Goal: Information Seeking & Learning: Compare options

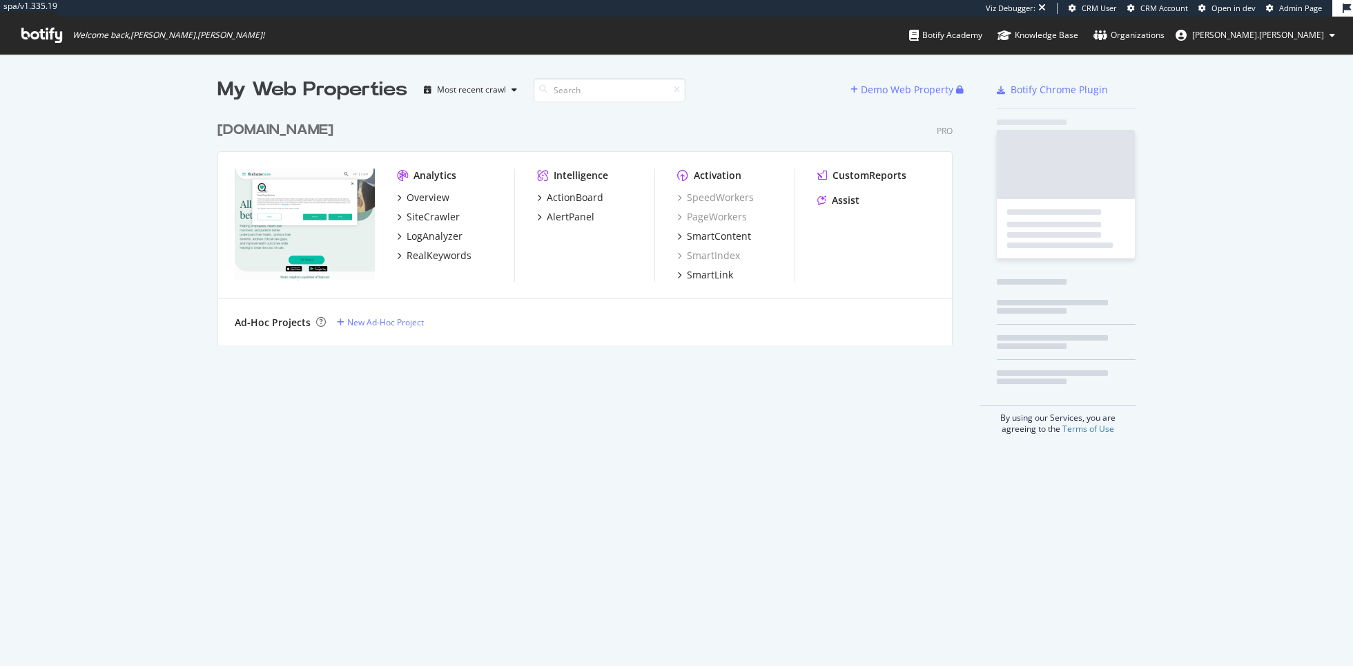
scroll to position [242, 746]
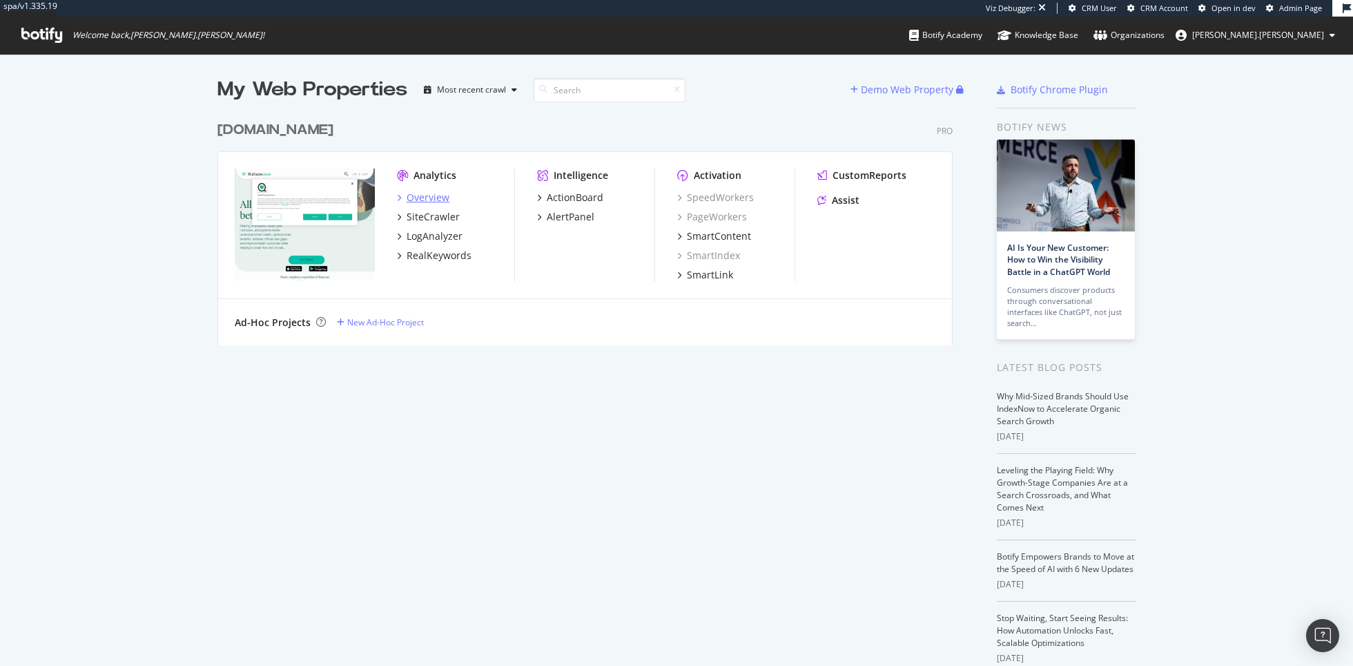
click at [421, 197] on div "Overview" at bounding box center [428, 198] width 43 height 14
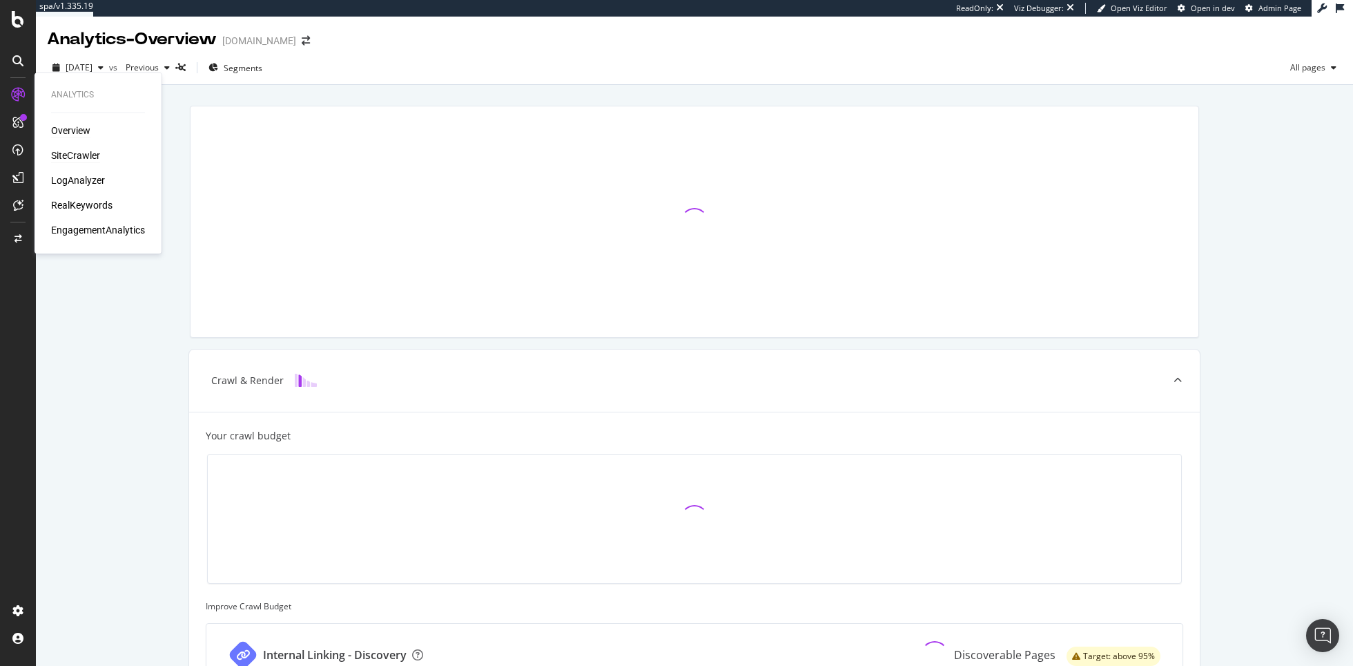
click at [85, 159] on div "SiteCrawler" at bounding box center [75, 155] width 49 height 14
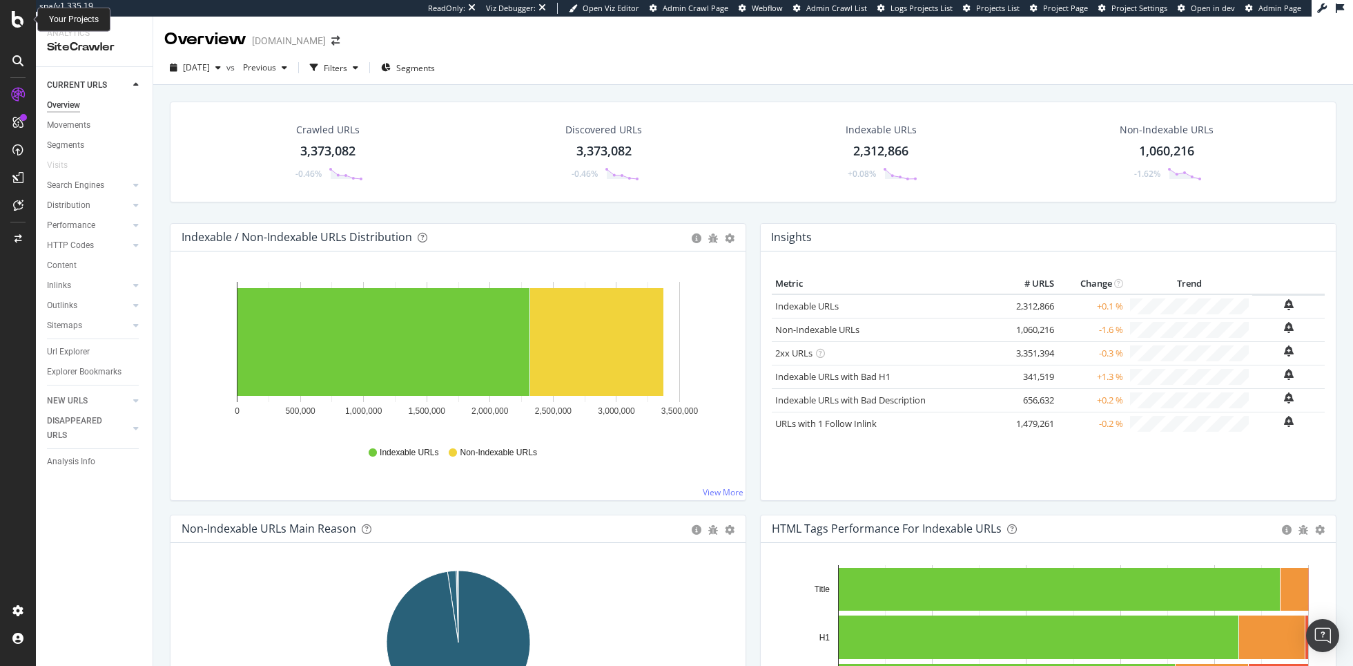
click at [18, 19] on icon at bounding box center [18, 19] width 12 height 17
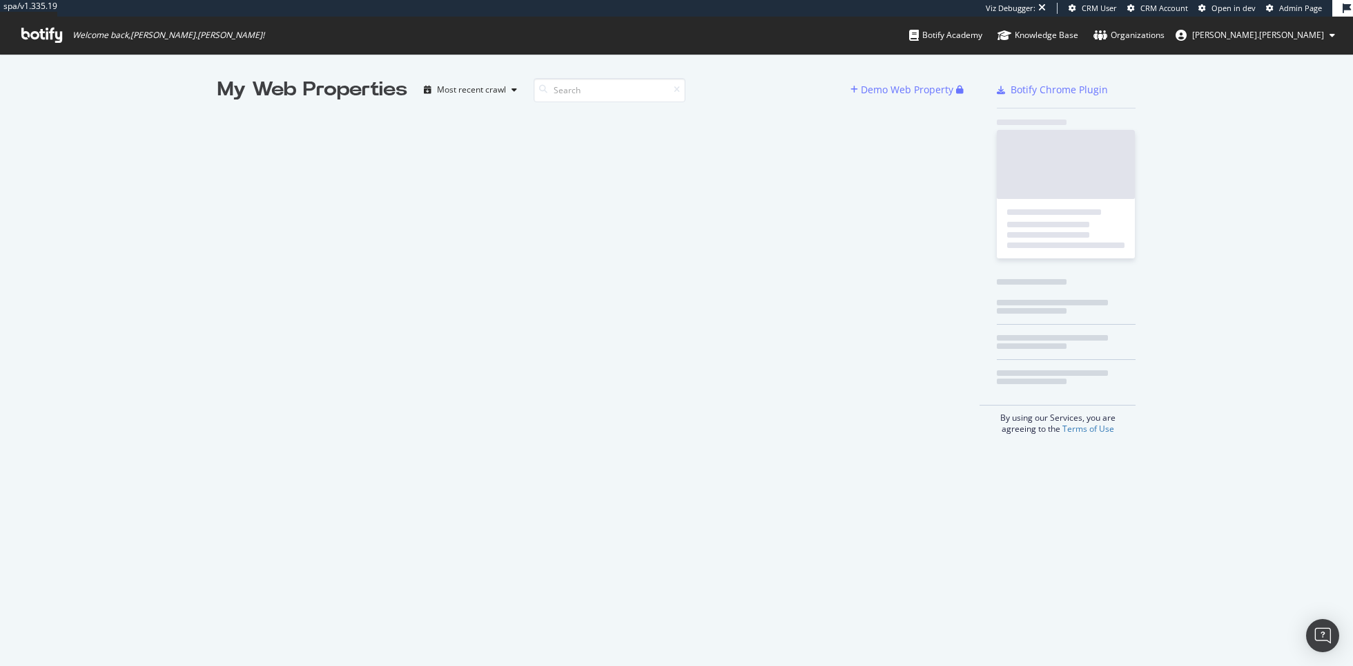
scroll to position [666, 1353]
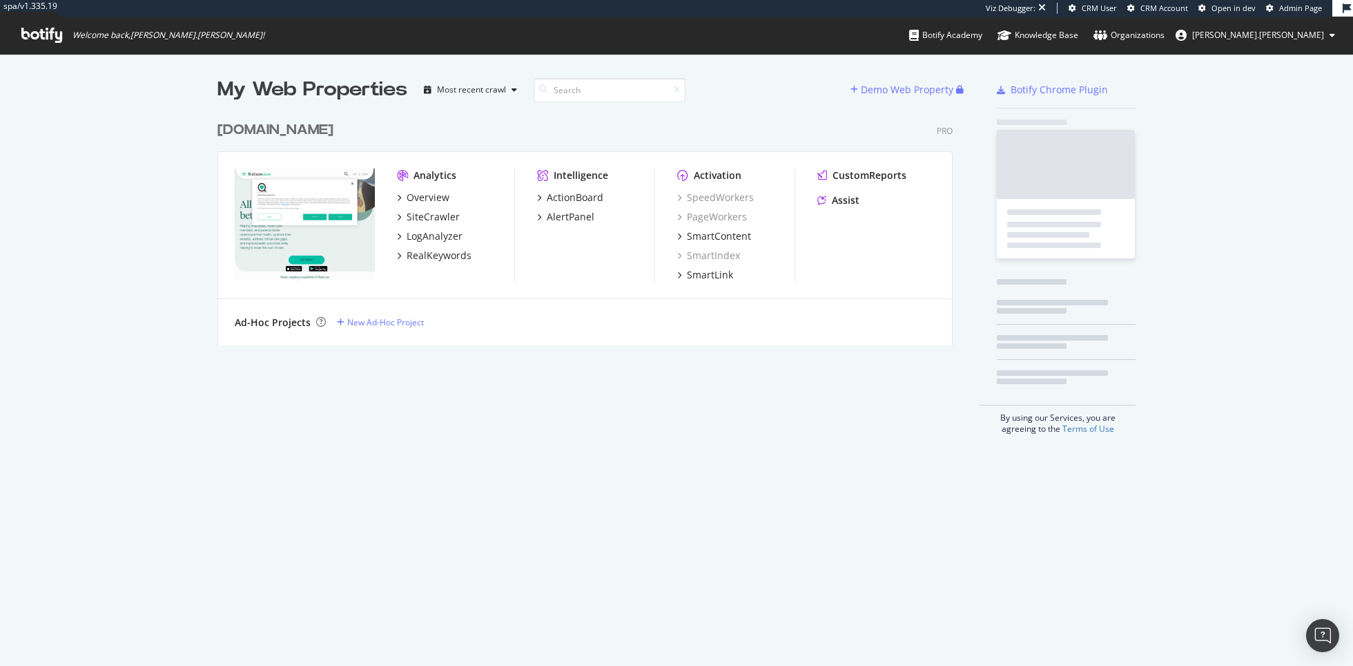
scroll to position [242, 746]
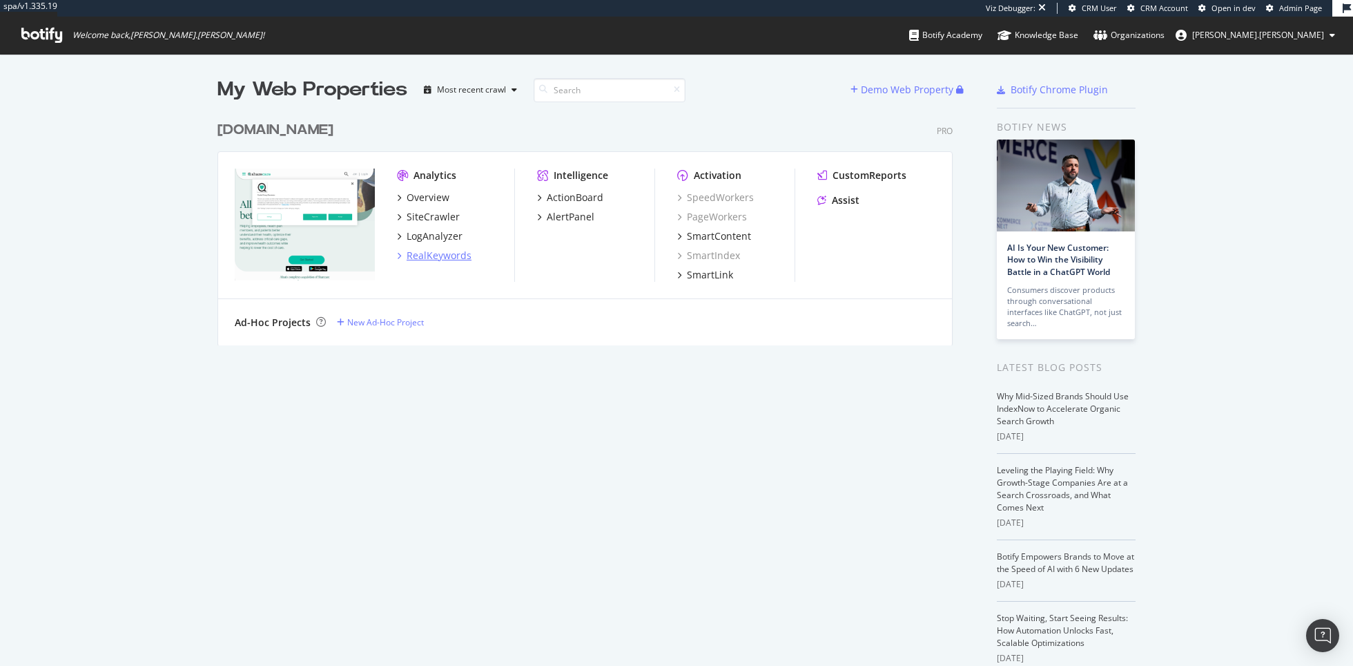
click at [450, 256] on div "RealKeywords" at bounding box center [439, 256] width 65 height 14
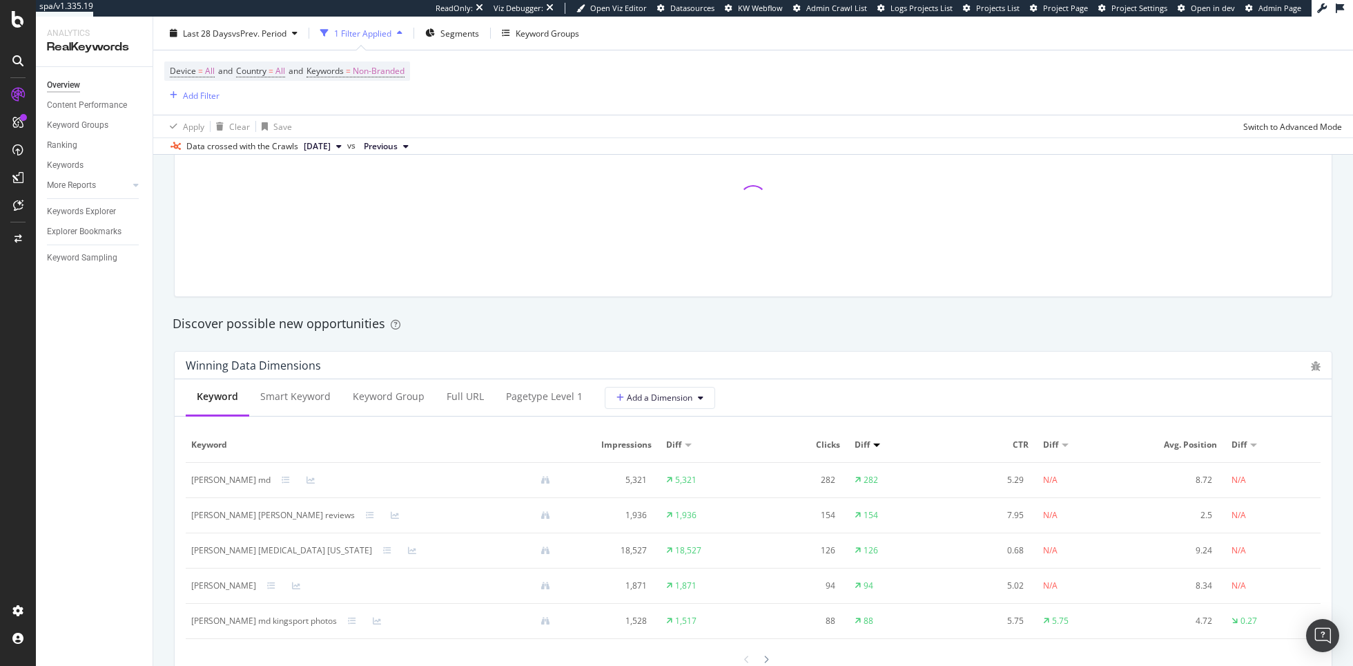
scroll to position [1097, 0]
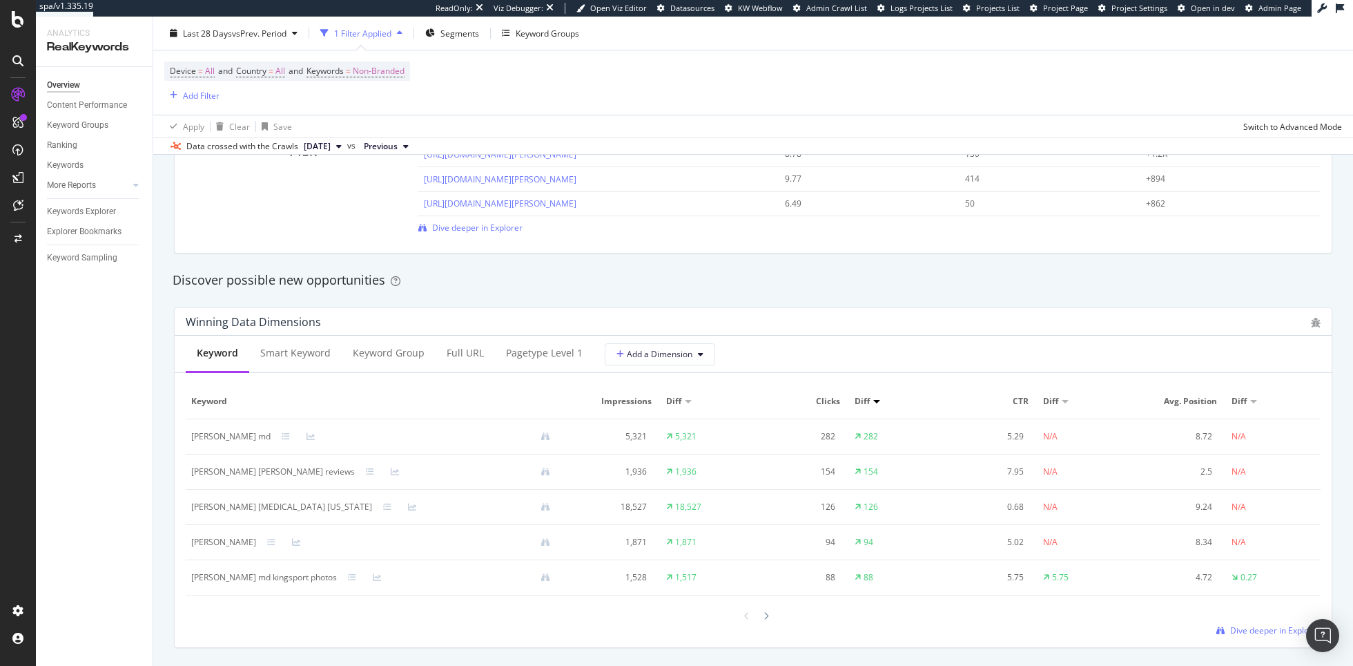
click at [256, 505] on div "irfan psychiatrist arizona" at bounding box center [281, 507] width 181 height 12
copy div "irfan psychiatrist arizona"
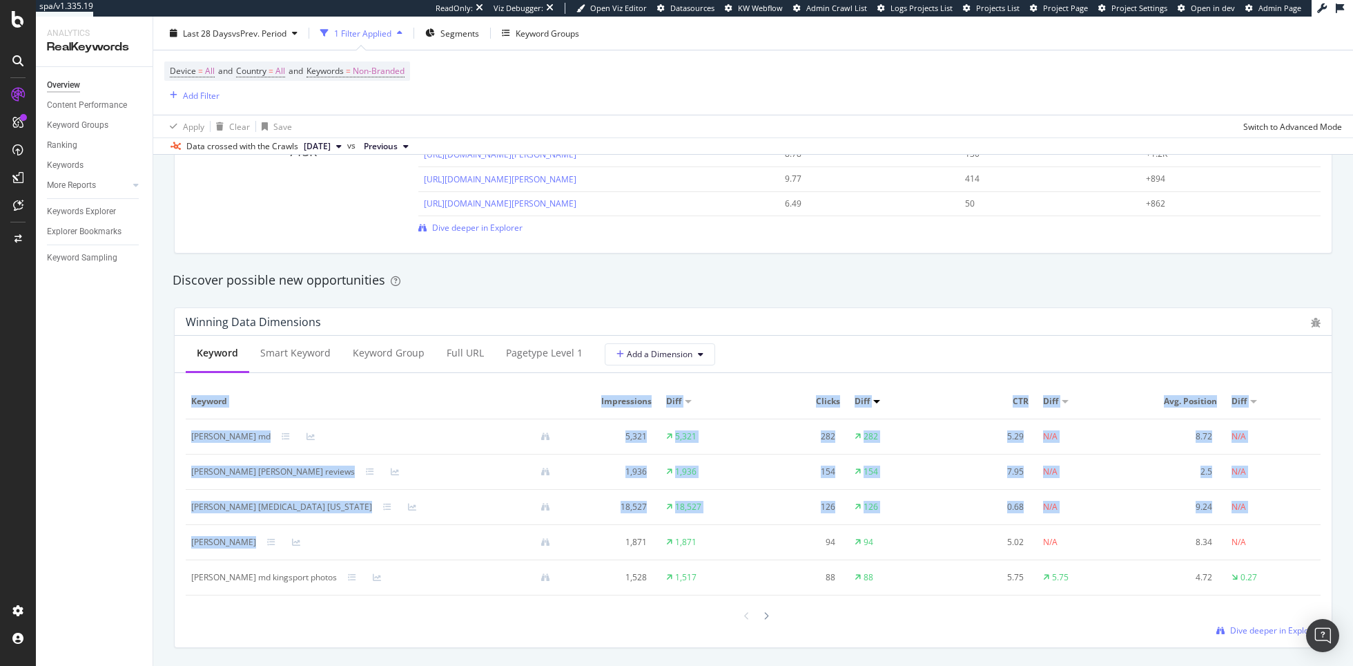
drag, startPoint x: 238, startPoint y: 543, endPoint x: 158, endPoint y: 542, distance: 80.1
click at [158, 542] on div "By URL Detect big movements in your website performance Unique Keywords 483,502…" at bounding box center [753, 405] width 1200 height 2624
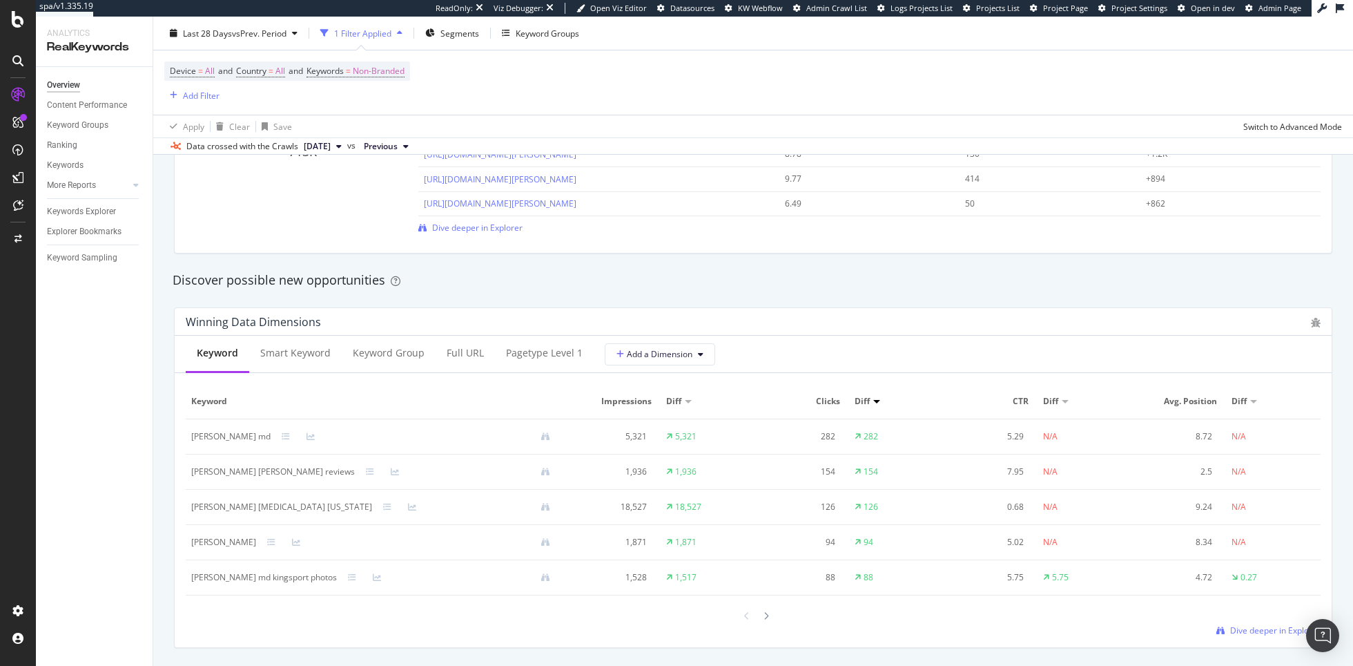
click at [244, 574] on div "robert d saunders md kingsport photos" at bounding box center [264, 577] width 146 height 12
copy div "robert d saunders md kingsport photos"
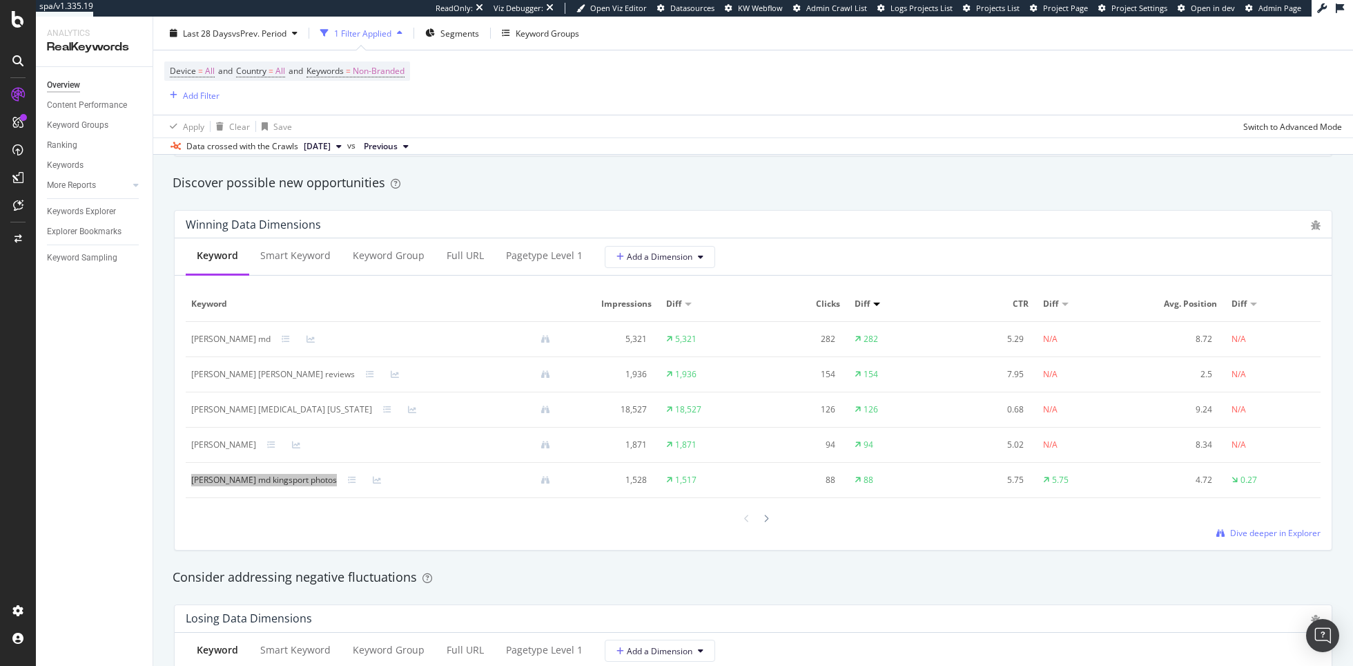
scroll to position [1191, 0]
click at [235, 341] on div "calvin eriksen md" at bounding box center [230, 342] width 79 height 12
click at [230, 342] on div "calvin eriksen md" at bounding box center [230, 342] width 79 height 12
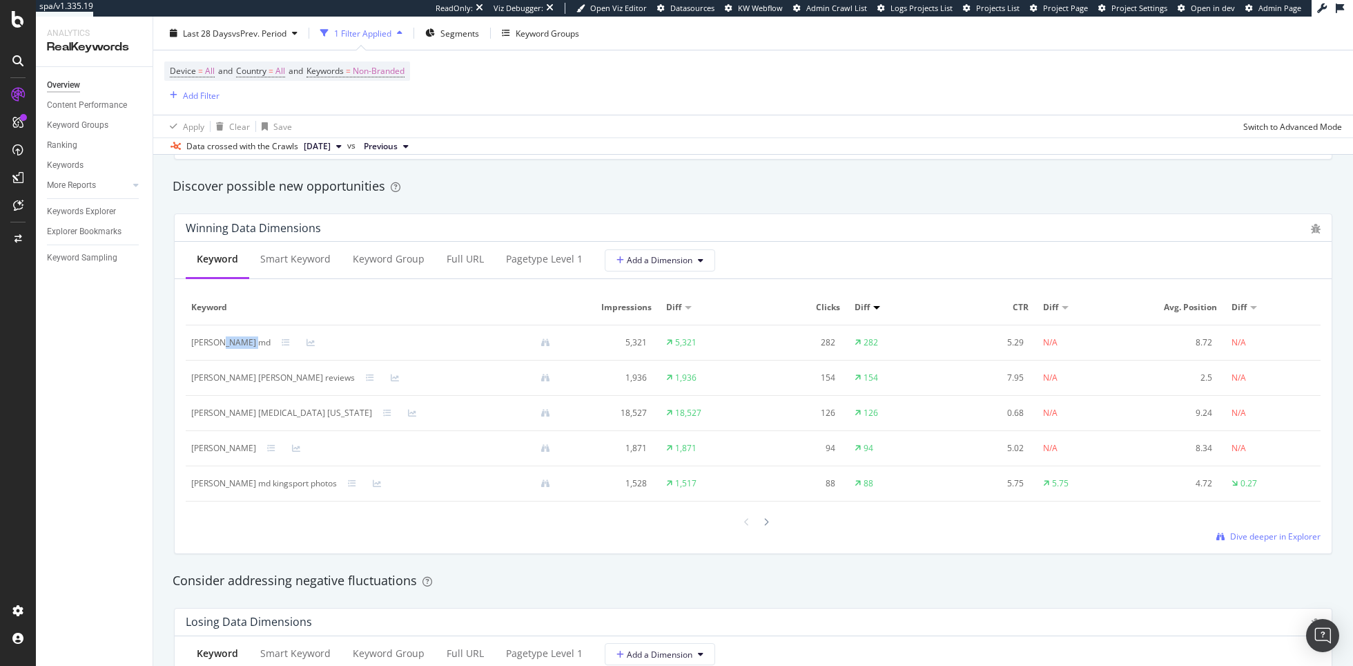
click at [230, 342] on div "calvin eriksen md" at bounding box center [230, 342] width 79 height 12
copy div "calvin eriksen md"
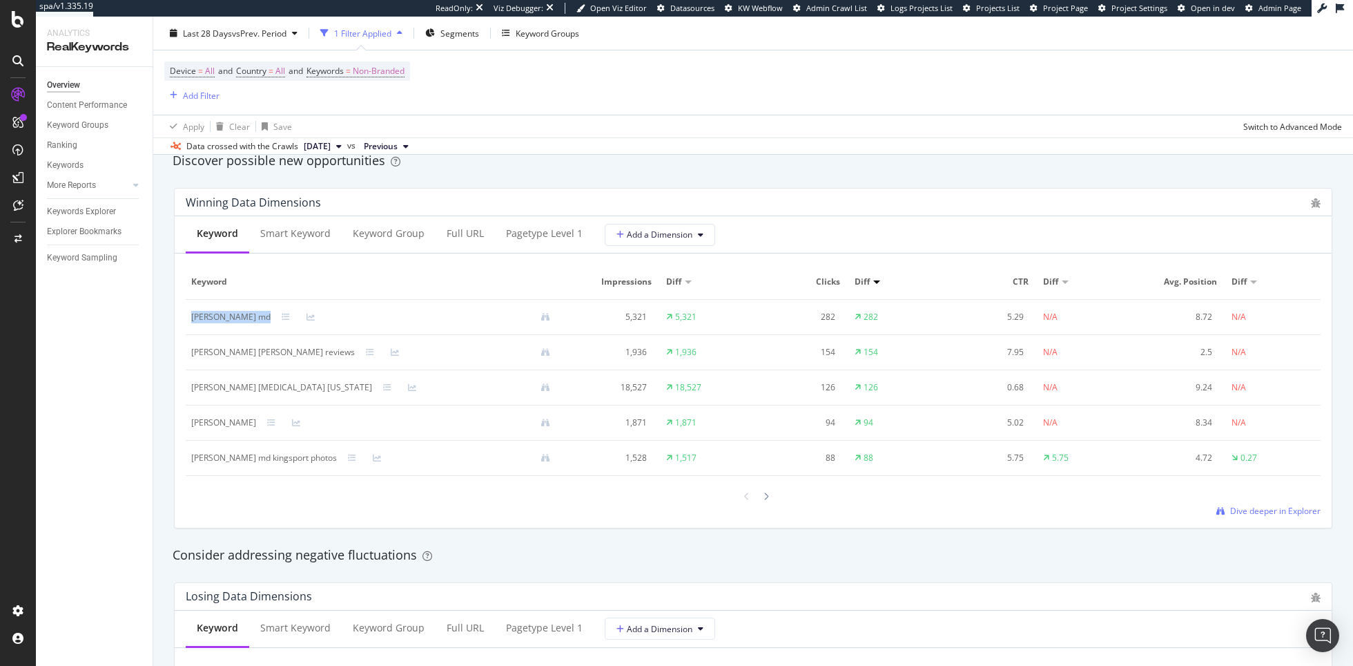
scroll to position [1252, 0]
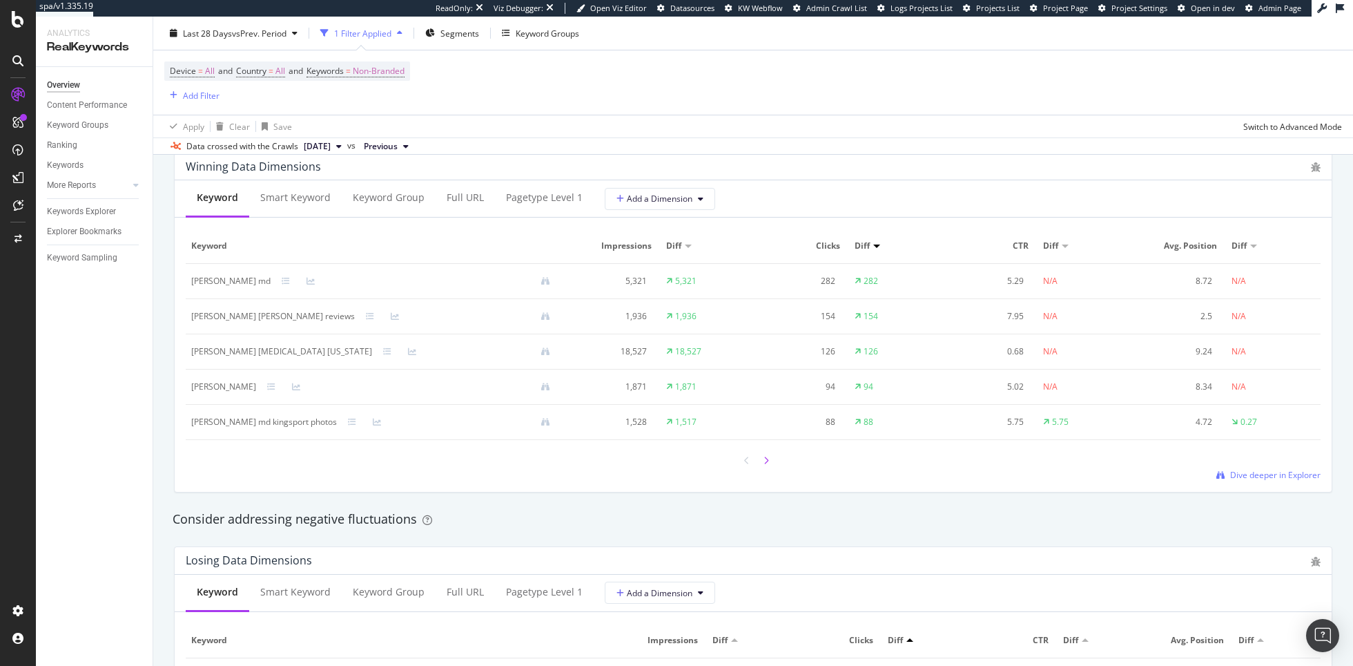
click at [767, 459] on icon at bounding box center [767, 460] width 6 height 8
drag, startPoint x: 191, startPoint y: 316, endPoint x: 267, endPoint y: 312, distance: 76.0
click at [267, 312] on div "[PERSON_NAME] [PERSON_NAME] photos" at bounding box center [271, 316] width 160 height 12
copy div "[PERSON_NAME] [PERSON_NAME]"
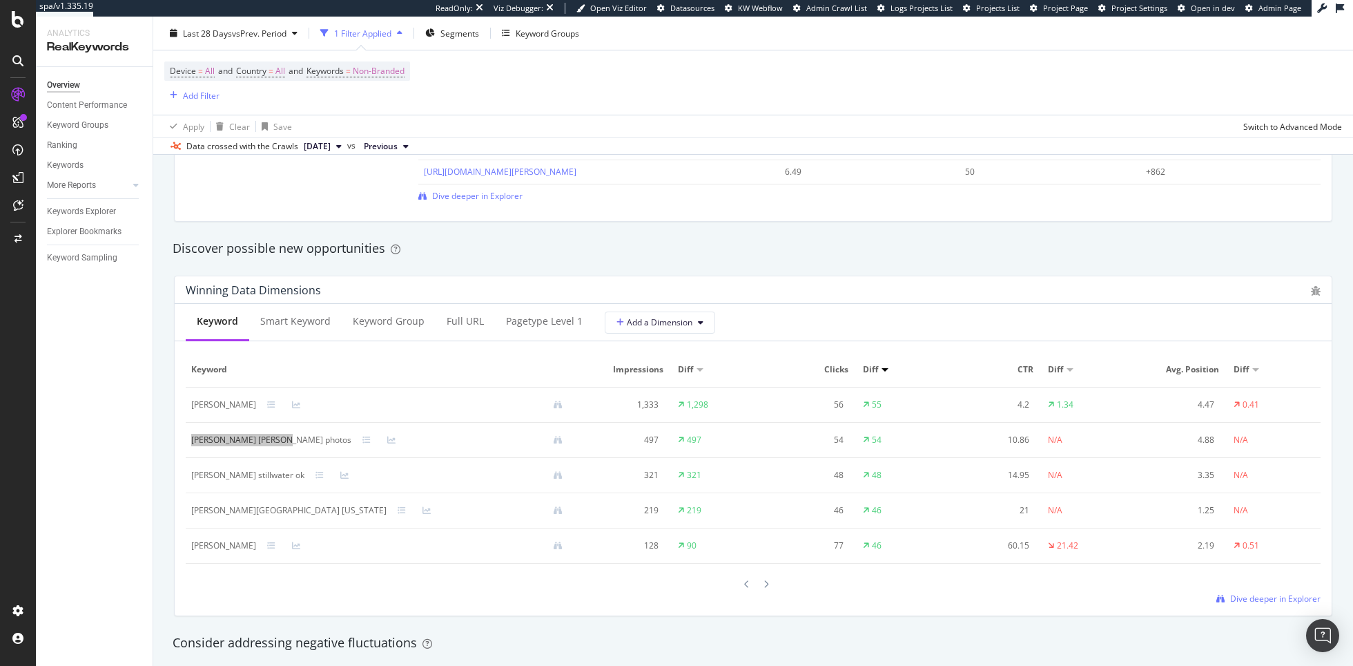
scroll to position [1130, 0]
drag, startPoint x: 191, startPoint y: 472, endPoint x: 289, endPoint y: 474, distance: 97.4
click at [289, 474] on div "[PERSON_NAME] stillwater ok" at bounding box center [382, 473] width 383 height 12
copy div "[PERSON_NAME] stillwater ok"
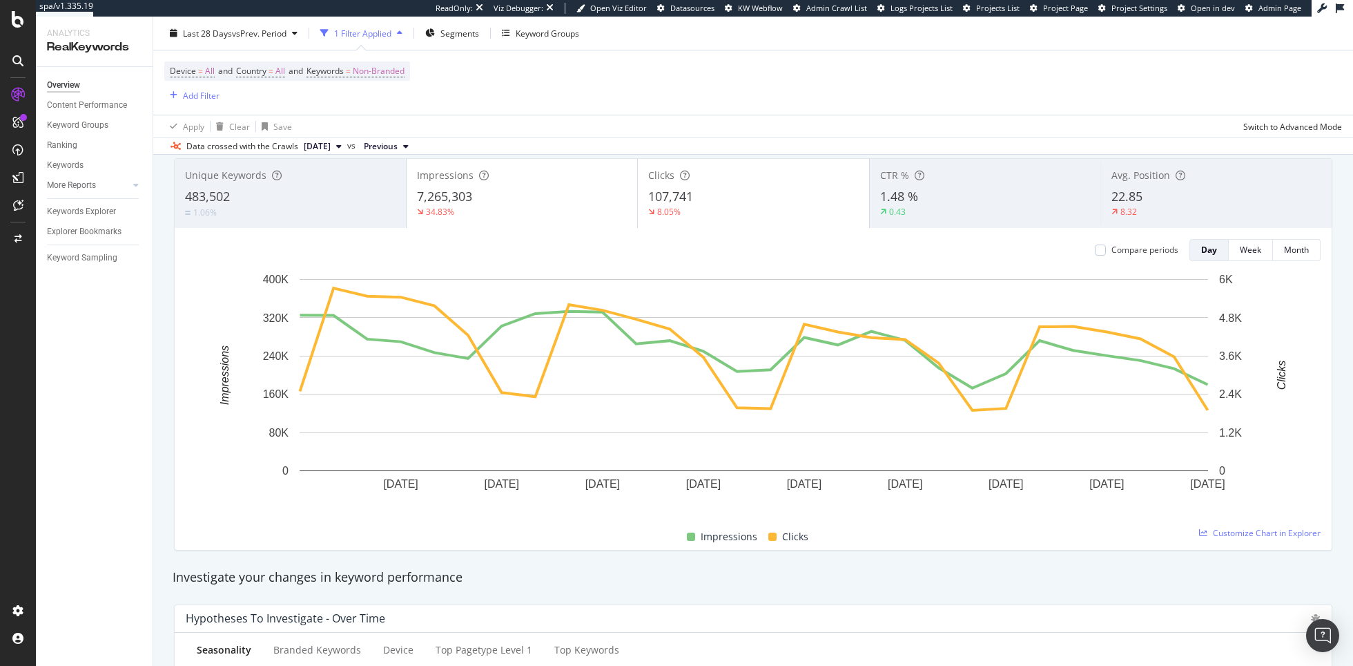
scroll to position [0, 0]
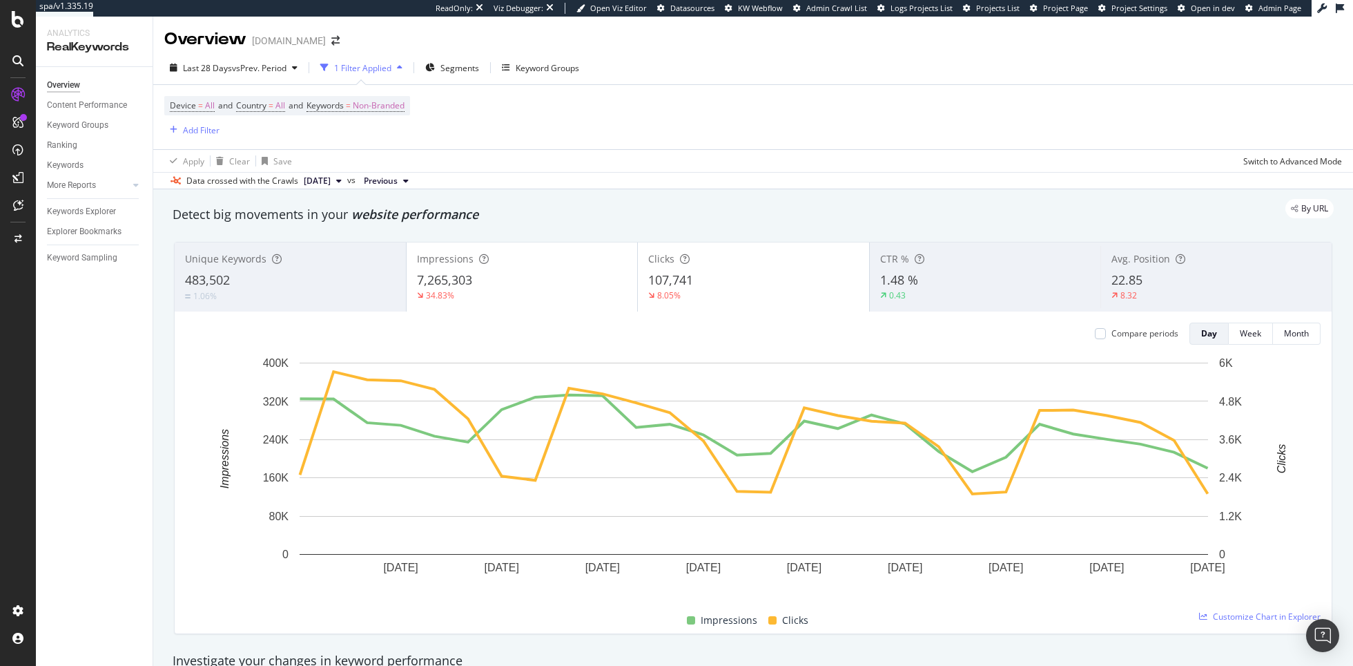
click at [55, 155] on div "Keywords" at bounding box center [100, 165] width 106 height 20
click at [57, 166] on div "Keywords" at bounding box center [65, 165] width 37 height 15
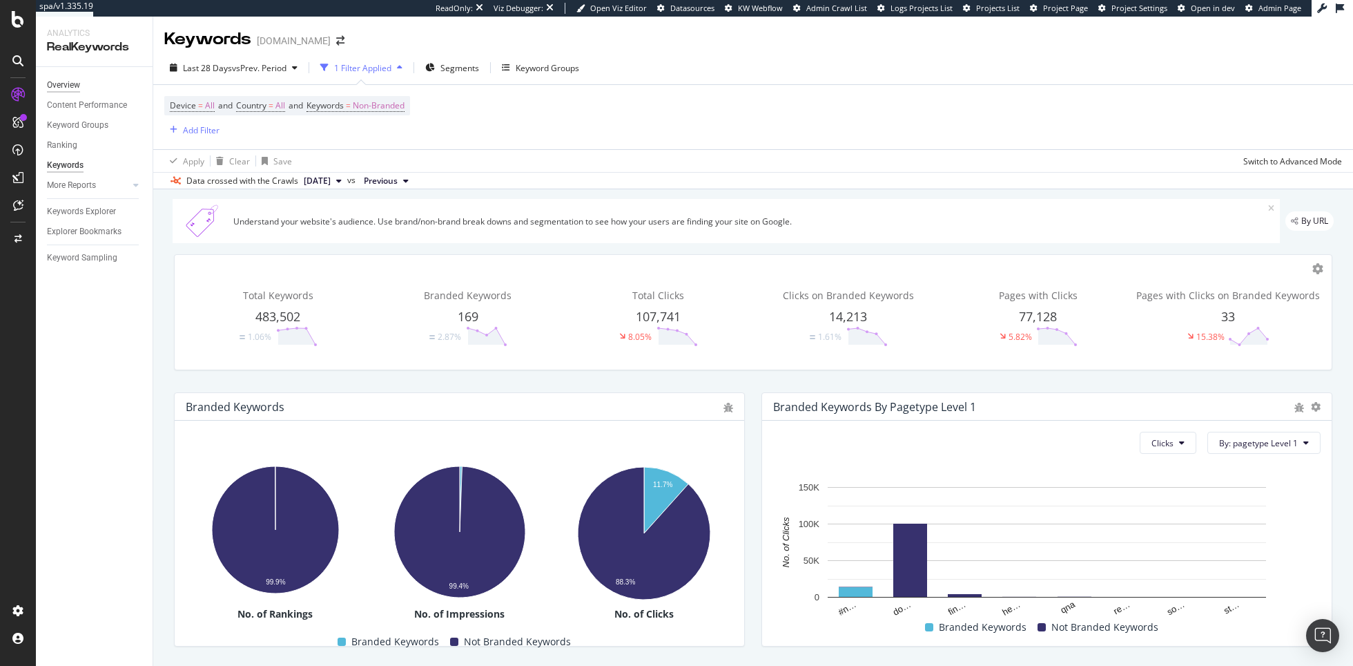
click at [68, 86] on div "Overview" at bounding box center [63, 85] width 33 height 15
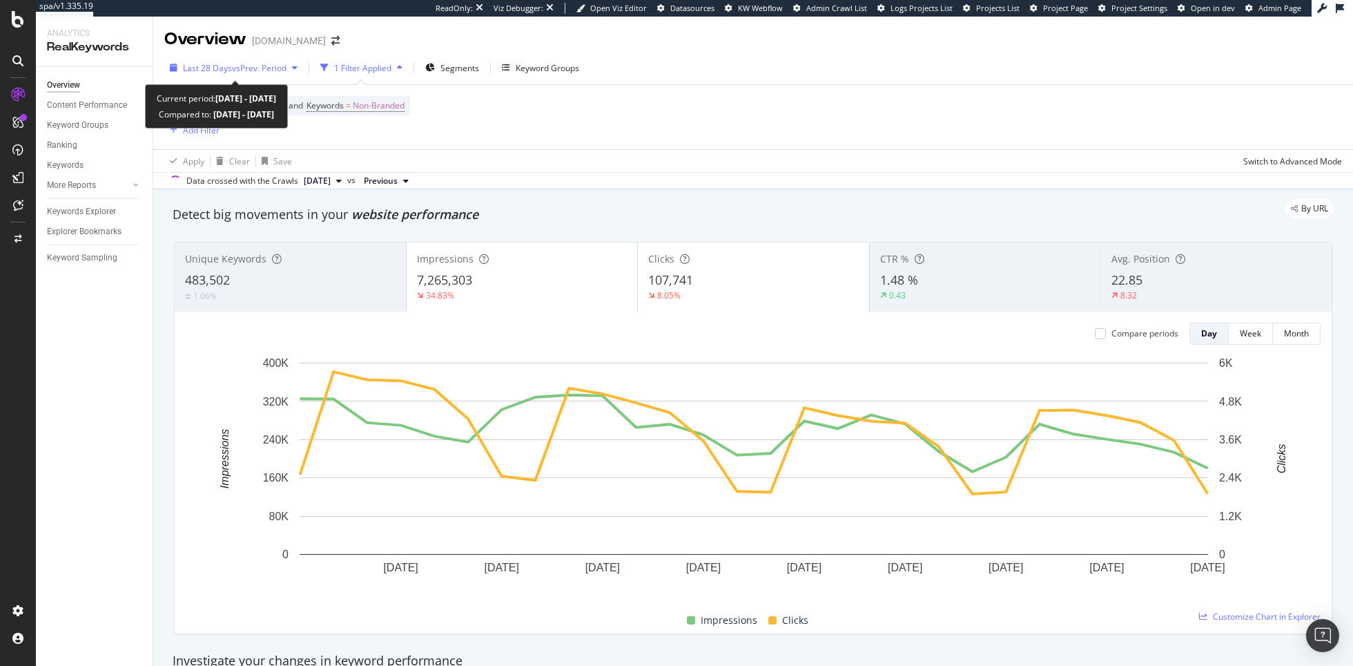
click at [235, 68] on span "vs Prev. Period" at bounding box center [259, 68] width 55 height 12
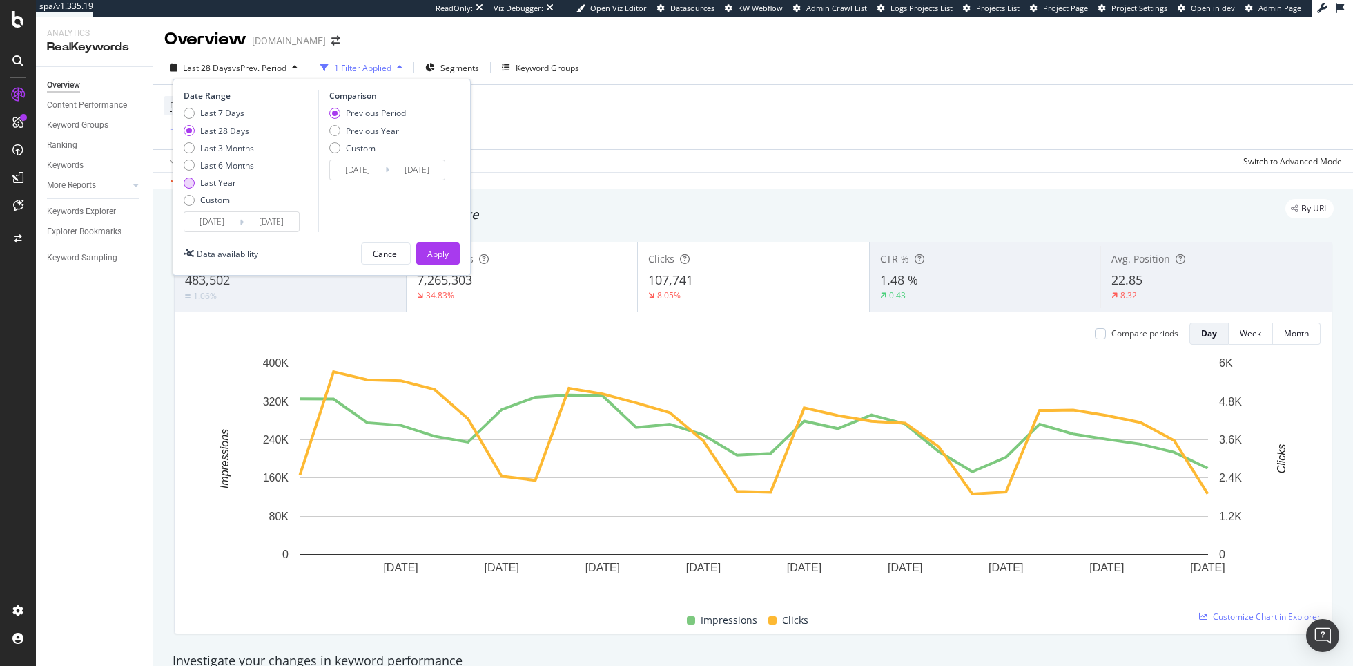
click at [222, 180] on div "Last Year" at bounding box center [218, 183] width 36 height 12
type input "[DATE]"
click at [453, 248] on button "Apply" at bounding box center [438, 253] width 44 height 22
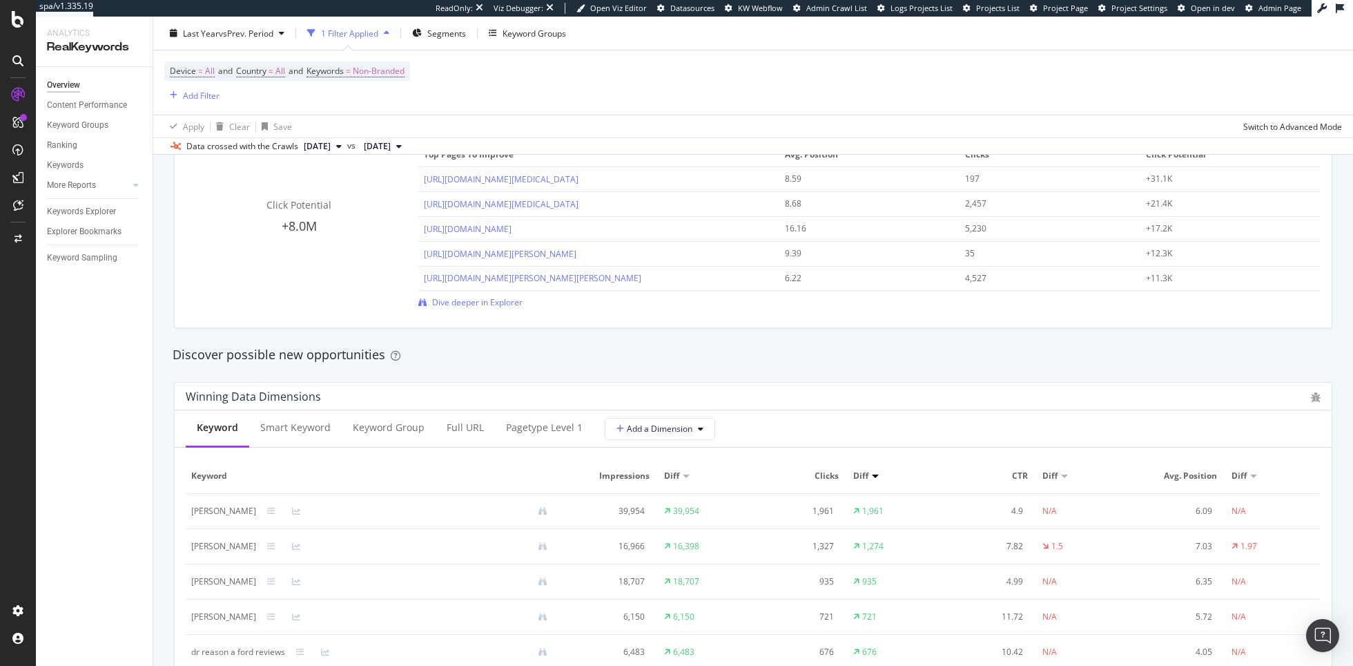
scroll to position [1077, 0]
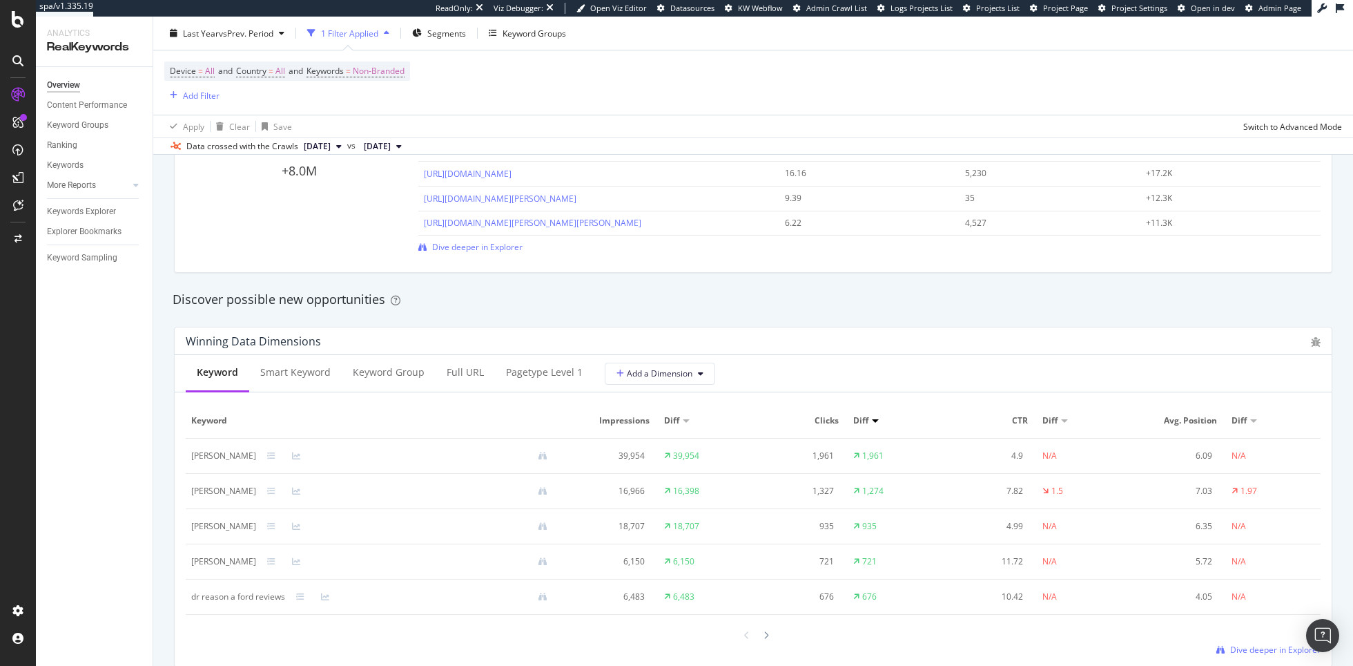
drag, startPoint x: 191, startPoint y: 454, endPoint x: 268, endPoint y: 456, distance: 77.4
click at [268, 456] on td "[PERSON_NAME]" at bounding box center [375, 456] width 378 height 35
copy div "[PERSON_NAME]"
drag, startPoint x: 189, startPoint y: 489, endPoint x: 242, endPoint y: 490, distance: 53.2
click at [242, 490] on td "dalton renick" at bounding box center [375, 491] width 378 height 35
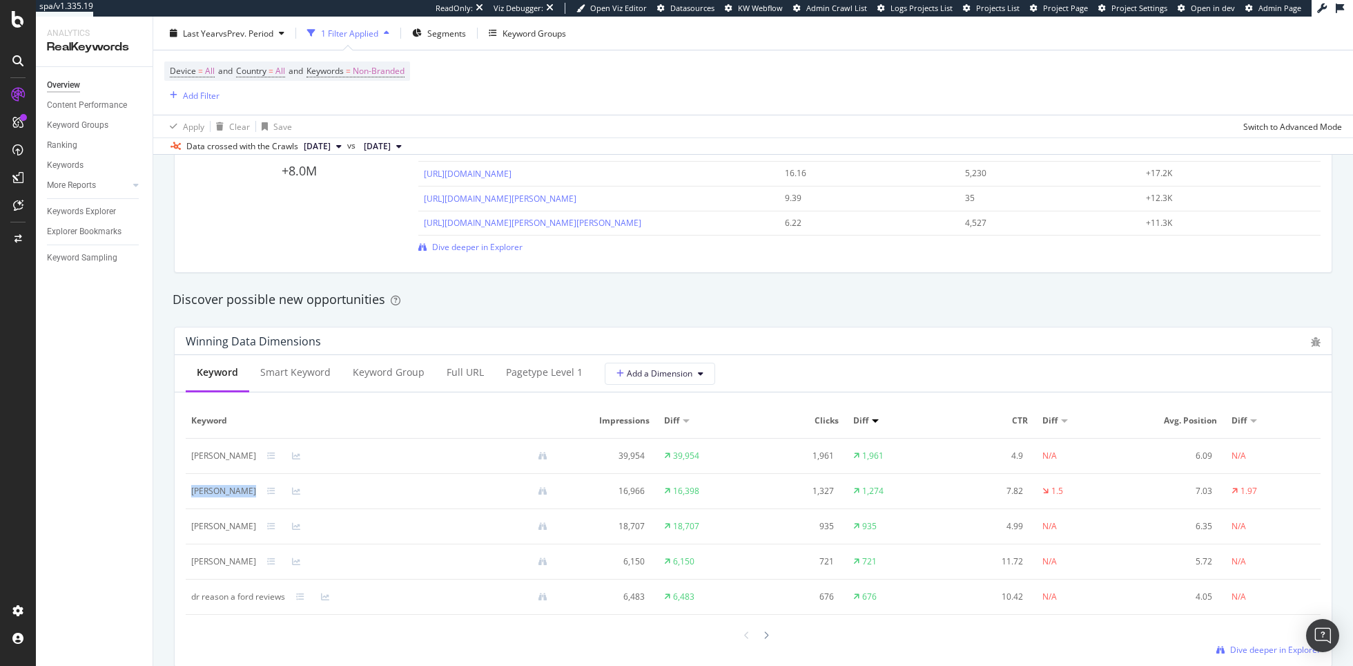
copy div "dalton renick"
click at [227, 458] on div "dr wesley vanderlan" at bounding box center [223, 456] width 65 height 12
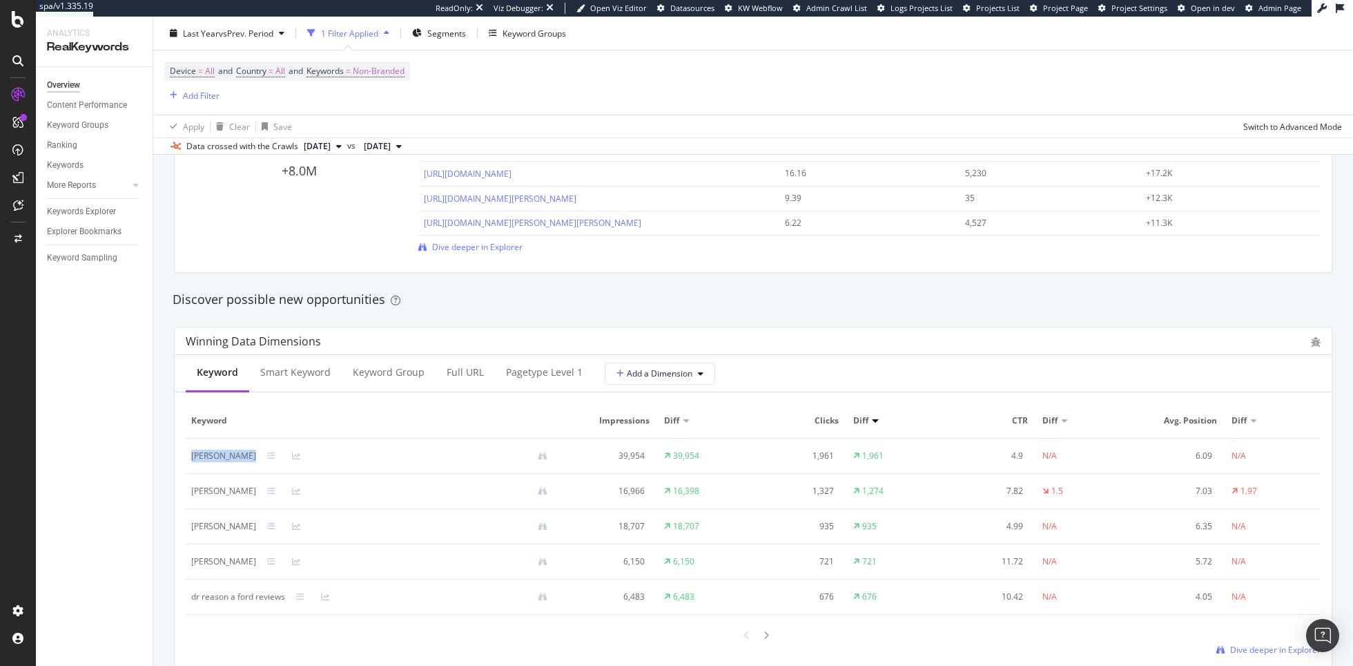
copy div "dr wesley vanderlan"
click at [22, 13] on icon at bounding box center [18, 19] width 12 height 17
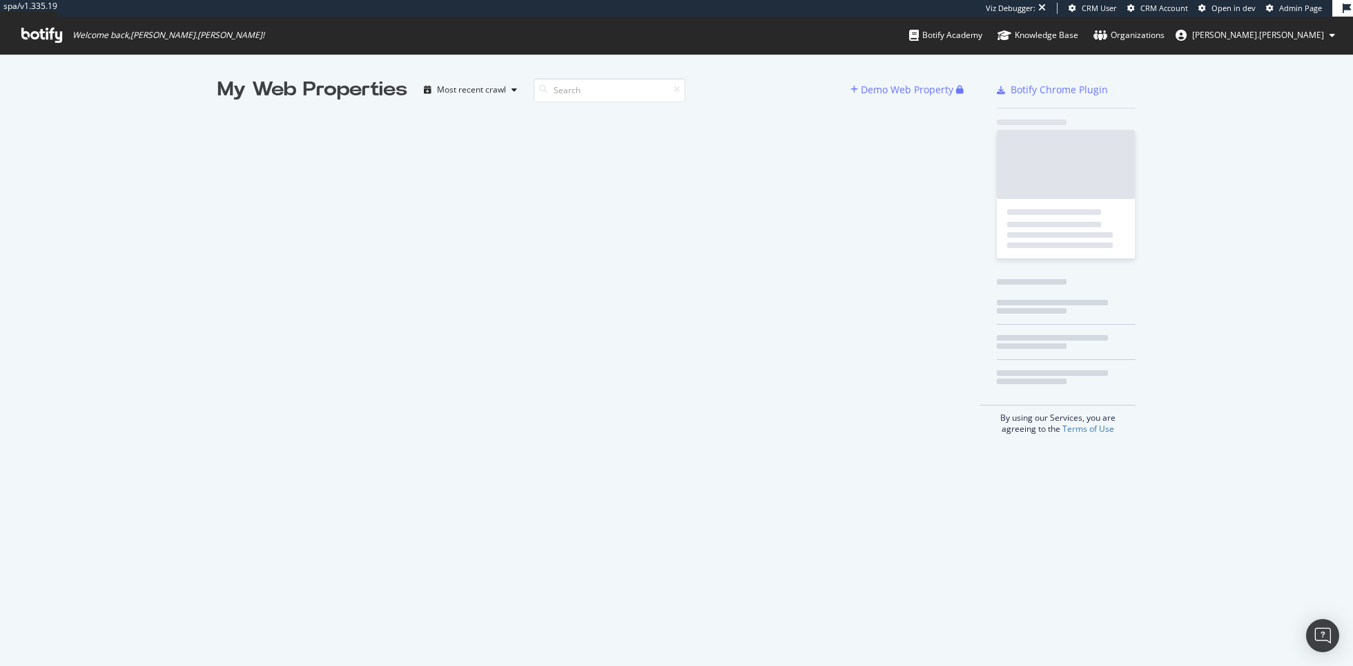
scroll to position [666, 1353]
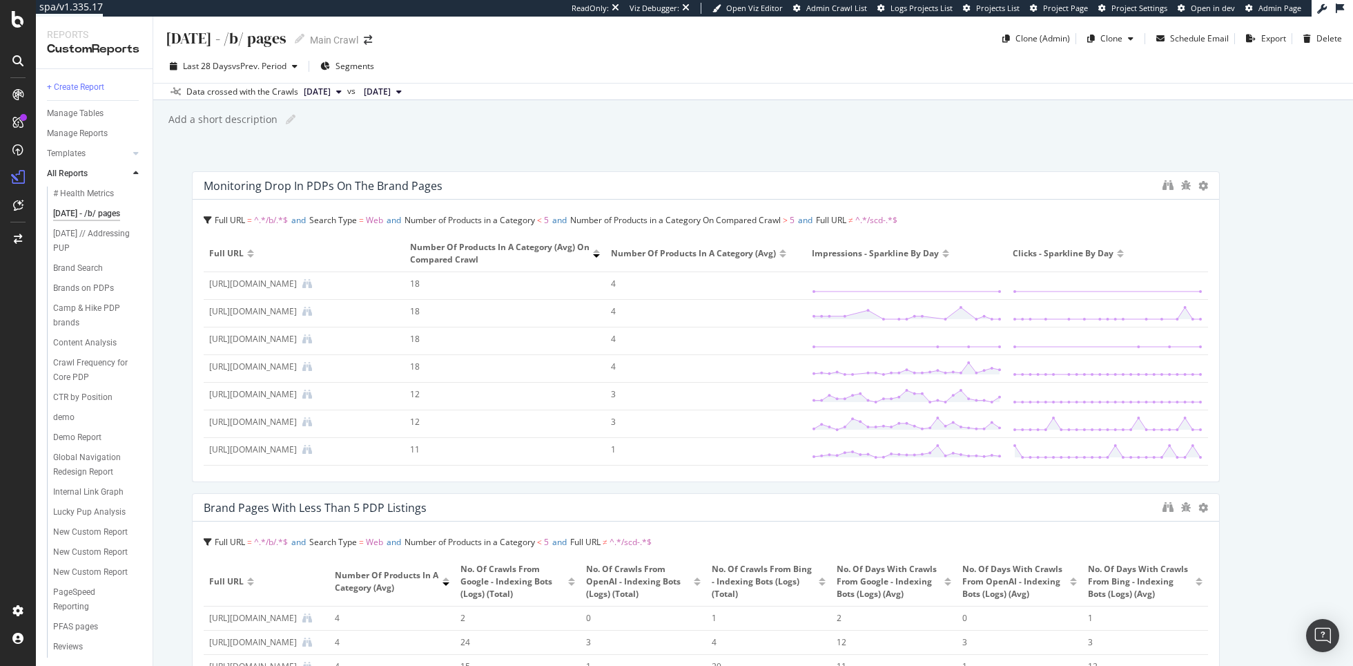
scroll to position [456, 0]
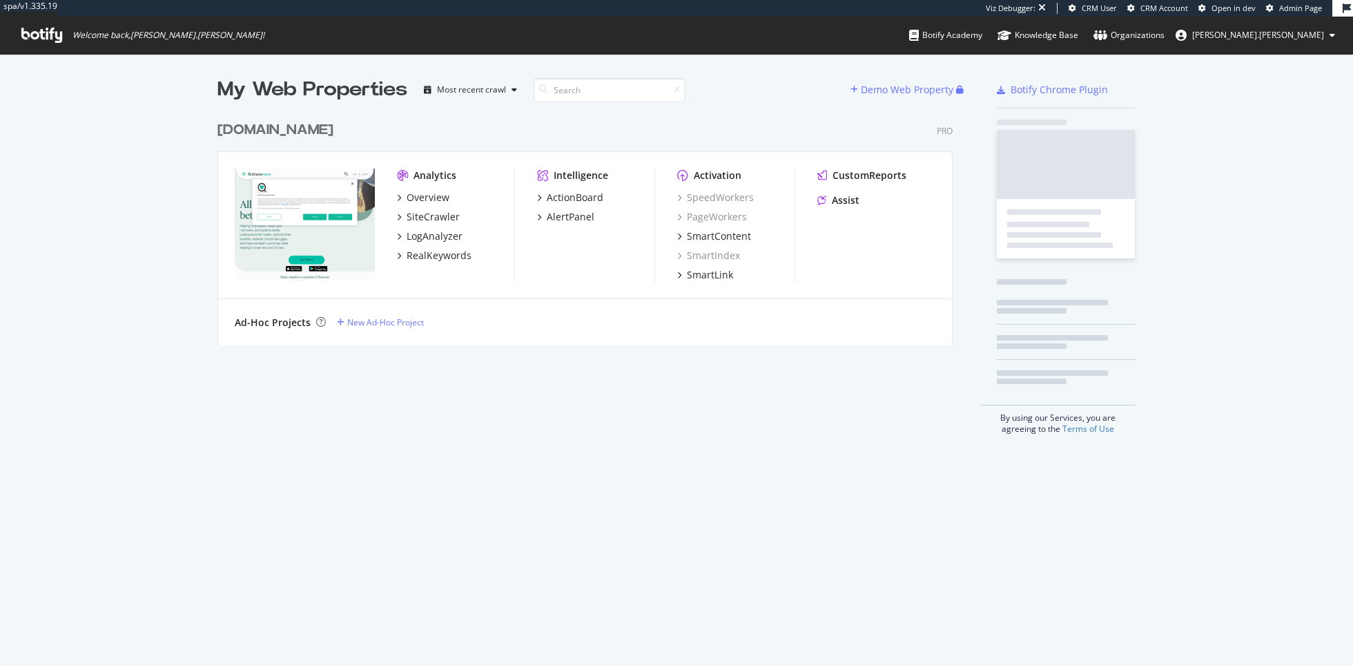
scroll to position [242, 746]
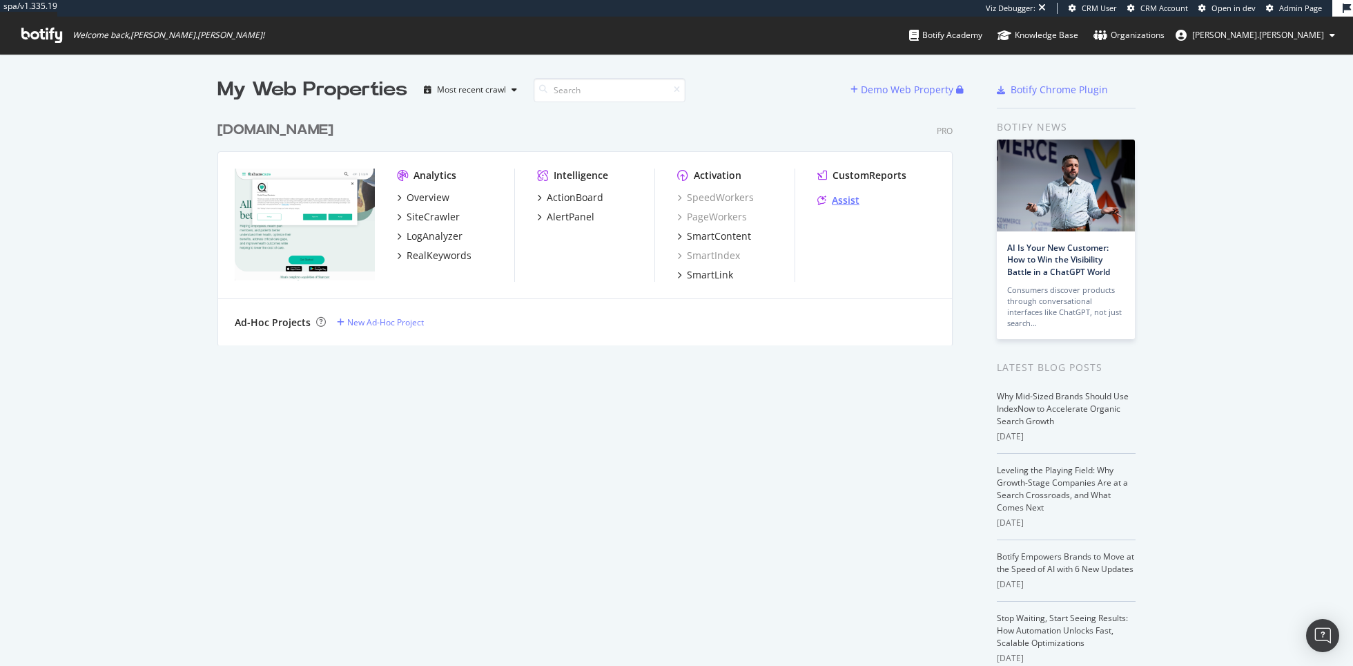
click at [848, 198] on div "Assist" at bounding box center [846, 200] width 28 height 14
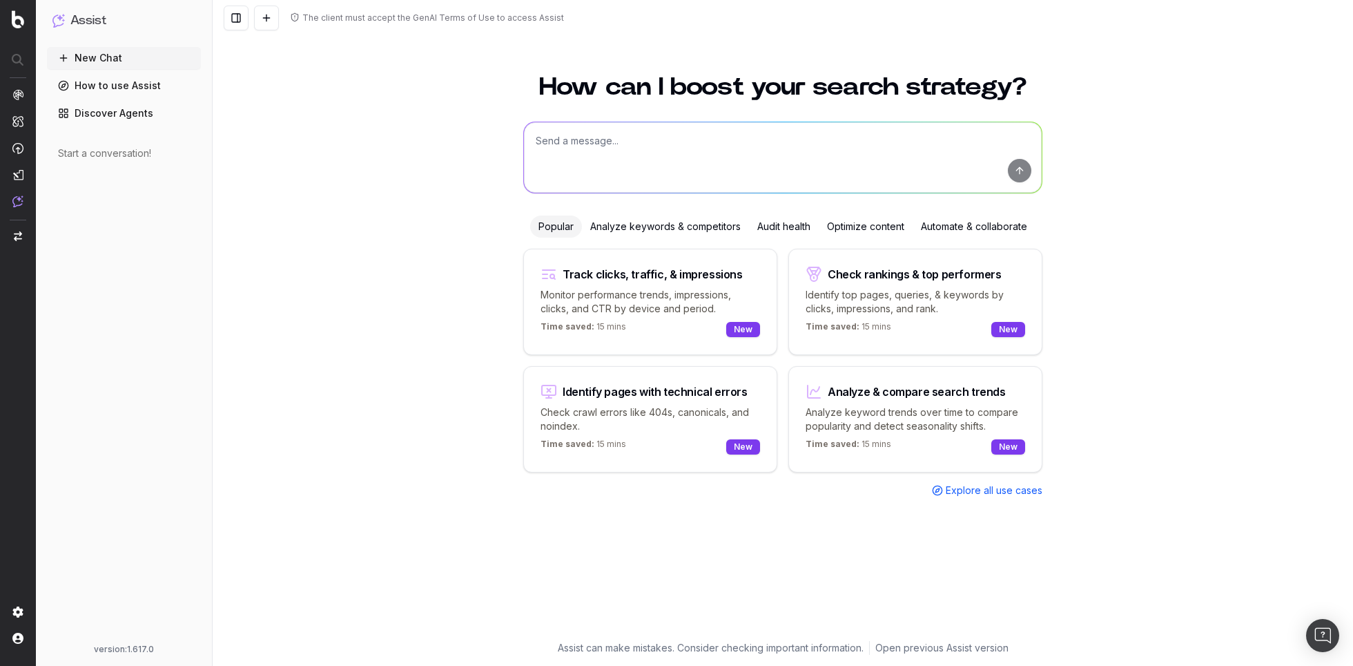
click at [648, 131] on textarea at bounding box center [783, 157] width 518 height 70
paste textarea "[PERSON_NAME]"
type textarea "analyze my share of voice for [PERSON_NAME] reviews"
click at [1020, 173] on button "submit" at bounding box center [1019, 170] width 23 height 23
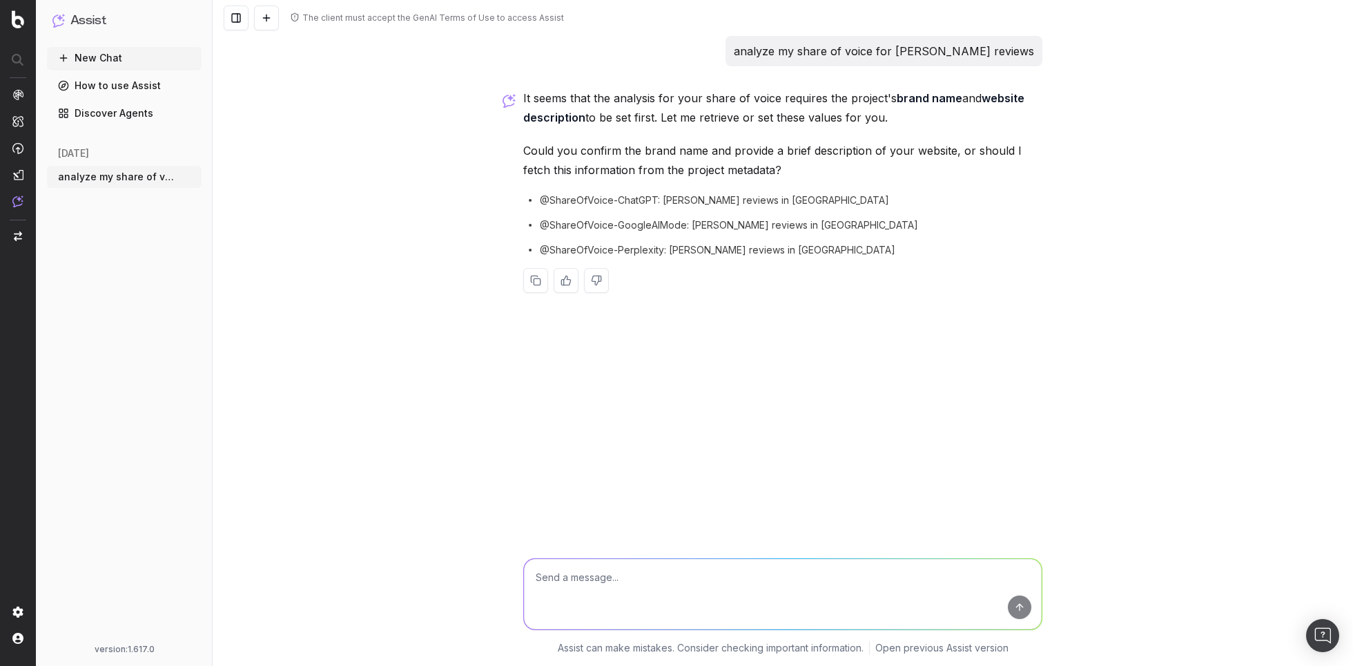
click at [638, 599] on textarea at bounding box center [783, 594] width 518 height 70
type textarea "m"
paste textarea "Everyone lives better, longer. That’s the vision. We’re making strides every da…"
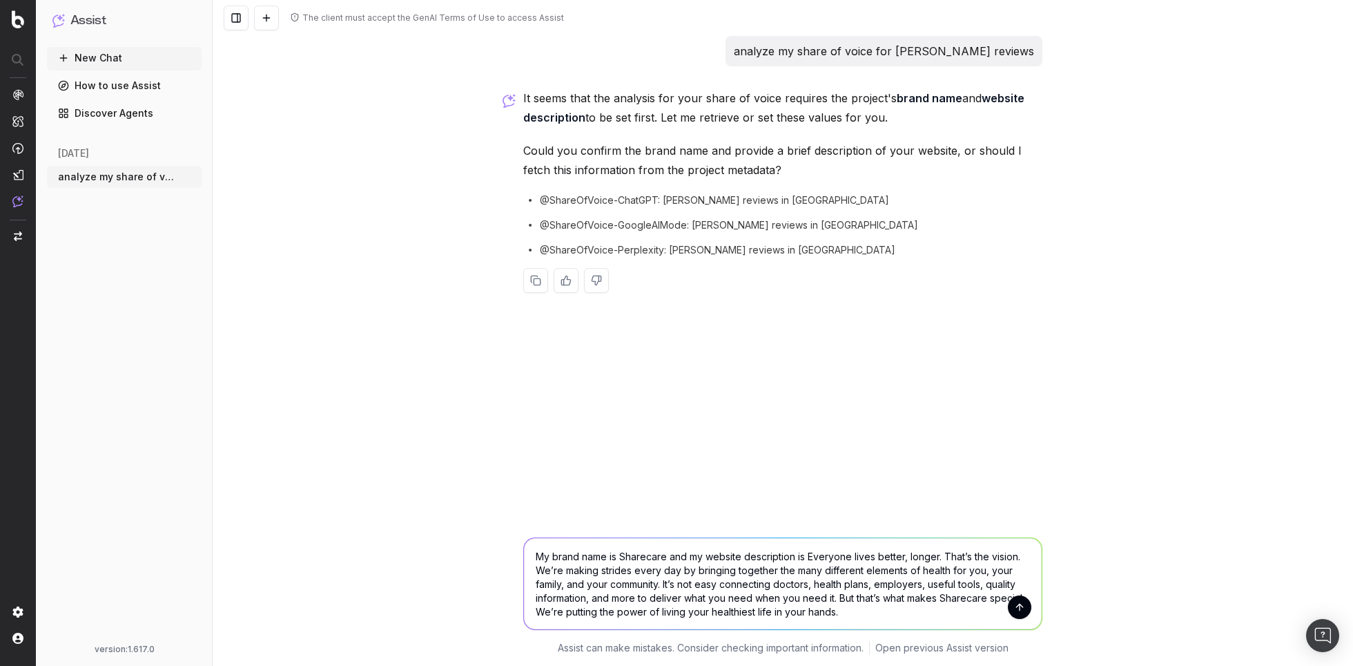
type textarea "My brand name is Sharecare and my website description is Everyone lives better,…"
click at [1019, 607] on button "submit" at bounding box center [1019, 606] width 23 height 23
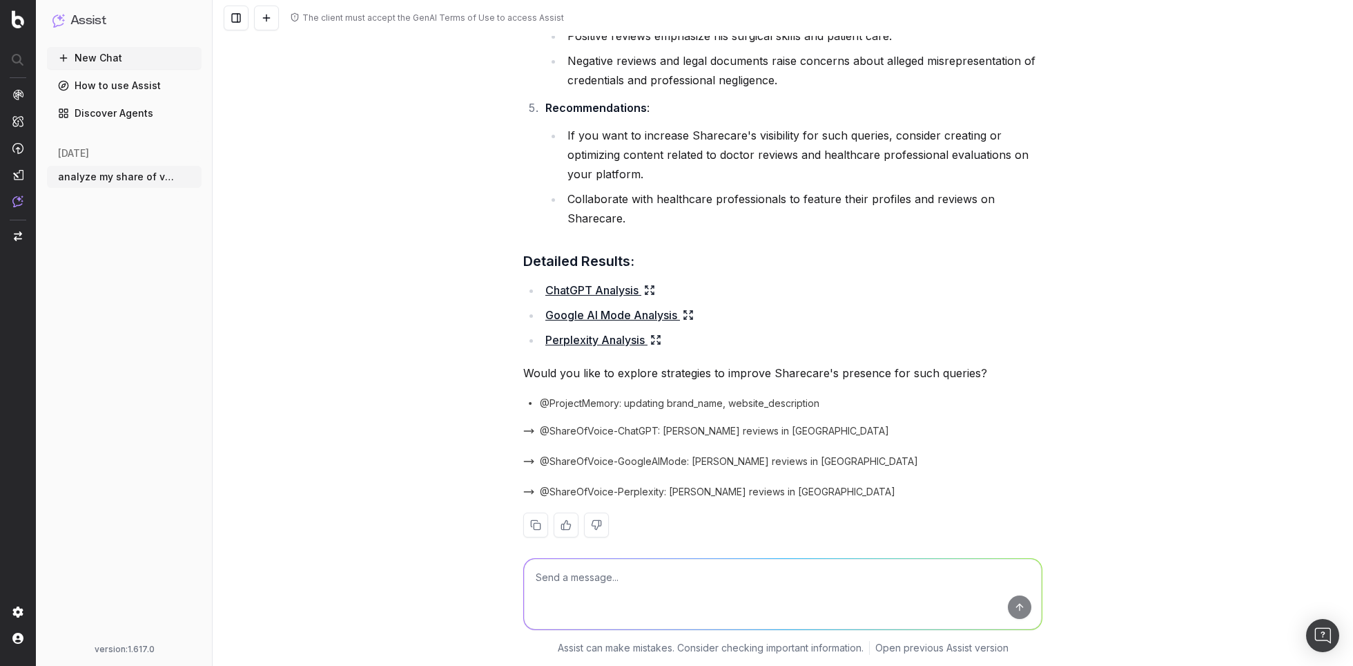
scroll to position [784, 0]
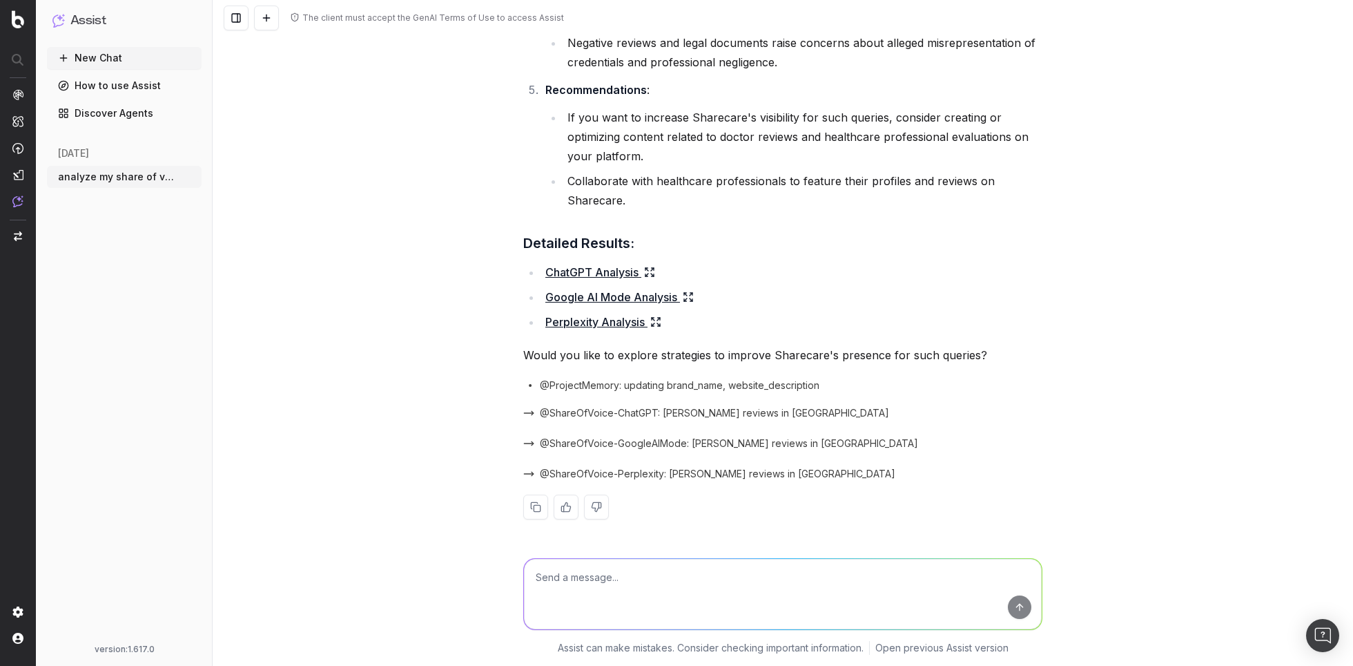
click at [657, 412] on span "@ShareOfVoice-ChatGPT: dr wesley vanderlan reviews in US" at bounding box center [714, 413] width 349 height 14
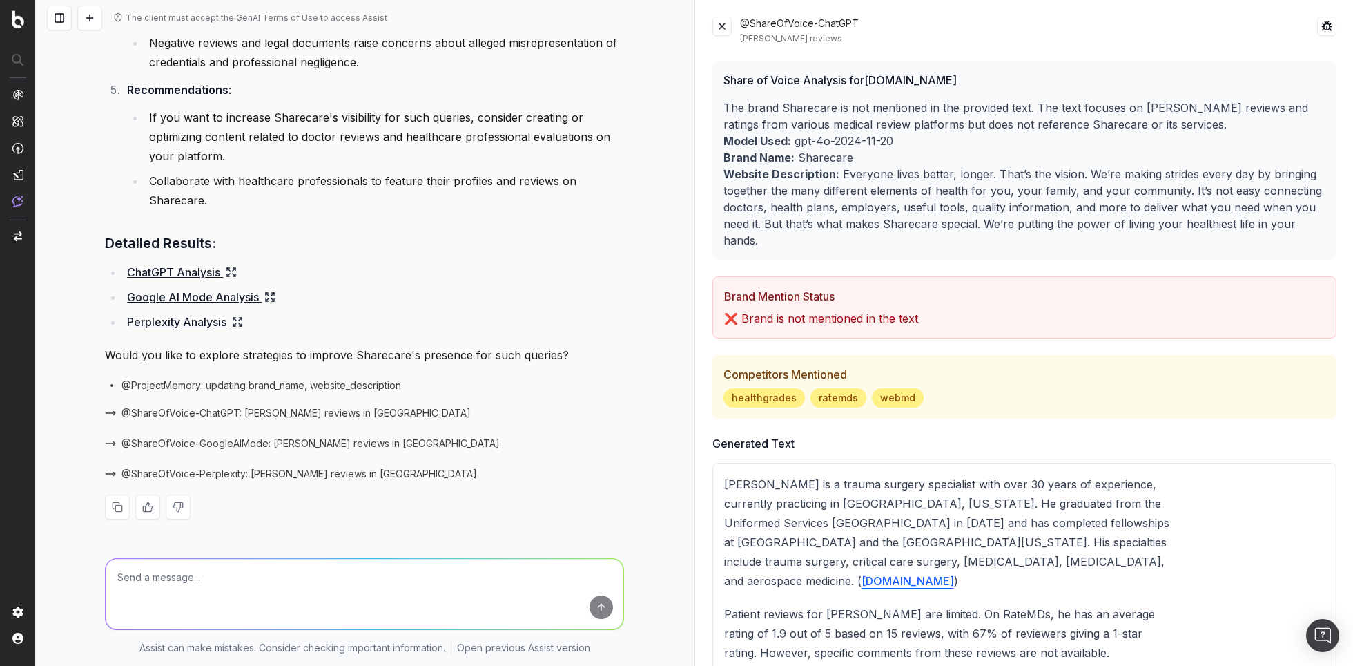
click at [211, 582] on textarea at bounding box center [365, 594] width 518 height 70
paste textarea "reviews about dr wesley vanderlan"
type textarea "analyze my share of voice for reviews about dr wesley vanderlan"
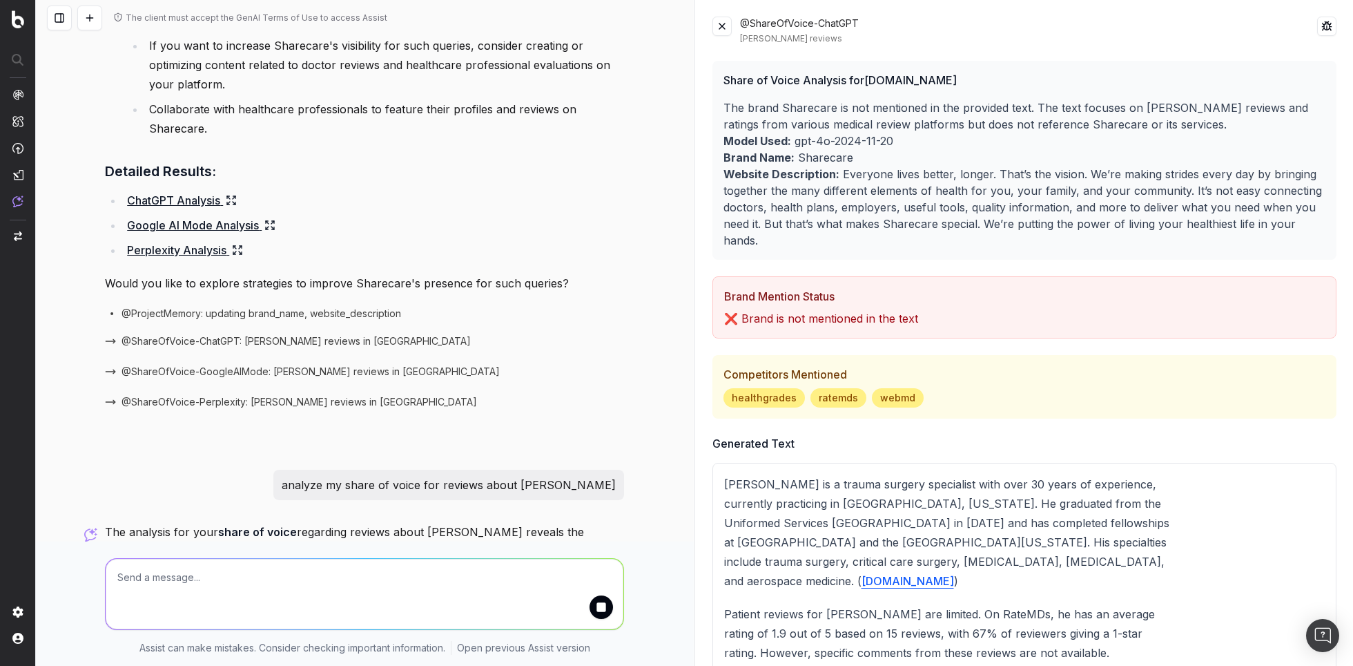
scroll to position [920, 0]
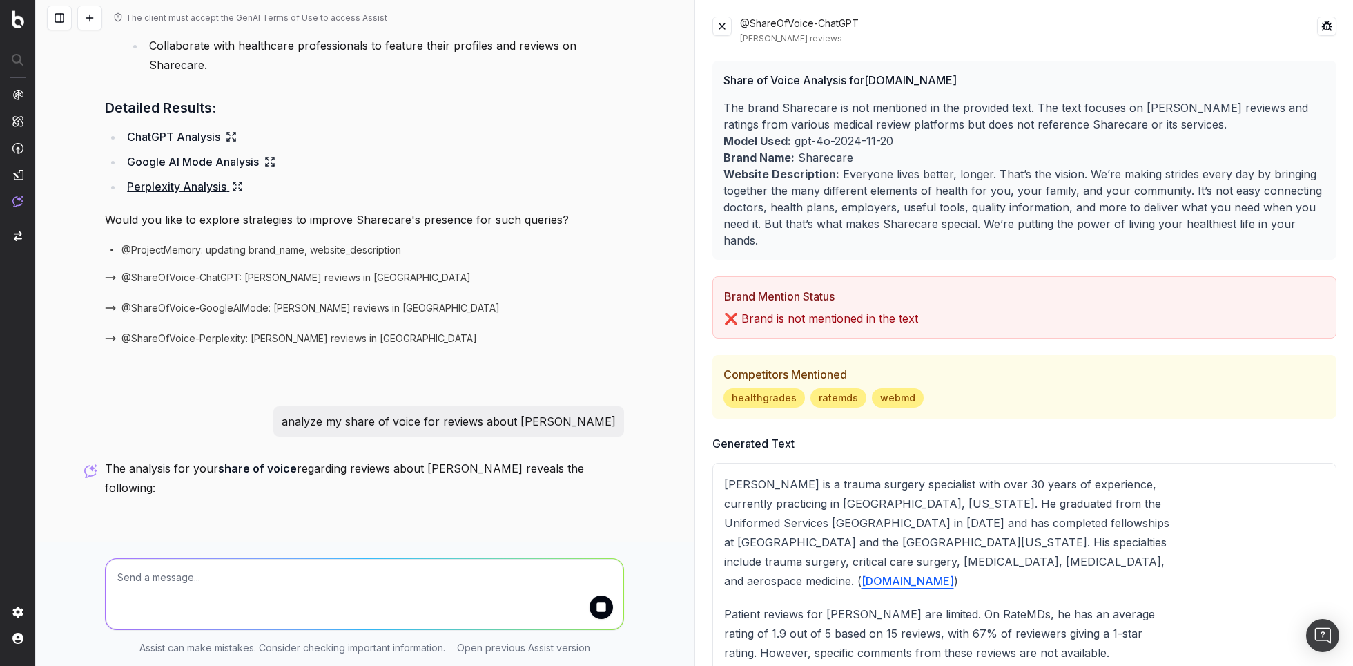
click at [718, 28] on button at bounding box center [722, 26] width 19 height 19
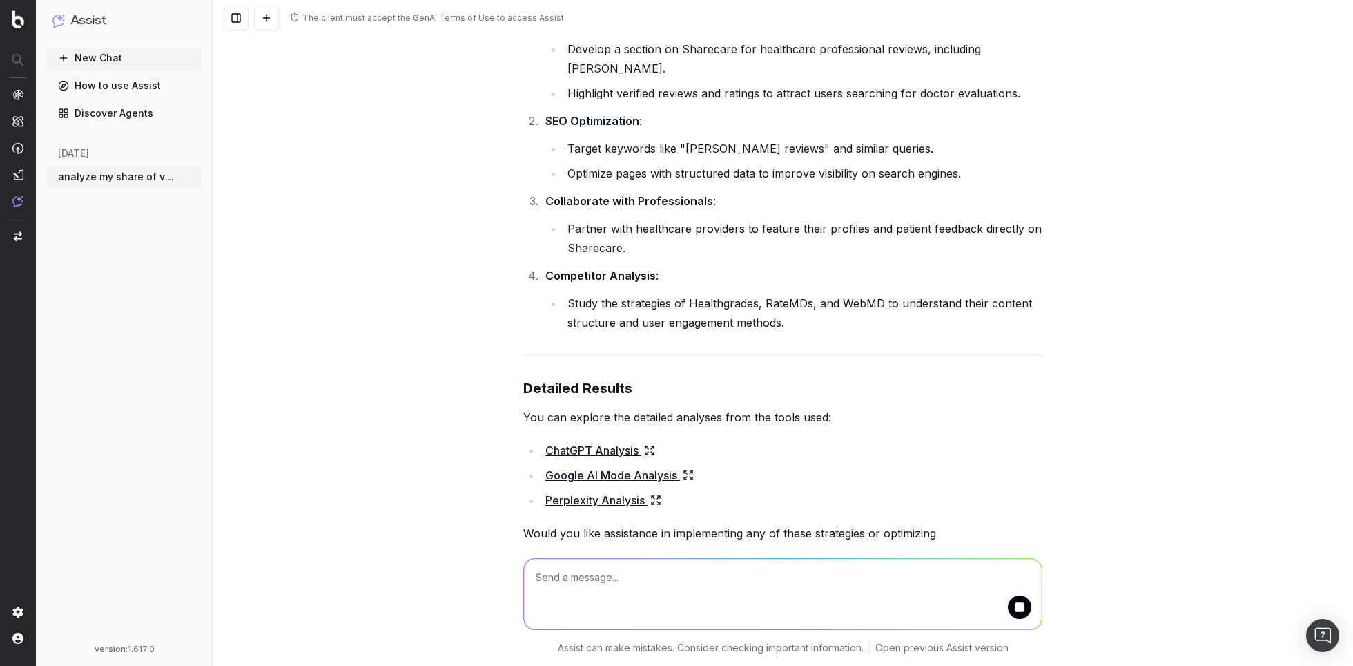
scroll to position [2306, 0]
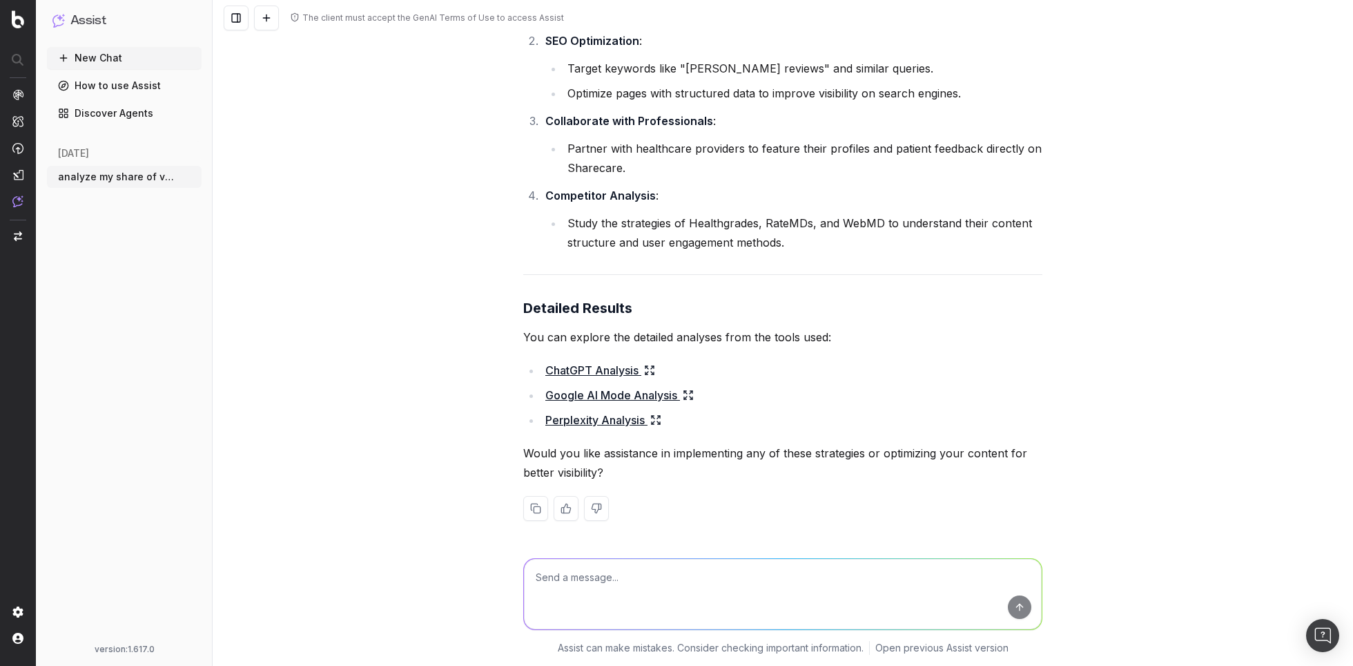
click at [589, 369] on link "ChatGPT Analysis" at bounding box center [601, 369] width 110 height 19
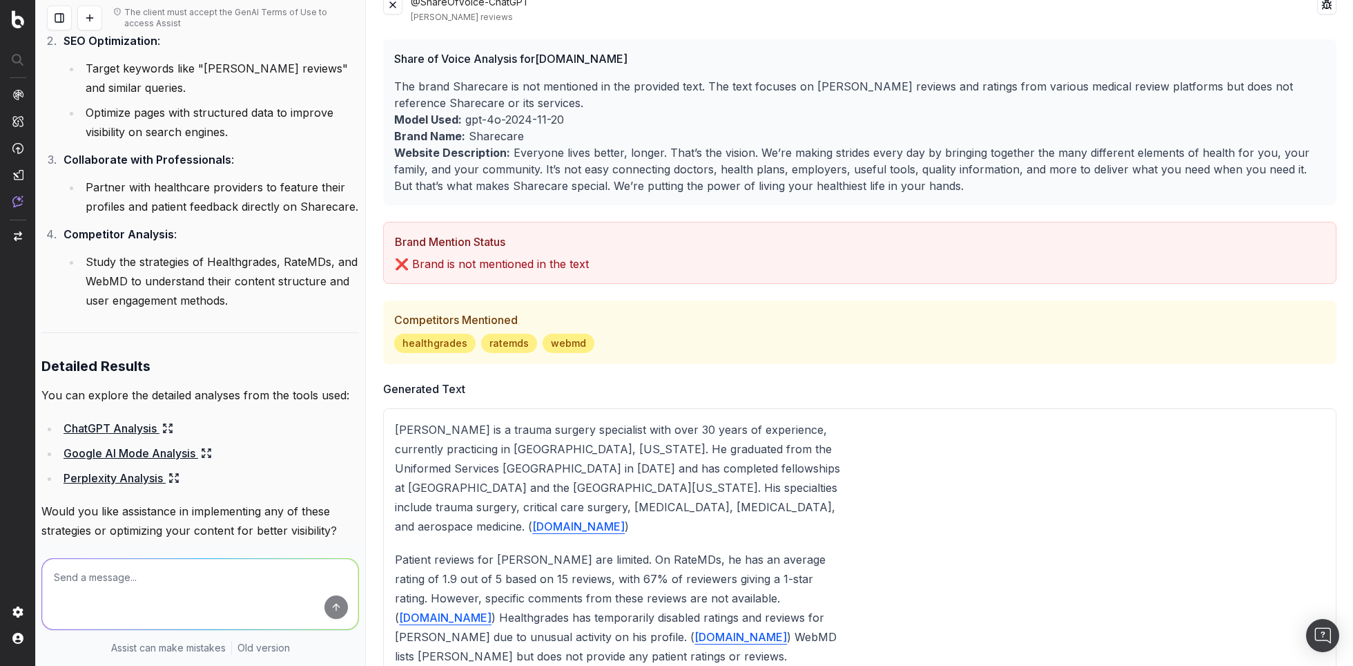
scroll to position [0, 0]
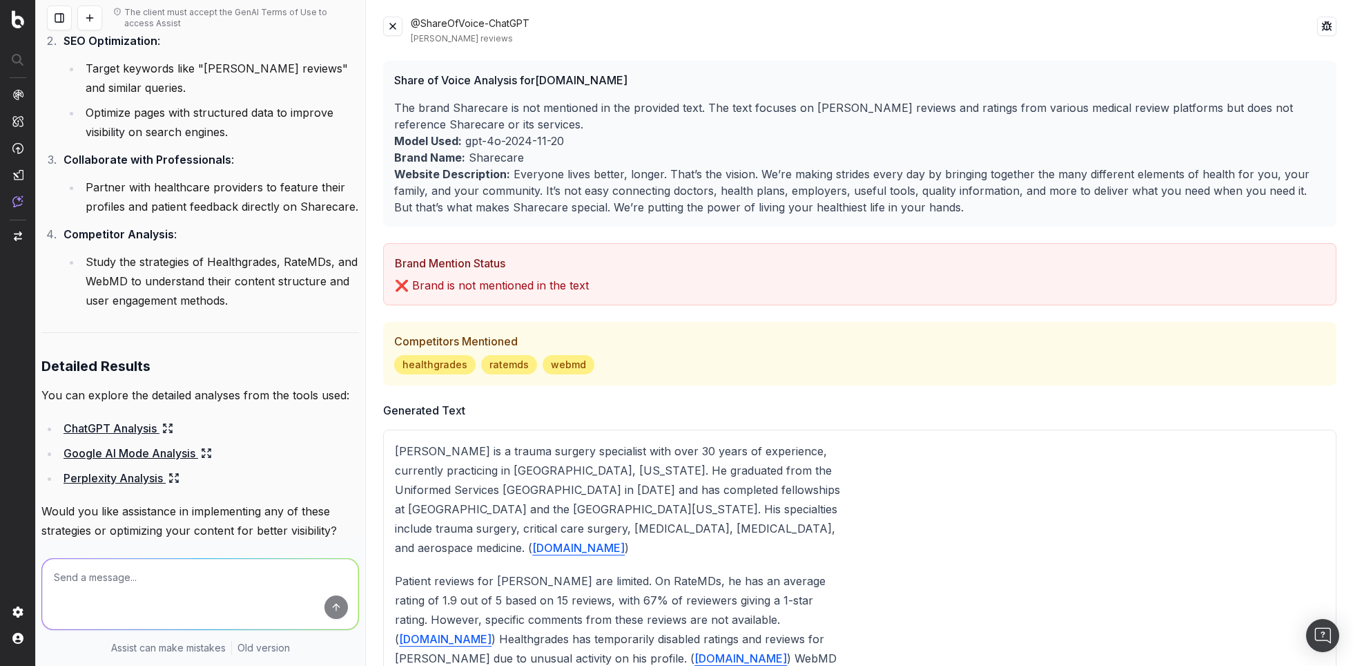
click at [391, 25] on button at bounding box center [392, 26] width 19 height 19
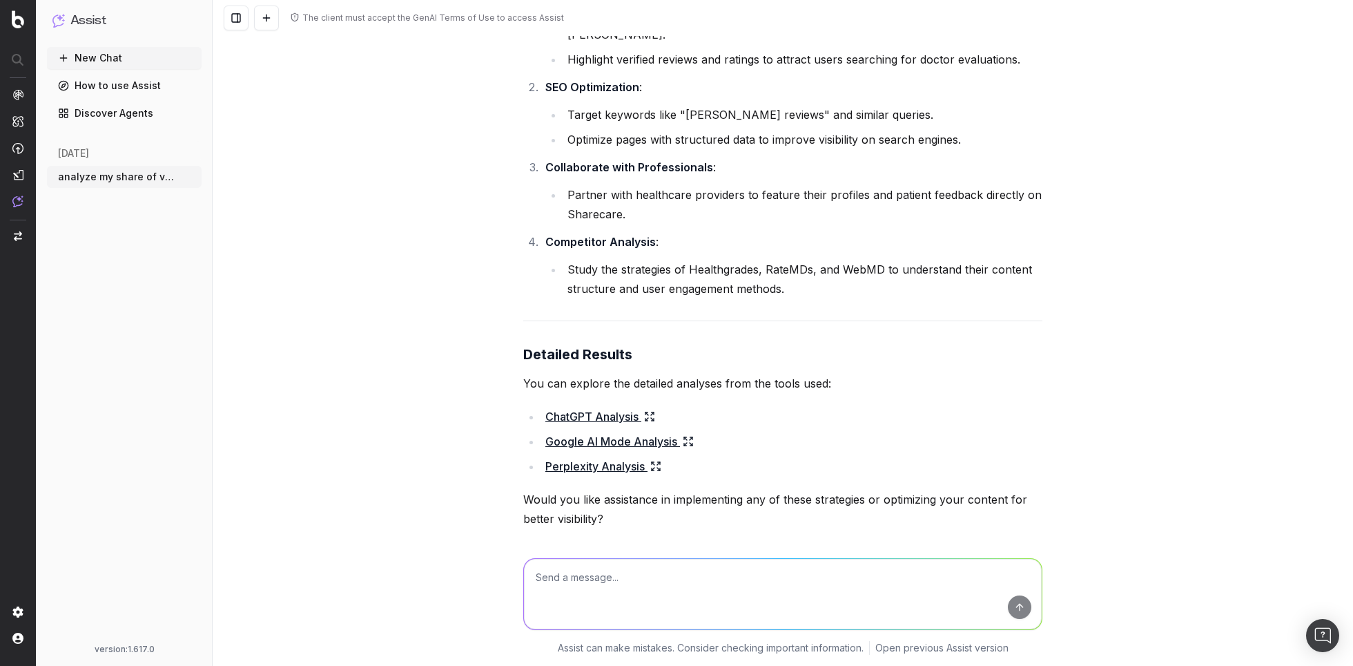
scroll to position [2306, 0]
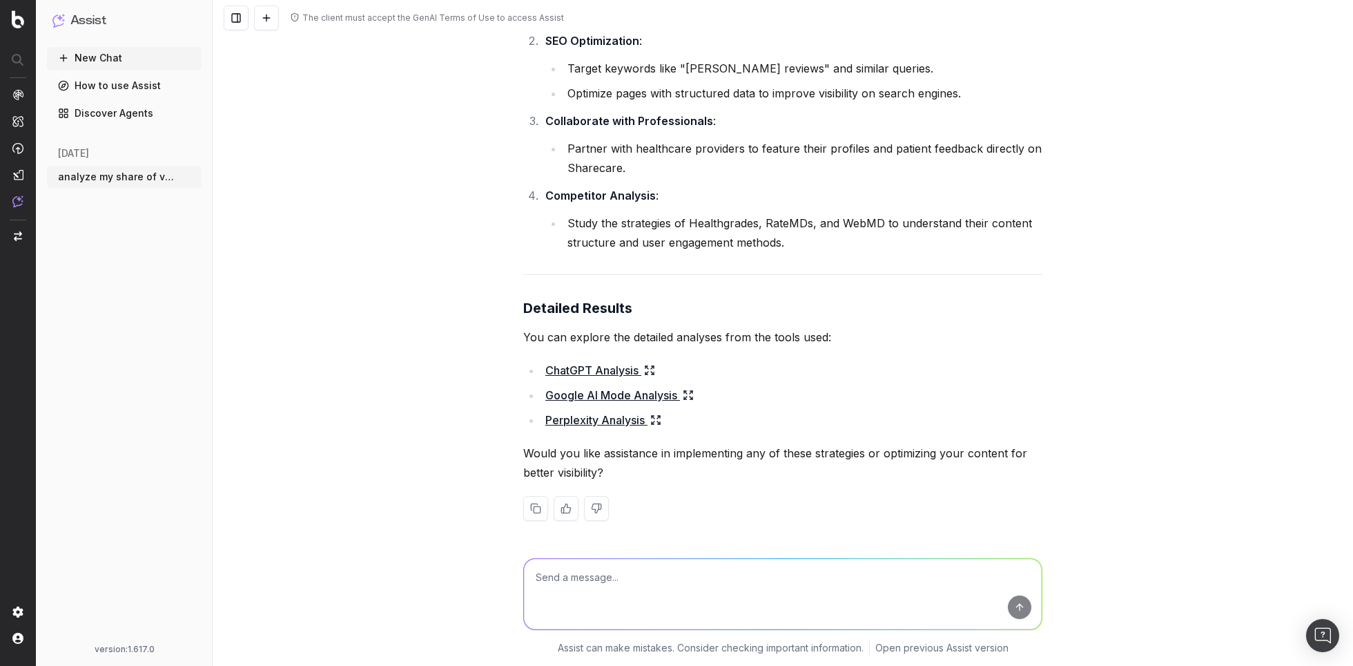
click at [552, 590] on textarea at bounding box center [783, 594] width 518 height 70
click at [675, 577] on textarea "analyze my share of voice for best personal health app" at bounding box center [783, 594] width 518 height 70
click at [829, 577] on textarea "analyze my share of voice for "best personal health app" at bounding box center [783, 594] width 518 height 70
type textarea "analyze my share of voice for "best personal health app""
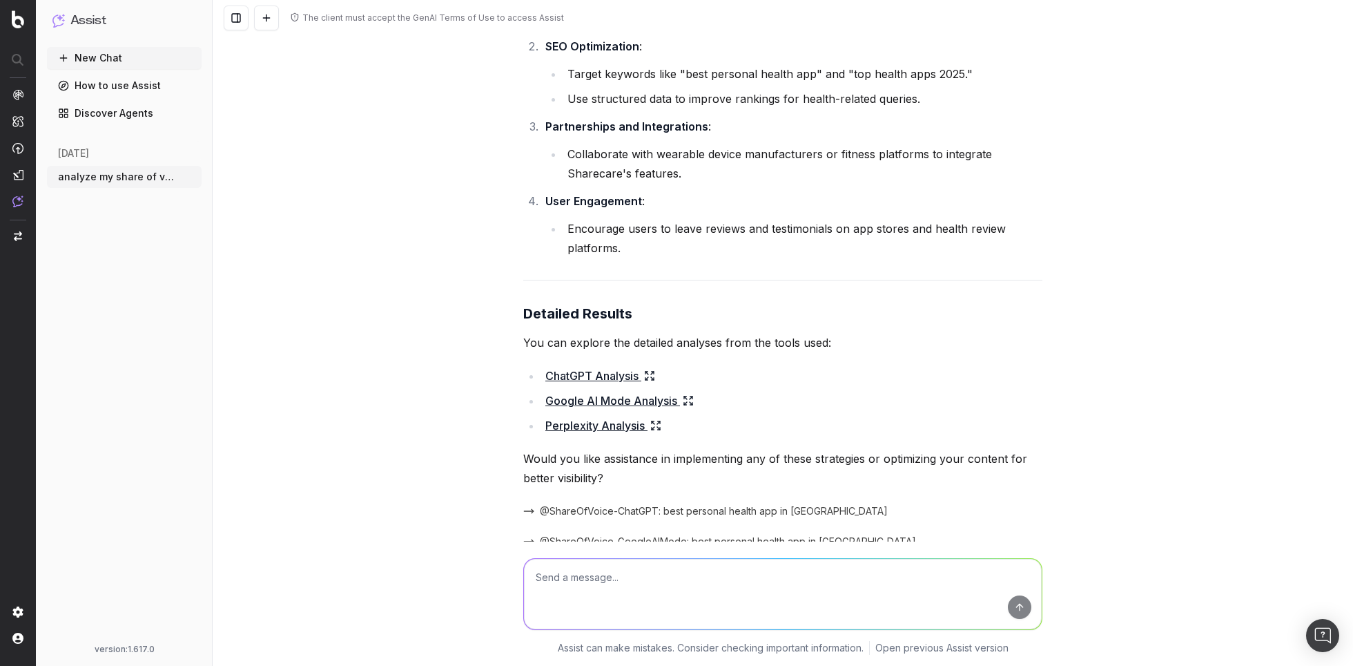
scroll to position [3716, 0]
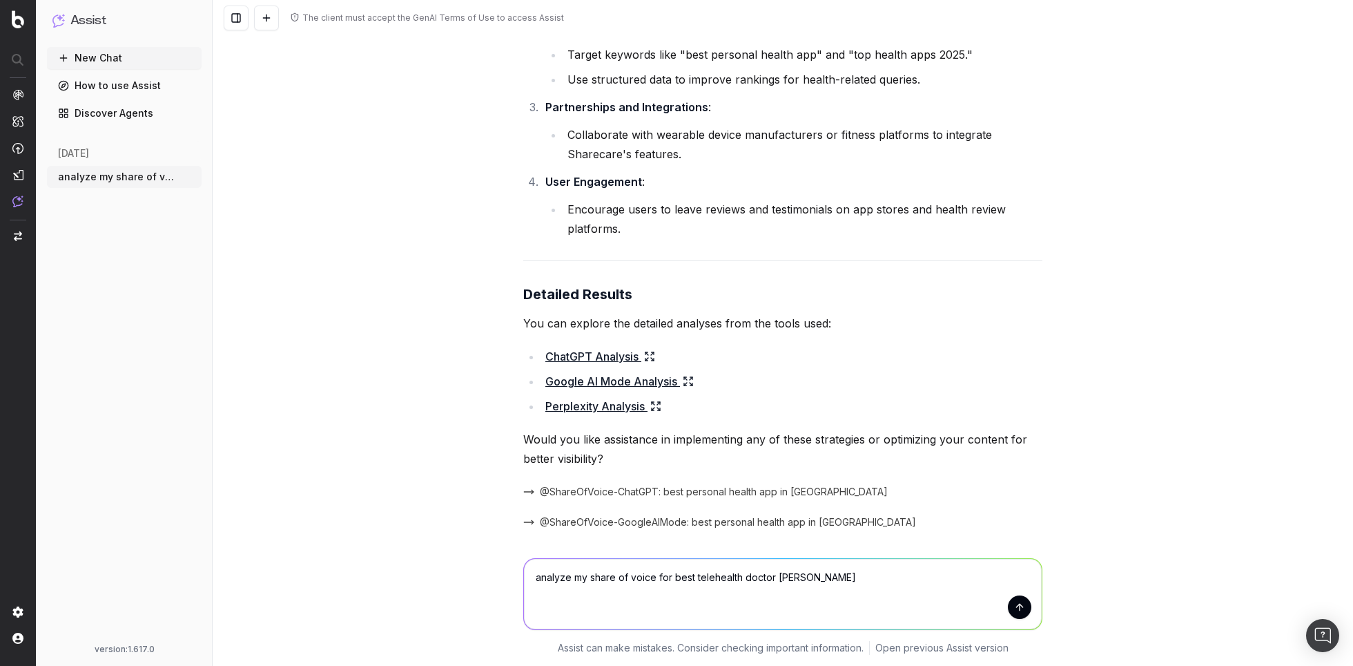
type textarea "analyze my share of voice for best telehealth doctor online"
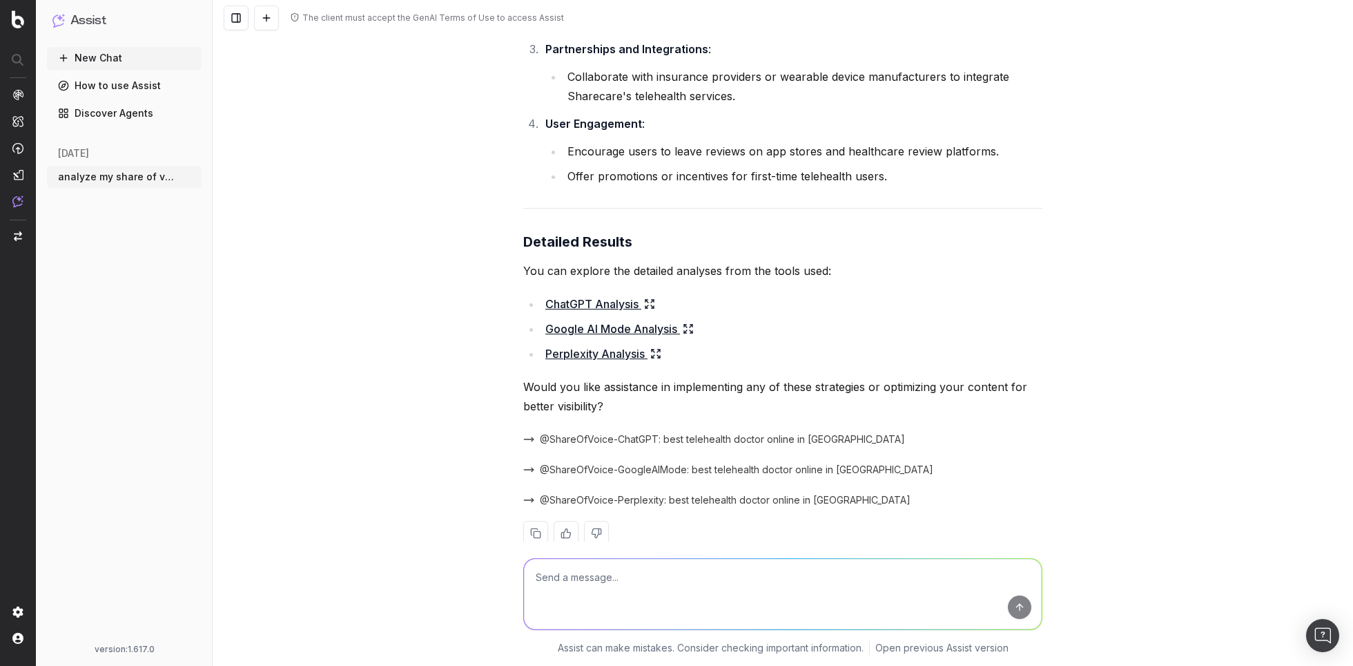
scroll to position [5330, 0]
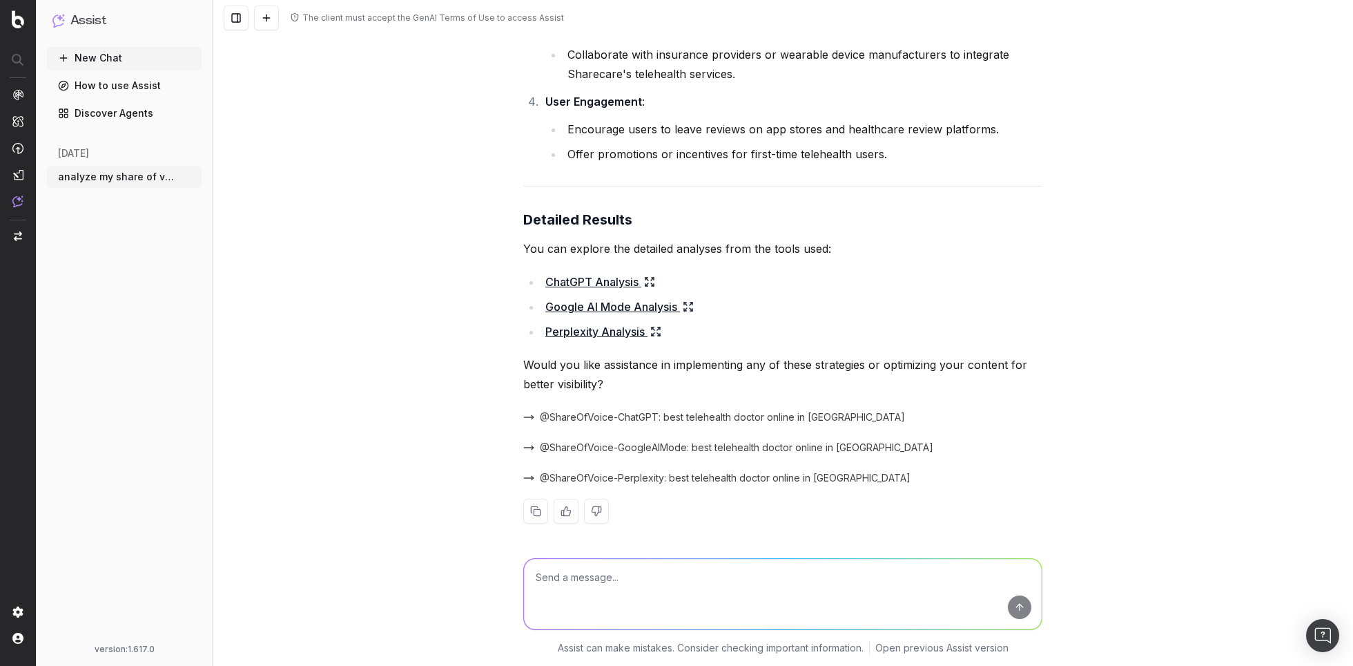
click at [590, 277] on link "ChatGPT Analysis" at bounding box center [601, 281] width 110 height 19
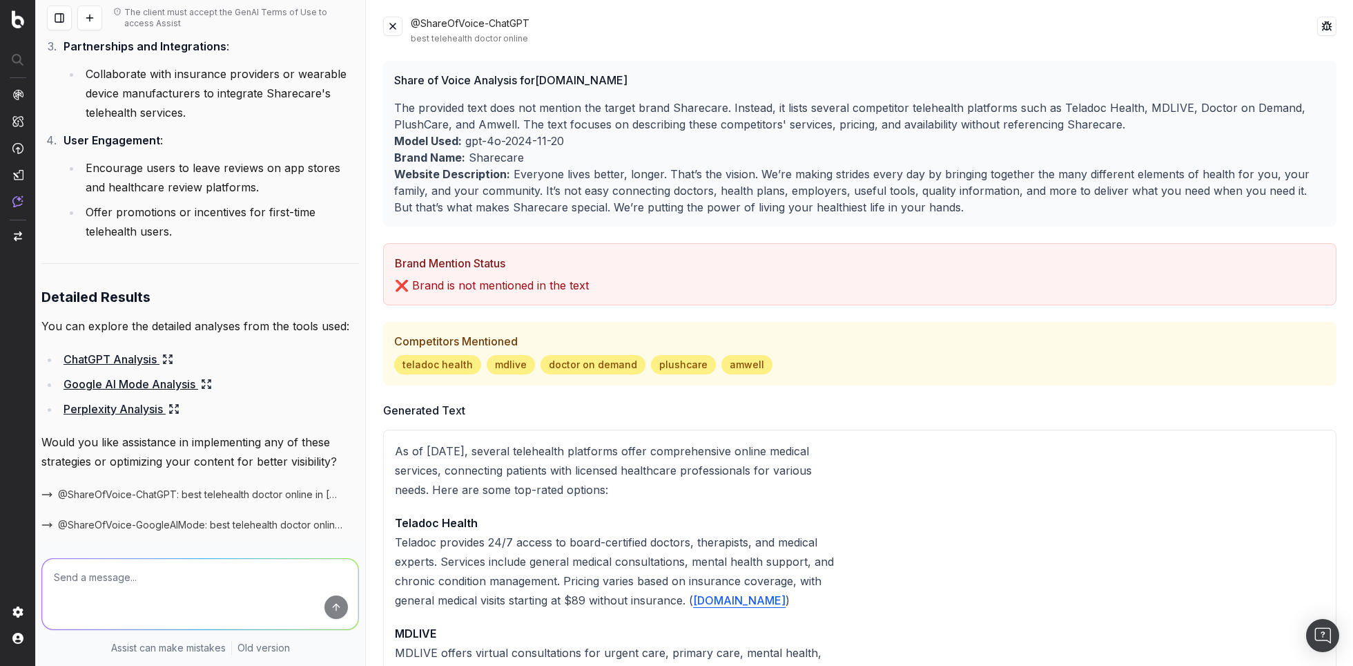
scroll to position [6432, 0]
click at [403, 28] on div "@ShareOfVoice-ChatGPT best telehealth doctor online" at bounding box center [860, 31] width 954 height 28
click at [397, 28] on button at bounding box center [392, 26] width 19 height 19
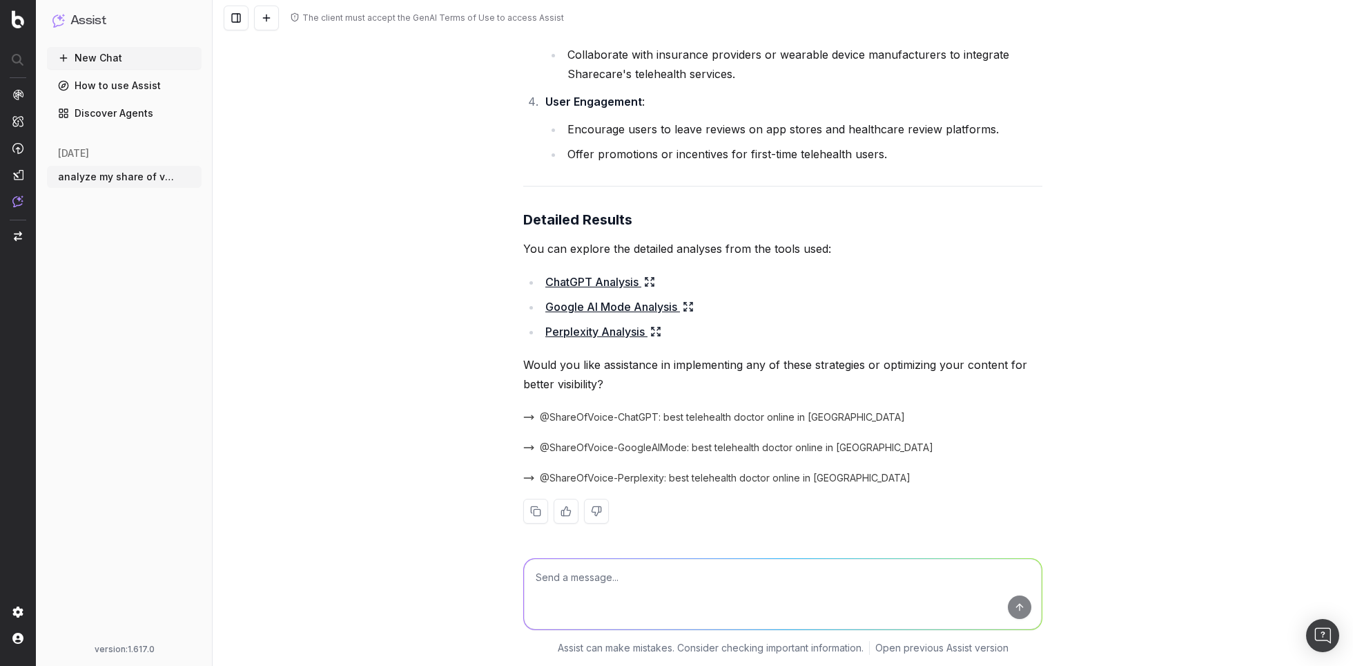
click at [592, 308] on link "Google AI Mode Analysis" at bounding box center [620, 306] width 148 height 19
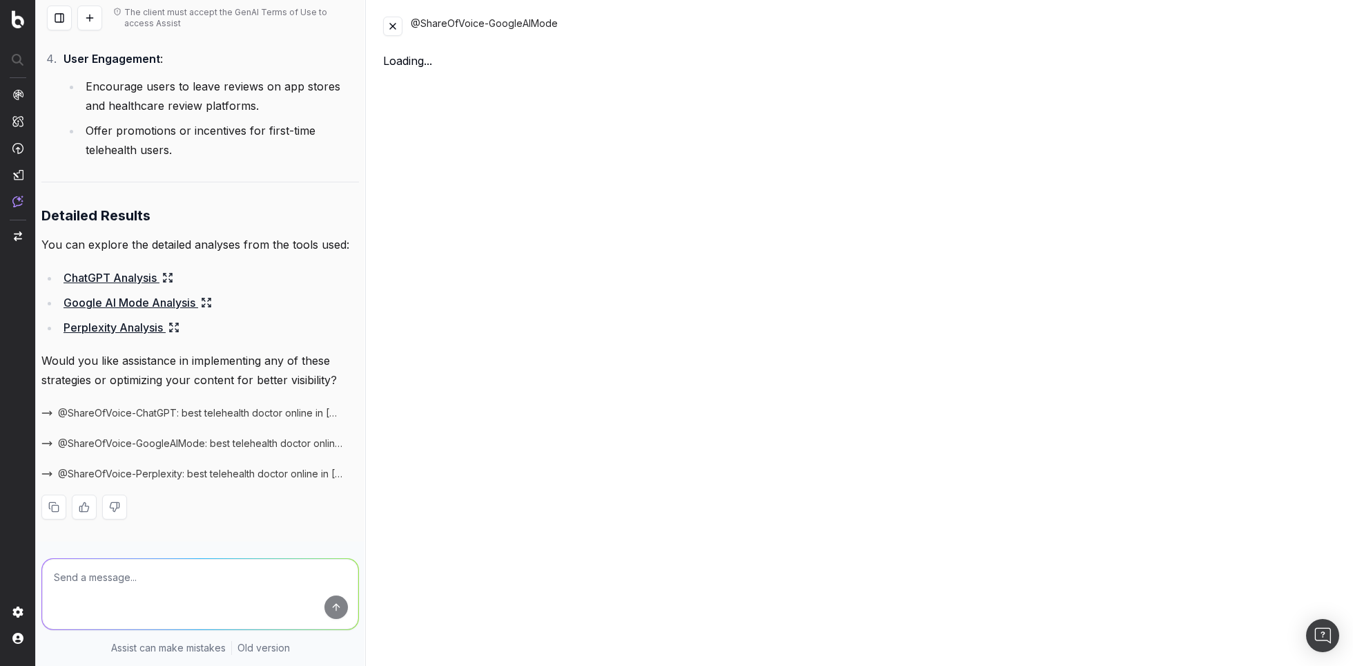
scroll to position [6432, 0]
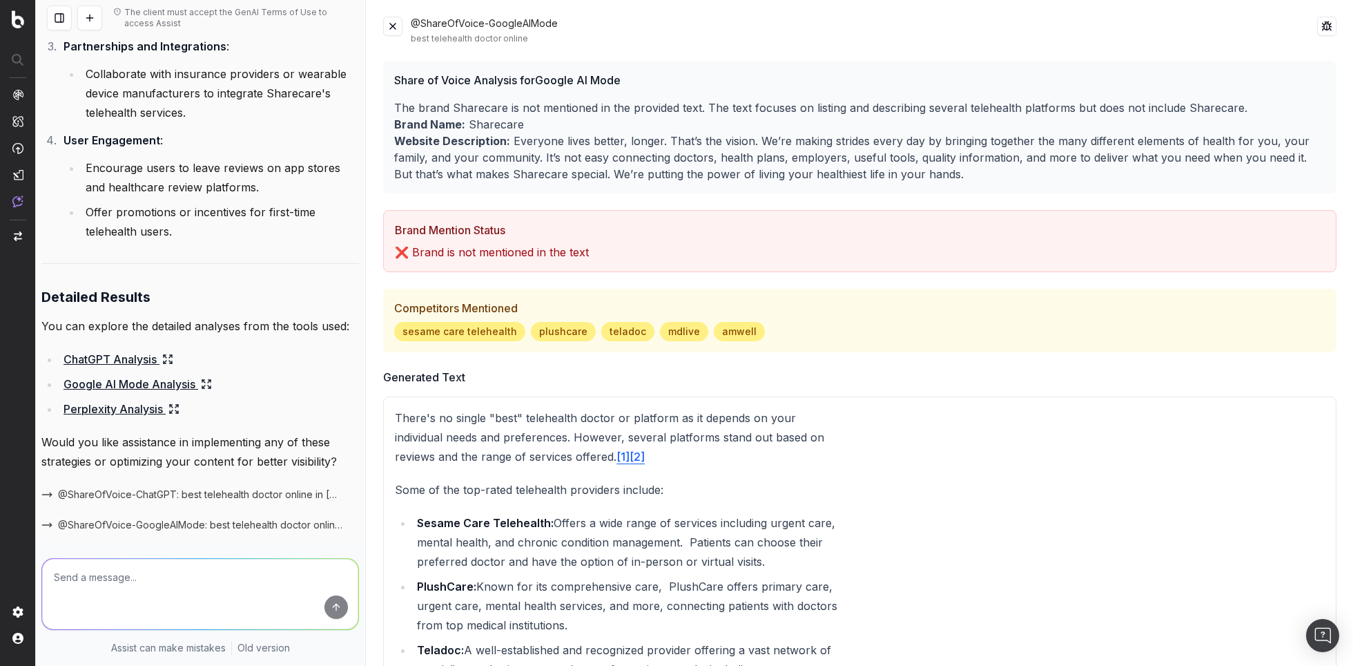
click at [398, 29] on button at bounding box center [392, 26] width 19 height 19
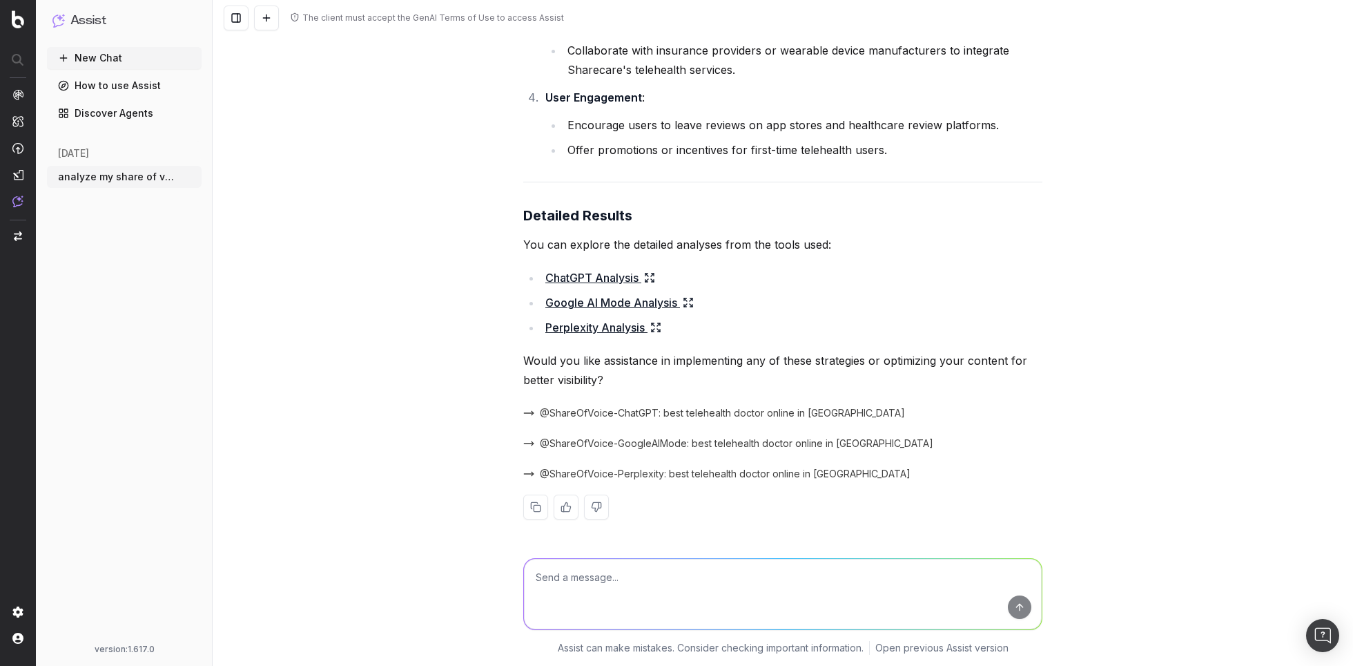
scroll to position [5330, 0]
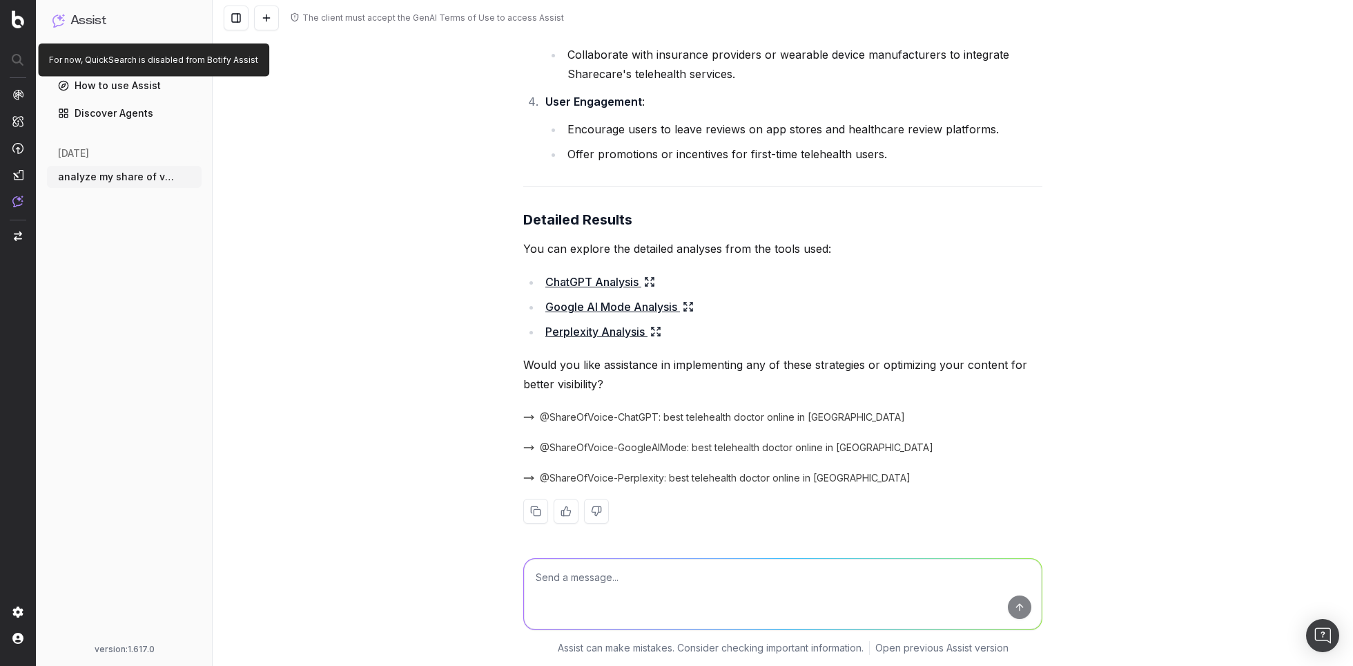
click at [26, 34] on nav at bounding box center [18, 333] width 36 height 666
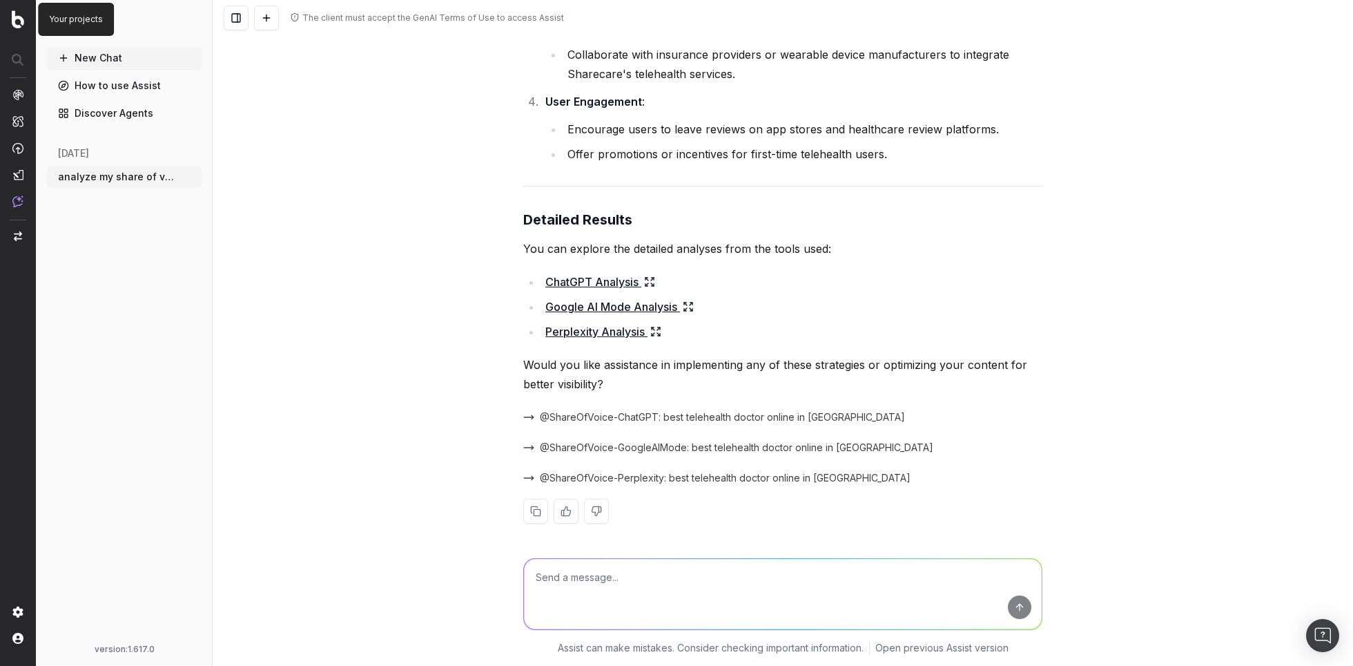
click at [17, 21] on img at bounding box center [18, 19] width 12 height 18
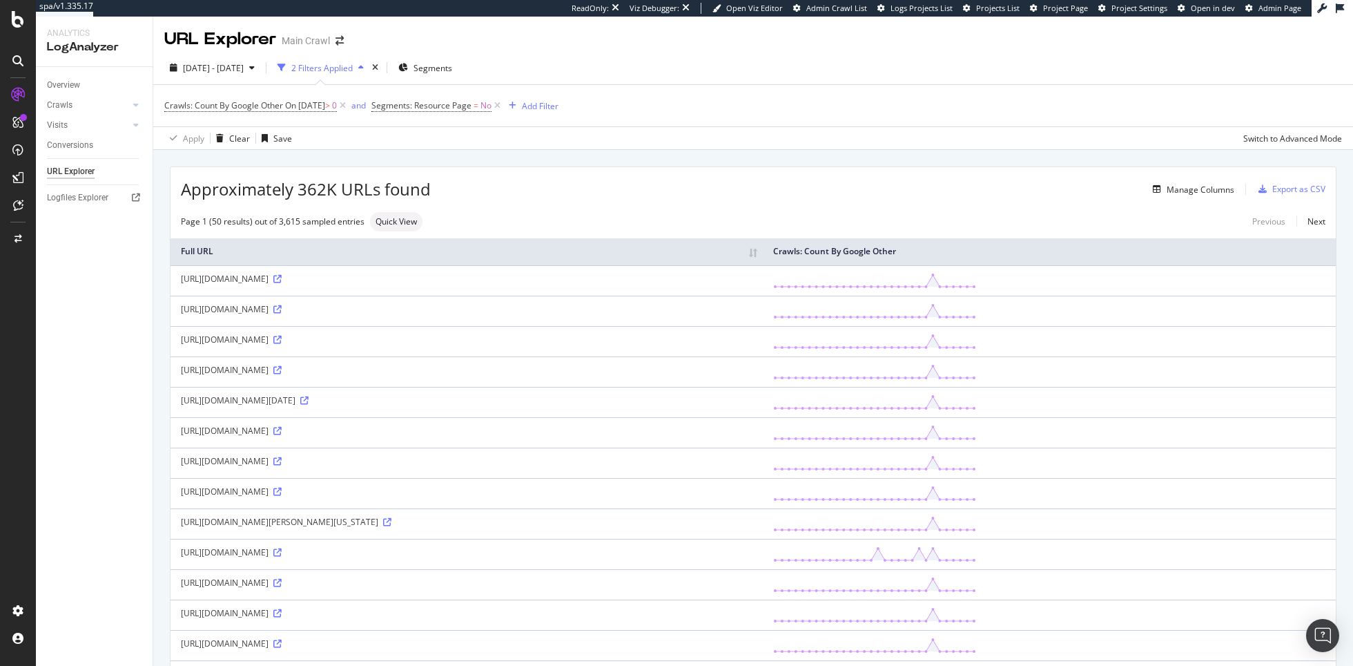
scroll to position [816, 0]
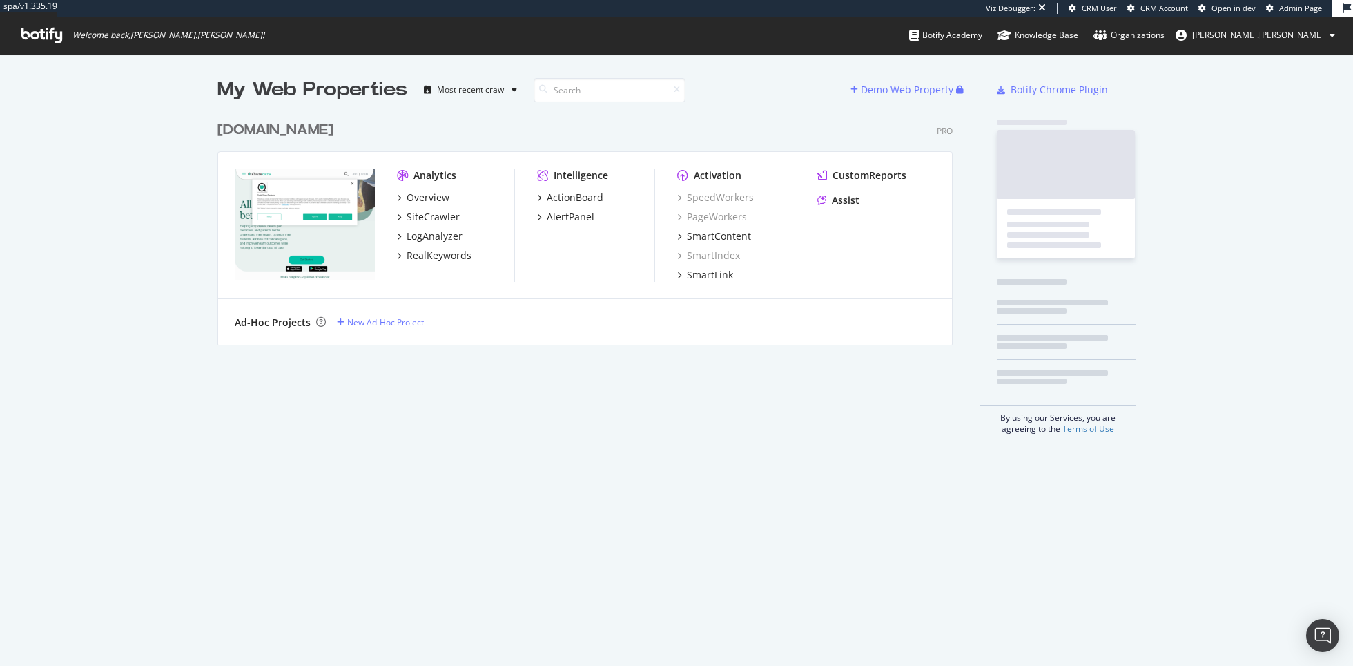
scroll to position [242, 746]
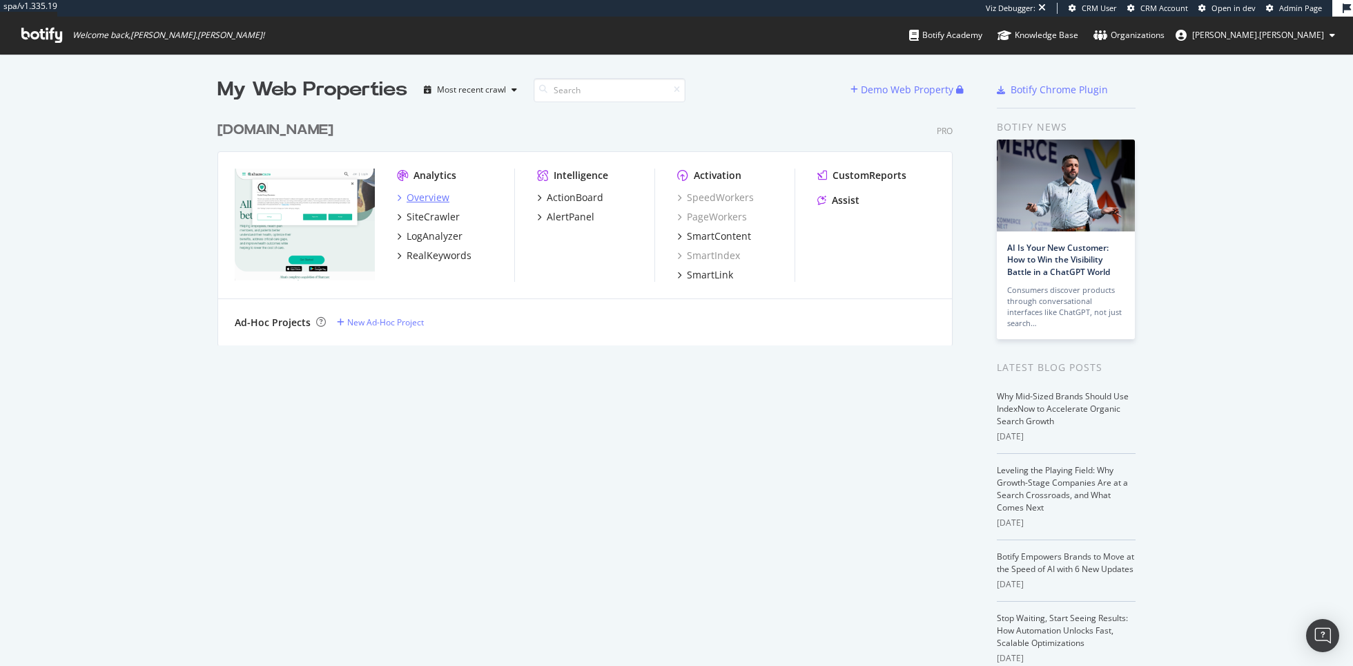
click at [432, 194] on div "Overview" at bounding box center [428, 198] width 43 height 14
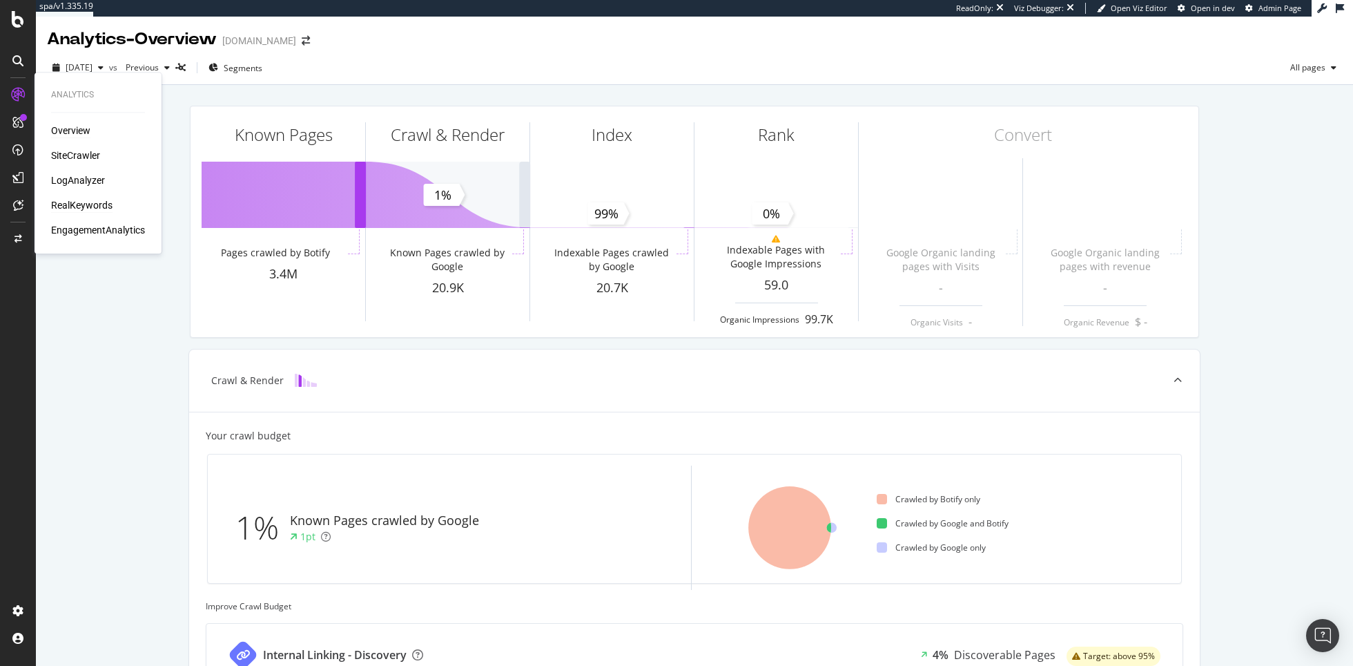
click at [84, 200] on div "RealKeywords" at bounding box center [81, 205] width 61 height 14
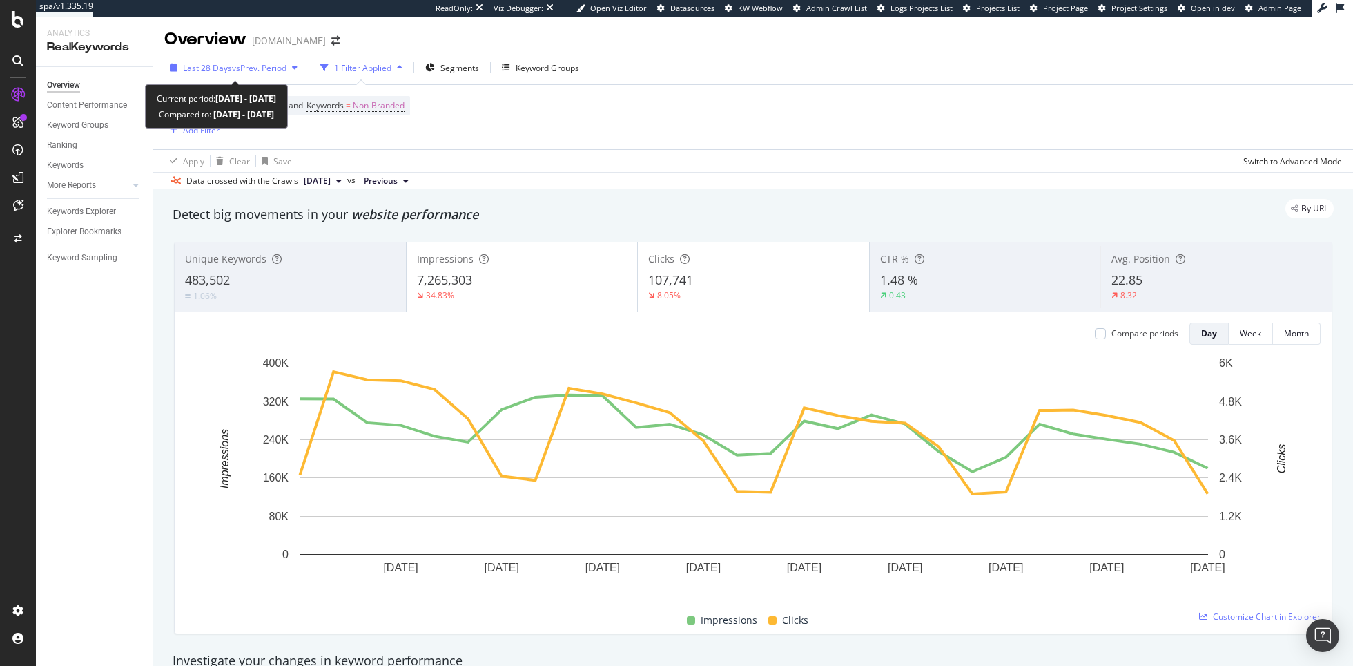
click at [275, 71] on span "vs Prev. Period" at bounding box center [259, 68] width 55 height 12
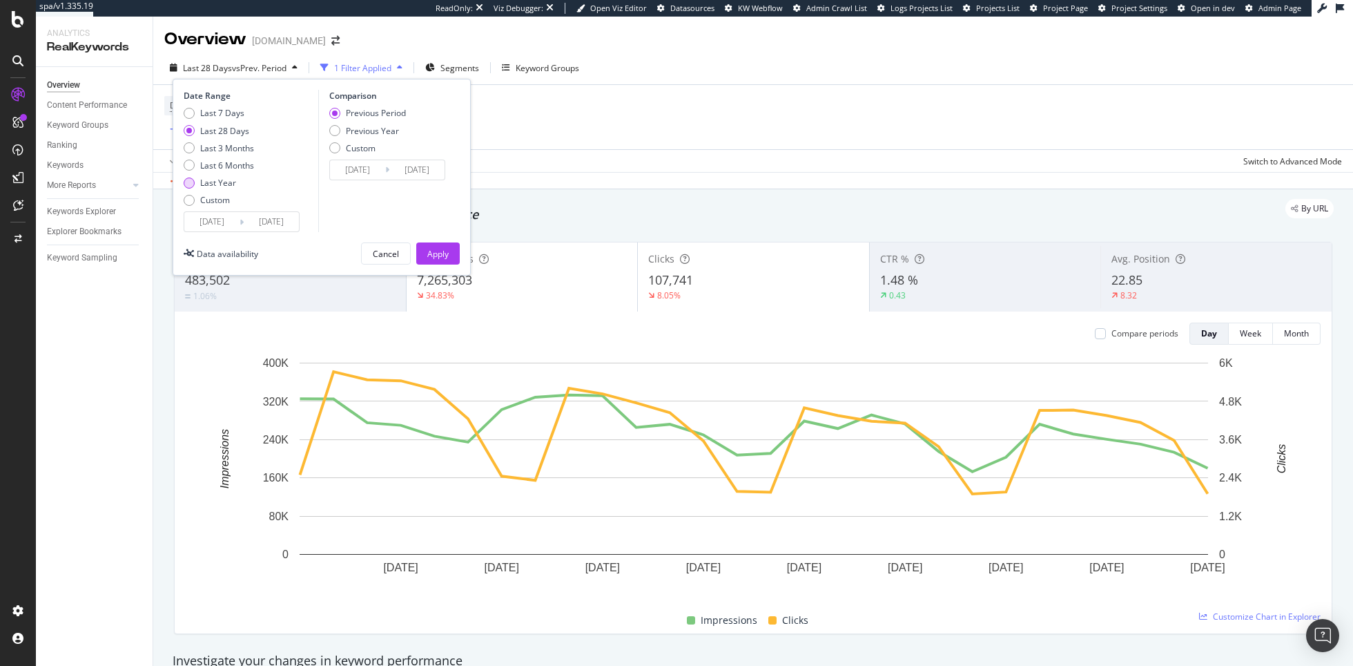
click at [229, 182] on div "Last Year" at bounding box center [218, 183] width 36 height 12
type input "2024/08/10"
type input "2023/08/11"
type input "2024/08/09"
click at [436, 241] on div "Date Range Last 7 Days Last 28 Days Last 3 Months Last 6 Months Last Year Custo…" at bounding box center [322, 177] width 298 height 197
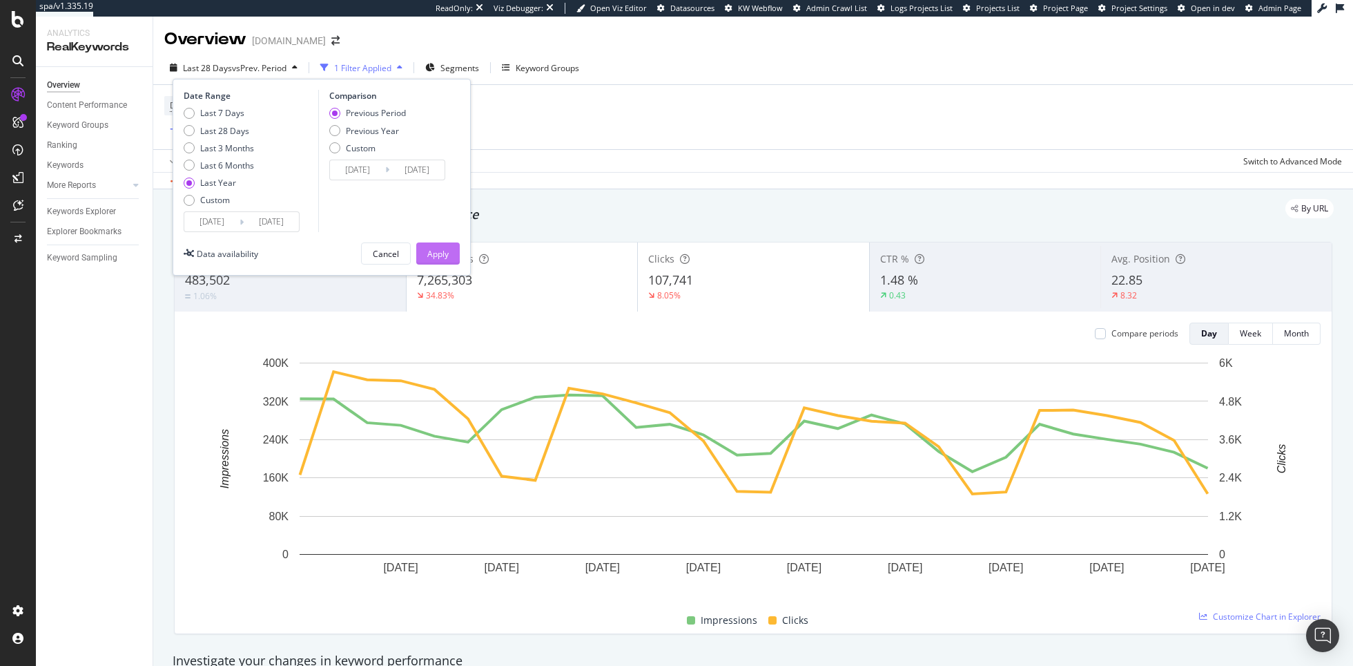
click at [437, 245] on div "Apply" at bounding box center [437, 253] width 21 height 21
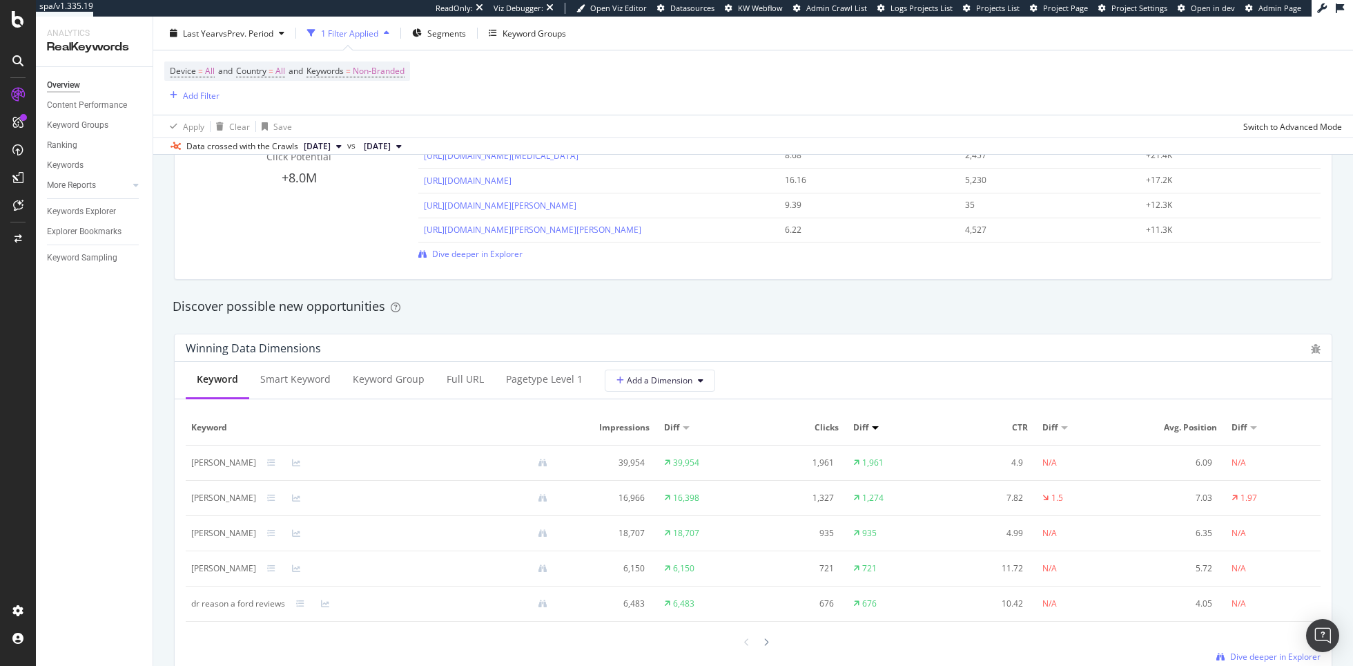
scroll to position [1117, 0]
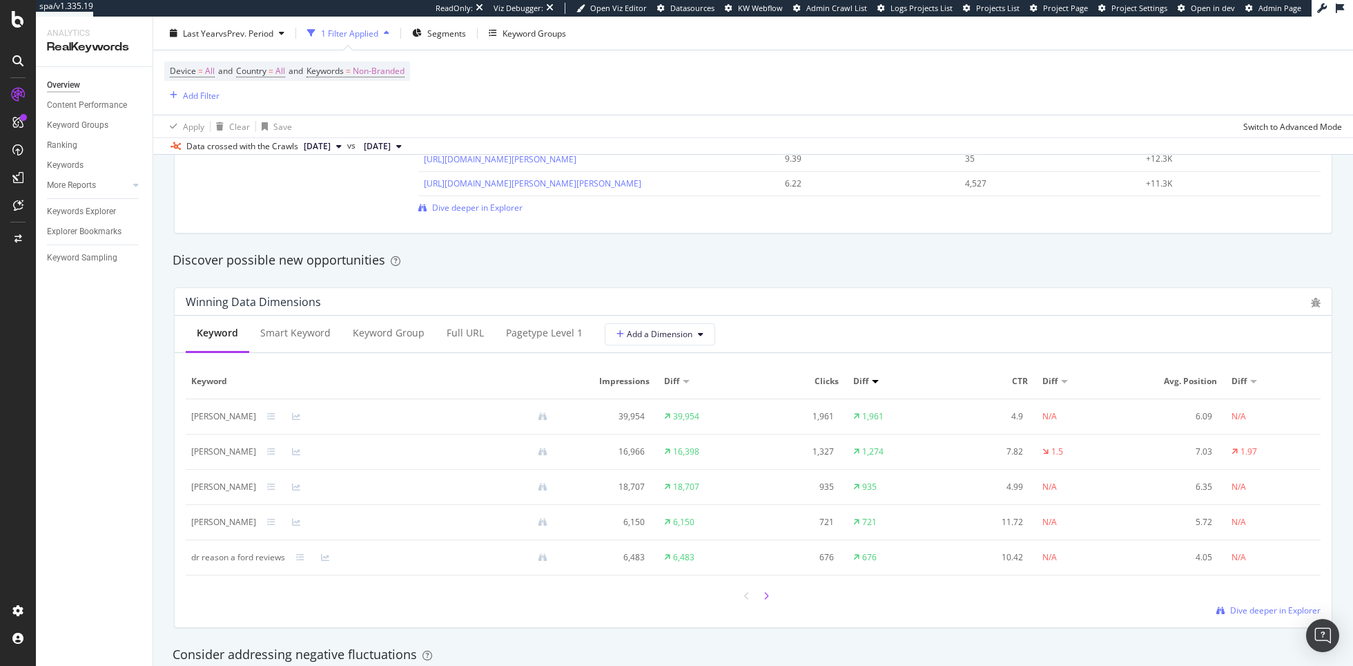
click at [765, 592] on icon at bounding box center [767, 596] width 6 height 8
click at [746, 592] on icon at bounding box center [747, 596] width 6 height 8
click at [309, 338] on div "Smart Keyword" at bounding box center [295, 333] width 70 height 14
click at [77, 144] on link "Ranking" at bounding box center [95, 145] width 96 height 15
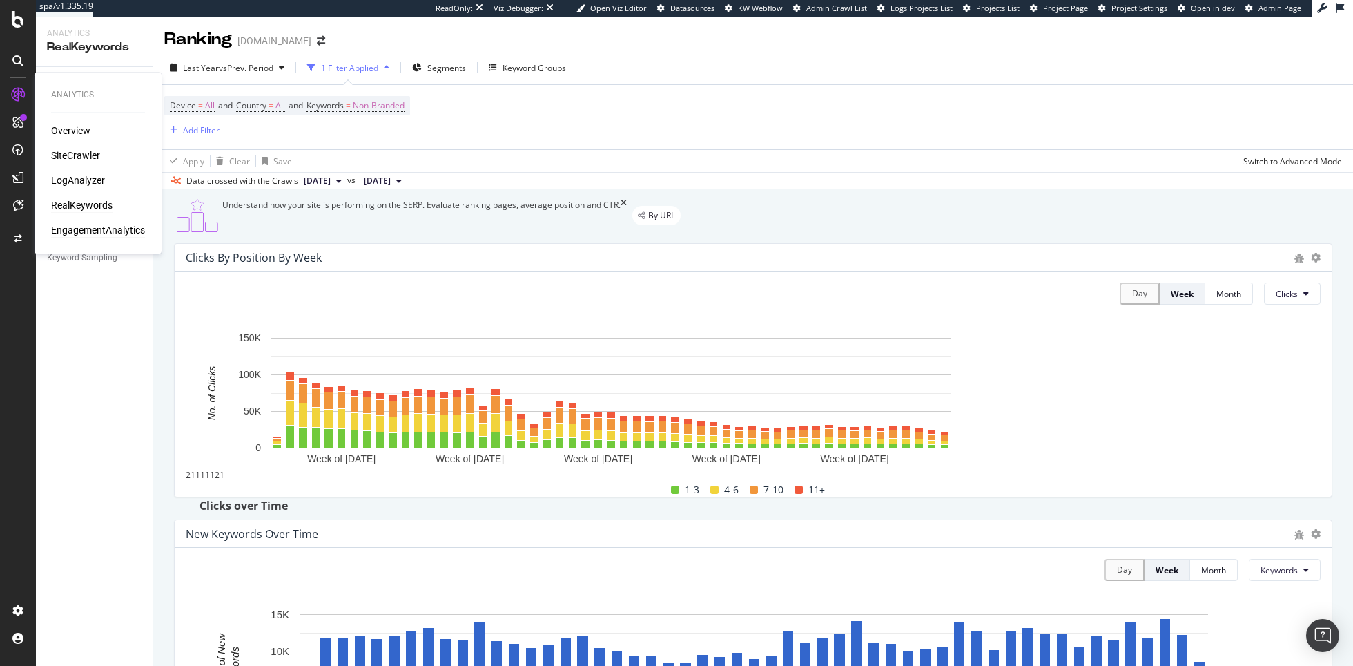
click at [73, 235] on div "EngagementAnalytics" at bounding box center [98, 230] width 94 height 14
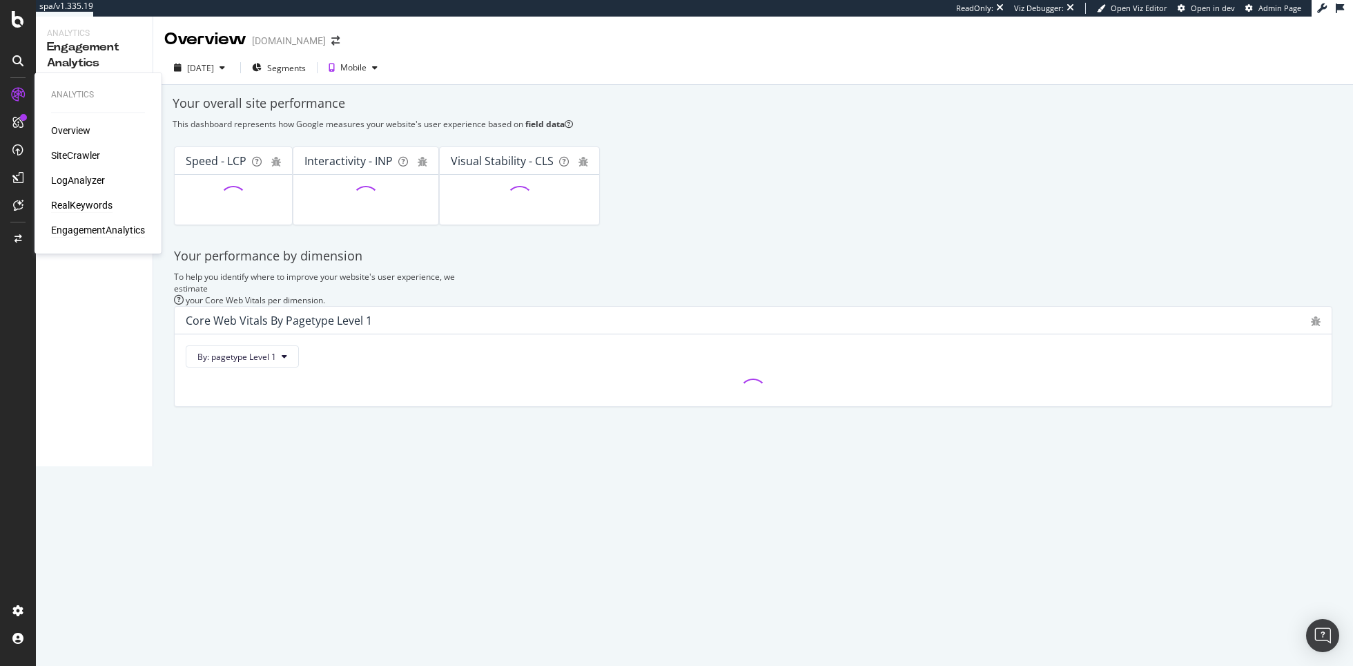
click at [77, 208] on div "RealKeywords" at bounding box center [81, 205] width 61 height 14
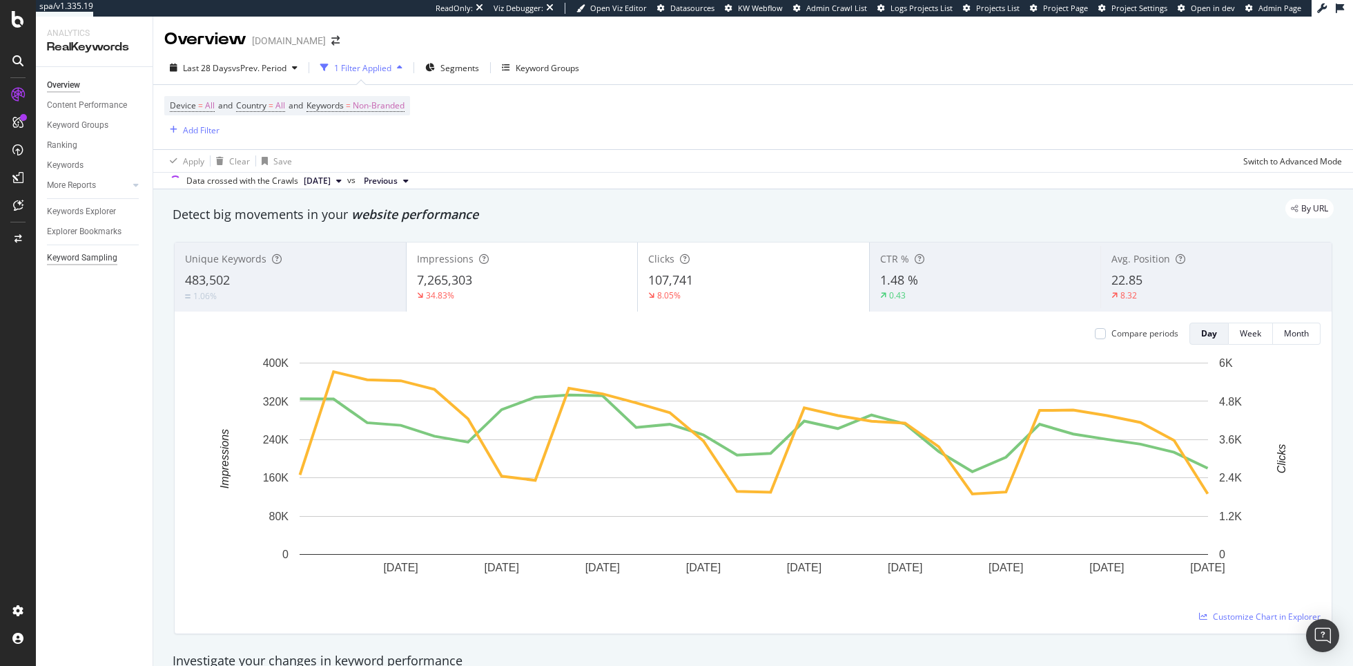
click at [90, 260] on div "Keyword Sampling" at bounding box center [82, 258] width 70 height 15
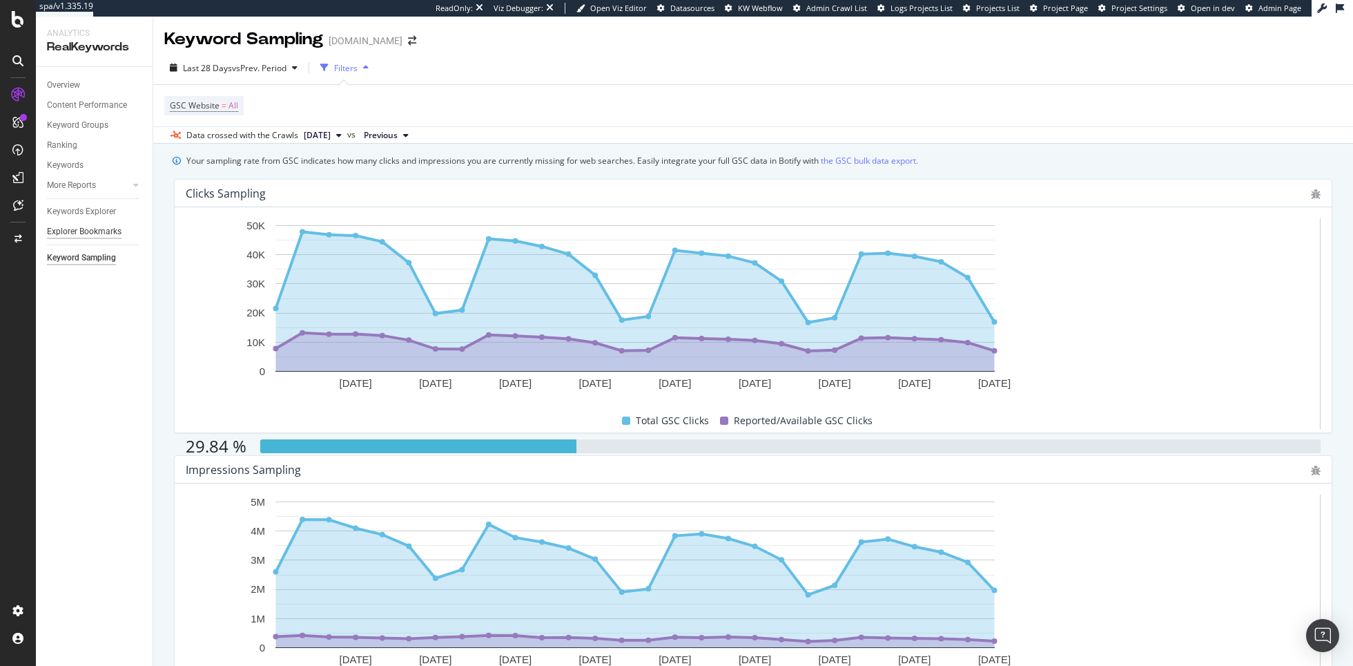
click at [97, 230] on div "Explorer Bookmarks" at bounding box center [84, 231] width 75 height 15
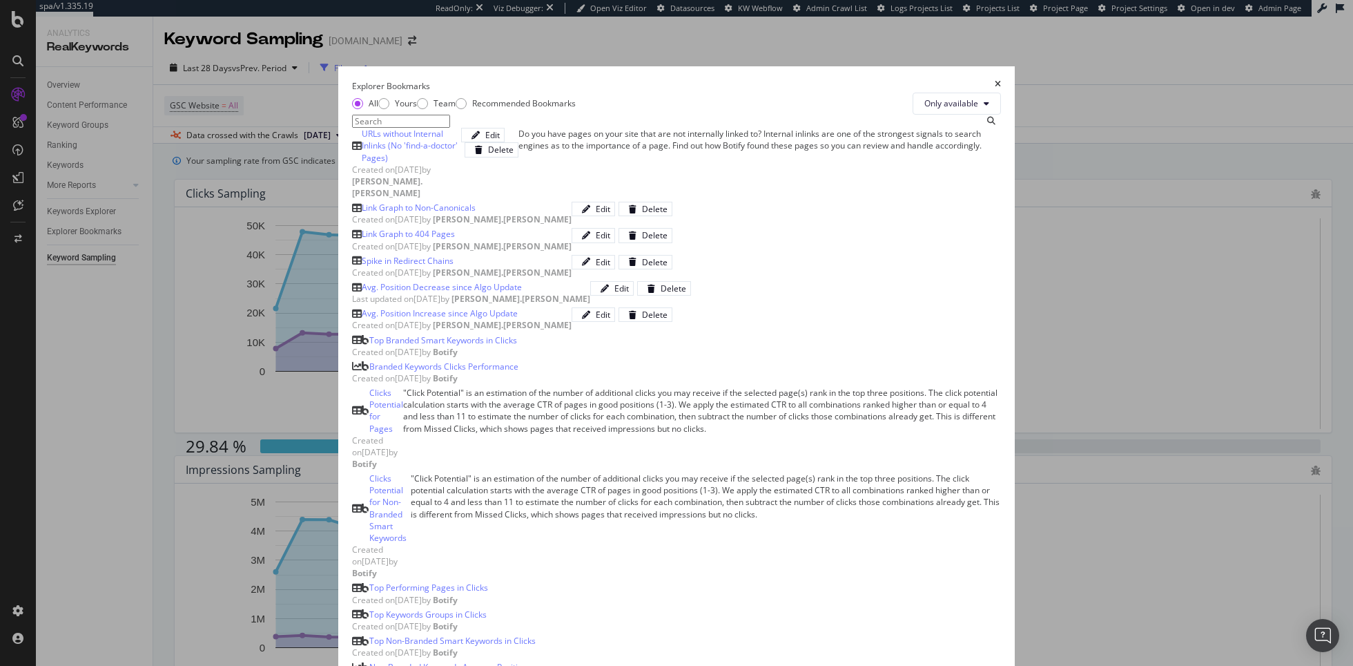
click at [1001, 80] on icon "times" at bounding box center [998, 86] width 6 height 12
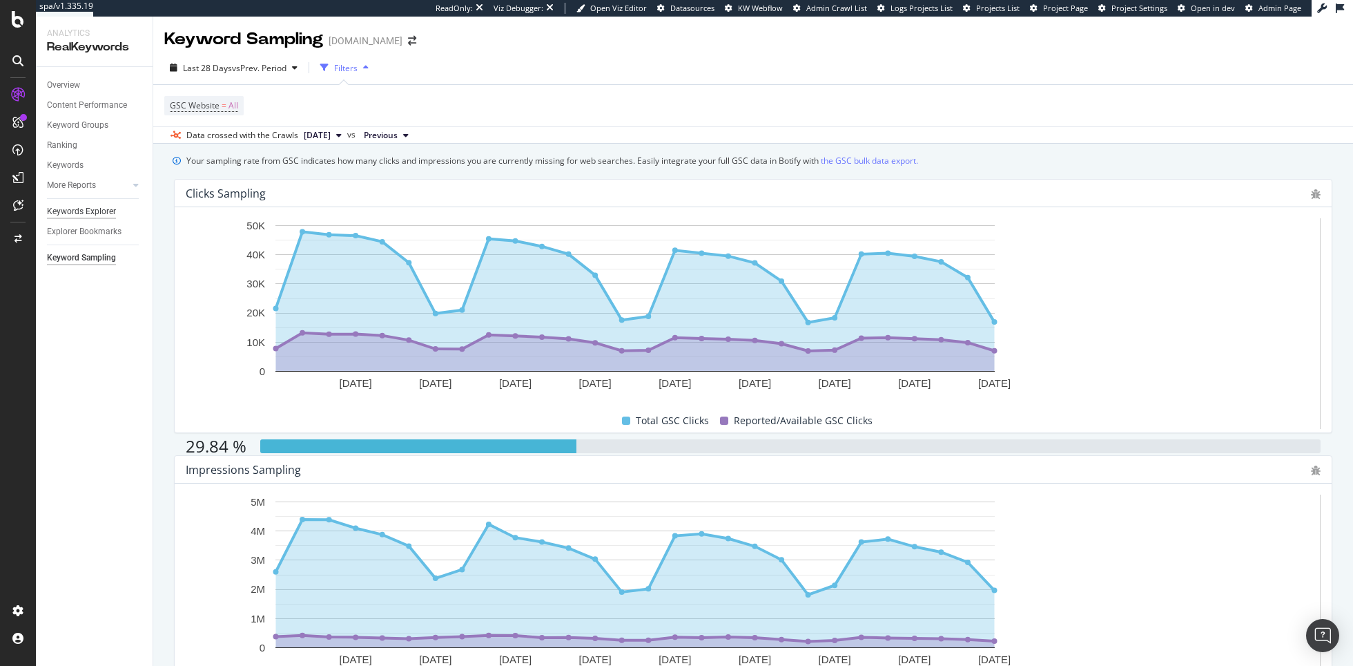
click at [113, 213] on div "Keywords Explorer" at bounding box center [81, 211] width 69 height 15
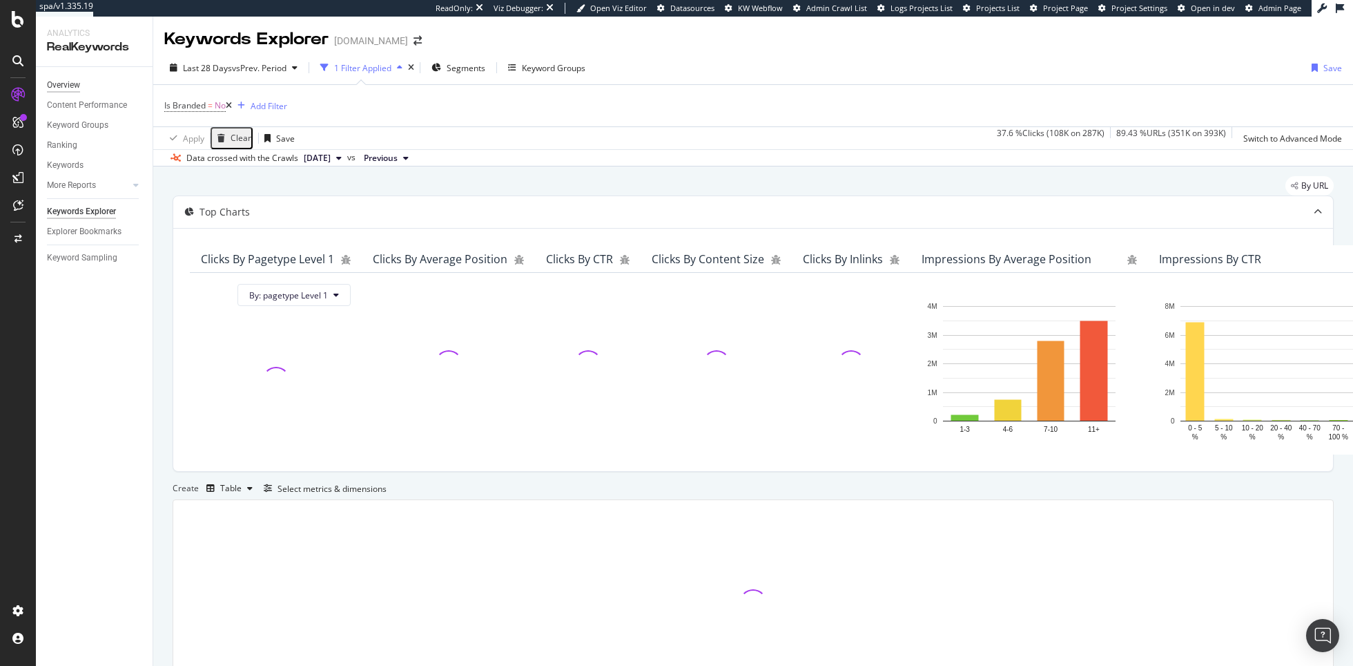
click at [73, 88] on div "Overview" at bounding box center [63, 85] width 33 height 15
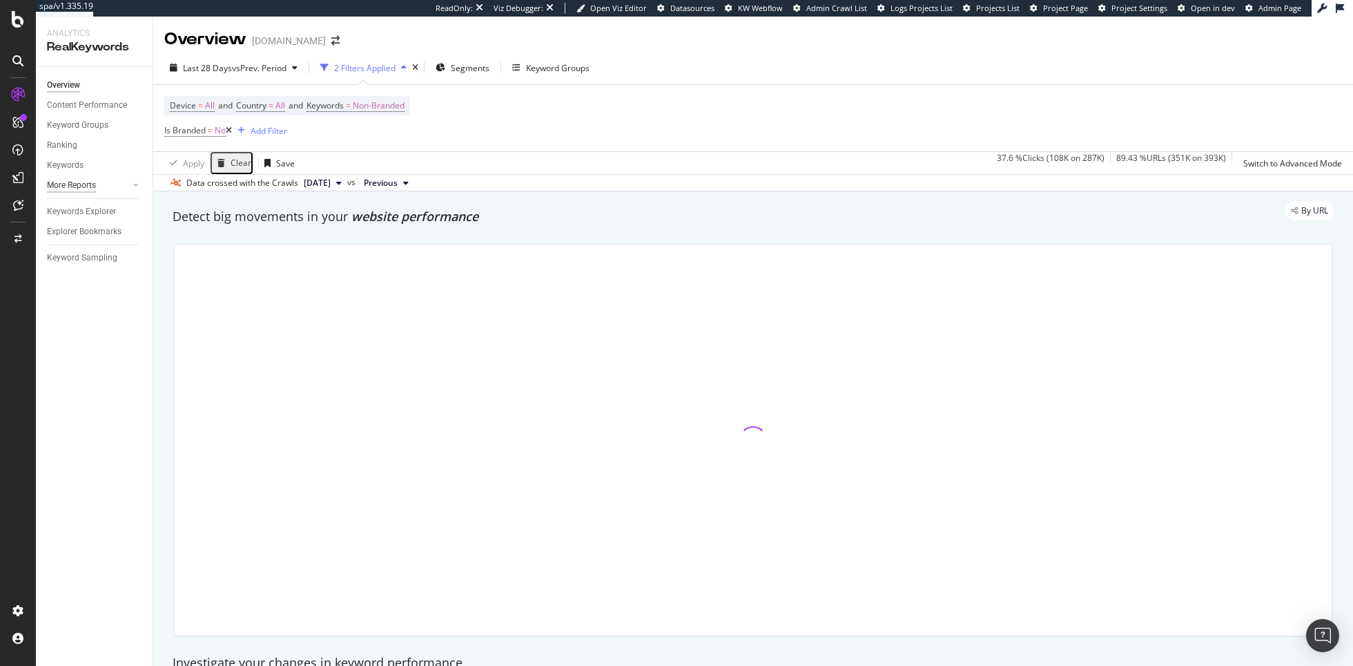
click at [77, 189] on div "More Reports" at bounding box center [71, 185] width 49 height 15
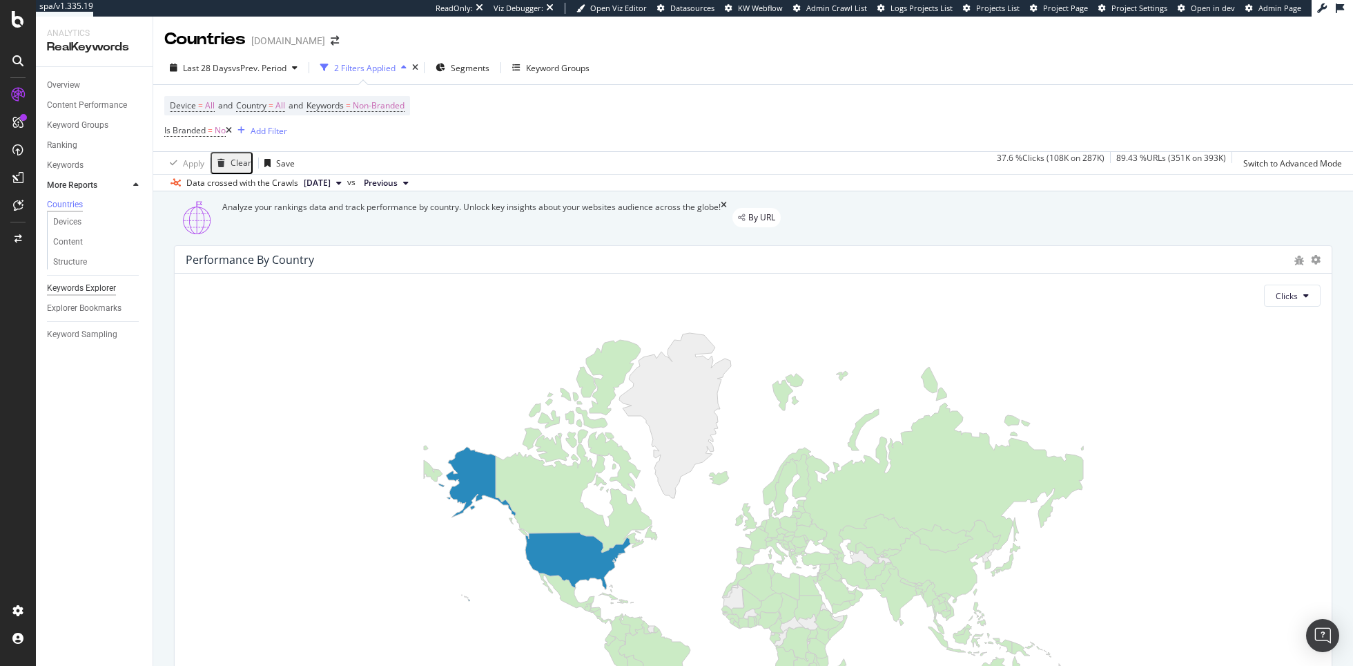
click at [92, 296] on div "Keywords Explorer" at bounding box center [81, 288] width 69 height 15
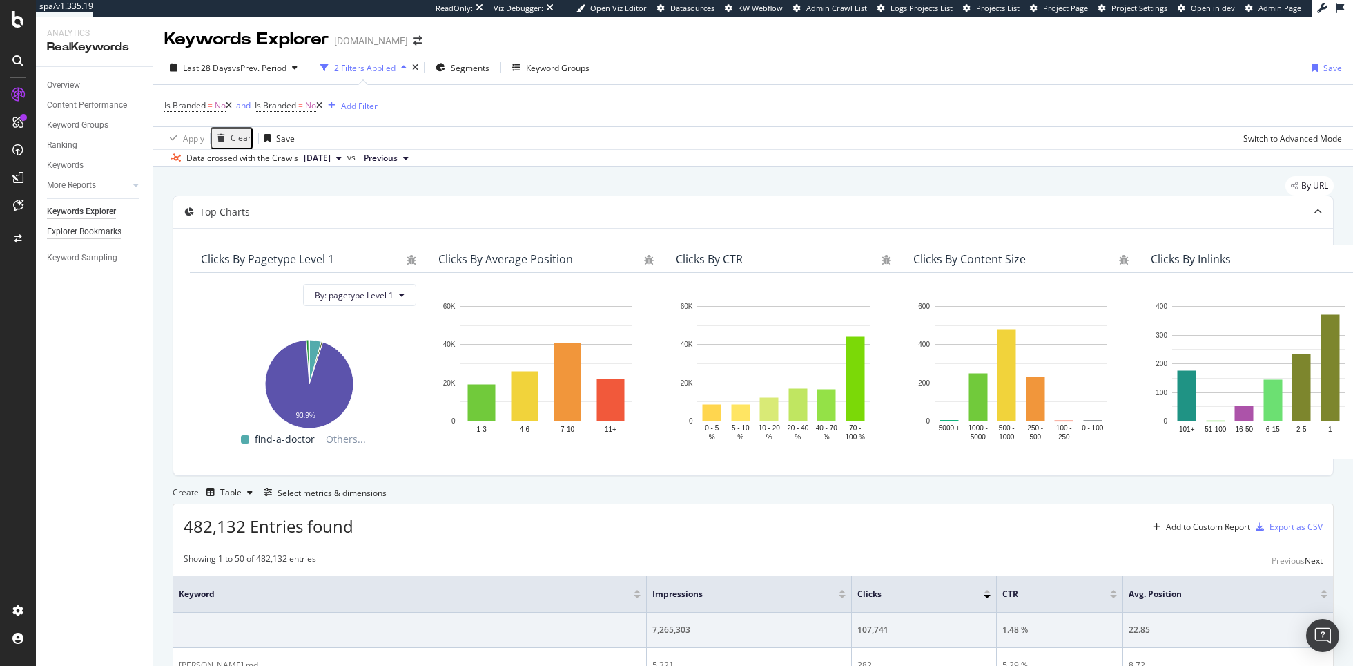
click at [91, 230] on div "Explorer Bookmarks" at bounding box center [84, 231] width 75 height 15
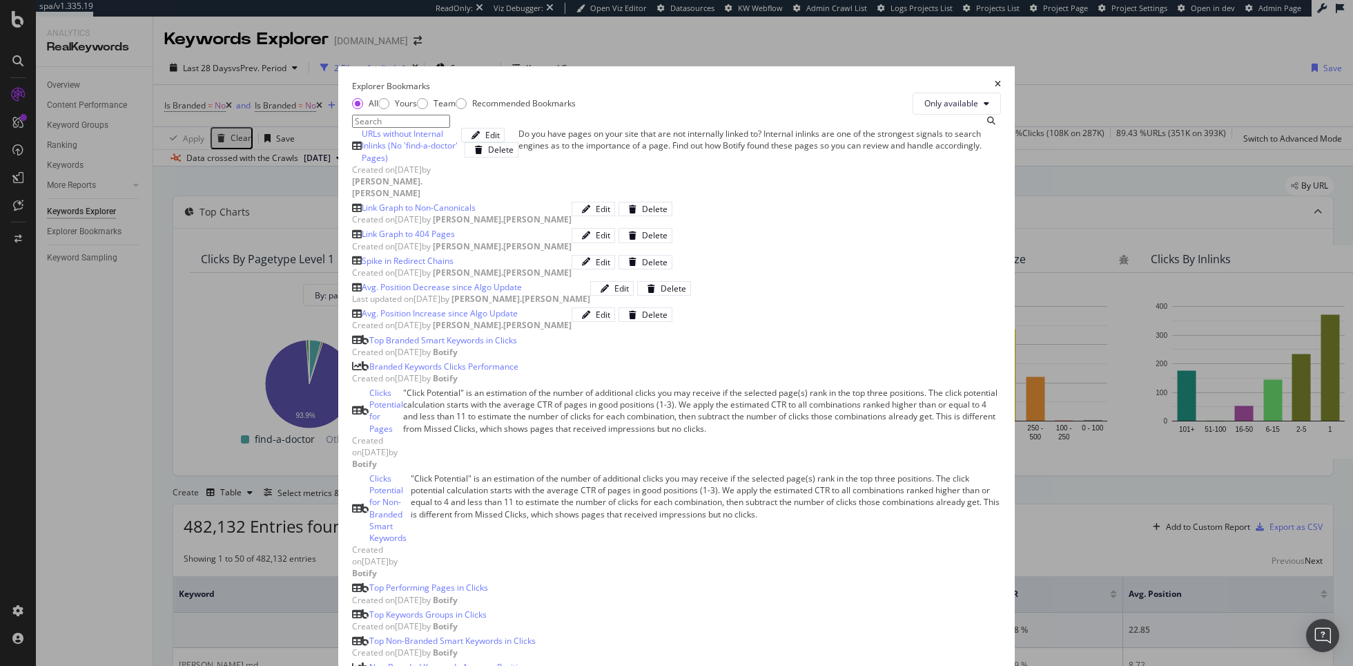
scroll to position [650, 0]
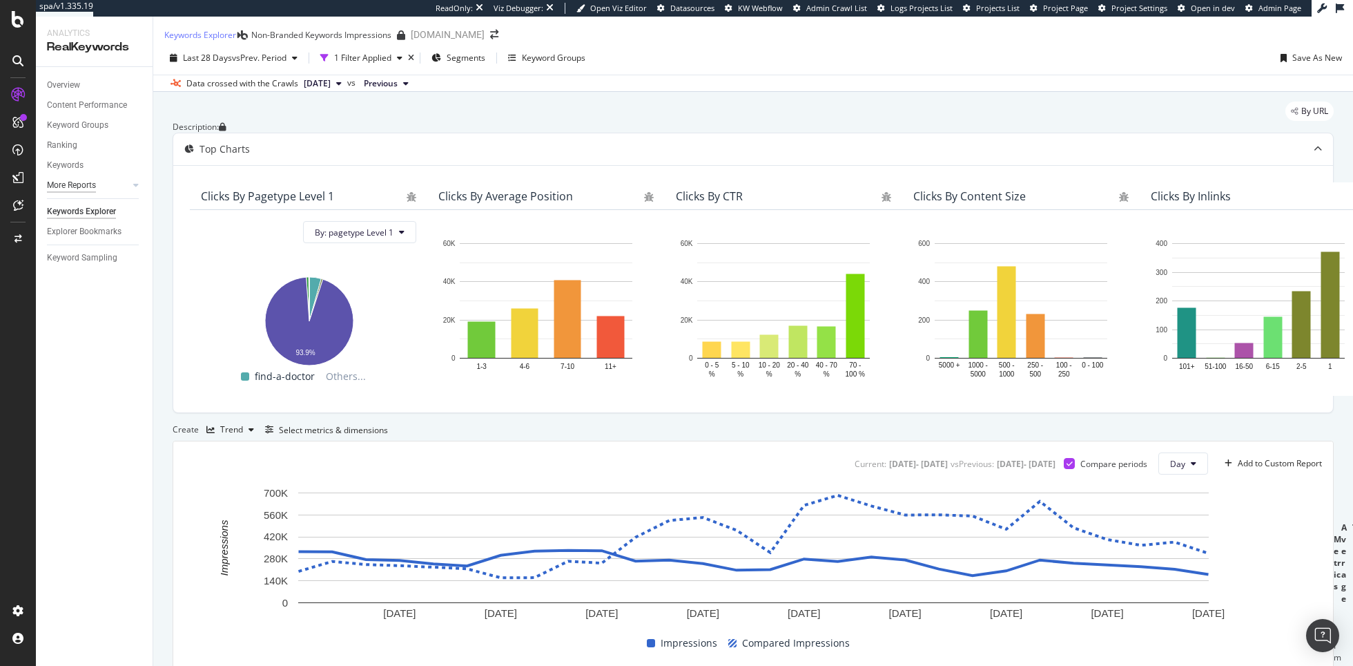
click at [84, 190] on div "More Reports" at bounding box center [71, 185] width 49 height 15
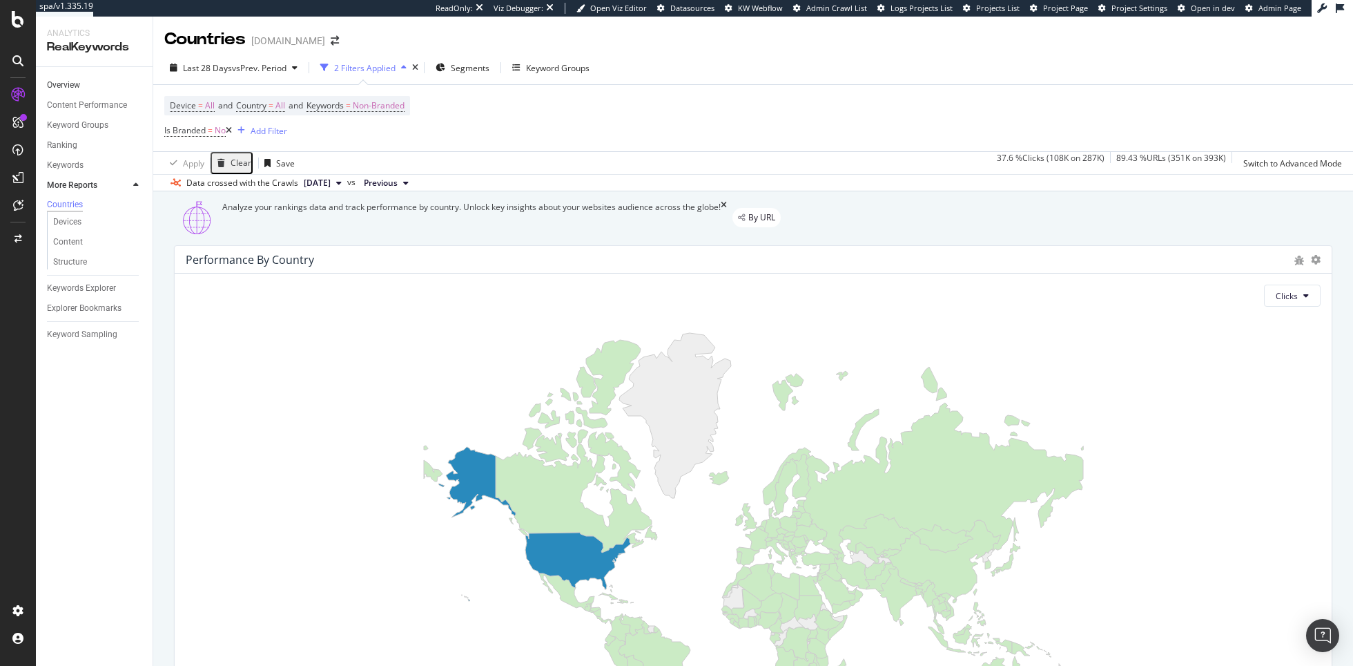
click at [82, 88] on link "Overview" at bounding box center [95, 85] width 96 height 15
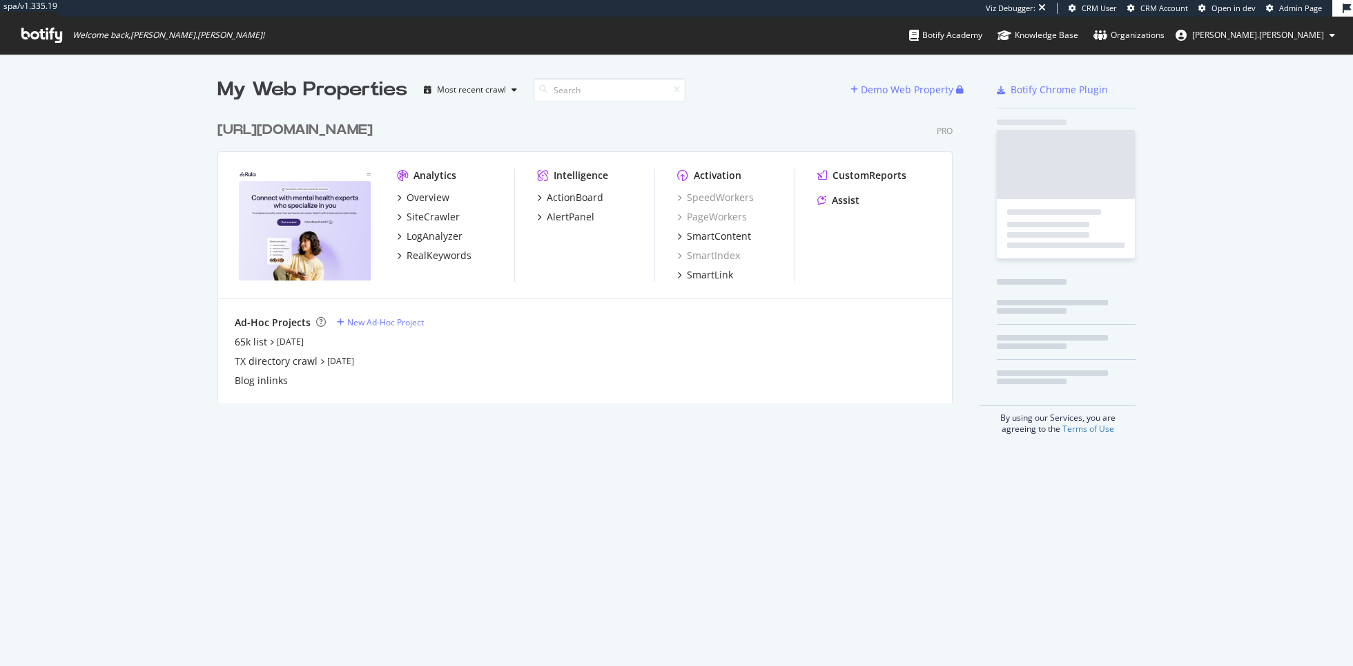
scroll to position [300, 746]
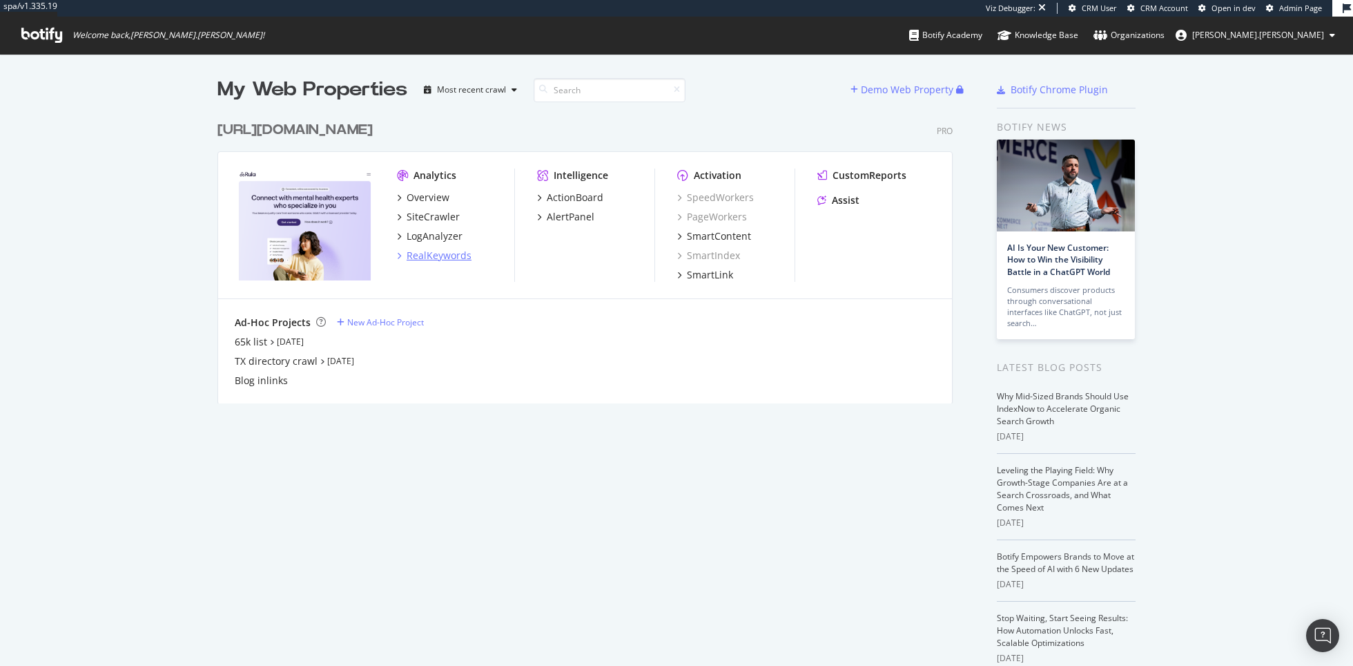
click at [445, 253] on div "RealKeywords" at bounding box center [439, 256] width 65 height 14
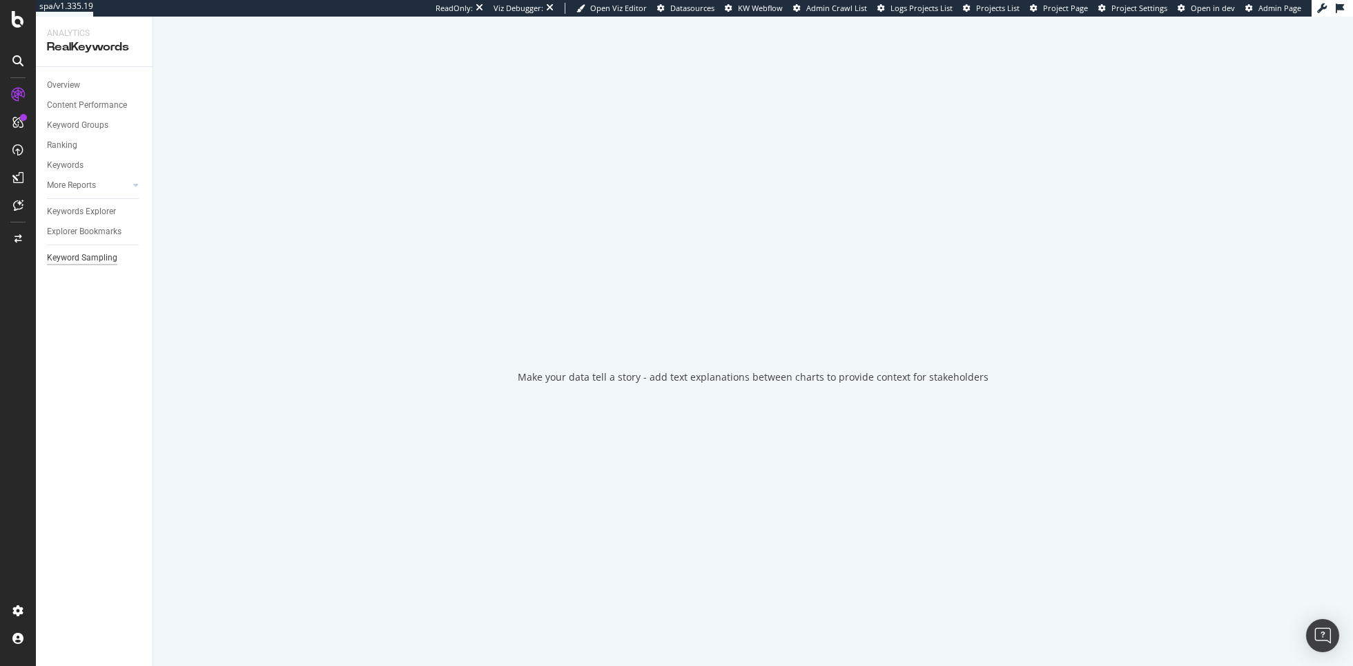
click at [97, 258] on div "Keyword Sampling" at bounding box center [82, 258] width 70 height 15
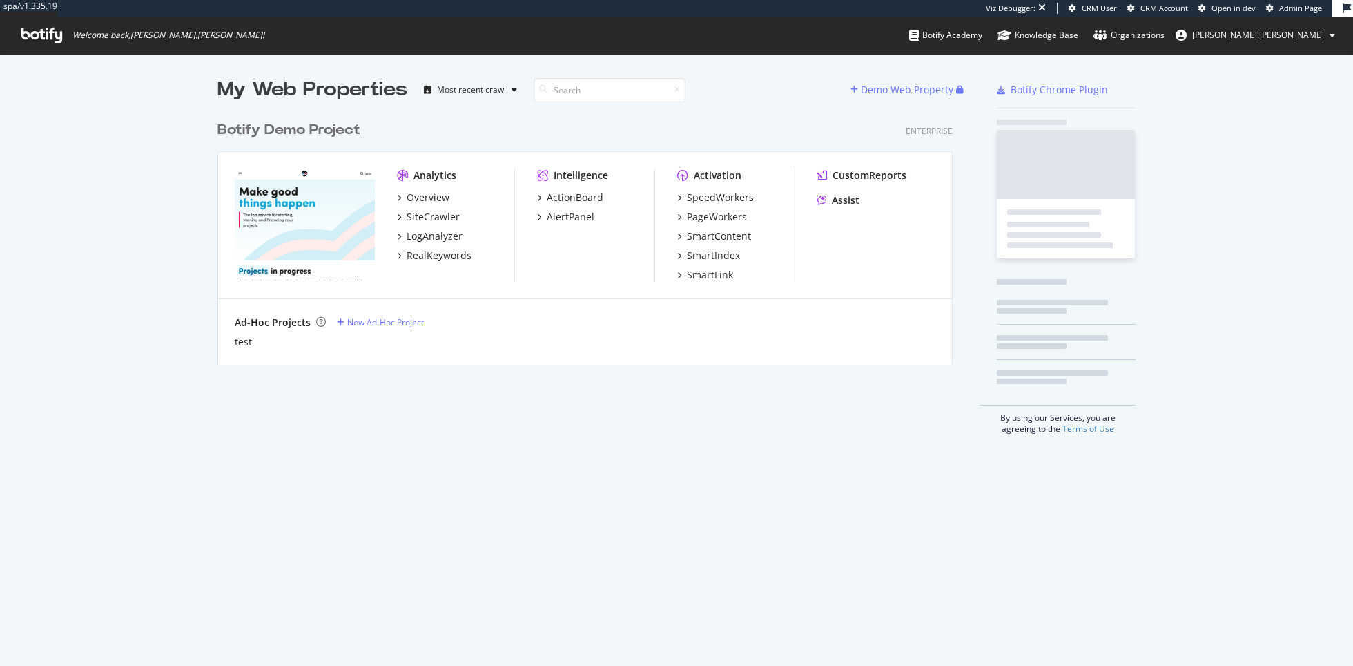
scroll to position [261, 746]
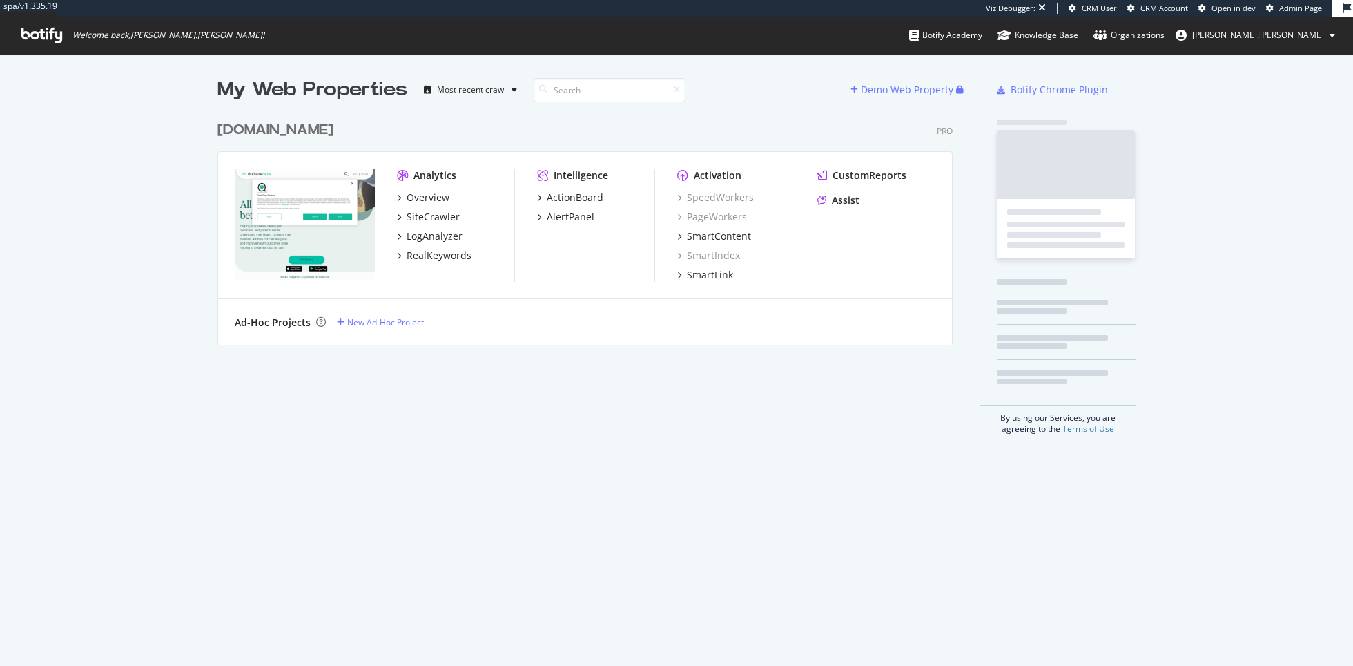
scroll to position [242, 746]
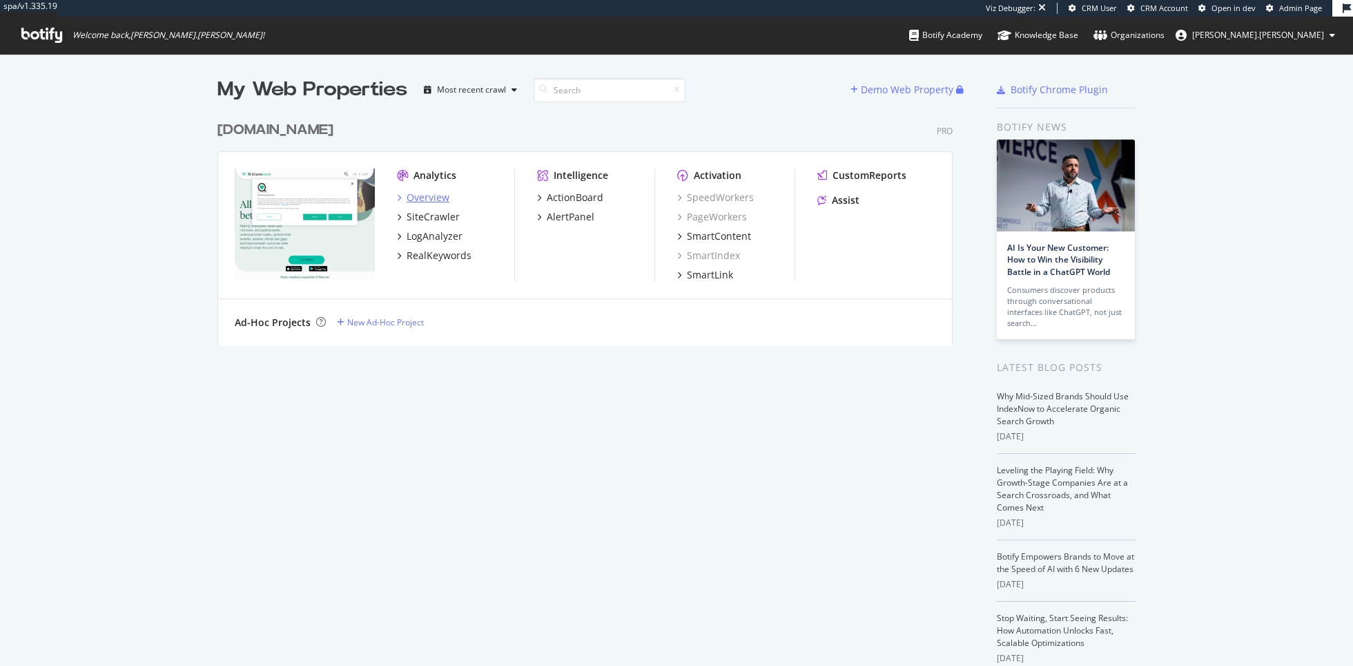
click at [434, 194] on div "Overview" at bounding box center [428, 198] width 43 height 14
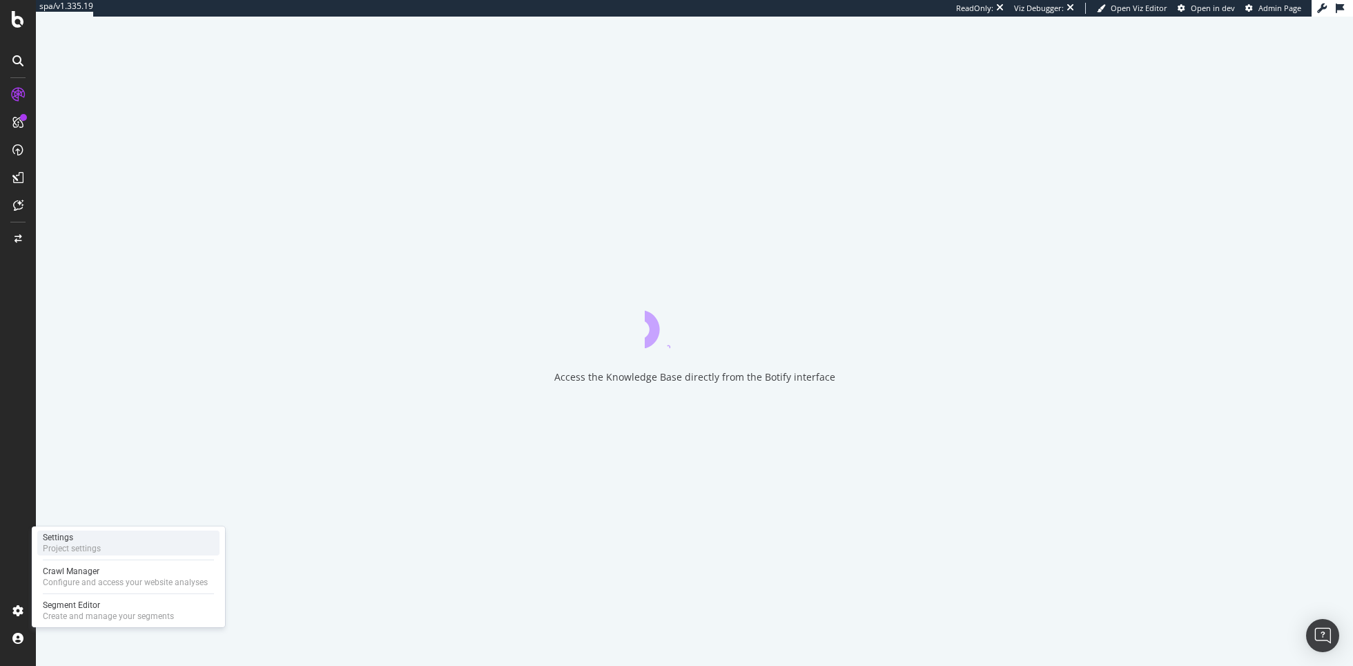
click at [85, 549] on div "Project settings" at bounding box center [72, 548] width 58 height 11
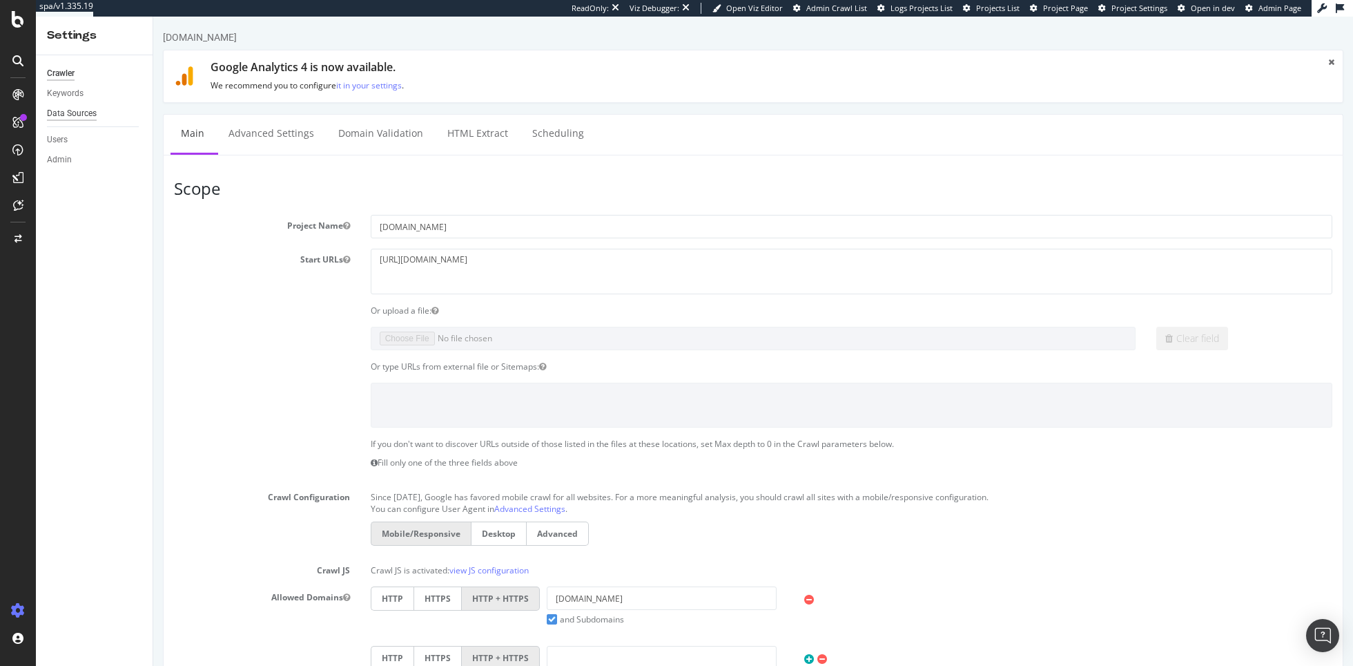
click at [85, 114] on div "Data Sources" at bounding box center [72, 113] width 50 height 15
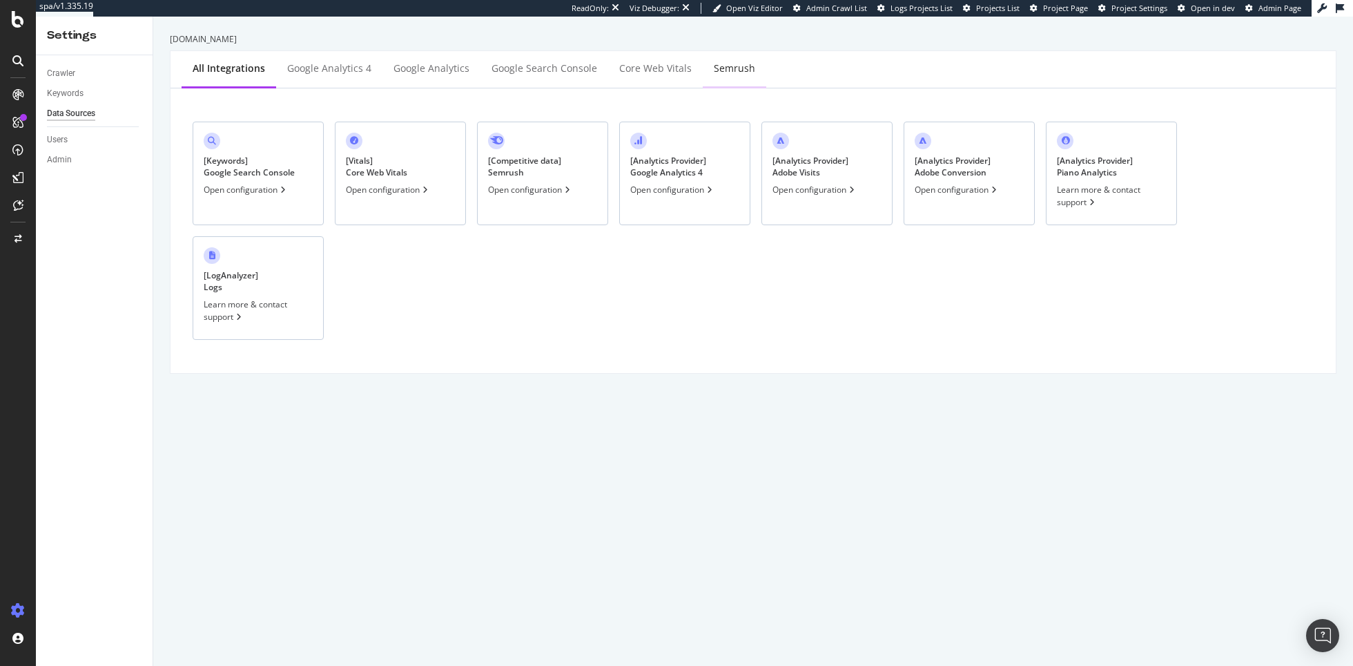
click at [740, 81] on div "Semrush" at bounding box center [735, 69] width 64 height 38
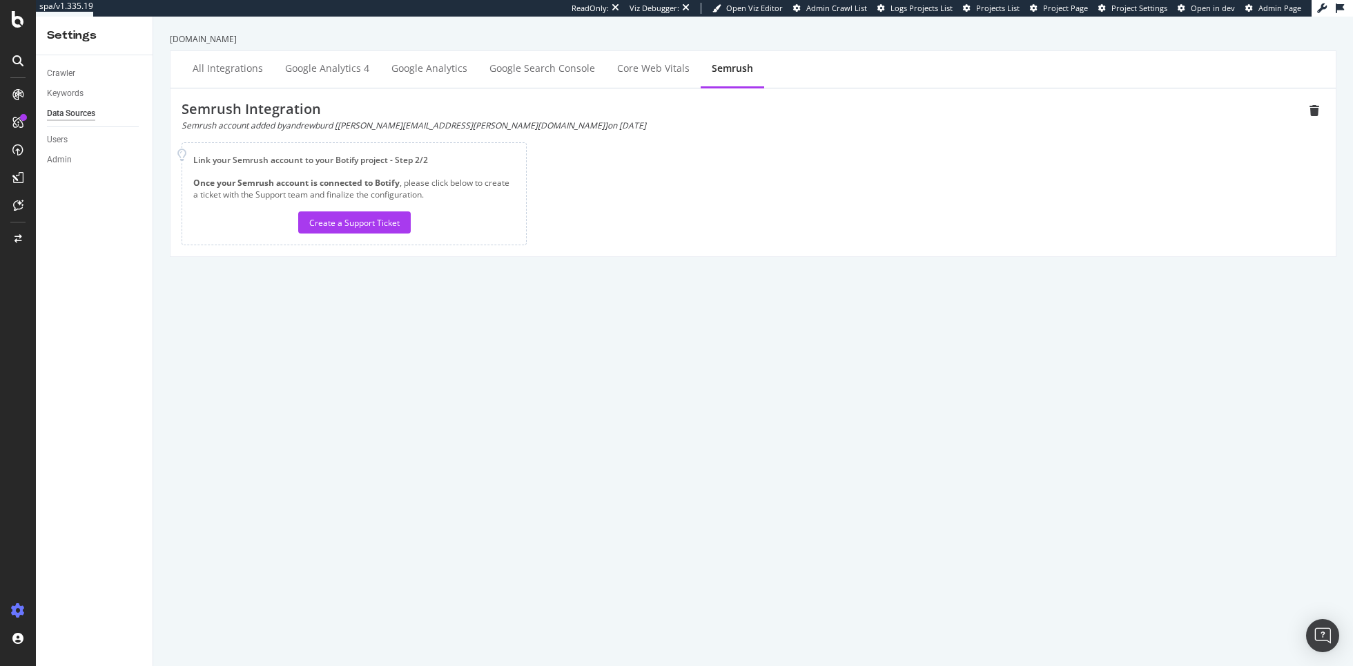
click at [18, 30] on div at bounding box center [18, 333] width 36 height 666
click at [5, 11] on div at bounding box center [17, 19] width 33 height 17
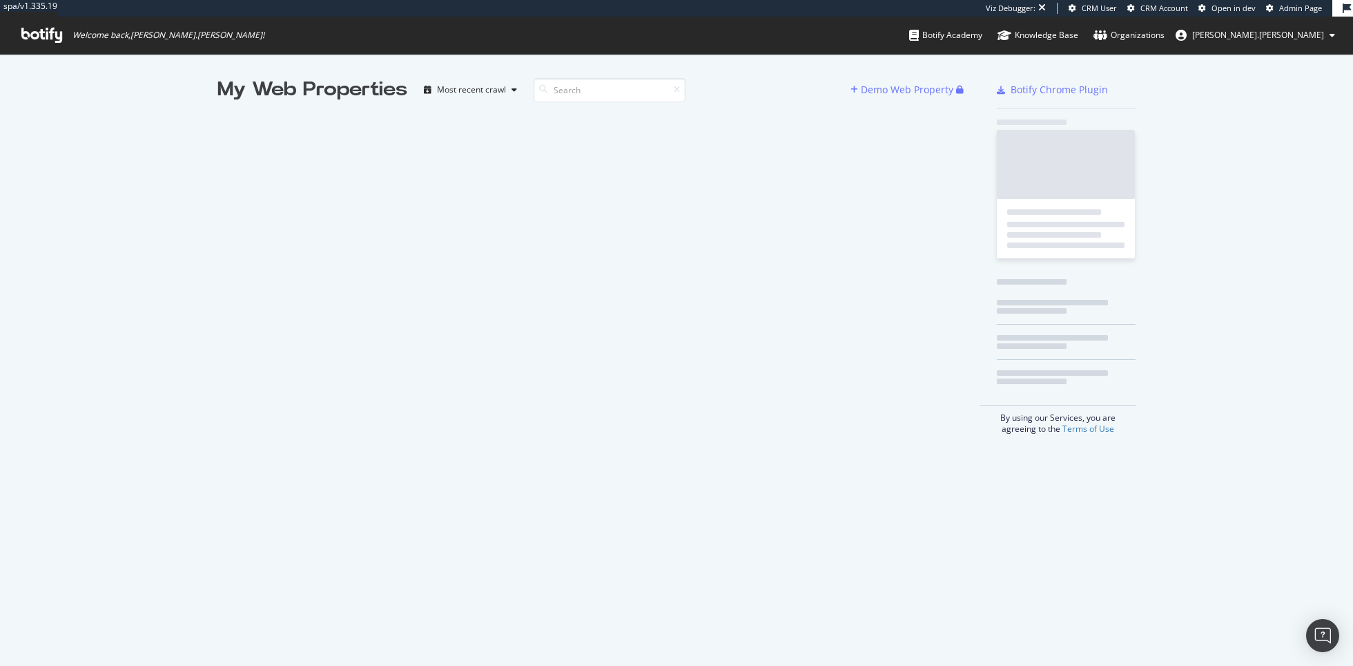
scroll to position [666, 1353]
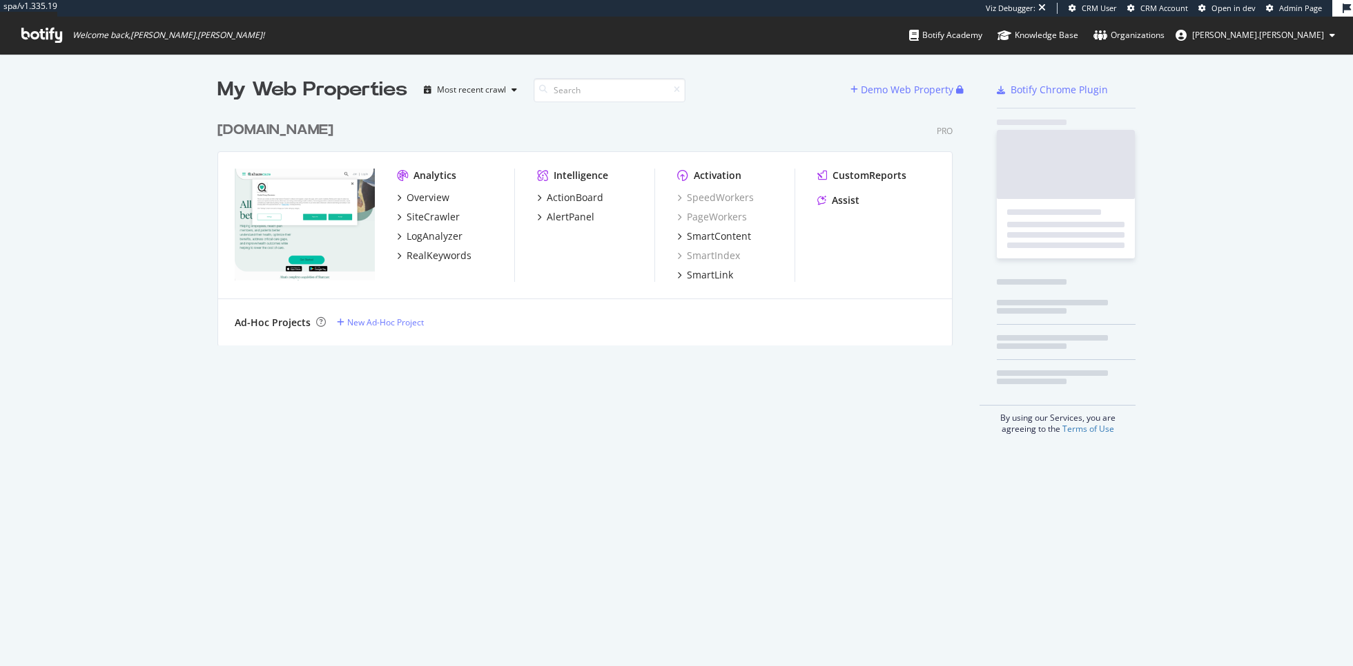
scroll to position [242, 746]
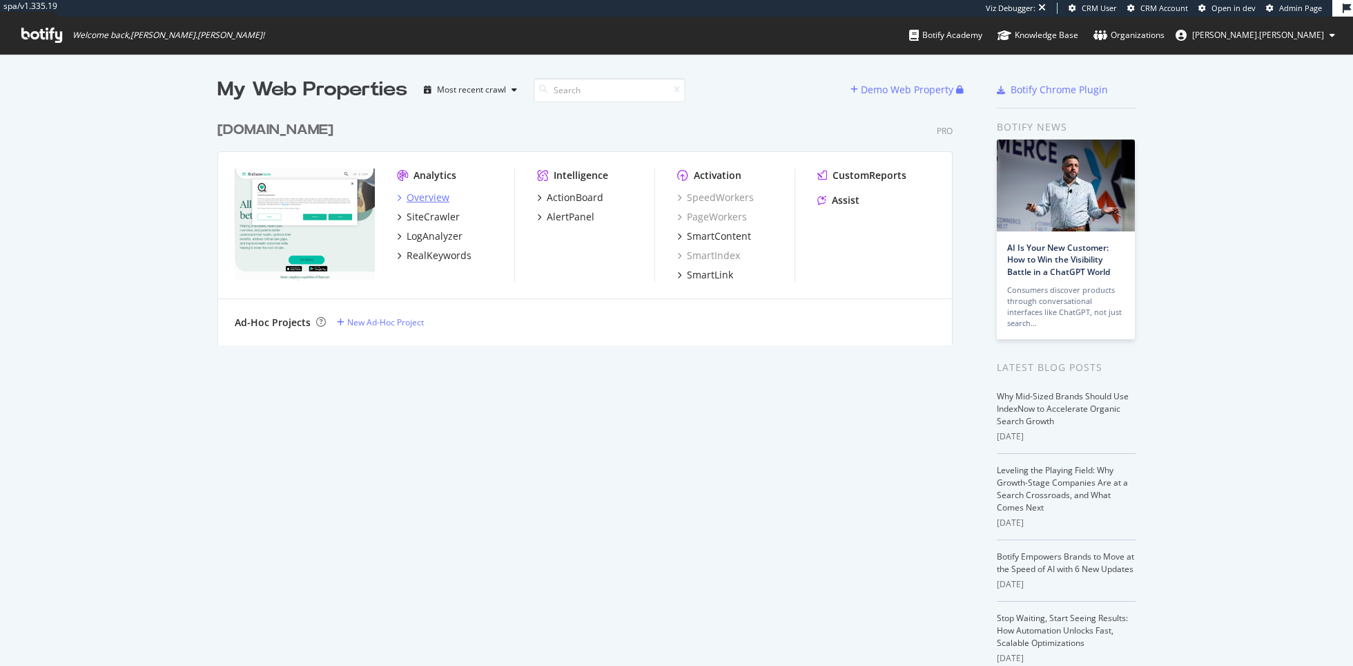
click at [444, 193] on div "Overview" at bounding box center [428, 198] width 43 height 14
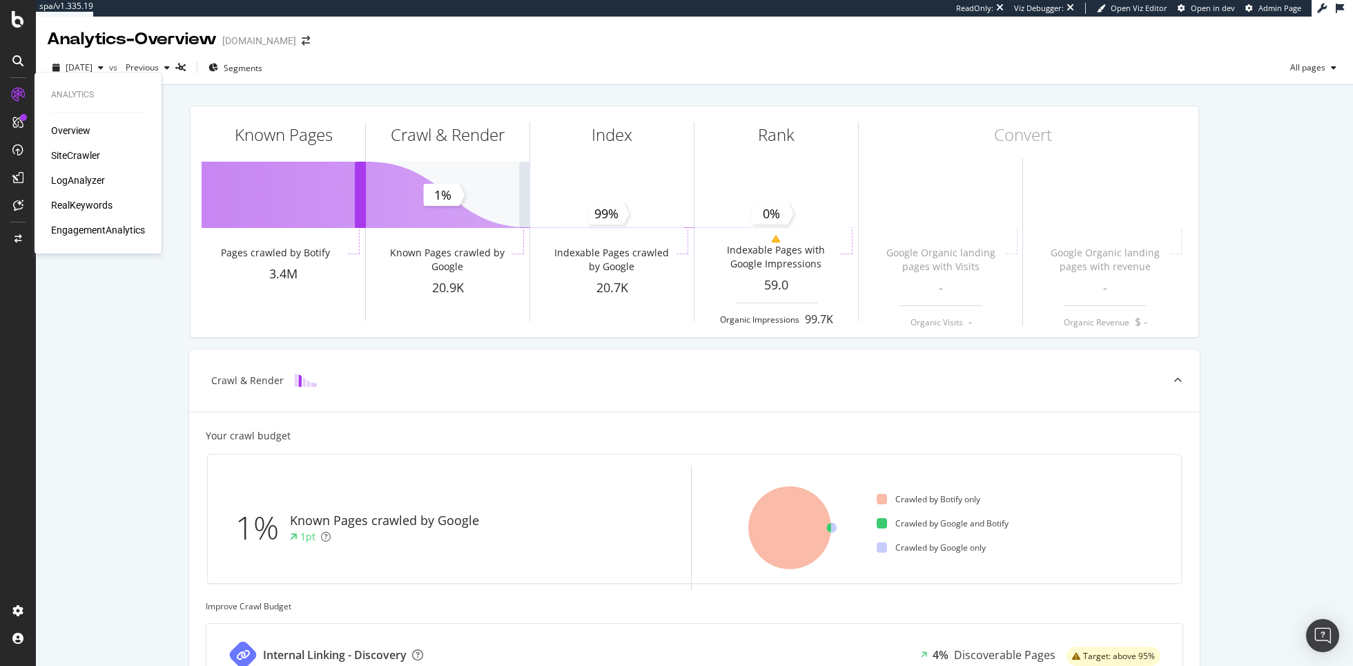
click at [102, 204] on div "RealKeywords" at bounding box center [81, 205] width 61 height 14
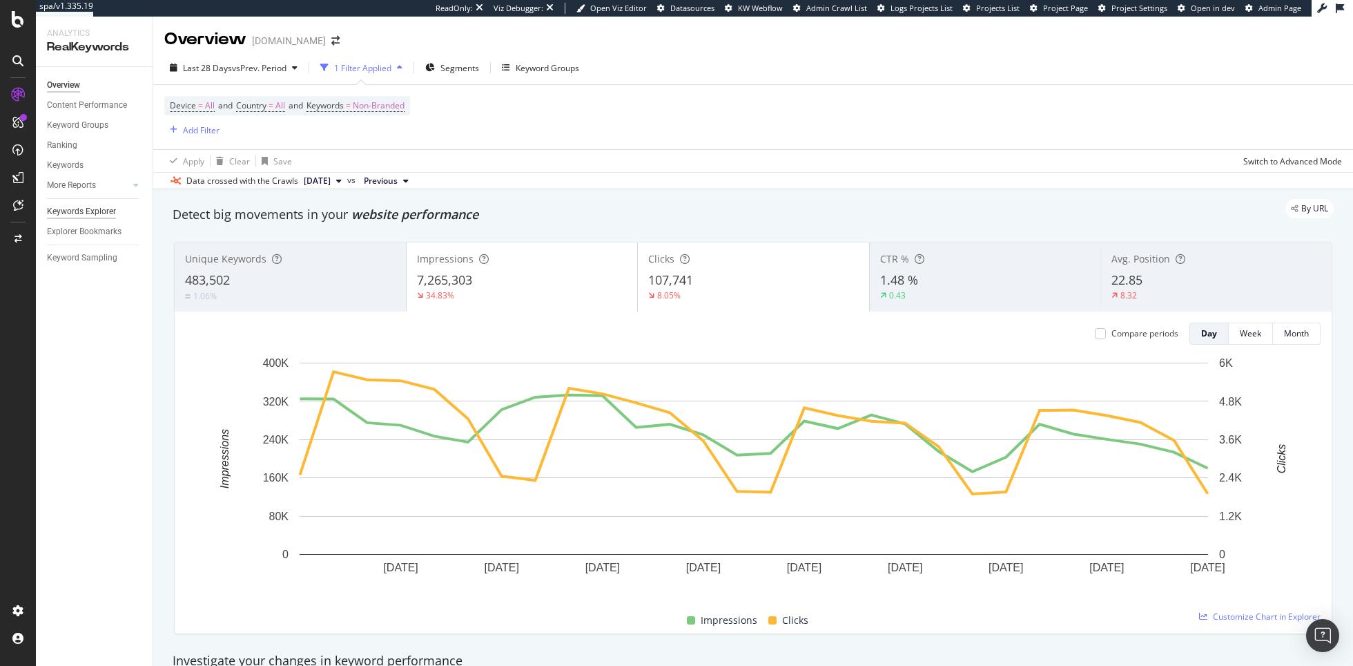
click at [89, 209] on div "Keywords Explorer" at bounding box center [81, 211] width 69 height 15
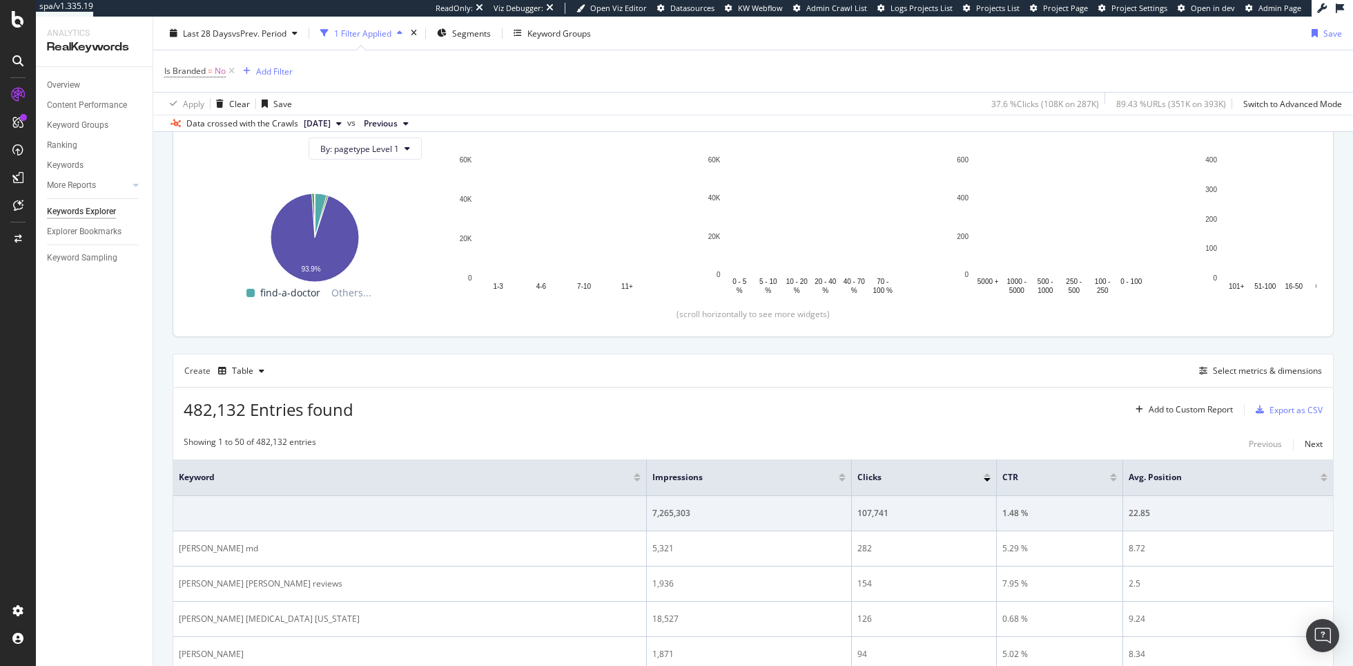
scroll to position [244, 0]
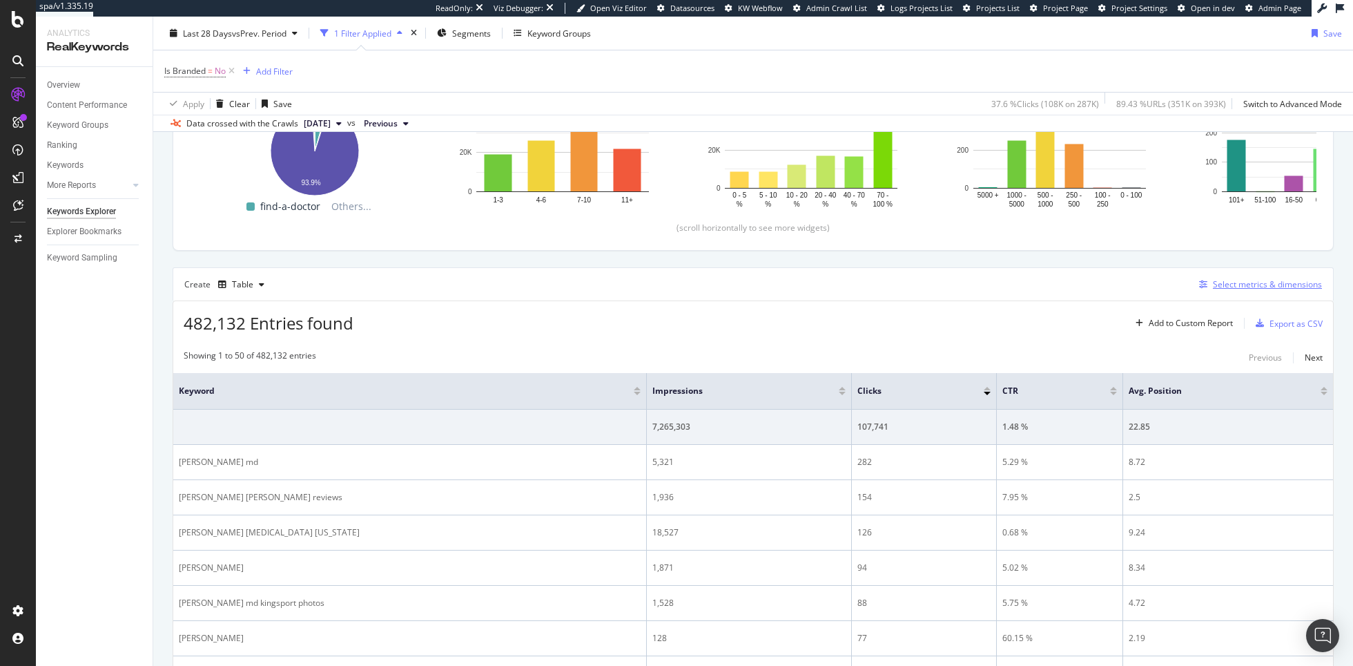
click at [1251, 280] on div "Select metrics & dimensions" at bounding box center [1267, 284] width 109 height 12
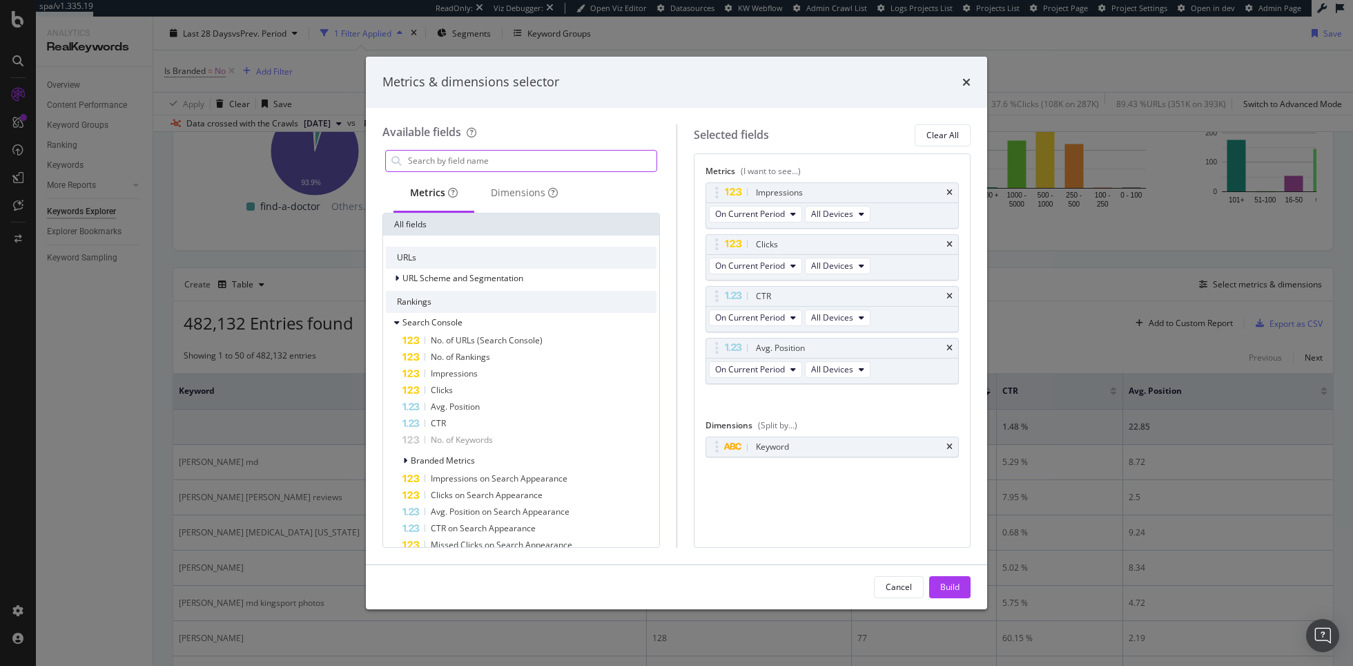
click at [530, 161] on input "modal" at bounding box center [532, 161] width 250 height 21
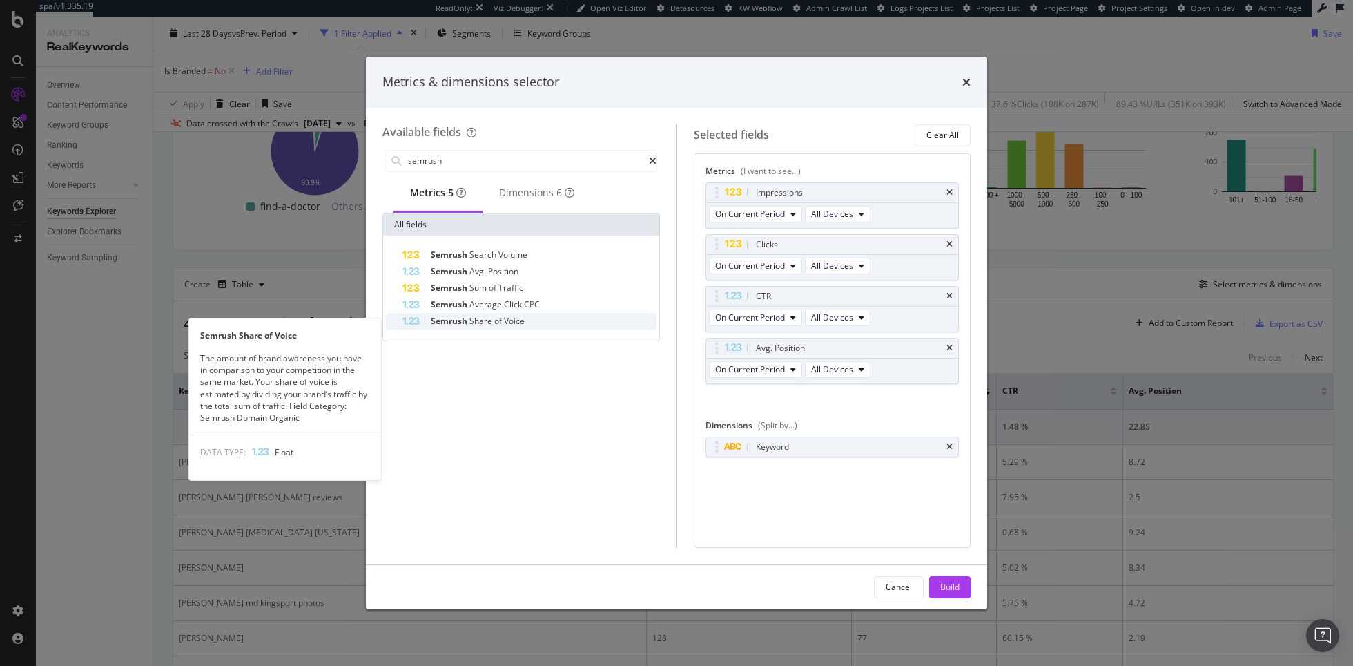
type input "semrush"
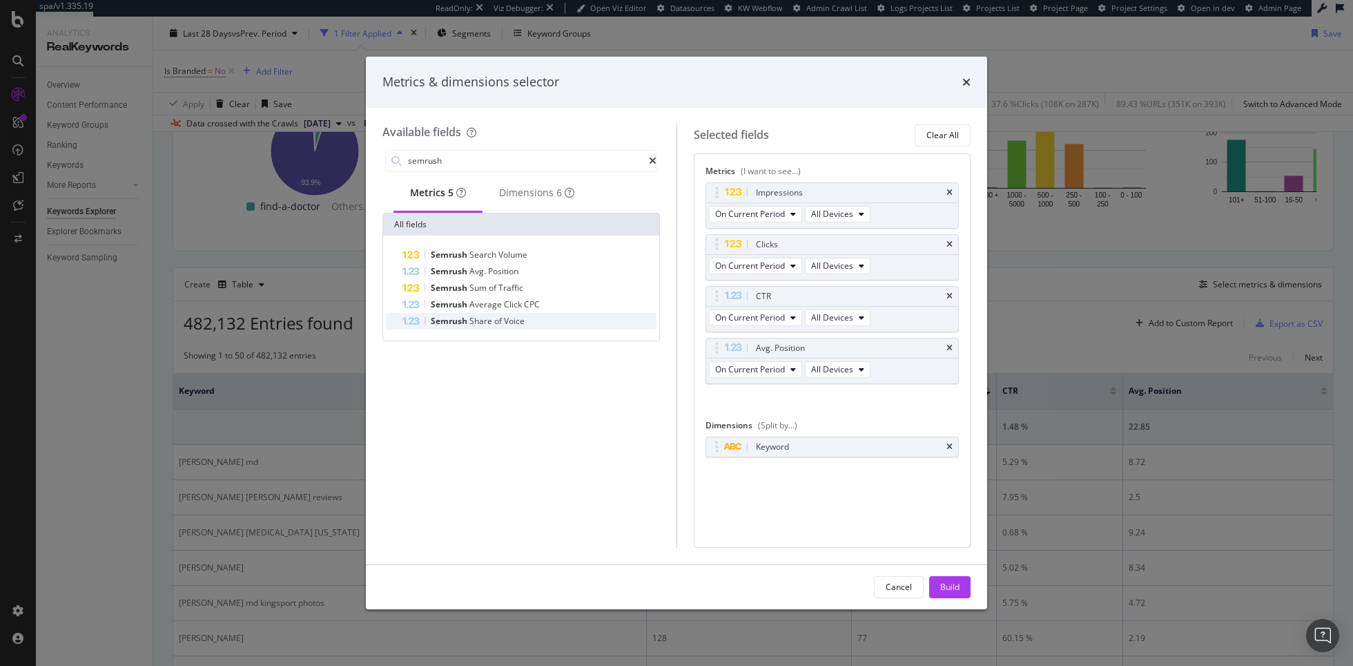
click at [551, 327] on div "Semrush Share of Voice" at bounding box center [530, 321] width 254 height 17
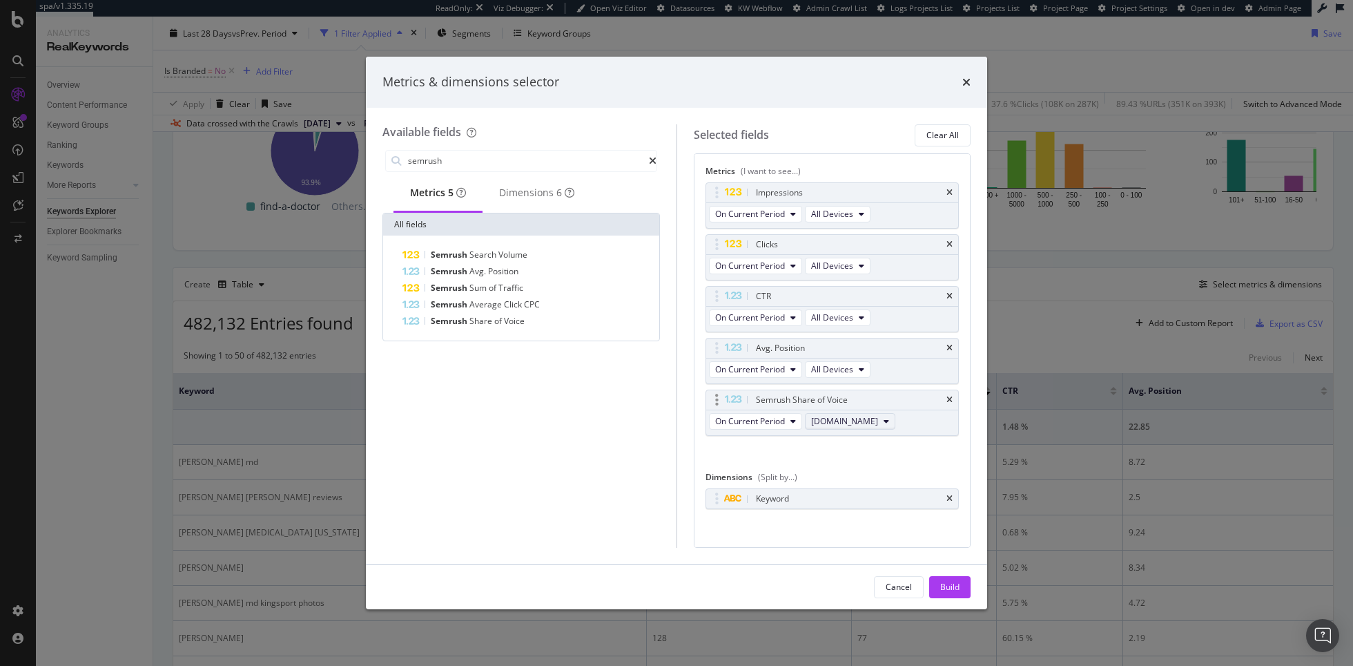
click at [838, 418] on span "sharecare.com" at bounding box center [844, 421] width 67 height 12
click at [487, 458] on div "semrush Metrics 5 Dimensions 6 All fields Semrush Search Volume Semrush Avg. Po…" at bounding box center [522, 347] width 278 height 401
click at [899, 586] on div "Cancel" at bounding box center [899, 587] width 26 height 12
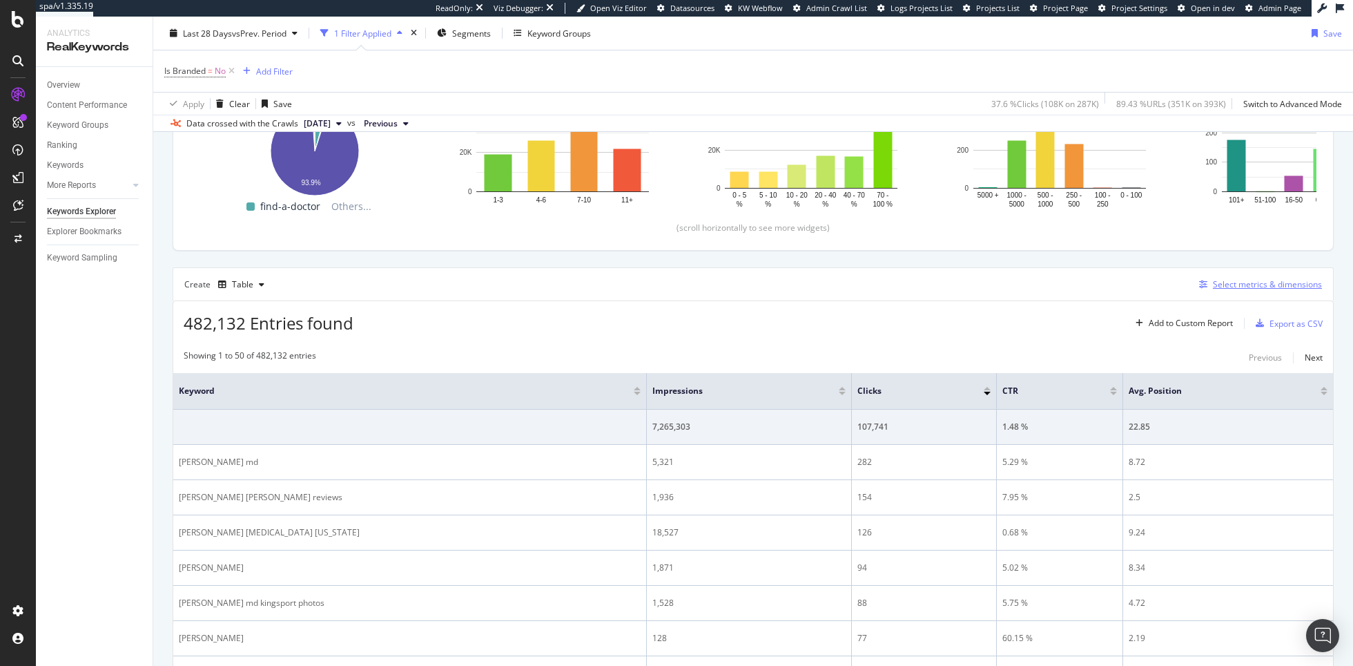
click at [1279, 280] on div "Select metrics & dimensions" at bounding box center [1267, 284] width 109 height 12
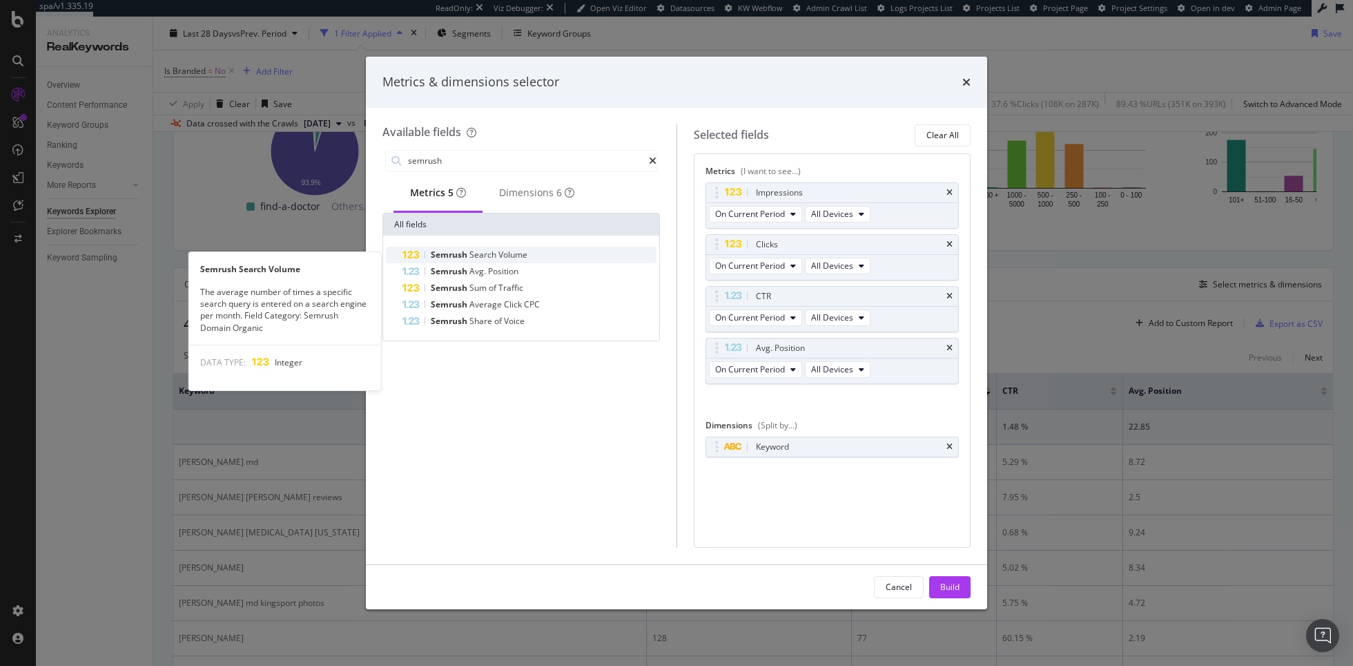
type input "semrush"
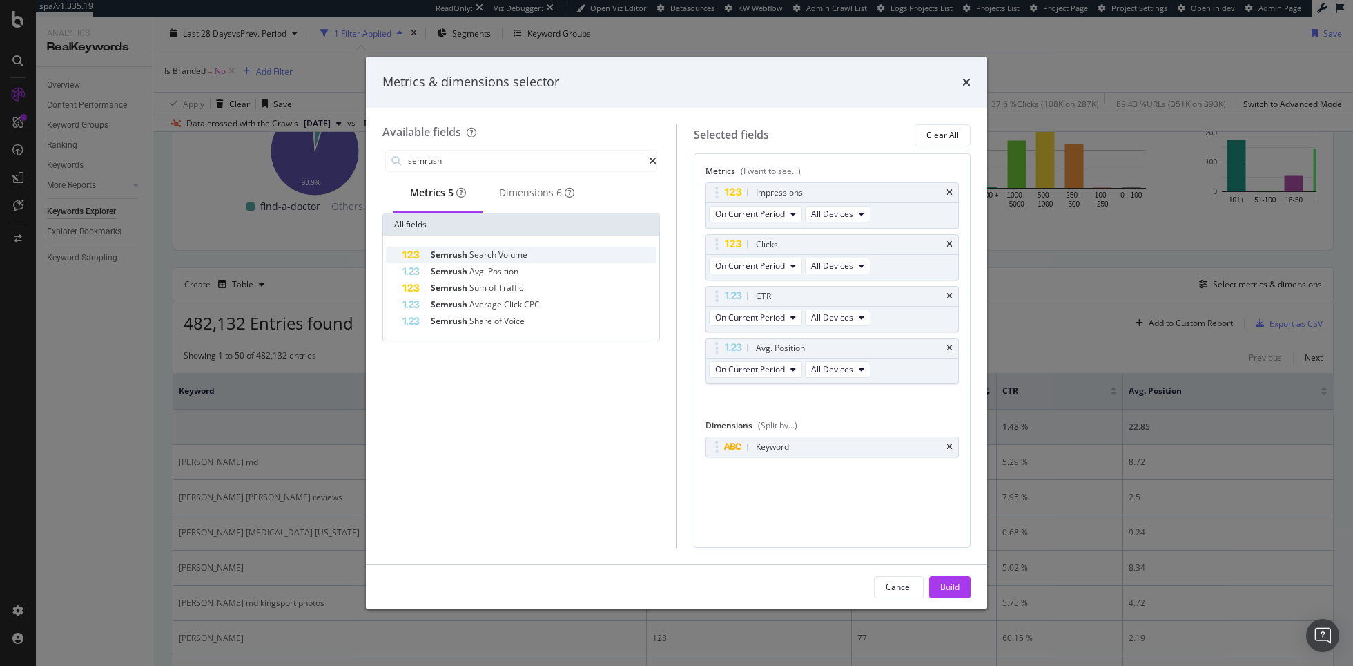
click at [544, 258] on div "Semrush Search Volume" at bounding box center [530, 255] width 254 height 17
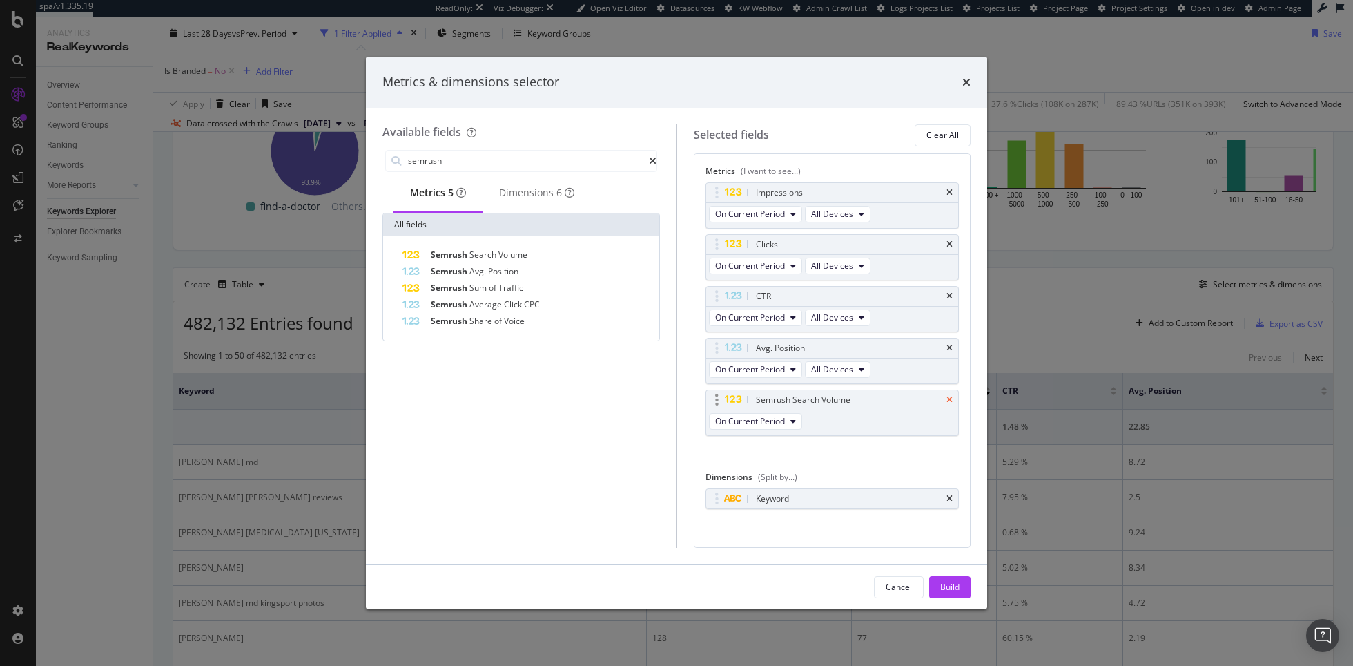
click at [947, 396] on icon "times" at bounding box center [950, 400] width 6 height 8
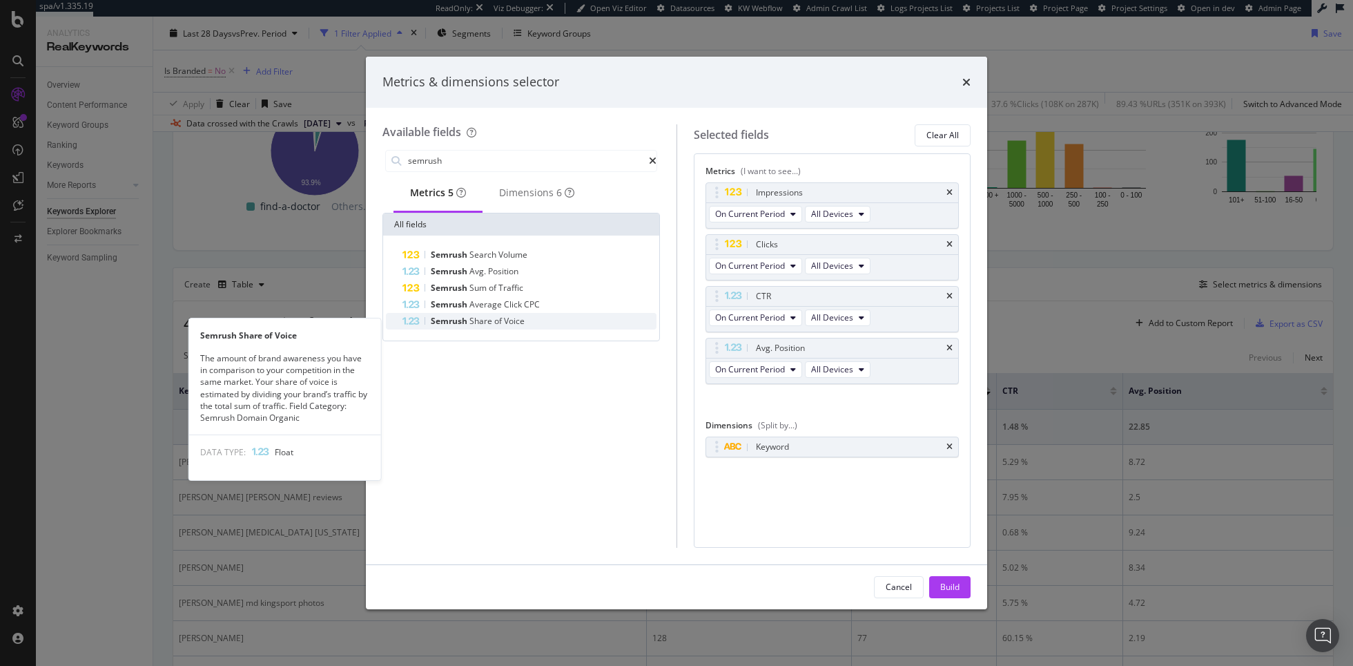
click at [522, 322] on span "Voice" at bounding box center [514, 321] width 21 height 12
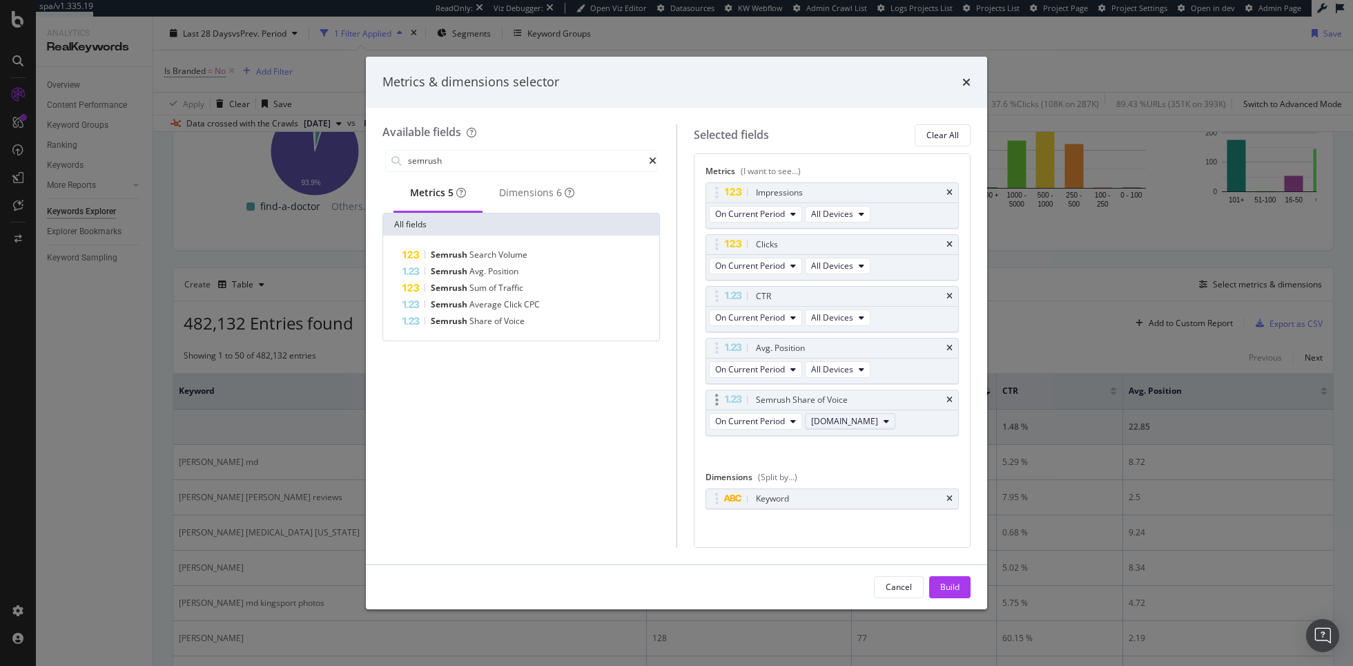
click at [870, 414] on button "sharecare.com" at bounding box center [850, 421] width 90 height 17
click at [961, 84] on div "Metrics & dimensions selector" at bounding box center [677, 82] width 588 height 18
click at [964, 79] on icon "times" at bounding box center [967, 82] width 8 height 11
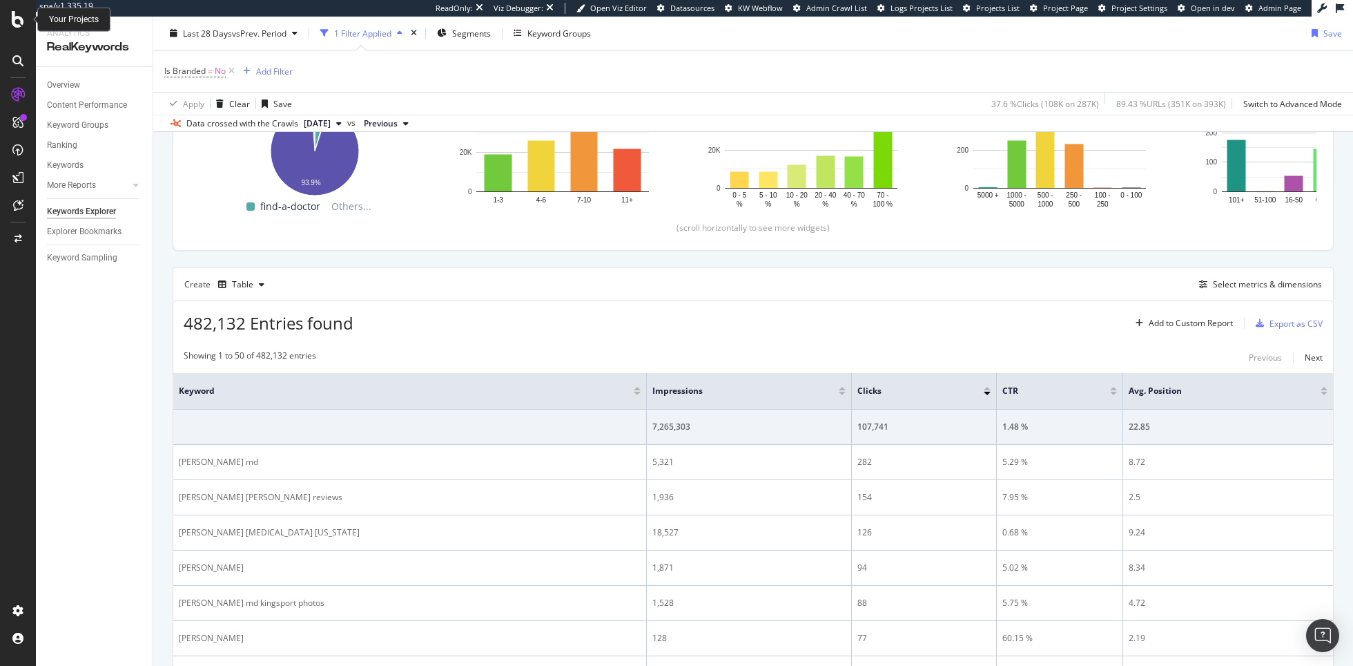
click at [17, 19] on icon at bounding box center [18, 19] width 12 height 17
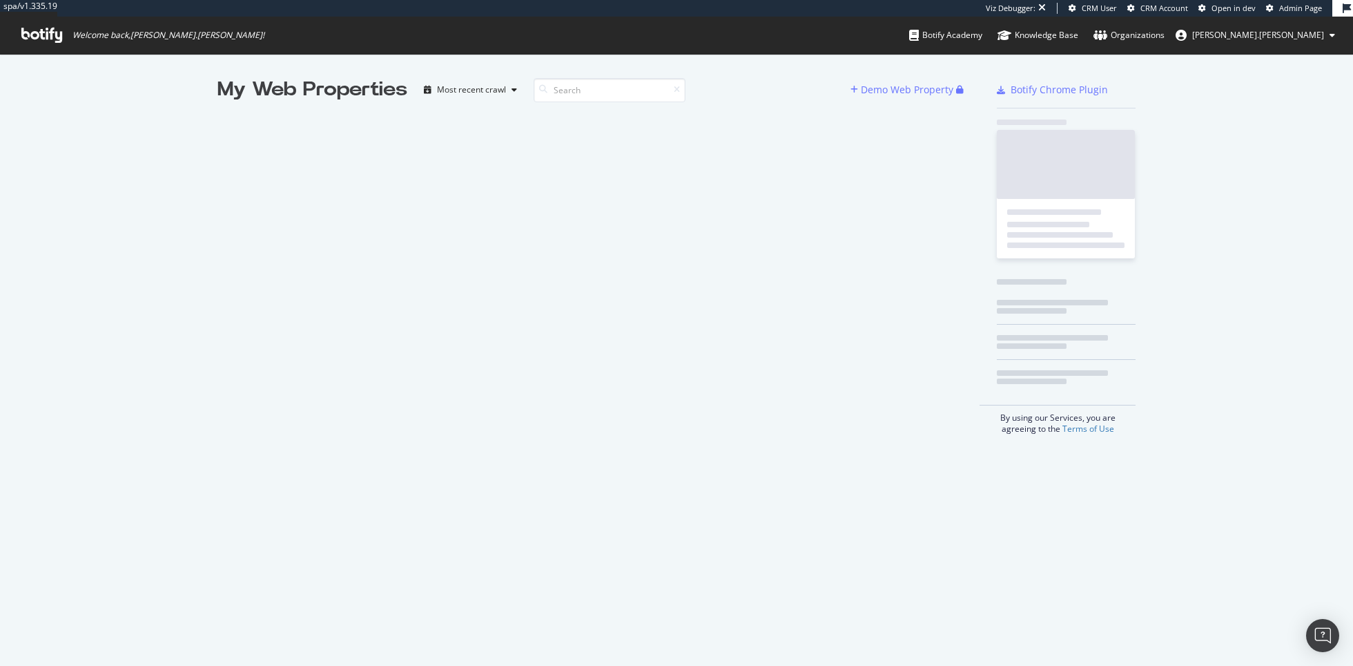
scroll to position [666, 1353]
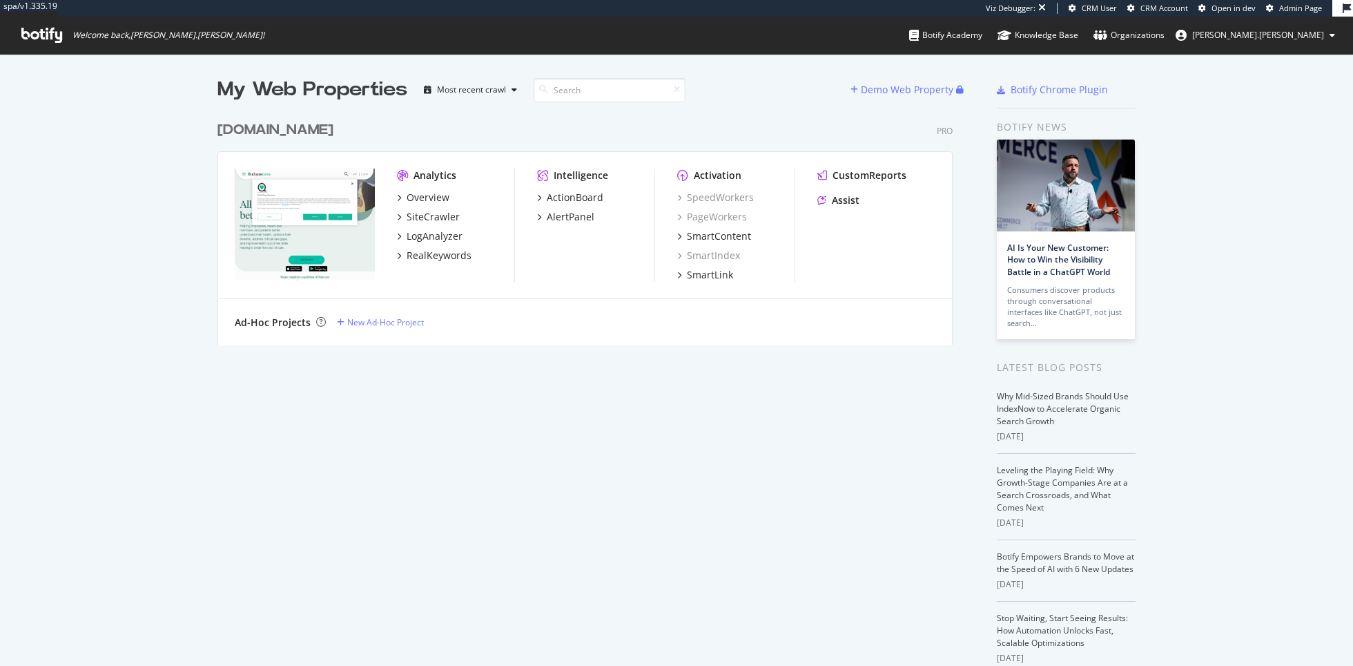
scroll to position [242, 746]
click at [844, 204] on div "Assist" at bounding box center [846, 200] width 28 height 14
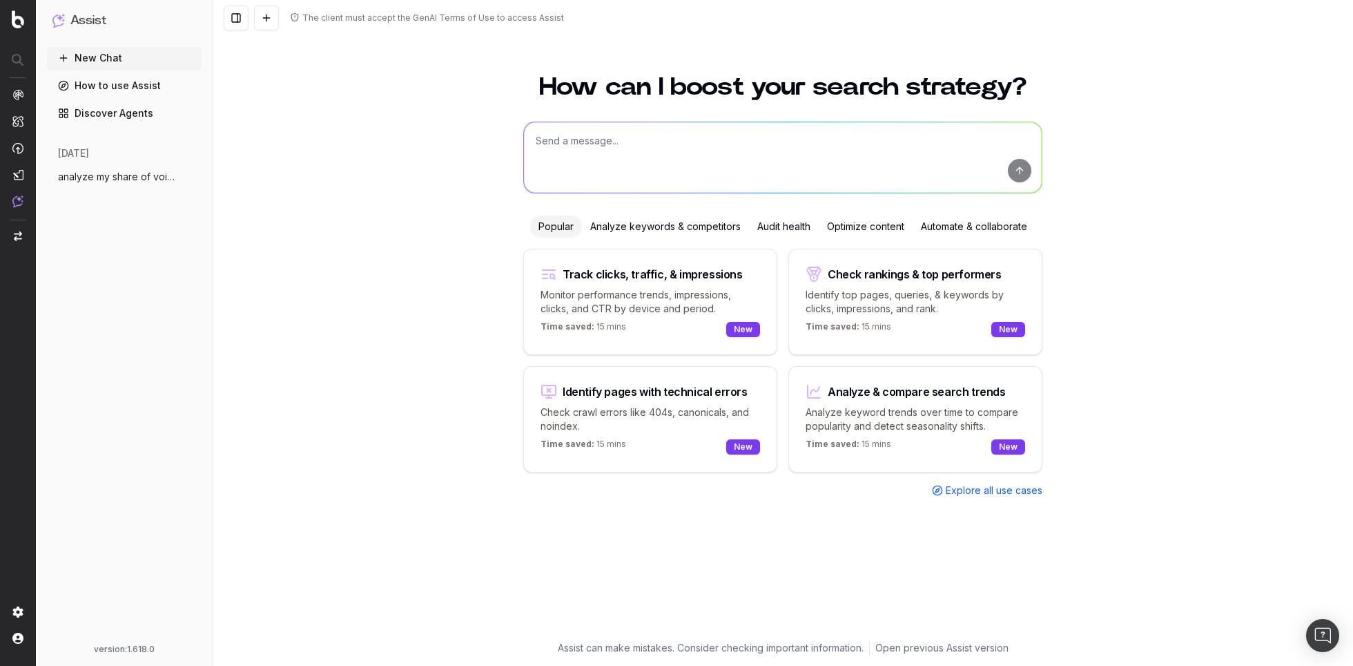
click at [612, 143] on textarea at bounding box center [783, 157] width 518 height 70
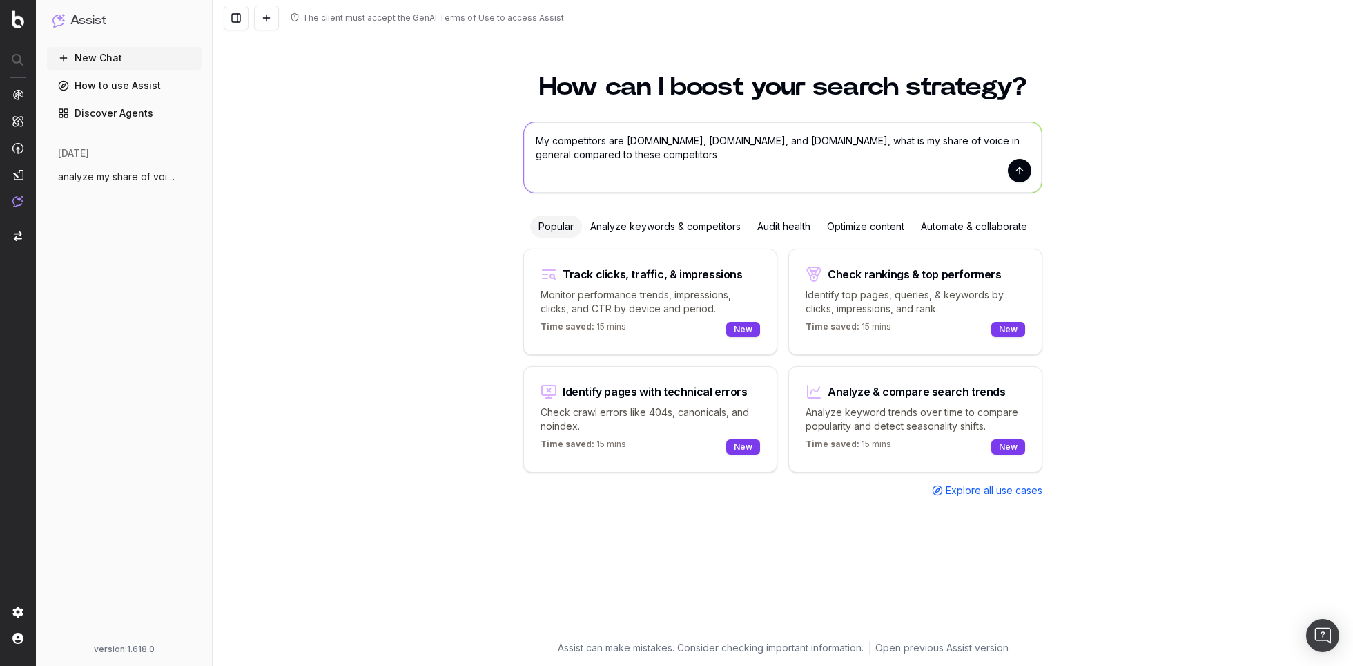
type textarea "My competitors are [DOMAIN_NAME], [DOMAIN_NAME], and [DOMAIN_NAME], what is my …"
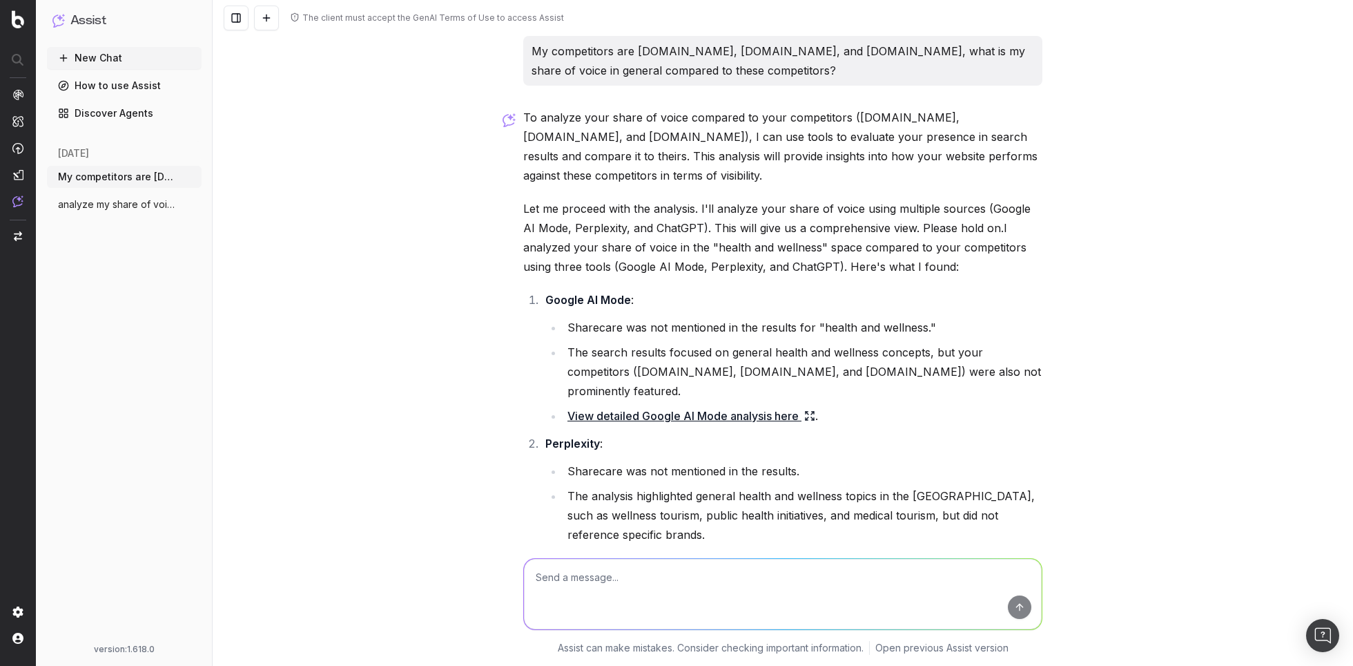
click at [751, 59] on p "My competitors are healthline.com, everydayhealth.com, and verywellhealth.com, …" at bounding box center [783, 60] width 503 height 39
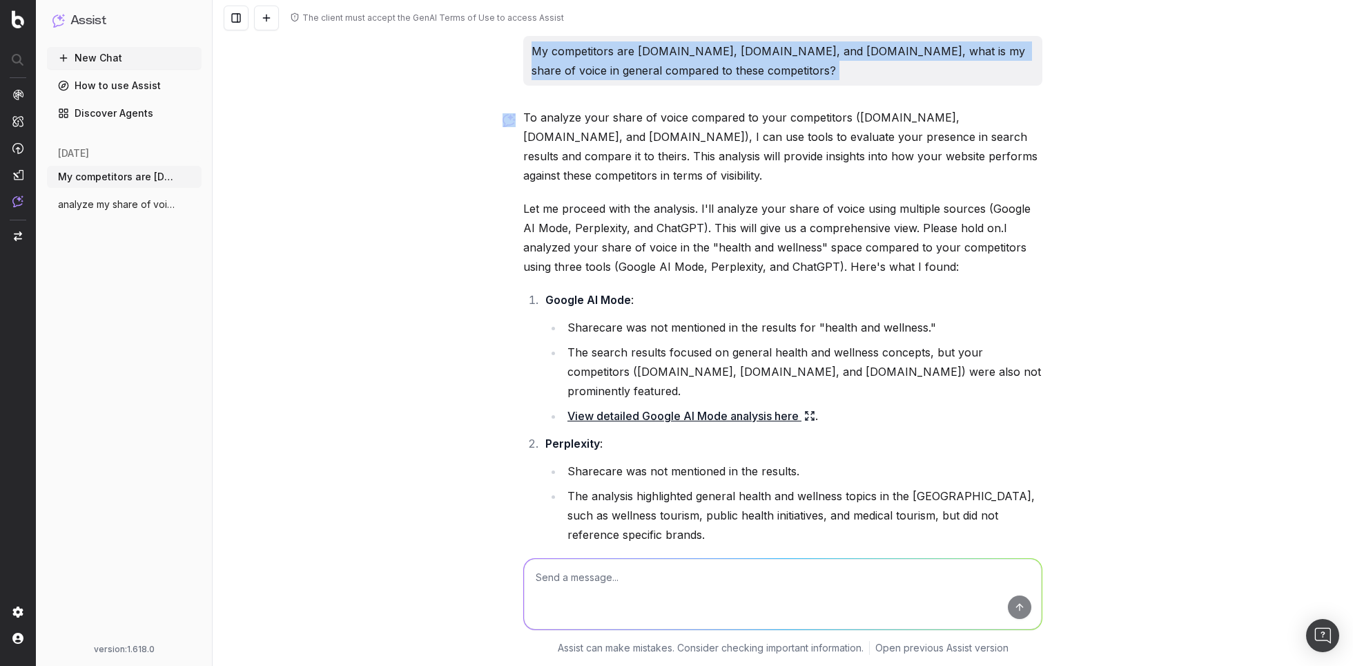
click at [751, 59] on p "My competitors are healthline.com, everydayhealth.com, and verywellhealth.com, …" at bounding box center [783, 60] width 503 height 39
copy p "My competitors are healthline.com, everydayhealth.com, and verywellhealth.com, …"
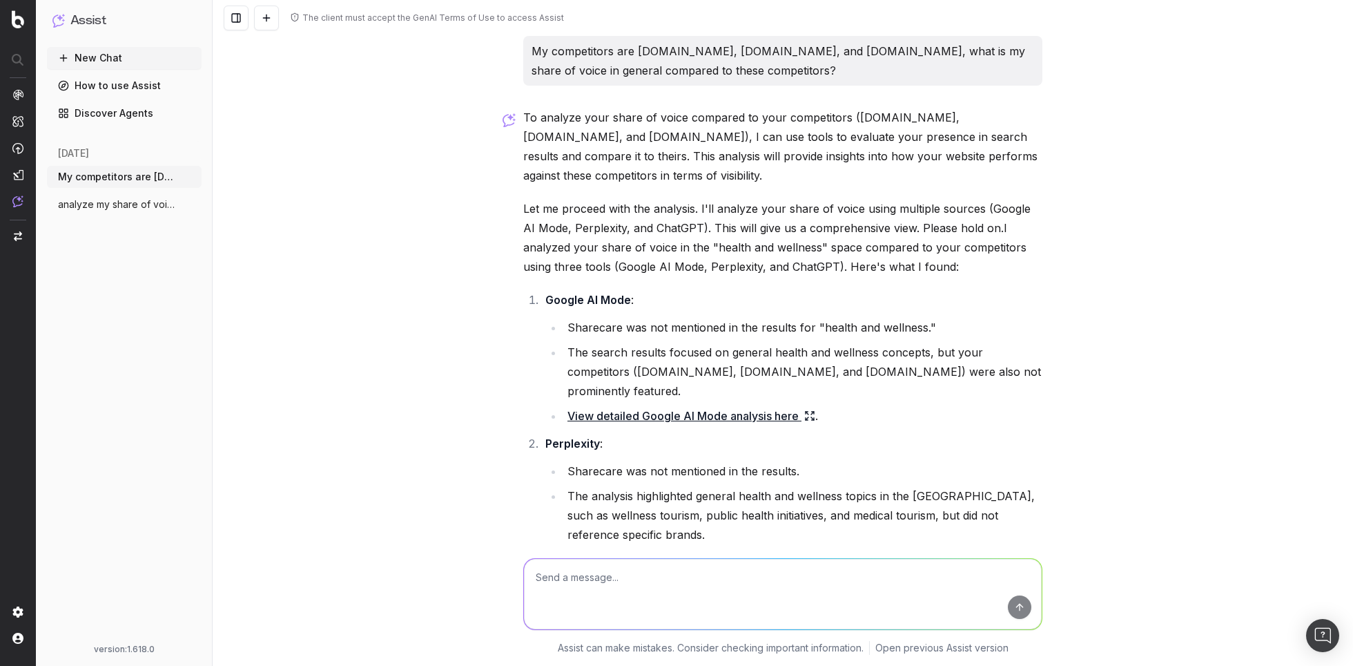
click at [608, 581] on textarea at bounding box center [783, 594] width 518 height 70
paste textarea "My competitors are healthline.com, everydayhealth.com, and verywellhealth.com, …"
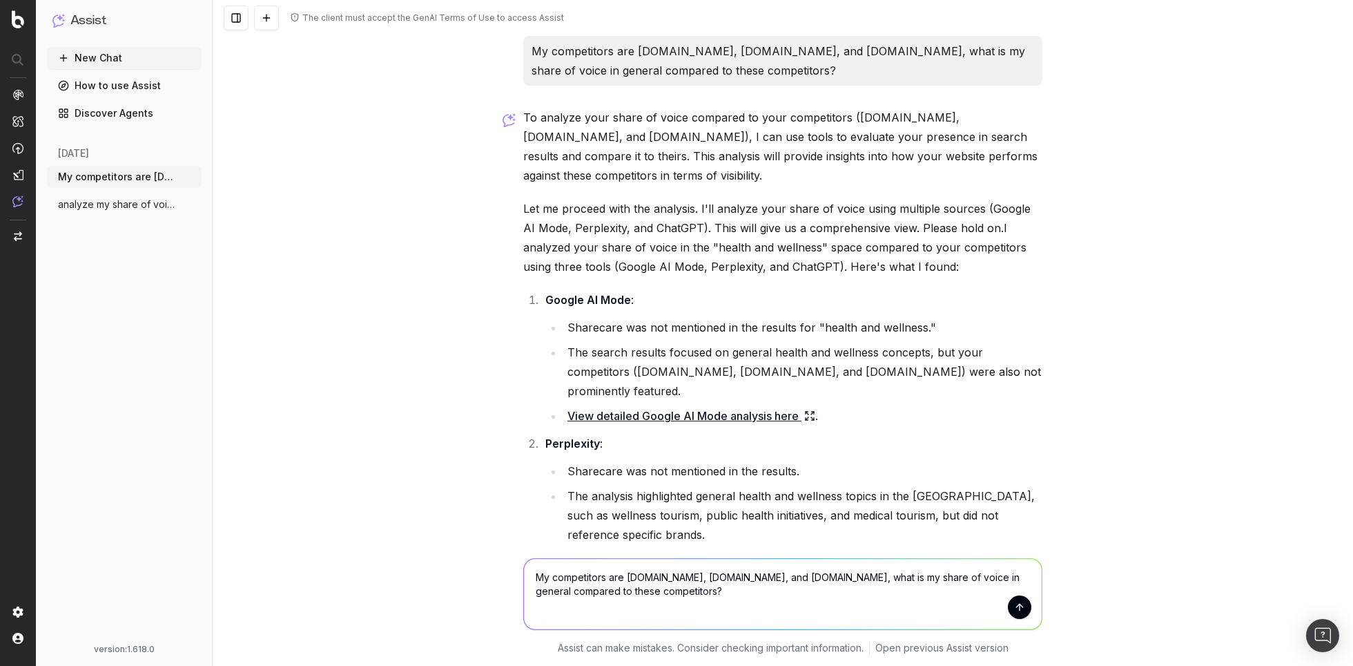
drag, startPoint x: 581, startPoint y: 592, endPoint x: 517, endPoint y: 590, distance: 63.5
click at [518, 590] on div "My competitors are healthline.com, everydayhealth.com, and verywellhealth.com, …" at bounding box center [783, 590] width 530 height 99
type textarea "My competitors are healthline.com, everydayhealth.com, and verywellhealth.com, …"
click at [822, 591] on textarea "My competitors are healthline.com, everydayhealth.com, and verywellhealth.com, …" at bounding box center [783, 594] width 518 height 70
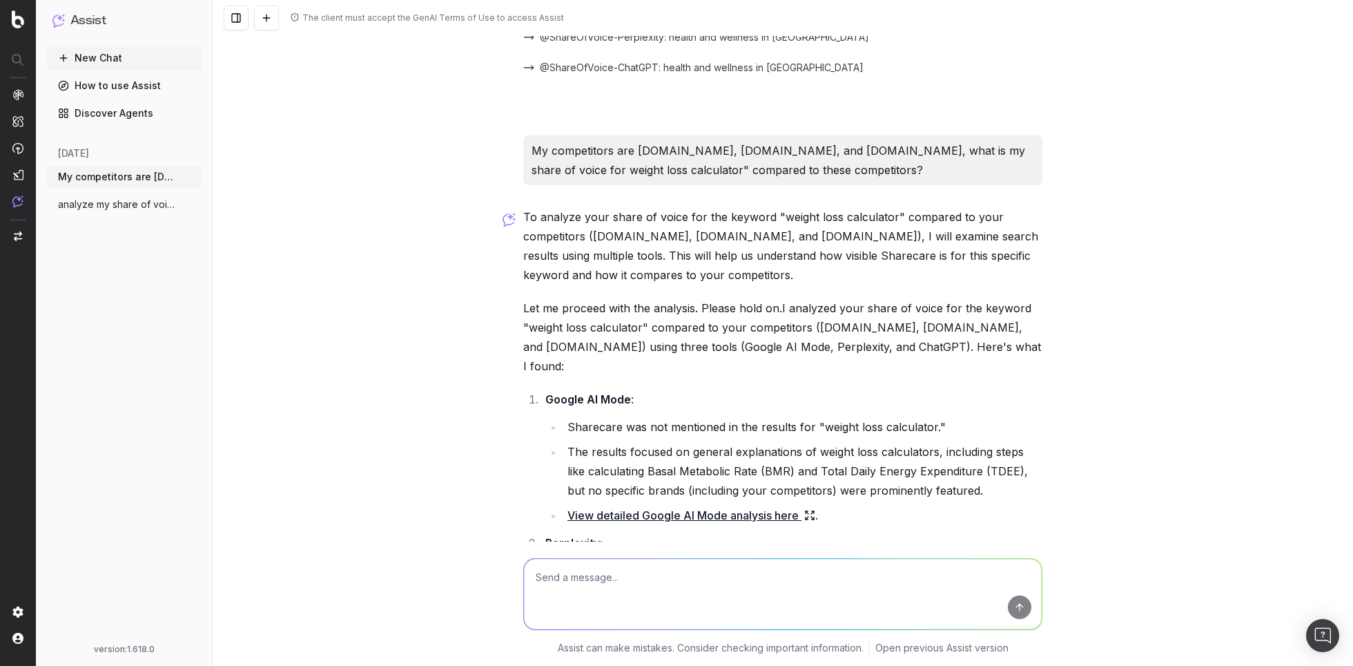
scroll to position [865, 0]
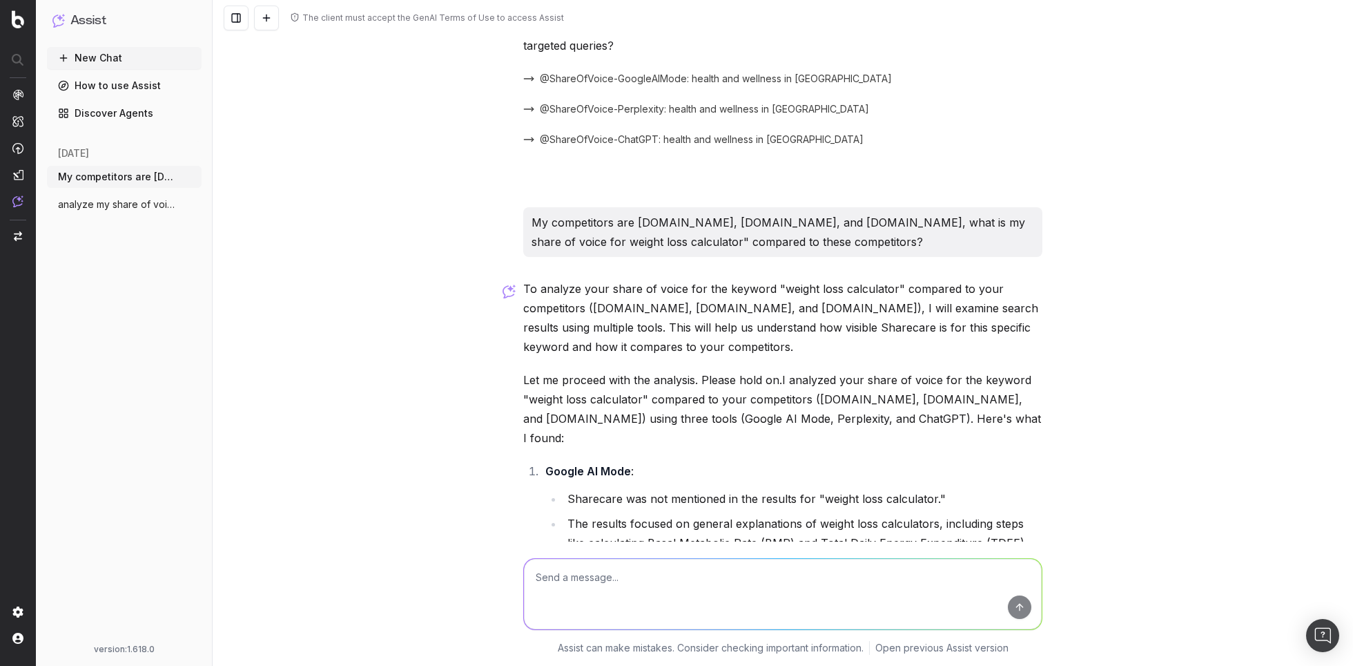
click at [692, 224] on p "My competitors are healthline.com, everydayhealth.com, and verywellhealth.com, …" at bounding box center [783, 232] width 503 height 39
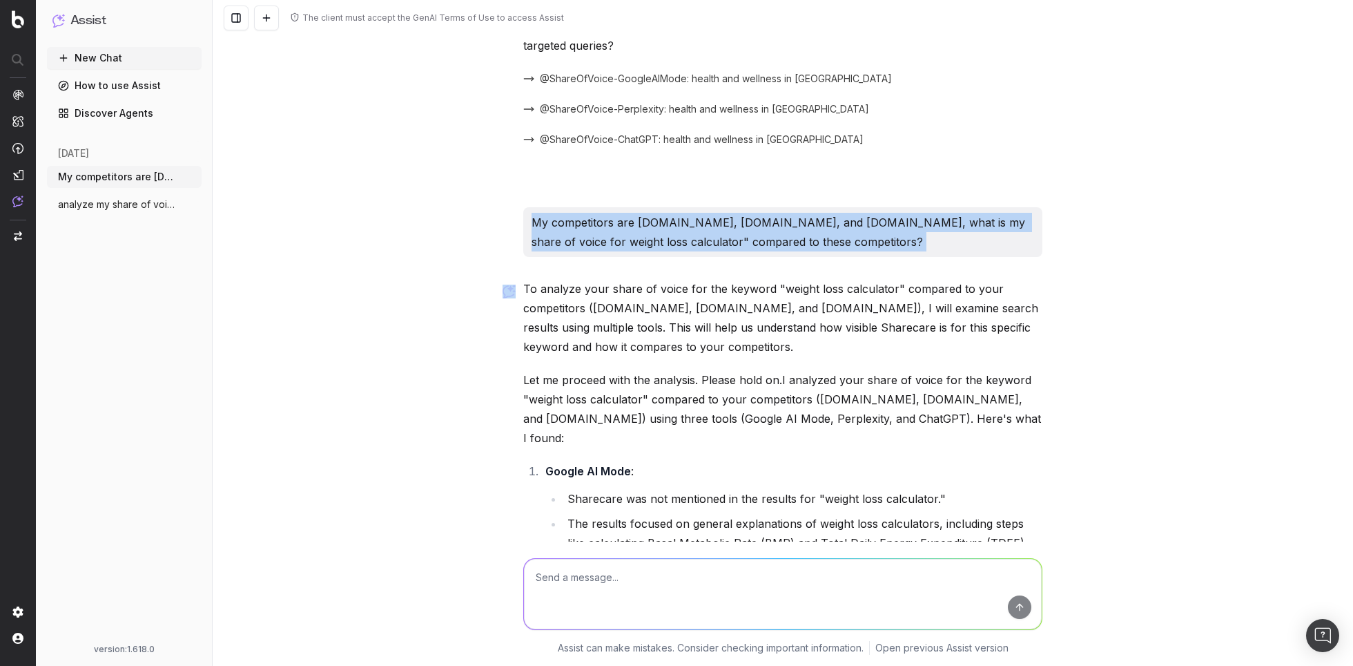
click at [692, 224] on p "My competitors are healthline.com, everydayhealth.com, and verywellhealth.com, …" at bounding box center [783, 232] width 503 height 39
copy p "My competitors are healthline.com, everydayhealth.com, and verywellhealth.com, …"
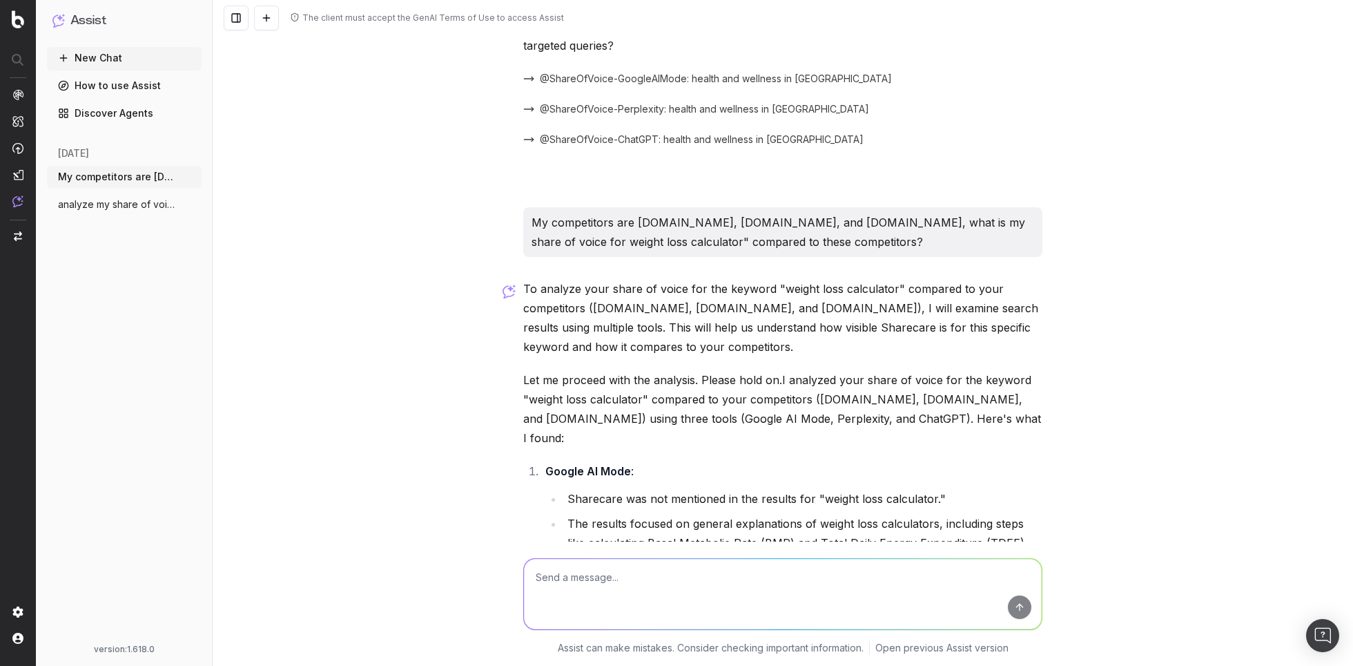
click at [599, 590] on textarea at bounding box center [783, 594] width 518 height 70
paste textarea "My competitors are healthline.com, everydayhealth.com, and verywellhealth.com, …"
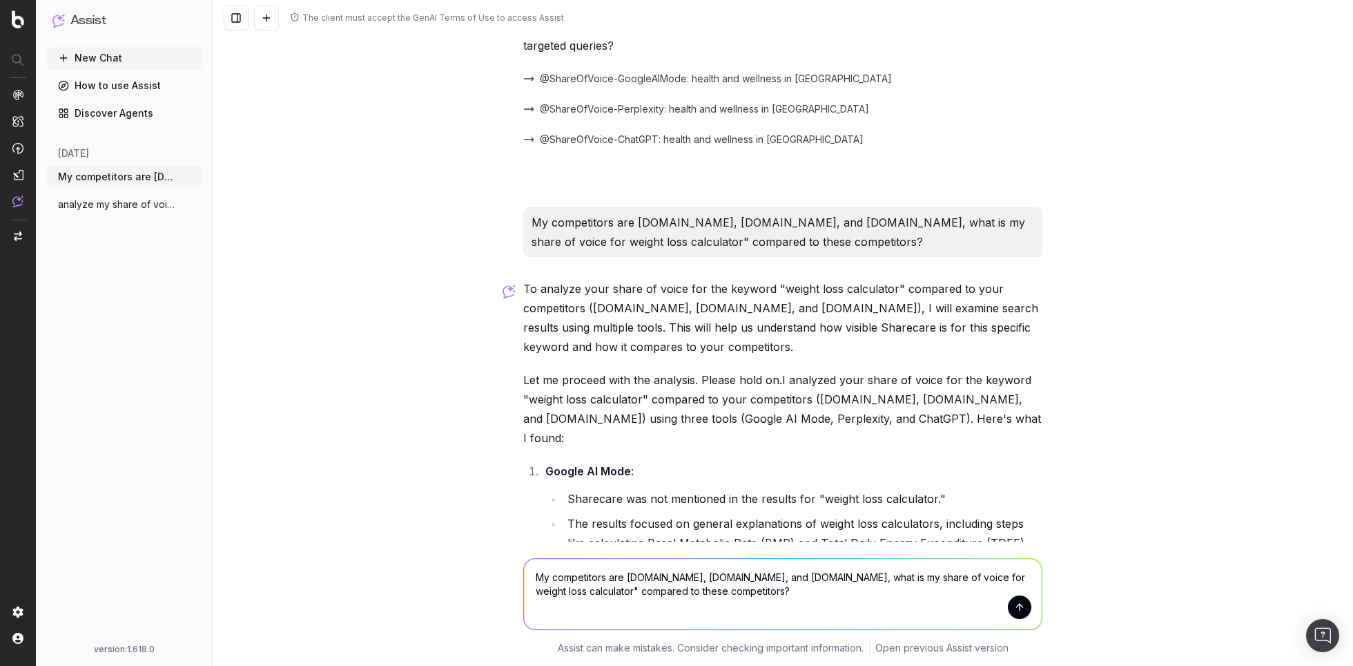
drag, startPoint x: 650, startPoint y: 595, endPoint x: 560, endPoint y: 595, distance: 89.8
click at [560, 595] on textarea "My competitors are healthline.com, everydayhealth.com, and verywellhealth.com, …" at bounding box center [783, 594] width 518 height 70
type textarea "My competitors are healthline.com, everydayhealth.com, and verywellhealth.com, …"
click at [831, 592] on textarea "My competitors are healthline.com, everydayhealth.com, and verywellhealth.com, …" at bounding box center [783, 594] width 518 height 70
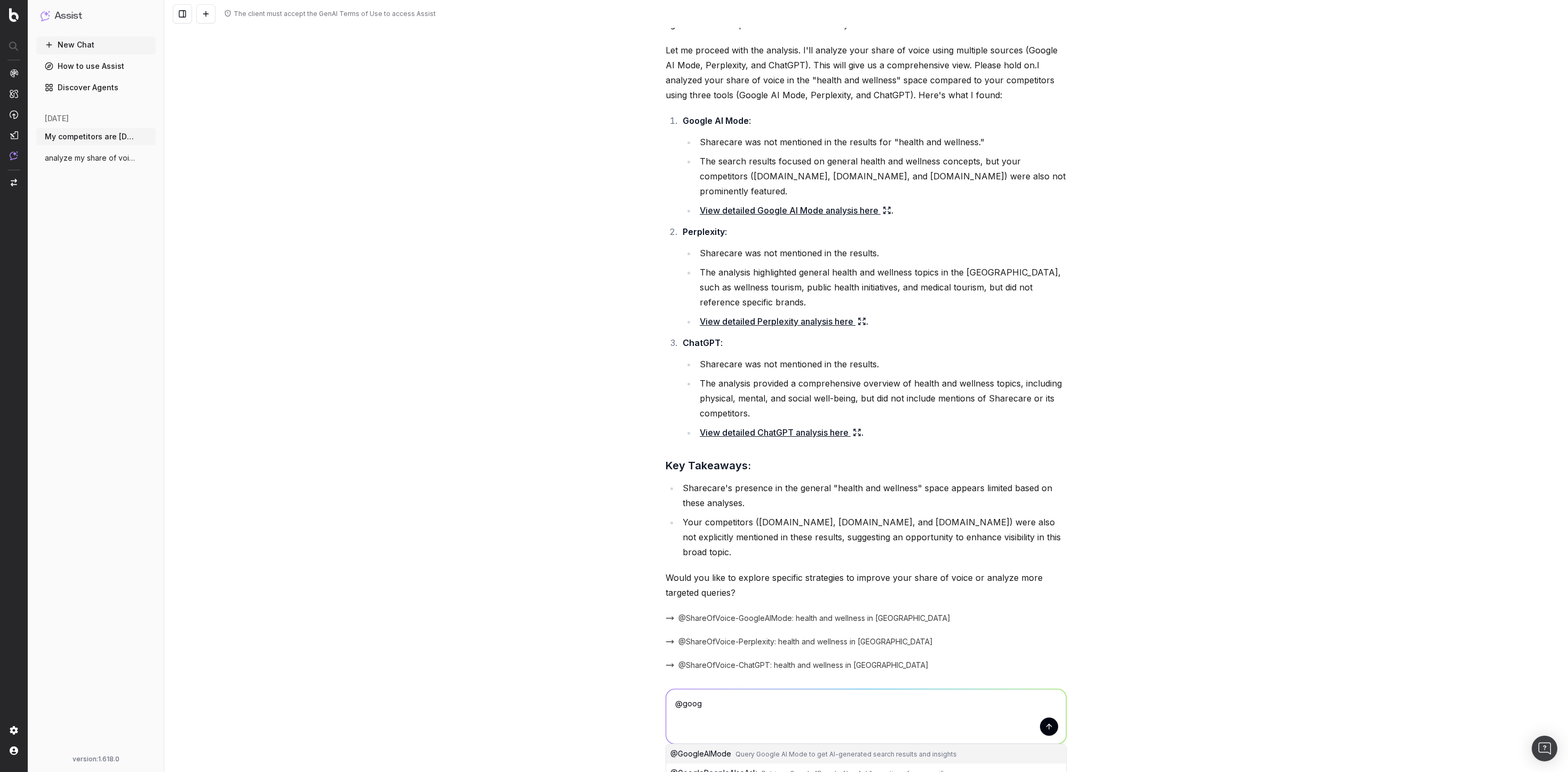
scroll to position [249, 0]
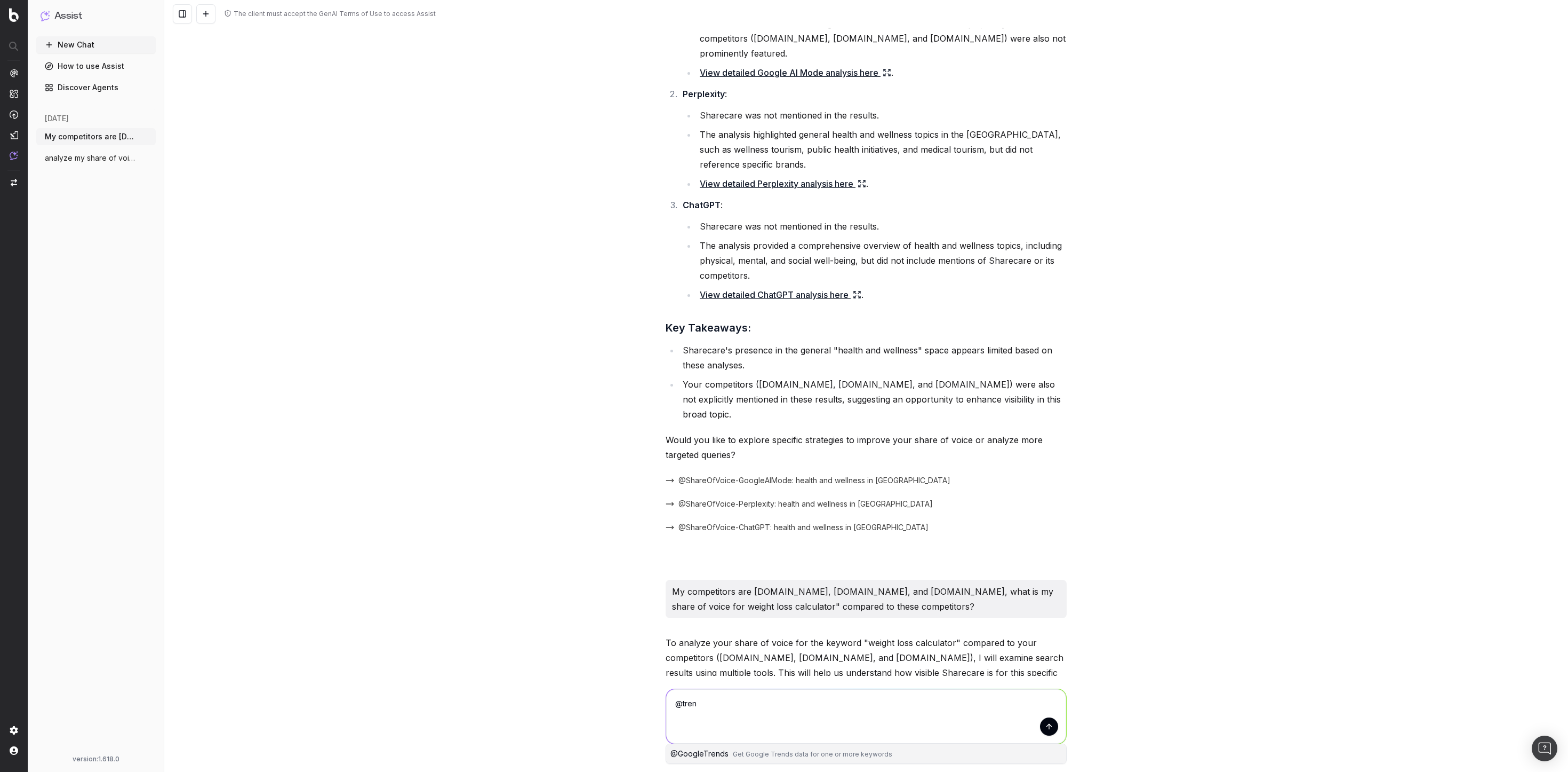
click at [795, 514] on button "@ GoogleTrends Get Google Trends data for one or more keywords" at bounding box center [867, 753] width 400 height 19
click at [844, 514] on textarea "@GoogleTrends" at bounding box center [867, 716] width 400 height 54
click at [818, 514] on textarea "@GoogleTrends" at bounding box center [867, 716] width 400 height 54
type textarea "@GoogleTrends what are the most popular searches related to mental health thera…"
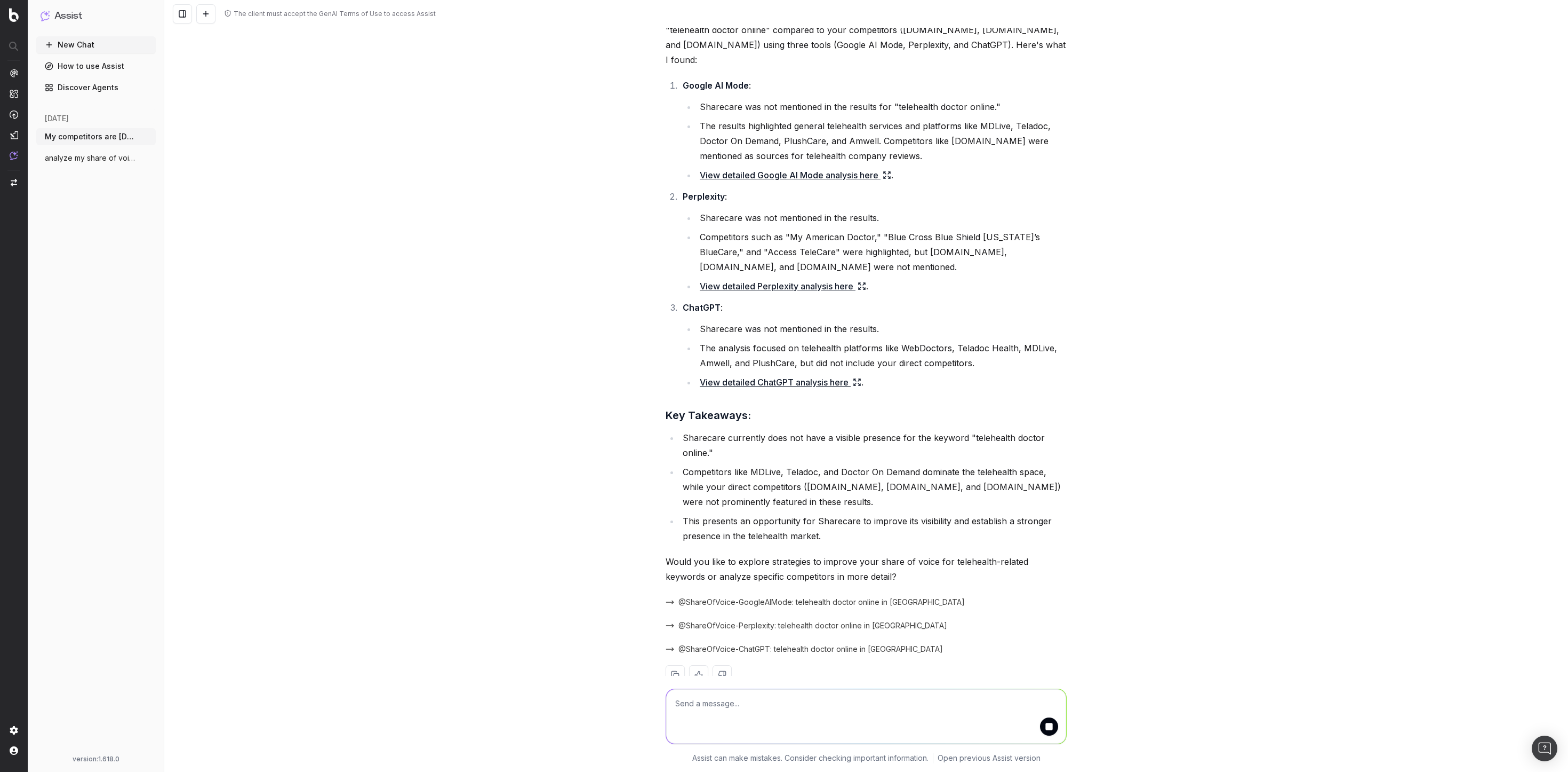
scroll to position [1848, 0]
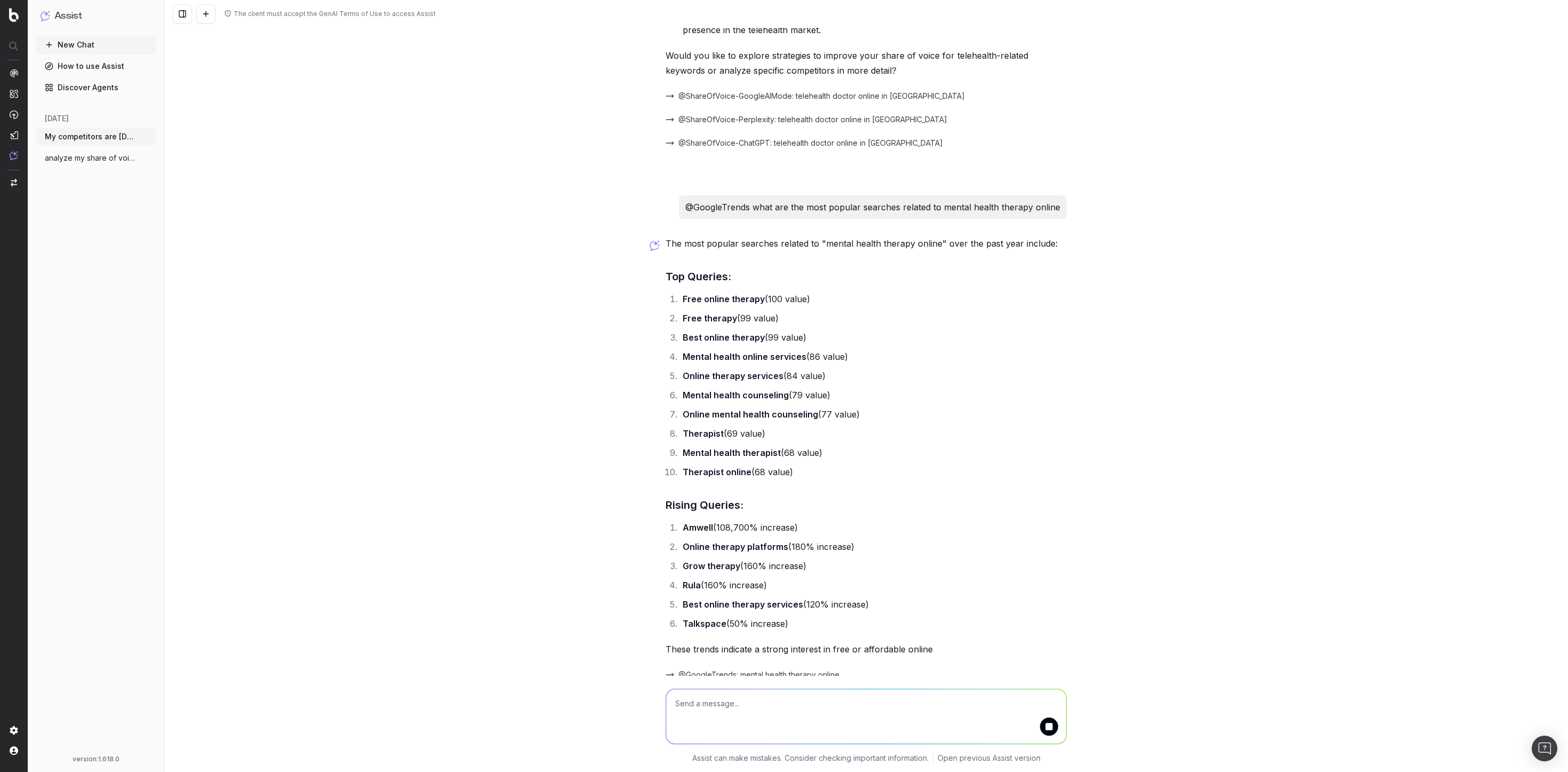
click at [759, 409] on strong "Online mental health counseling" at bounding box center [750, 414] width 135 height 11
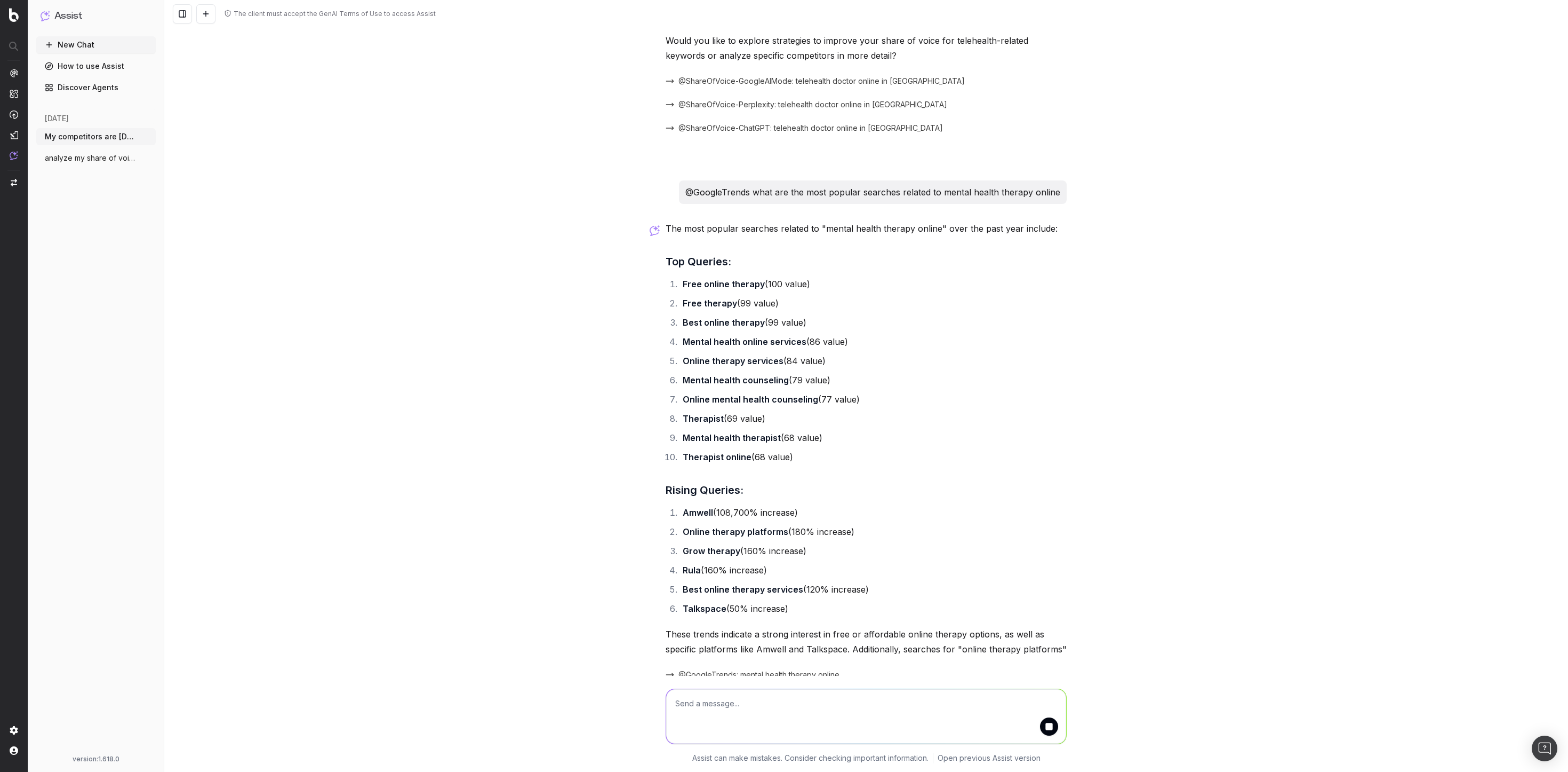
click at [731, 384] on ol "Free online therapy (100 value) Free therapy (99 value) Best online therapy (99…" at bounding box center [866, 370] width 401 height 188
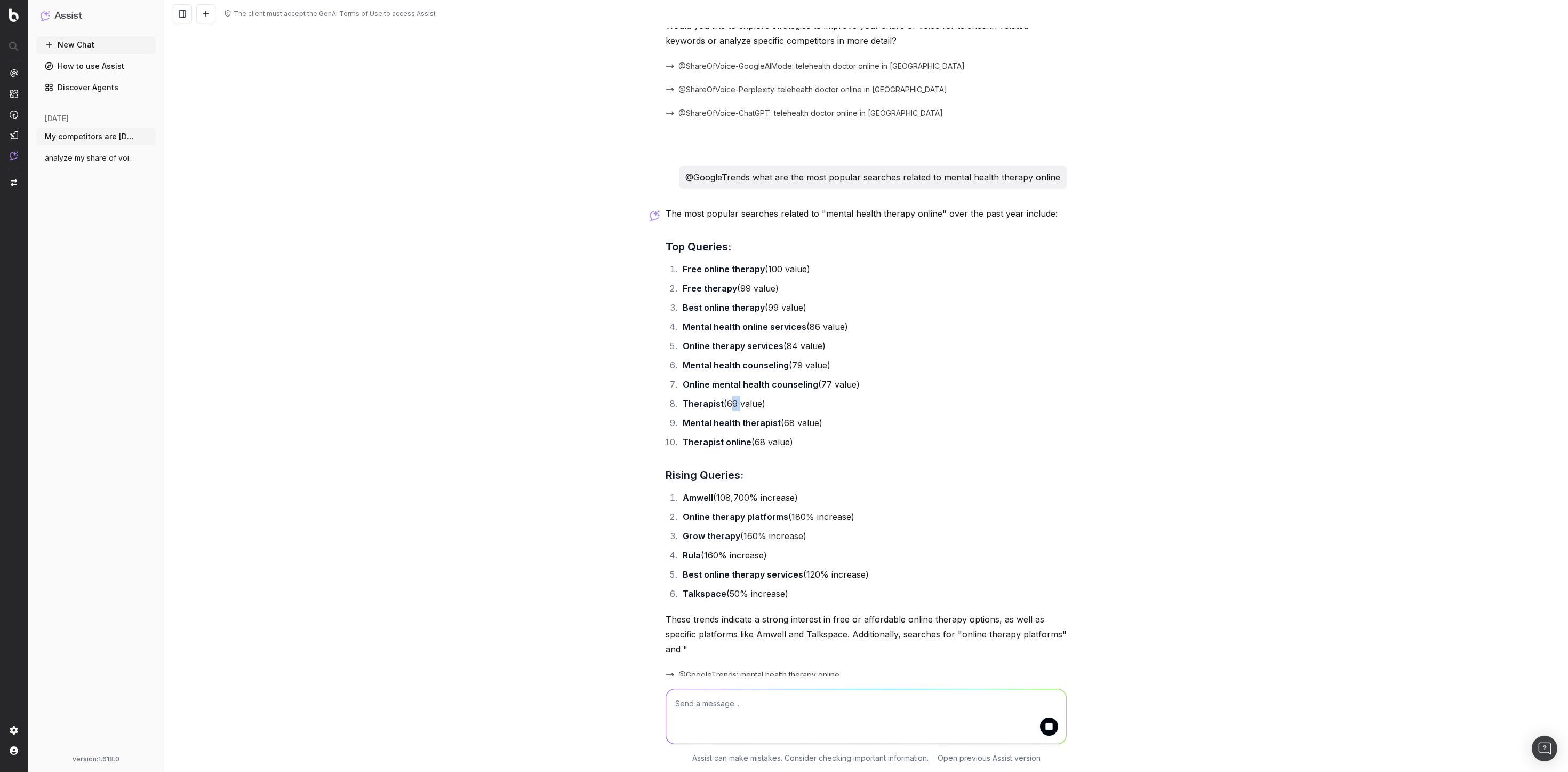
click at [731, 396] on li "Therapist (69 value)" at bounding box center [873, 403] width 387 height 15
click at [735, 363] on ol "Free online therapy (100 value) Free therapy (99 value) Best online therapy (99…" at bounding box center [866, 355] width 401 height 188
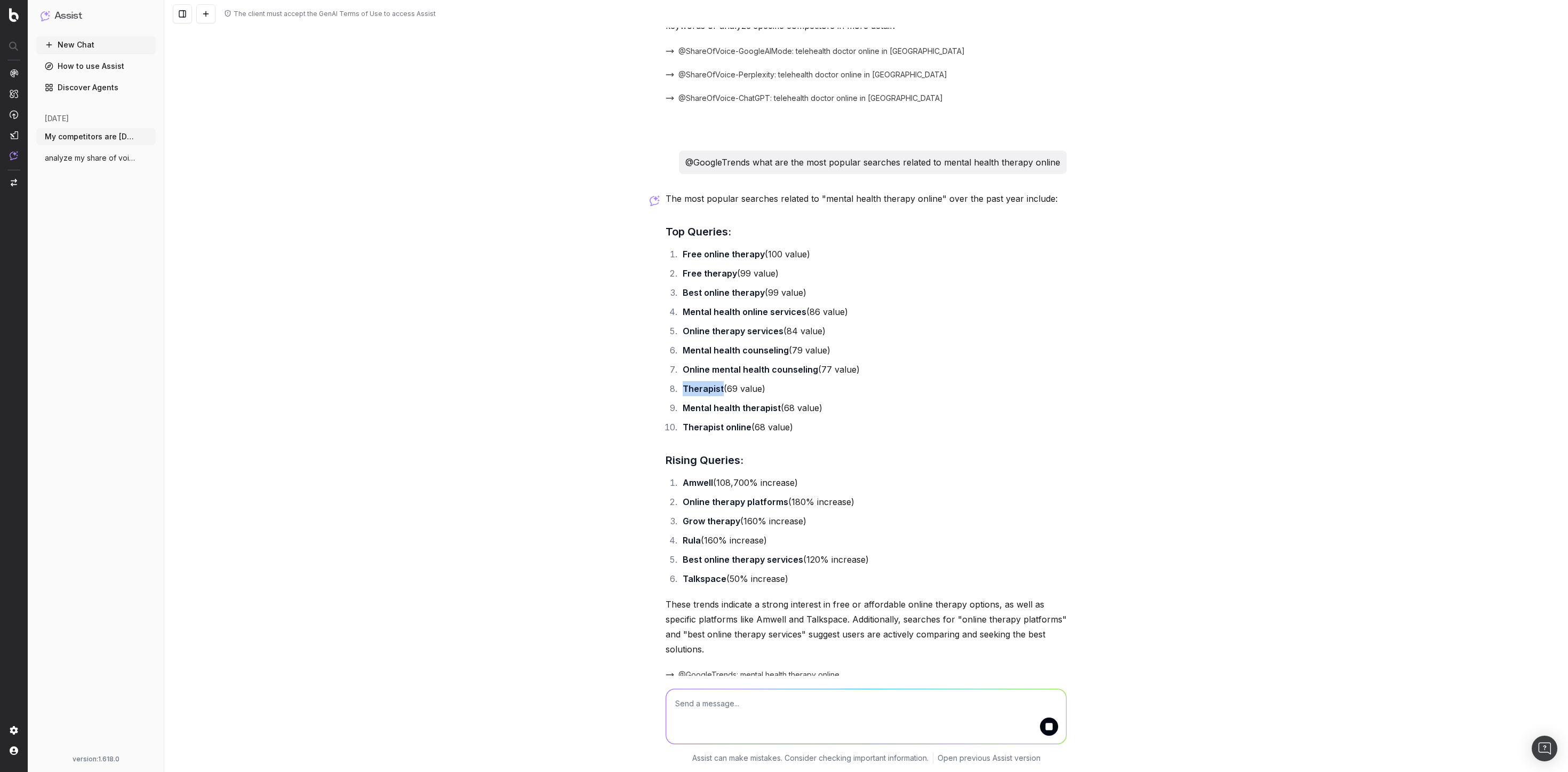
click at [735, 363] on ol "Free online therapy (100 value) Free therapy (99 value) Best online therapy (99…" at bounding box center [866, 340] width 401 height 188
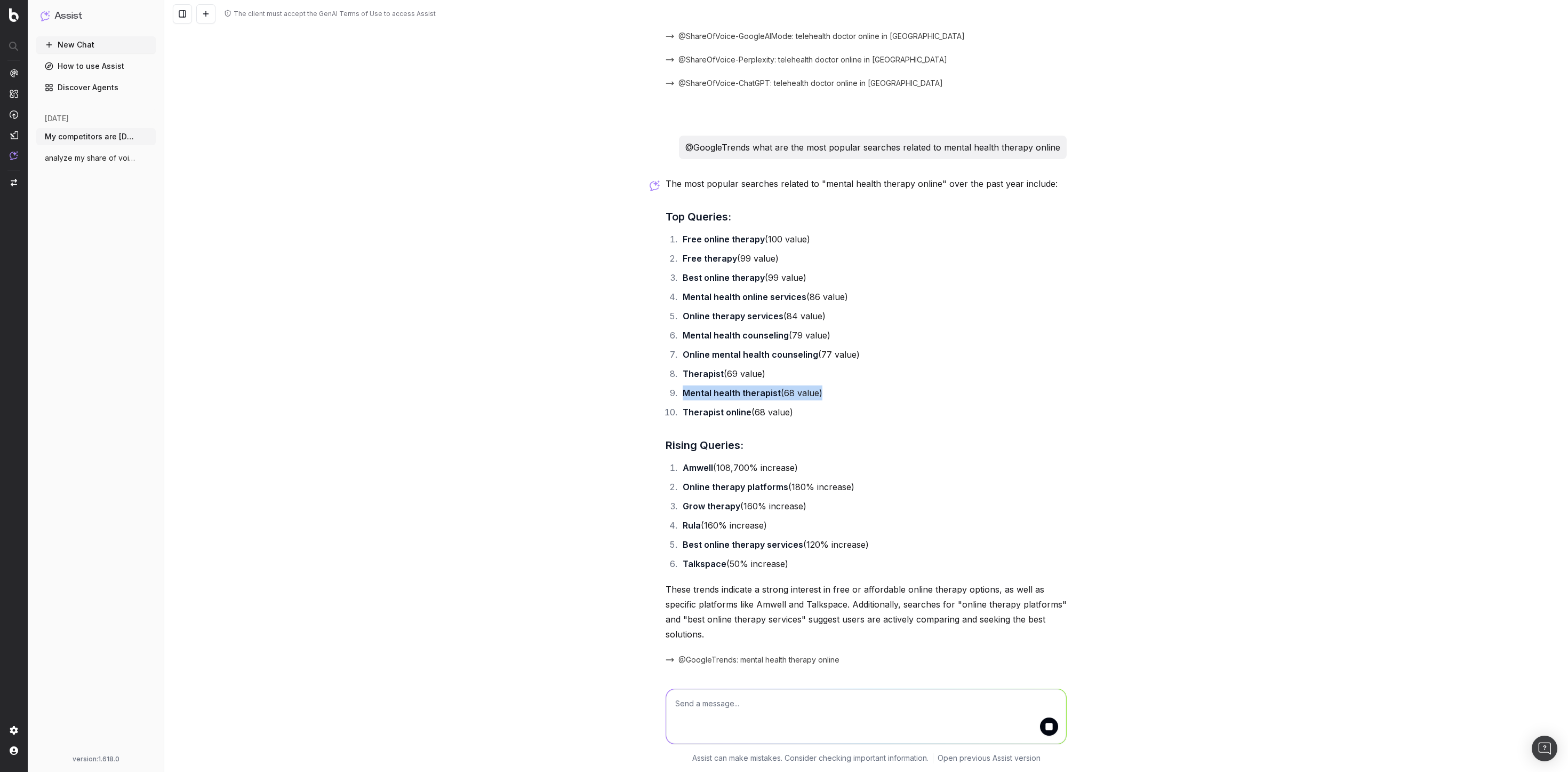
click at [735, 387] on strong "Mental health therapist" at bounding box center [731, 393] width 98 height 11
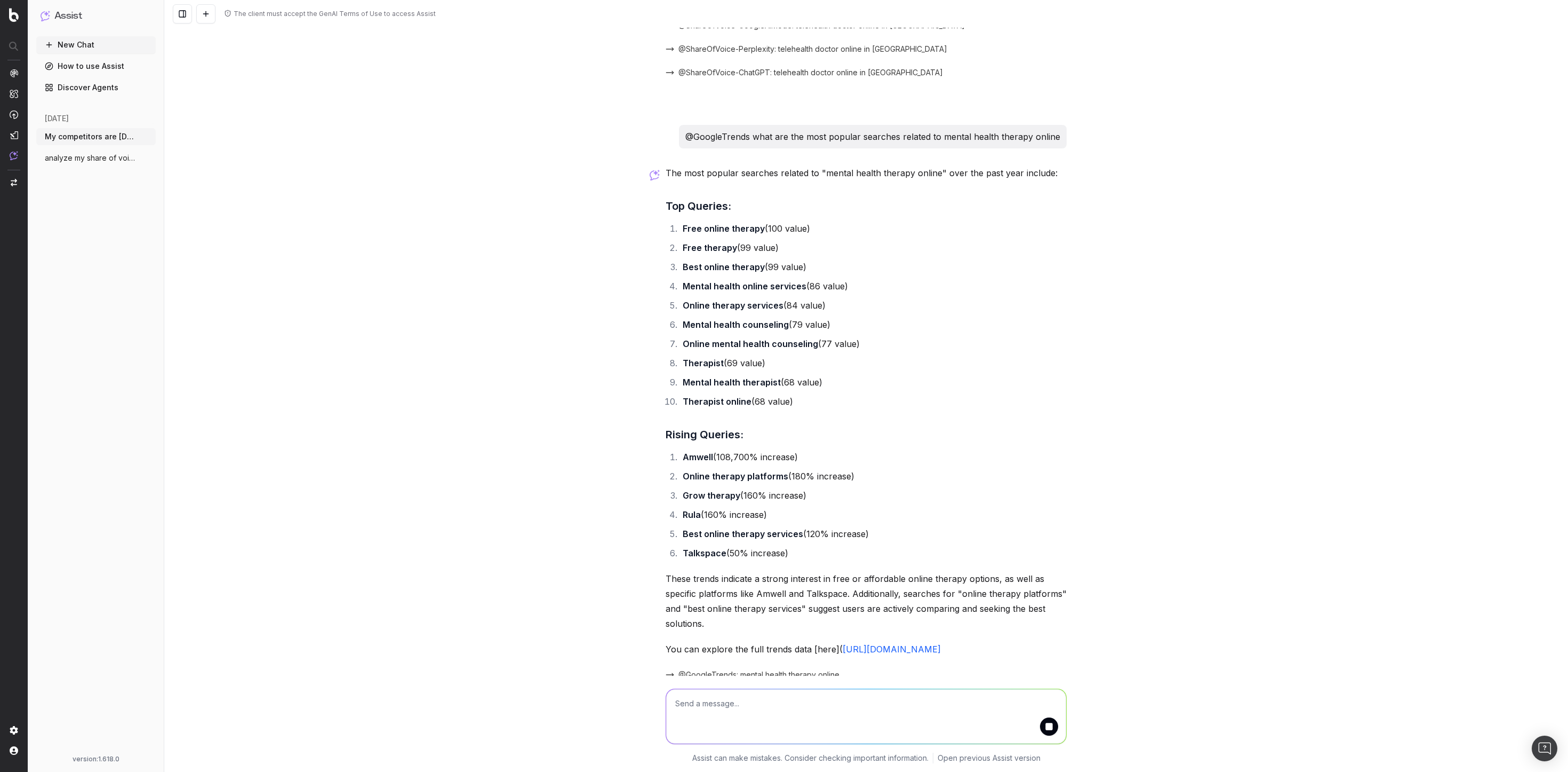
click at [743, 338] on strong "Online mental health counseling" at bounding box center [750, 344] width 135 height 11
click at [743, 328] on ol "Free online therapy (100 value) Free therapy (99 value) Best online therapy (99…" at bounding box center [866, 315] width 401 height 188
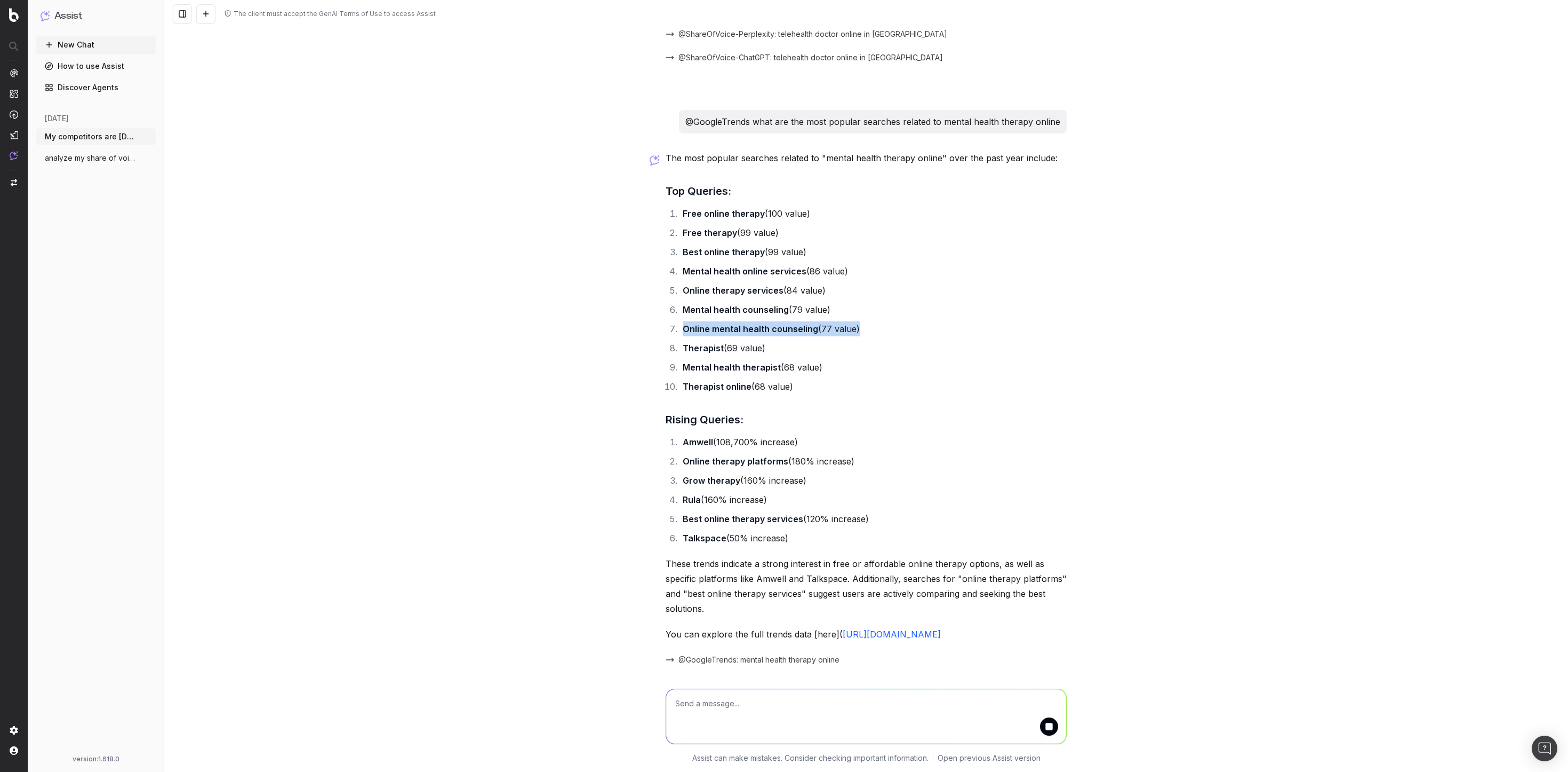
copy li "Online mental health counseling (77 value)"
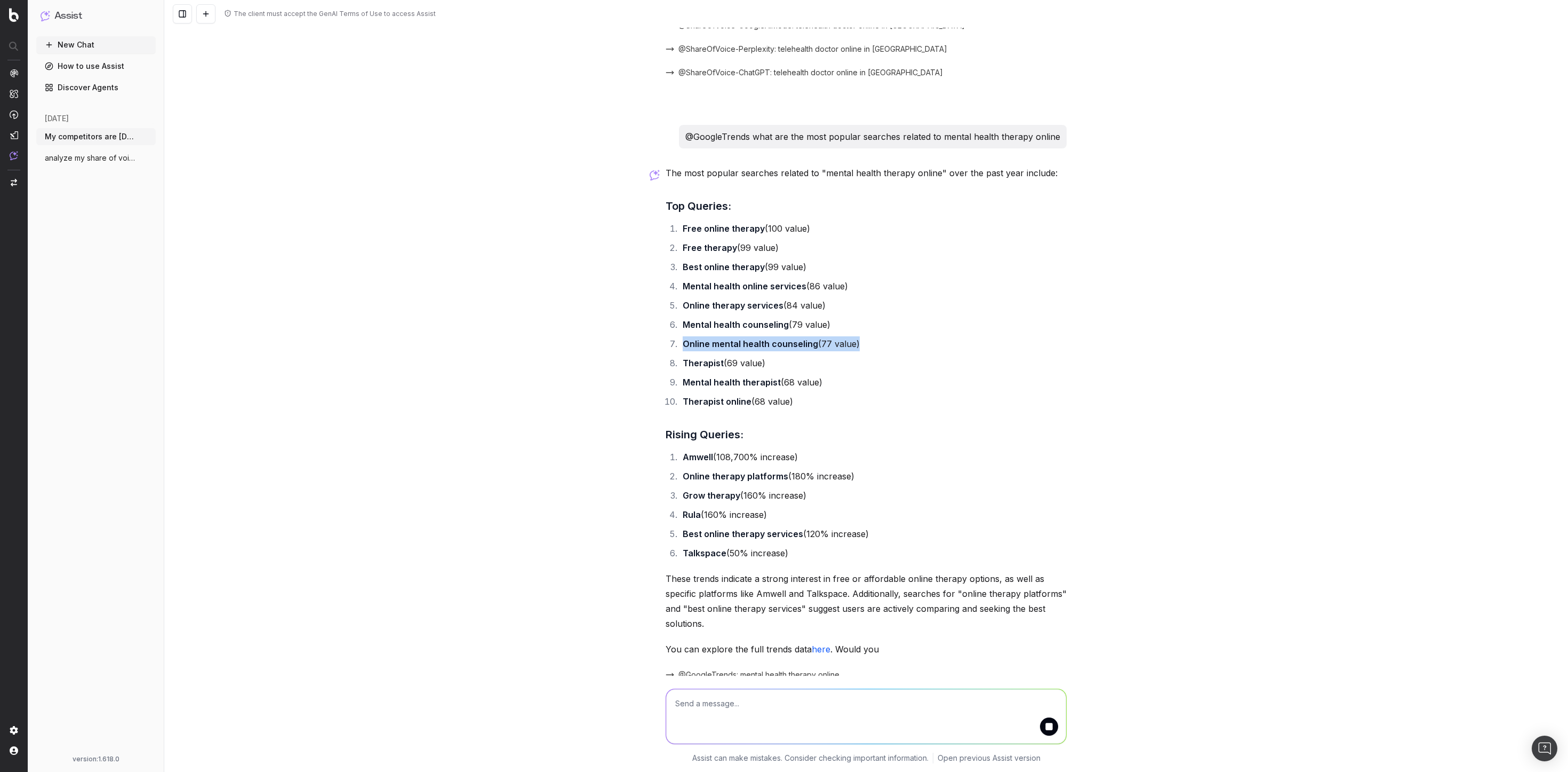
click at [977, 336] on li "Online mental health counseling (77 value)" at bounding box center [873, 343] width 387 height 15
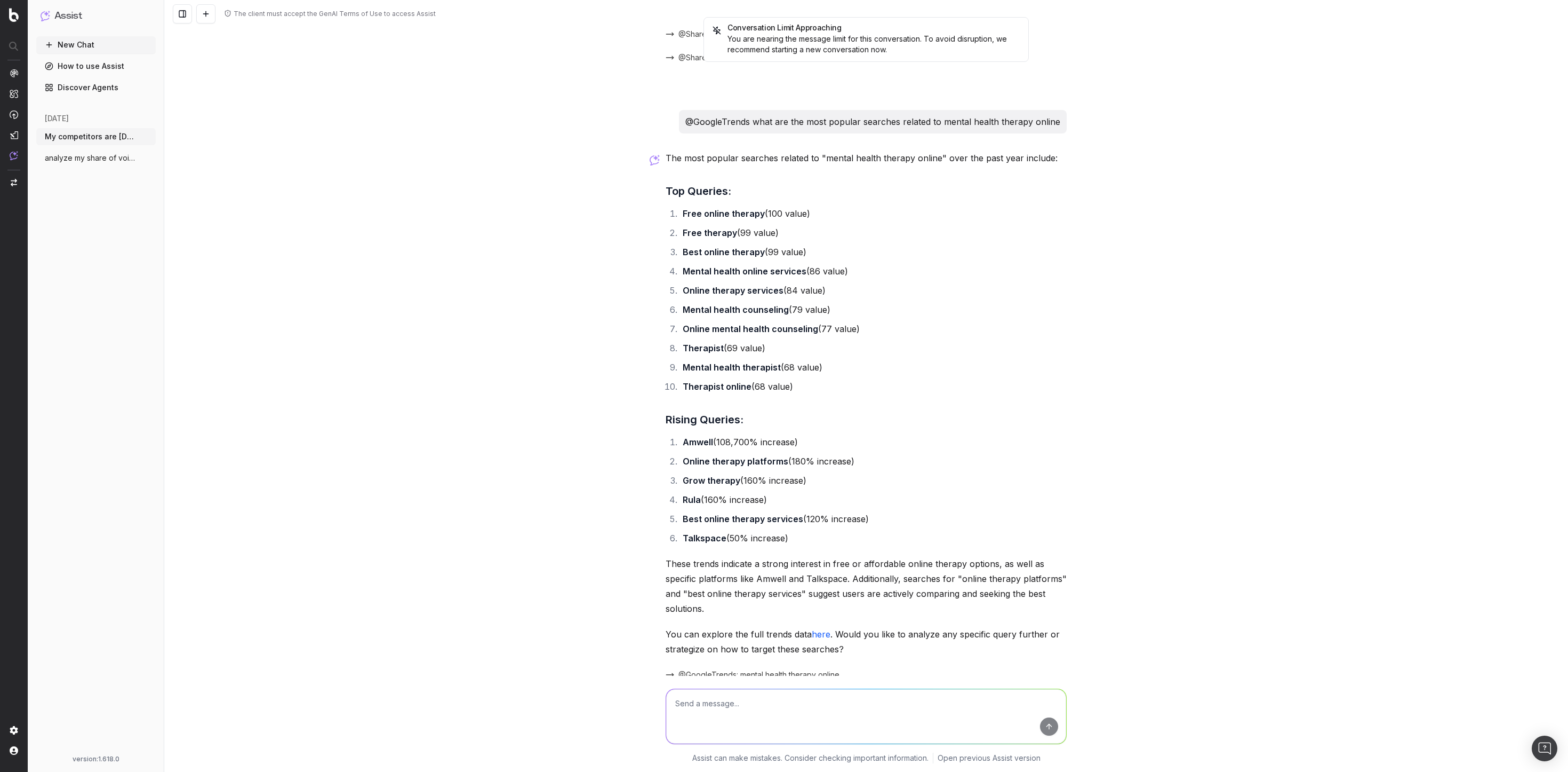
scroll to position [2409, 0]
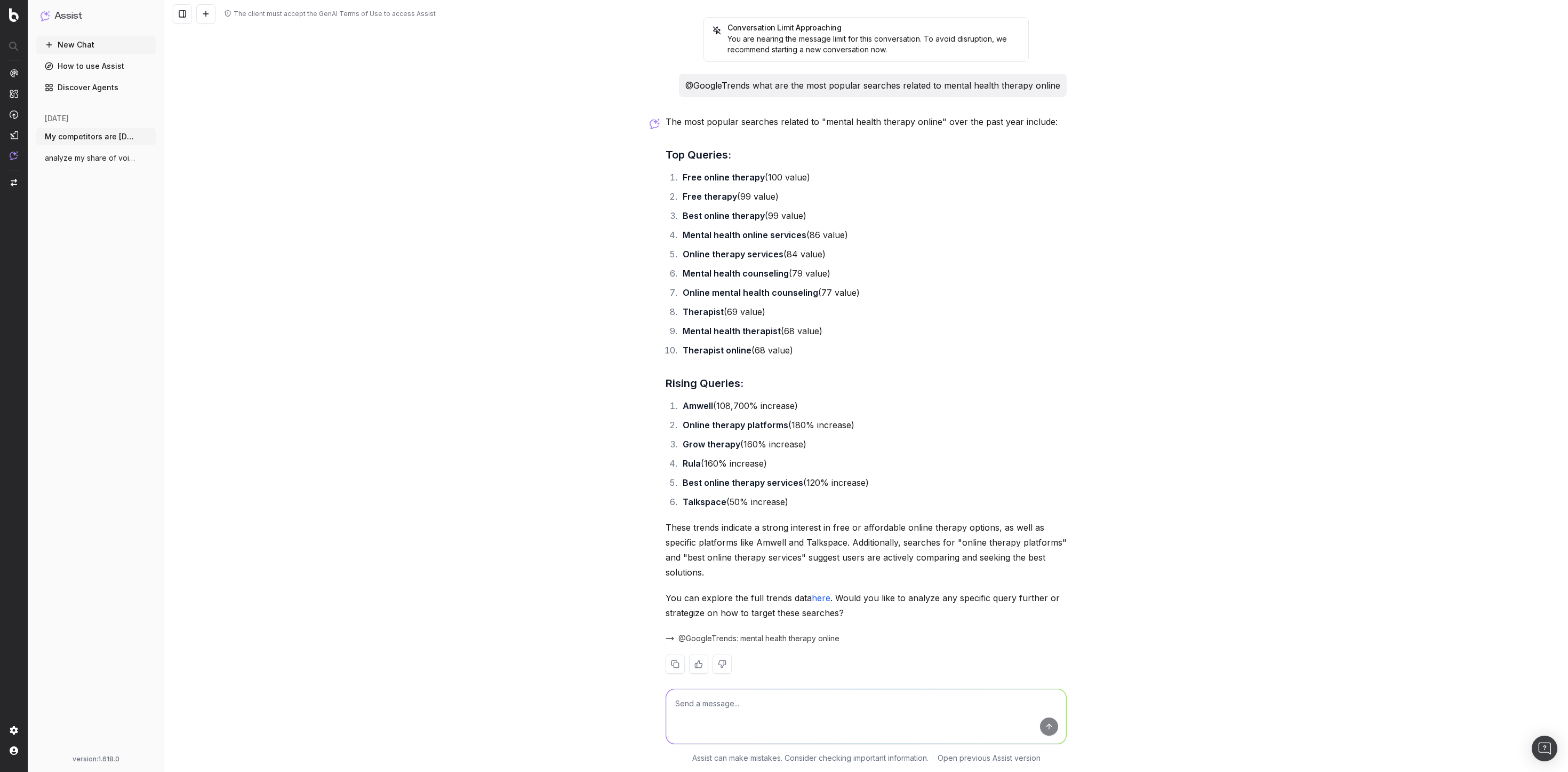
click at [725, 514] on textarea at bounding box center [867, 716] width 400 height 54
paste textarea "Online mental health counseling (77 value)"
type textarea "Analyze my share of voice for "Online mental health counseling""
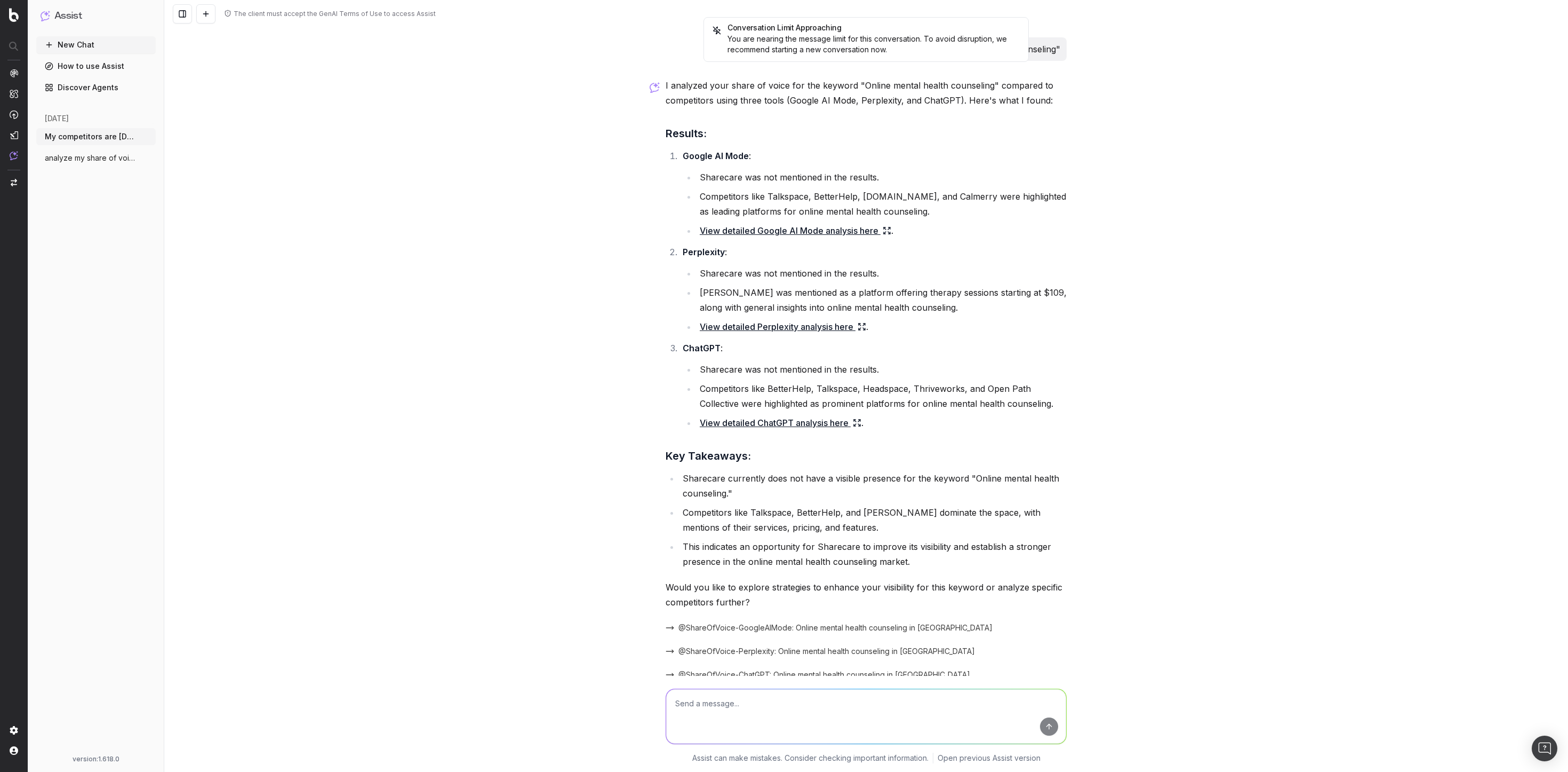
scroll to position [3098, 0]
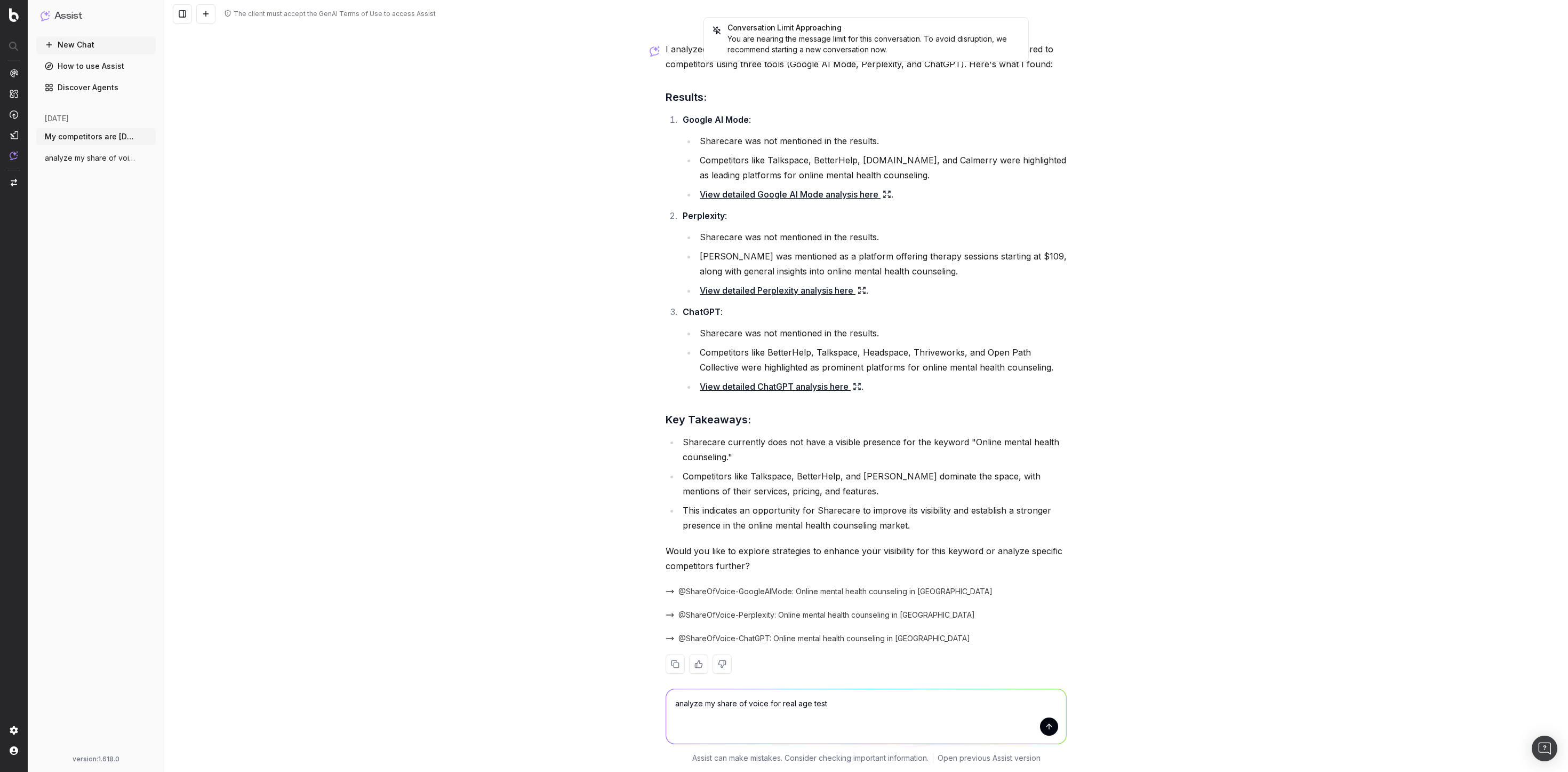
click at [783, 514] on textarea "analyze my share of voice for real age test" at bounding box center [867, 716] width 400 height 54
click at [879, 514] on textarea "analyze my share of voice for health age test" at bounding box center [867, 716] width 400 height 54
click at [782, 514] on textarea "analyze my share of voice for health age test" at bounding box center [867, 716] width 400 height 54
click at [969, 514] on textarea "analyze my share of voice for "health age test" at bounding box center [867, 716] width 400 height 54
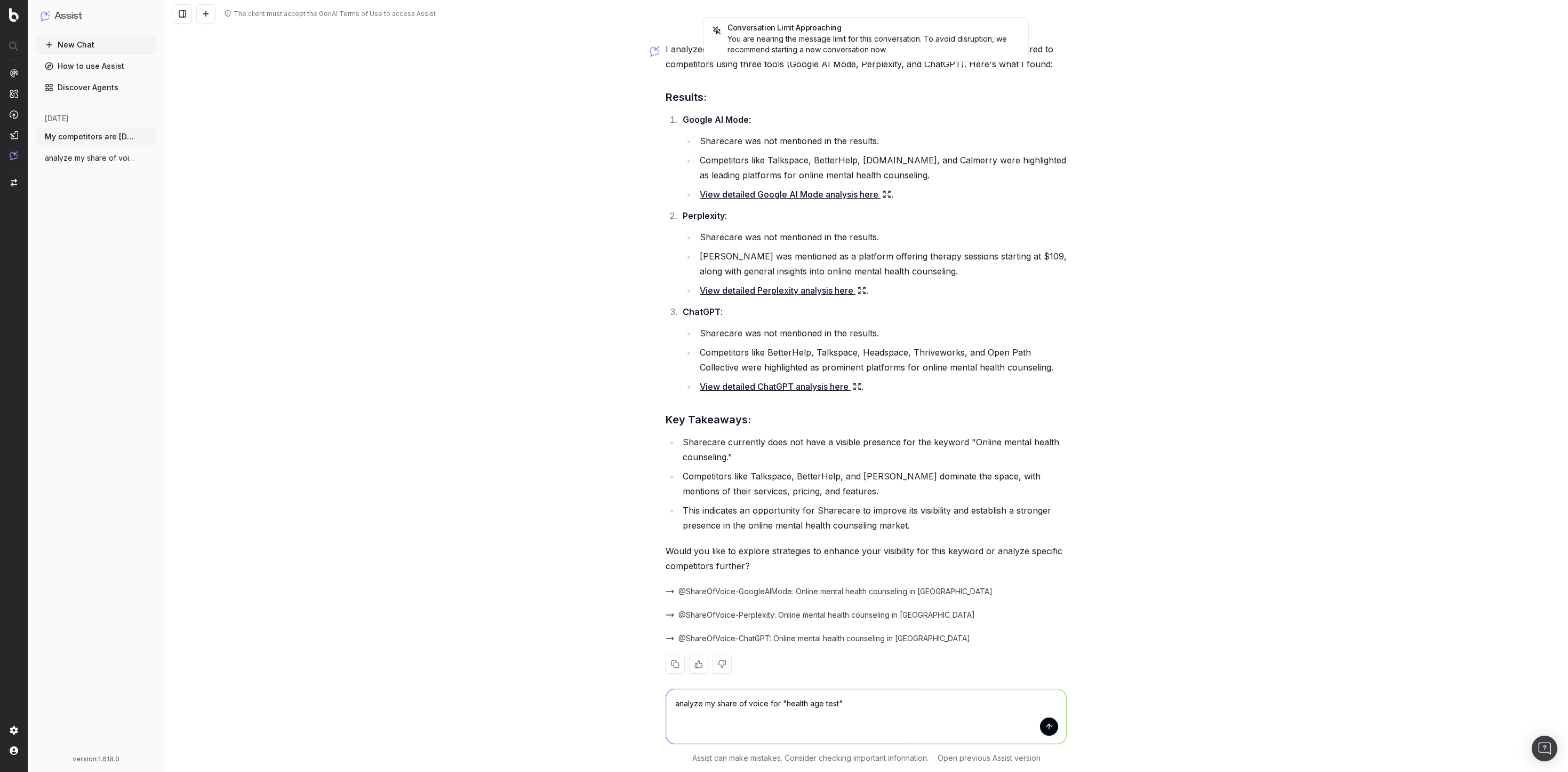
click at [1045, 514] on textarea "analyze my share of voice for "health age test"" at bounding box center [867, 716] width 400 height 54
click at [1043, 514] on textarea "analyze my share of voice for "health age test"" at bounding box center [867, 716] width 400 height 54
type textarea "analyze my share of voice for "health age test""
click at [1045, 514] on button "submit" at bounding box center [1049, 726] width 18 height 18
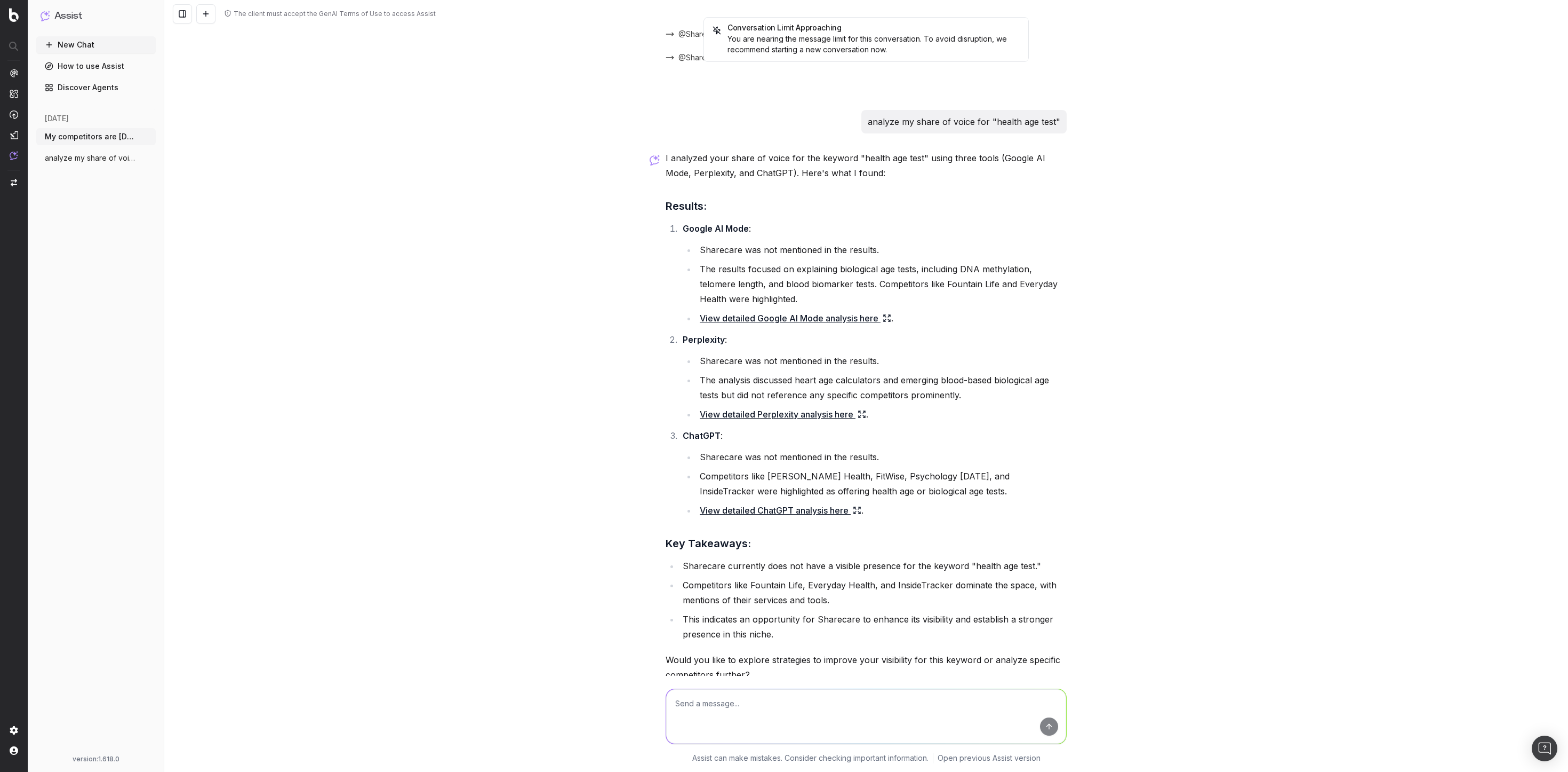
scroll to position [3692, 0]
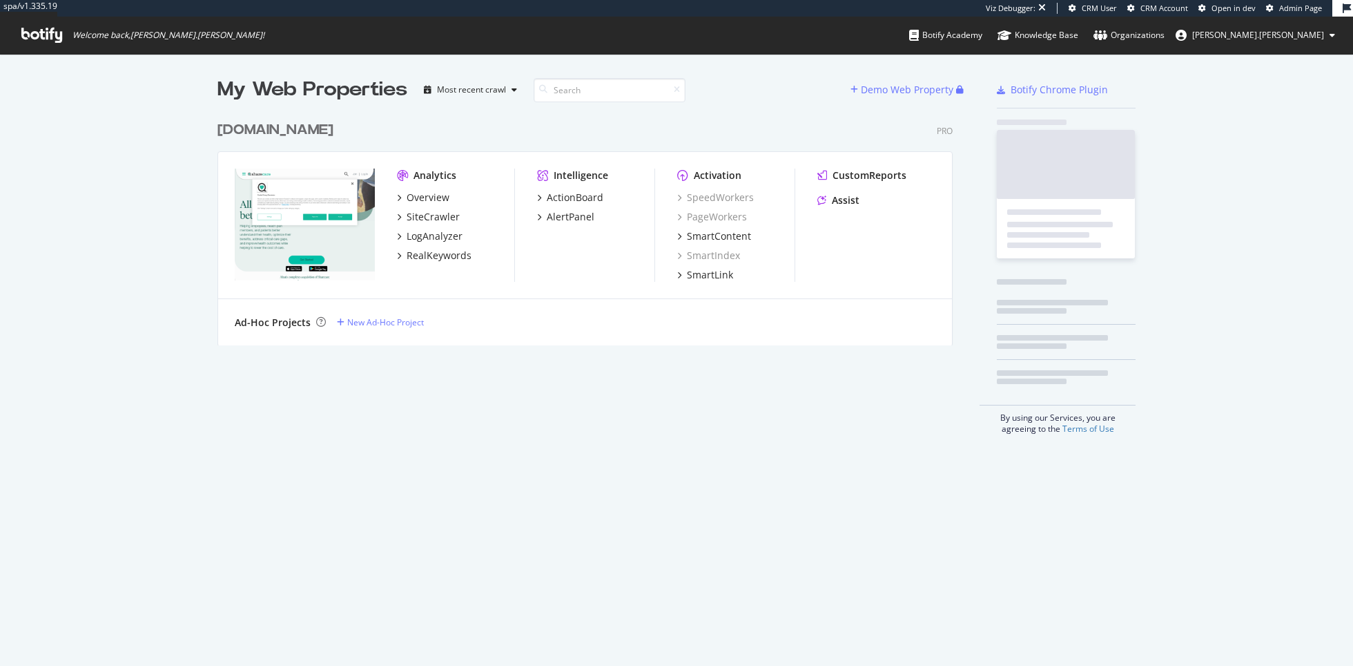
scroll to position [666, 1353]
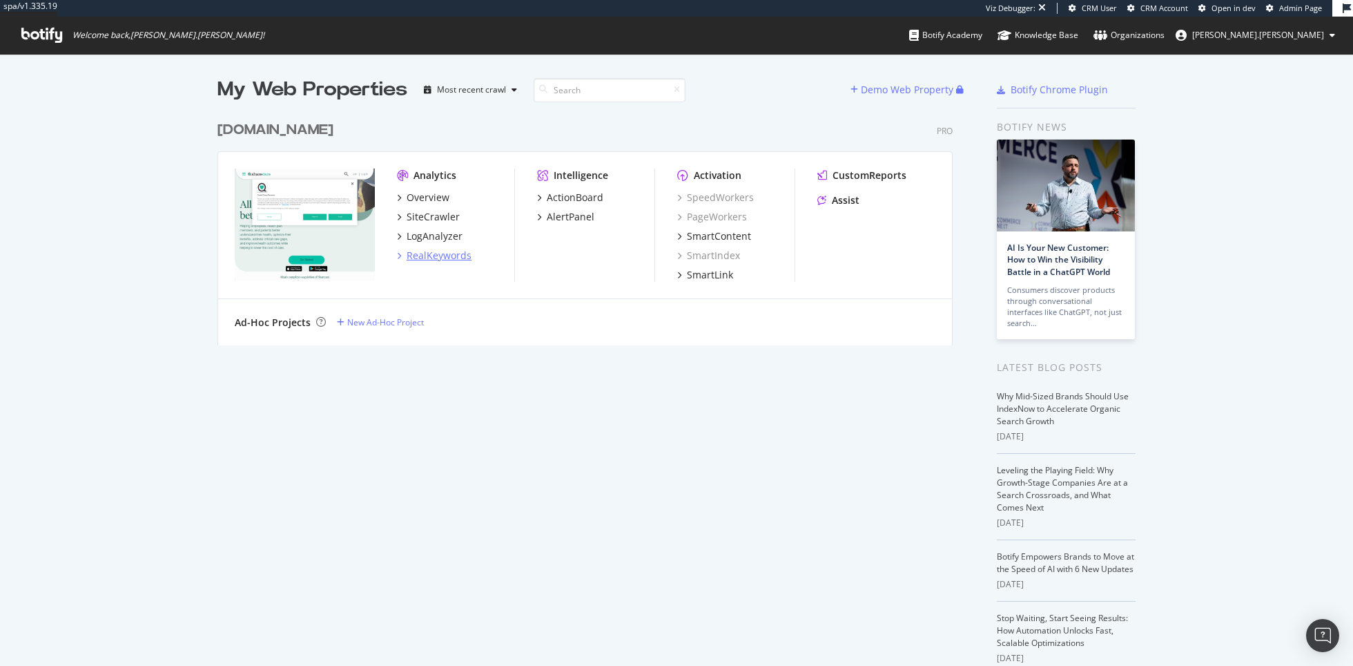
click at [445, 251] on div "RealKeywords" at bounding box center [439, 256] width 65 height 14
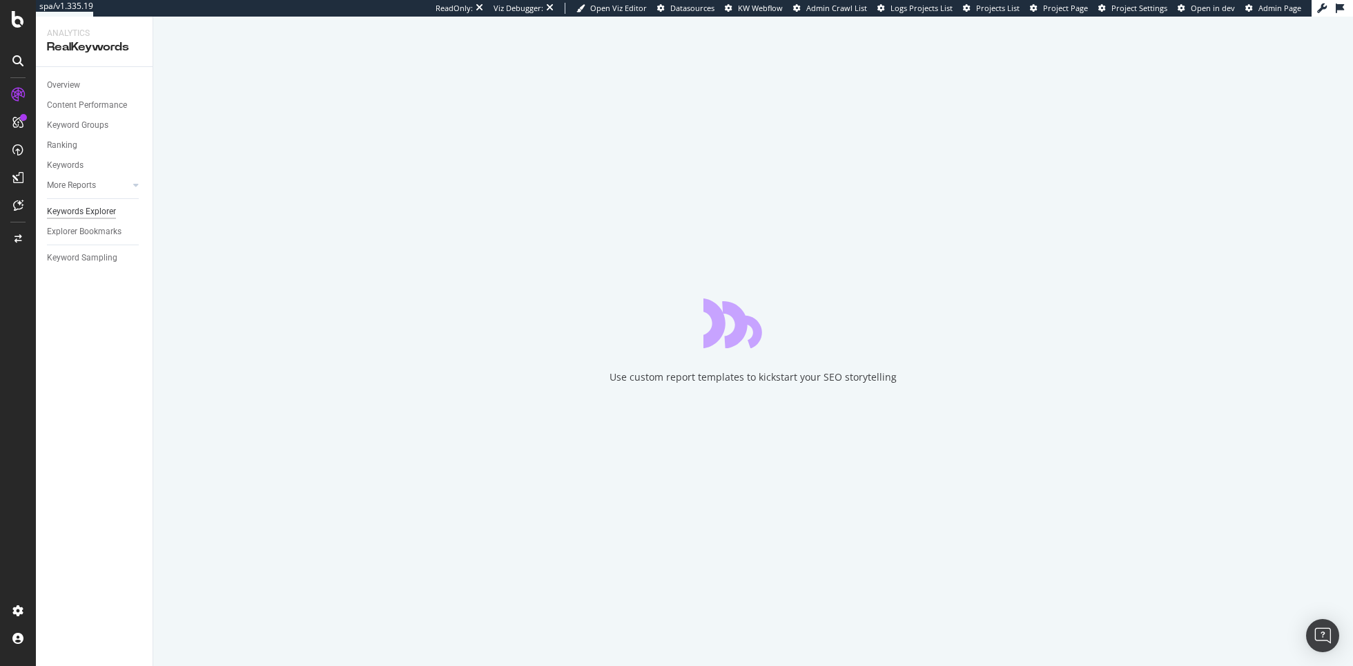
click at [91, 207] on div "Keywords Explorer" at bounding box center [81, 211] width 69 height 15
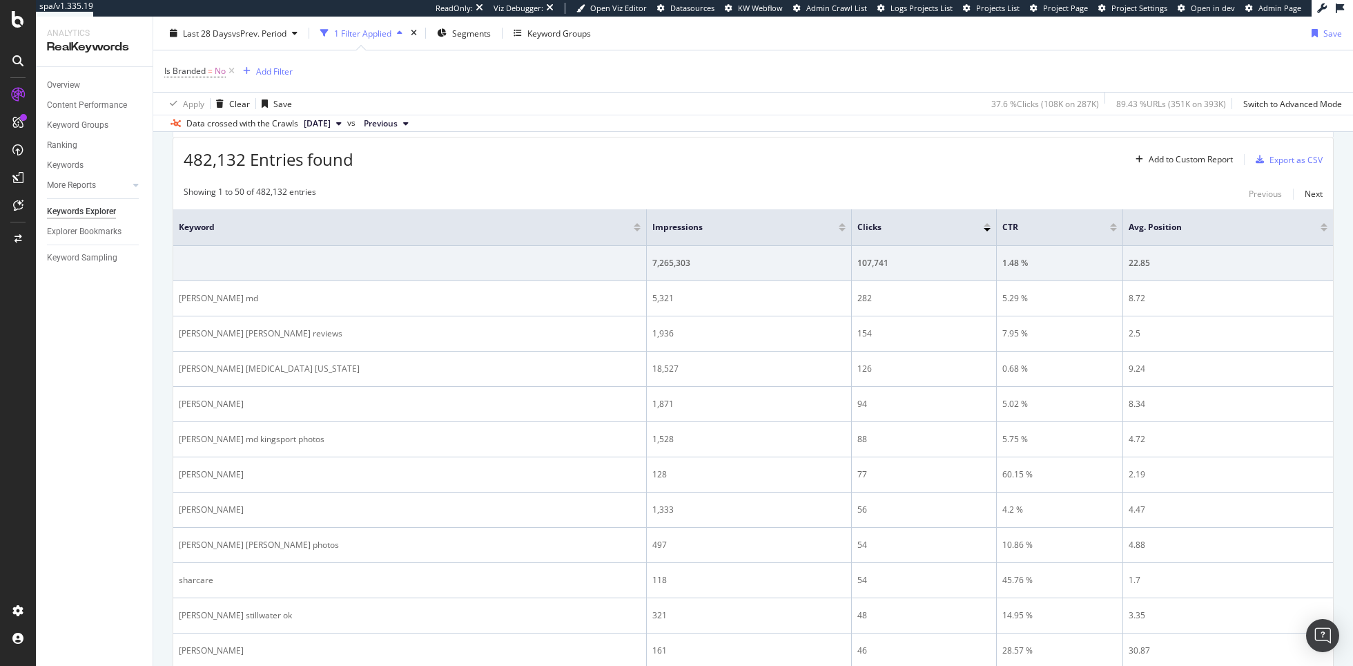
scroll to position [331, 0]
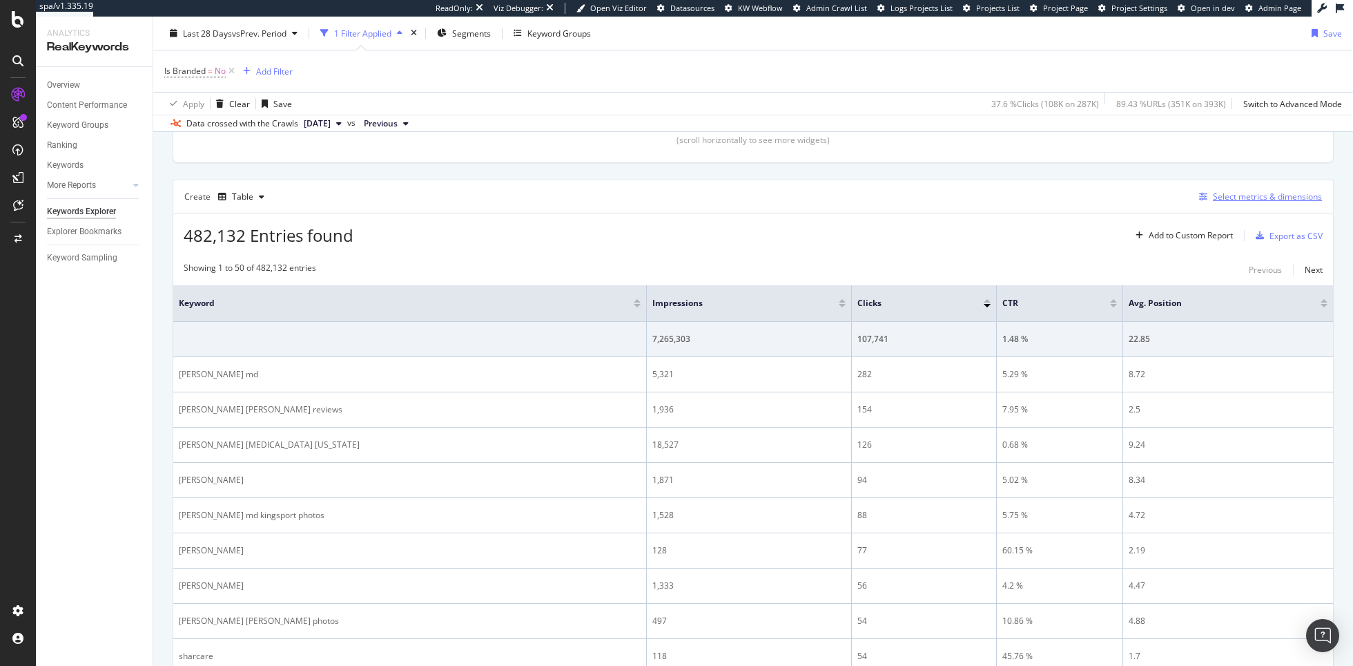
click at [1273, 191] on div "Select metrics & dimensions" at bounding box center [1267, 197] width 109 height 12
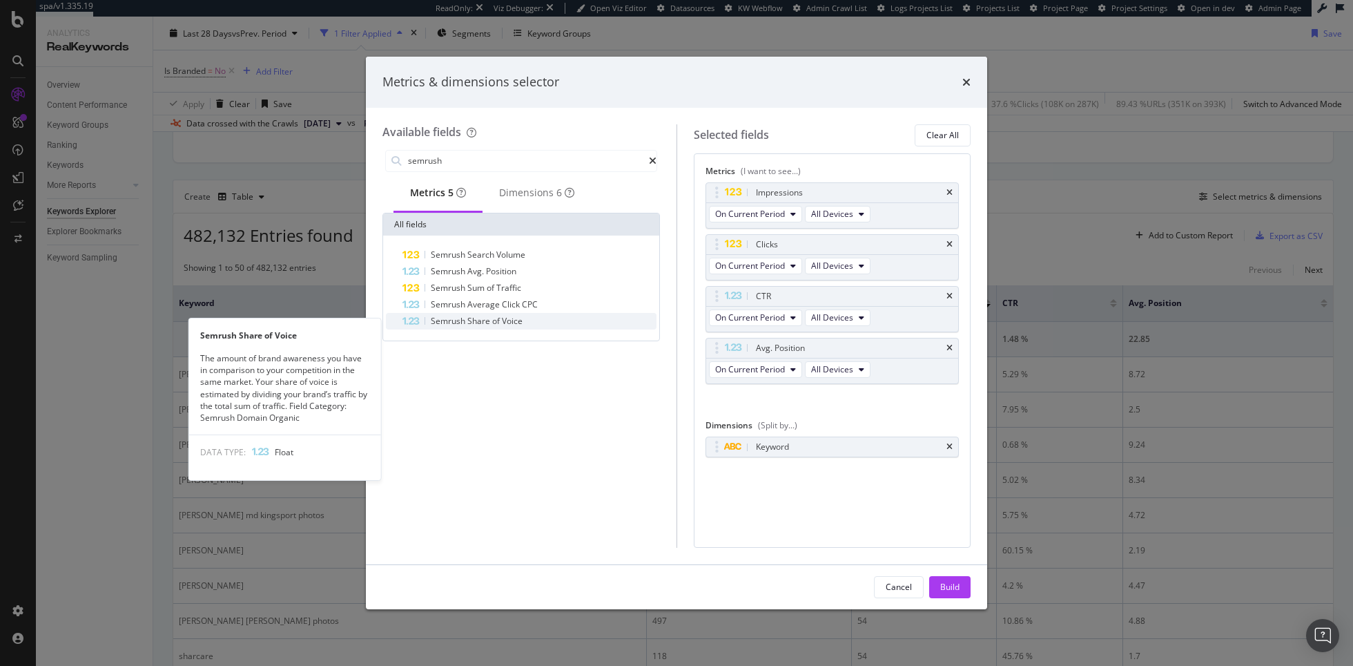
type input "semrush"
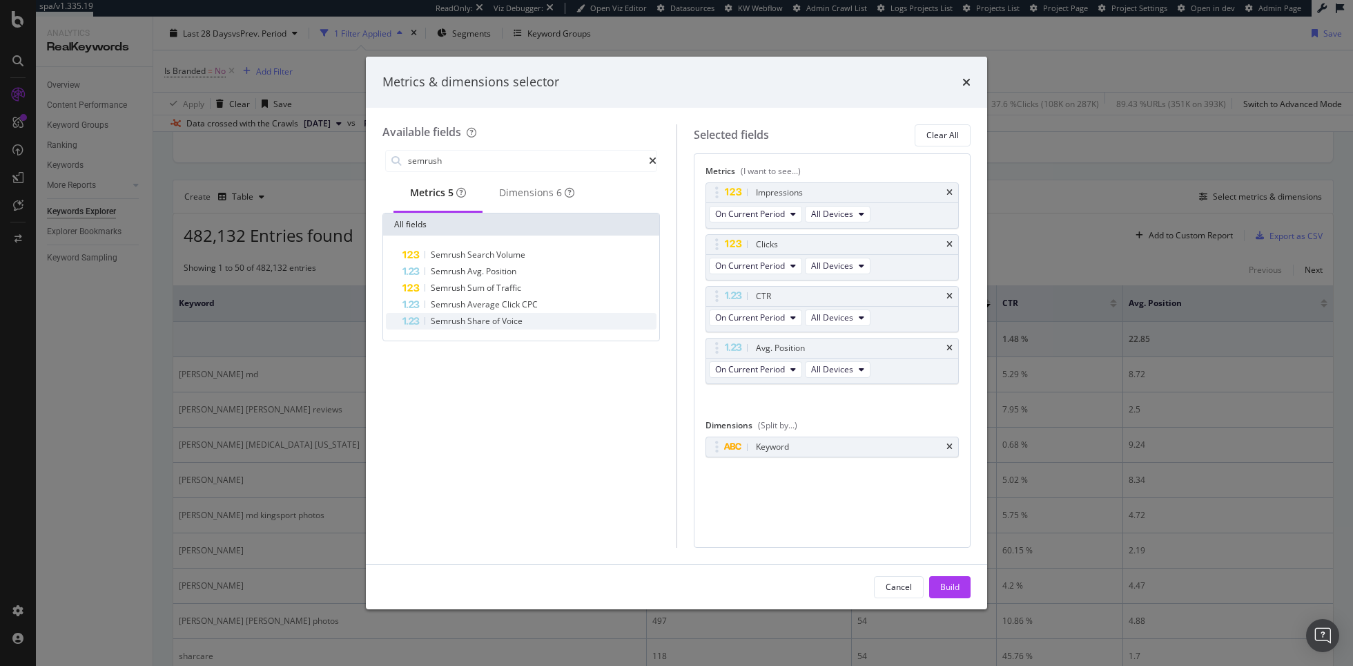
click at [543, 324] on div "Semrush Share of Voice" at bounding box center [530, 321] width 254 height 17
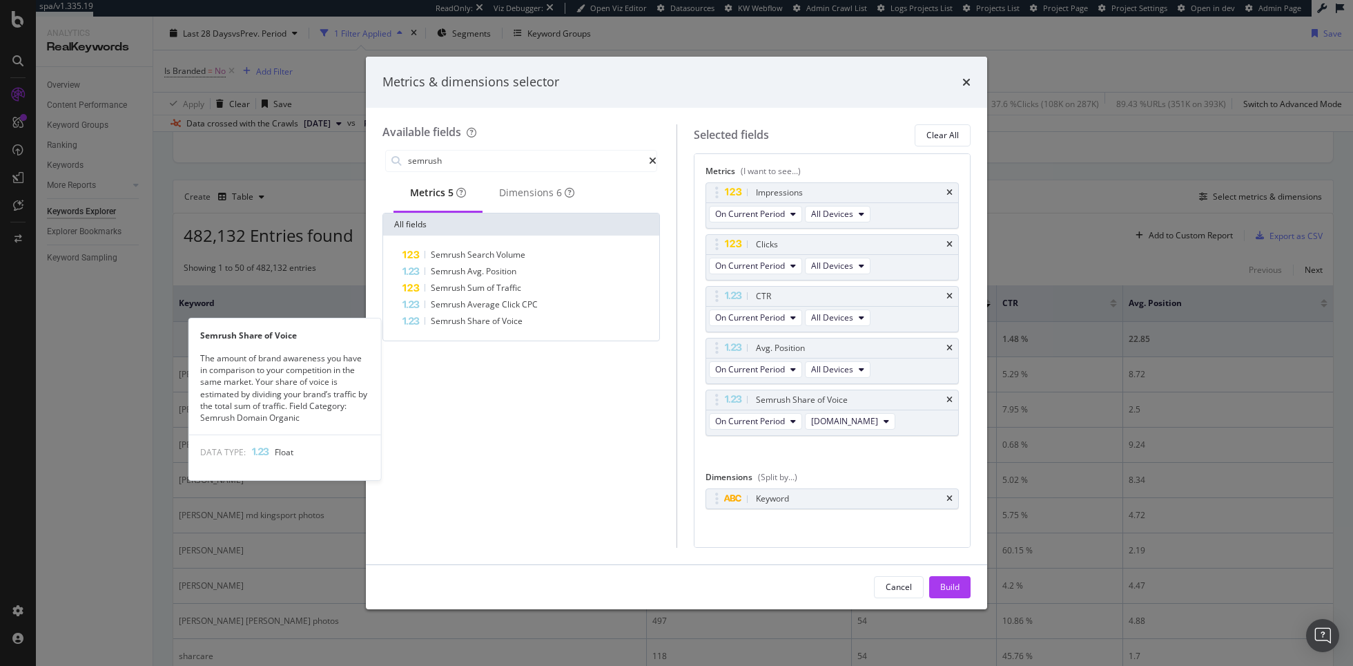
click at [543, 324] on div "Semrush Share of Voice" at bounding box center [530, 321] width 254 height 17
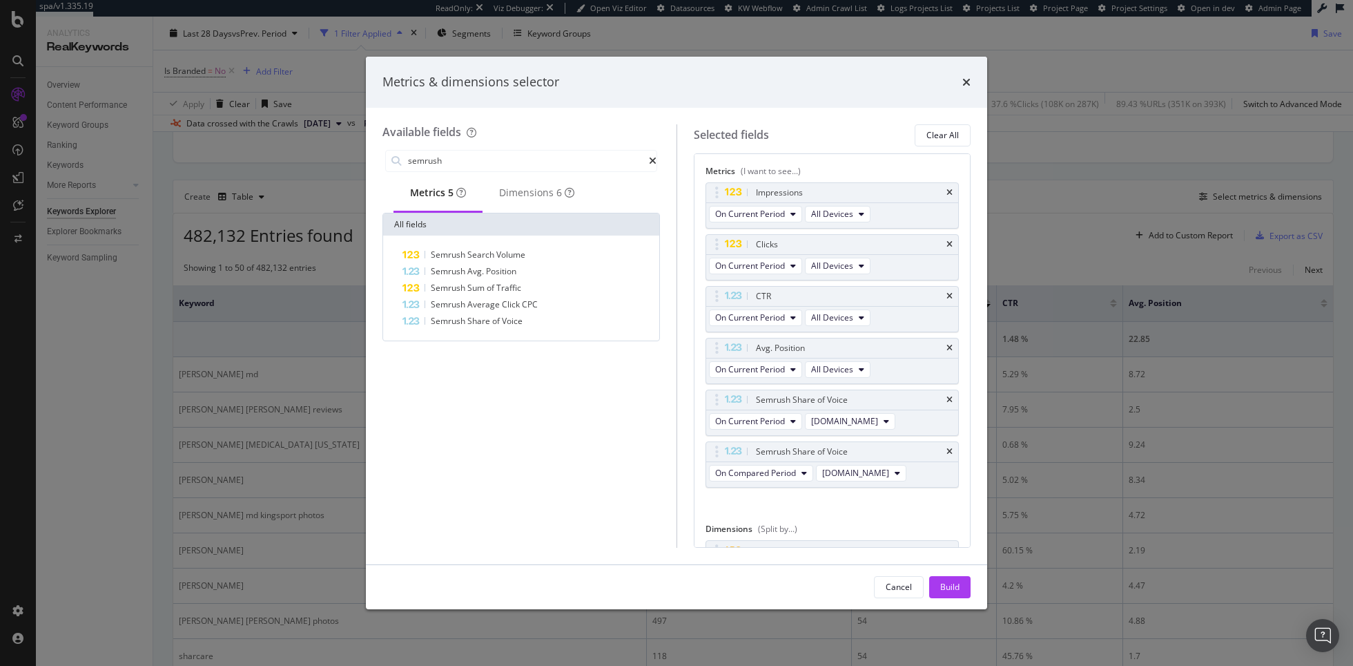
click at [543, 324] on div "Semrush Share of Voice" at bounding box center [530, 321] width 254 height 17
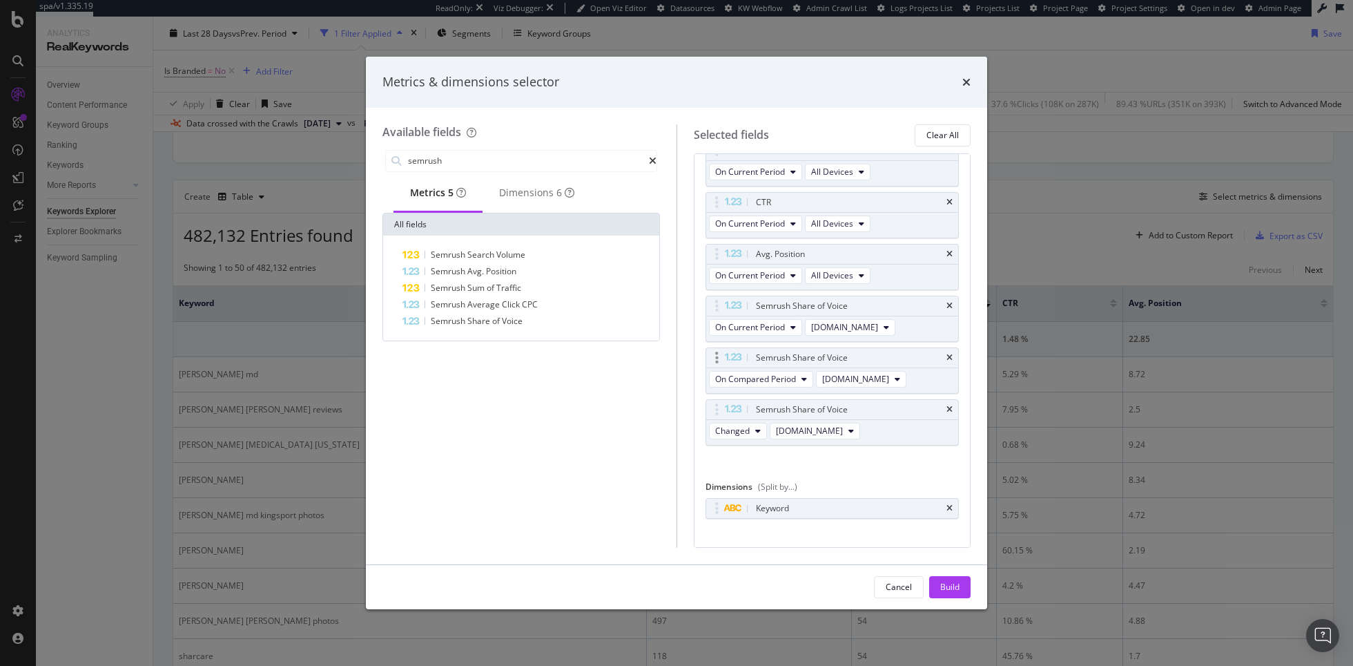
scroll to position [102, 0]
click at [856, 367] on span "sharecare.com" at bounding box center [855, 371] width 67 height 12
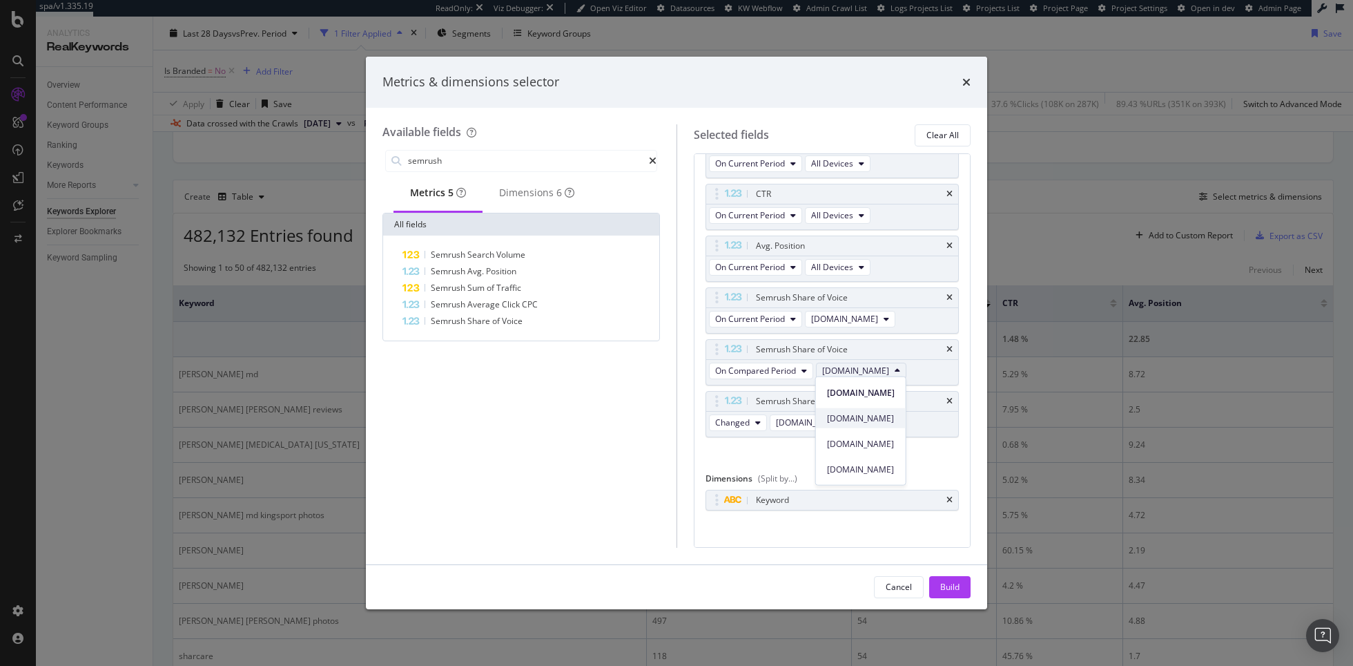
click at [858, 416] on span "healthline.com" at bounding box center [861, 418] width 68 height 12
click at [827, 418] on span "sharecare.com" at bounding box center [809, 422] width 67 height 12
click at [827, 504] on div "everydayhealth.com" at bounding box center [814, 495] width 90 height 20
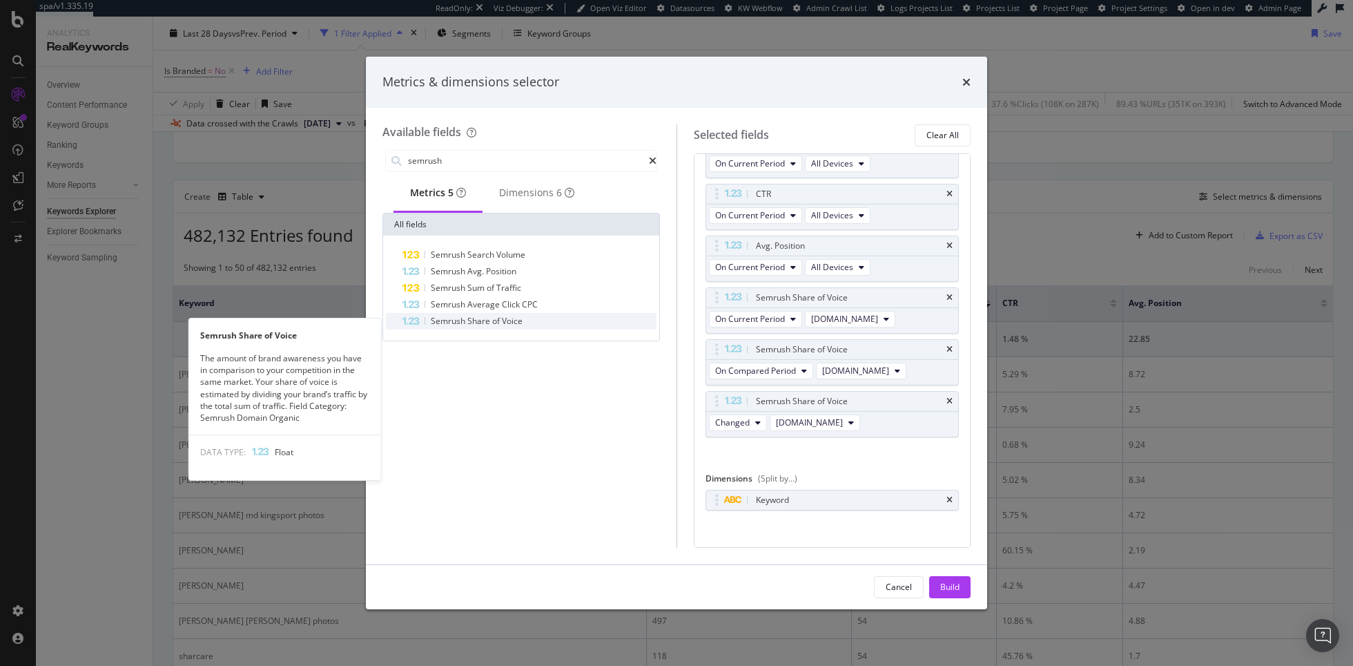
click at [497, 323] on span "of" at bounding box center [497, 321] width 10 height 12
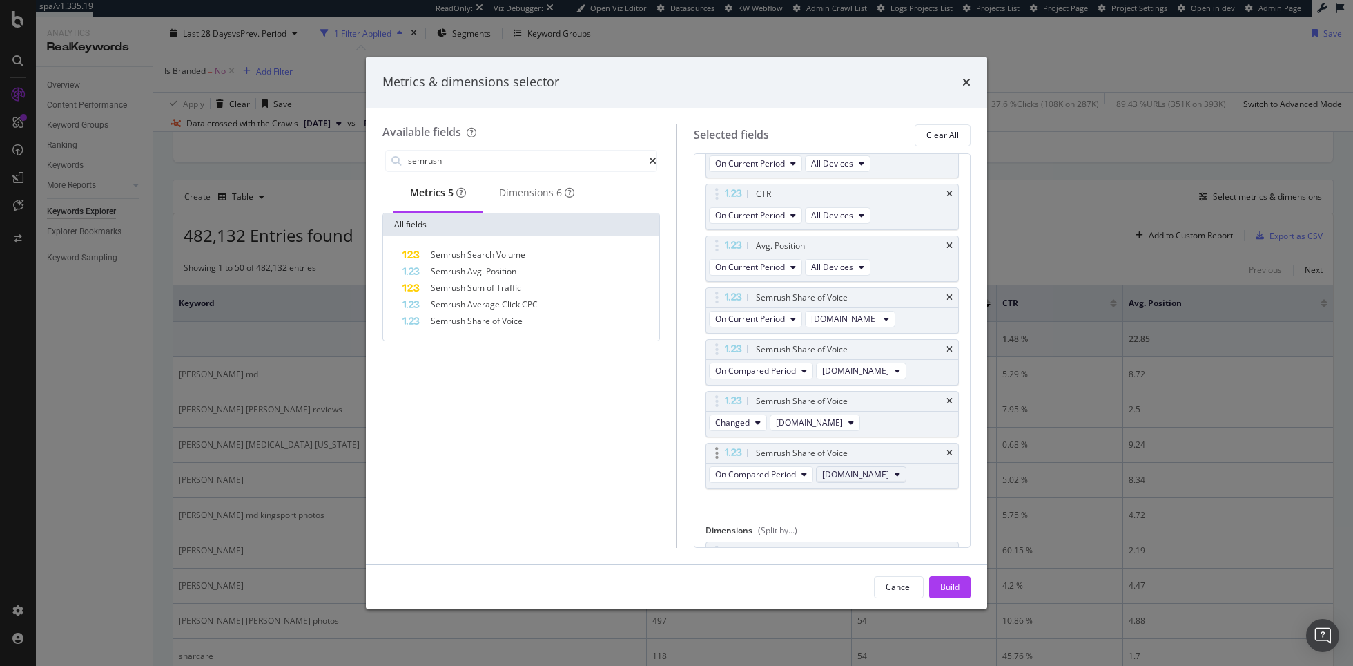
click at [864, 468] on span "sharecare.com" at bounding box center [855, 474] width 67 height 12
click at [856, 567] on span "verywellhealth.com" at bounding box center [861, 572] width 68 height 12
click at [955, 581] on div "Build" at bounding box center [950, 587] width 19 height 12
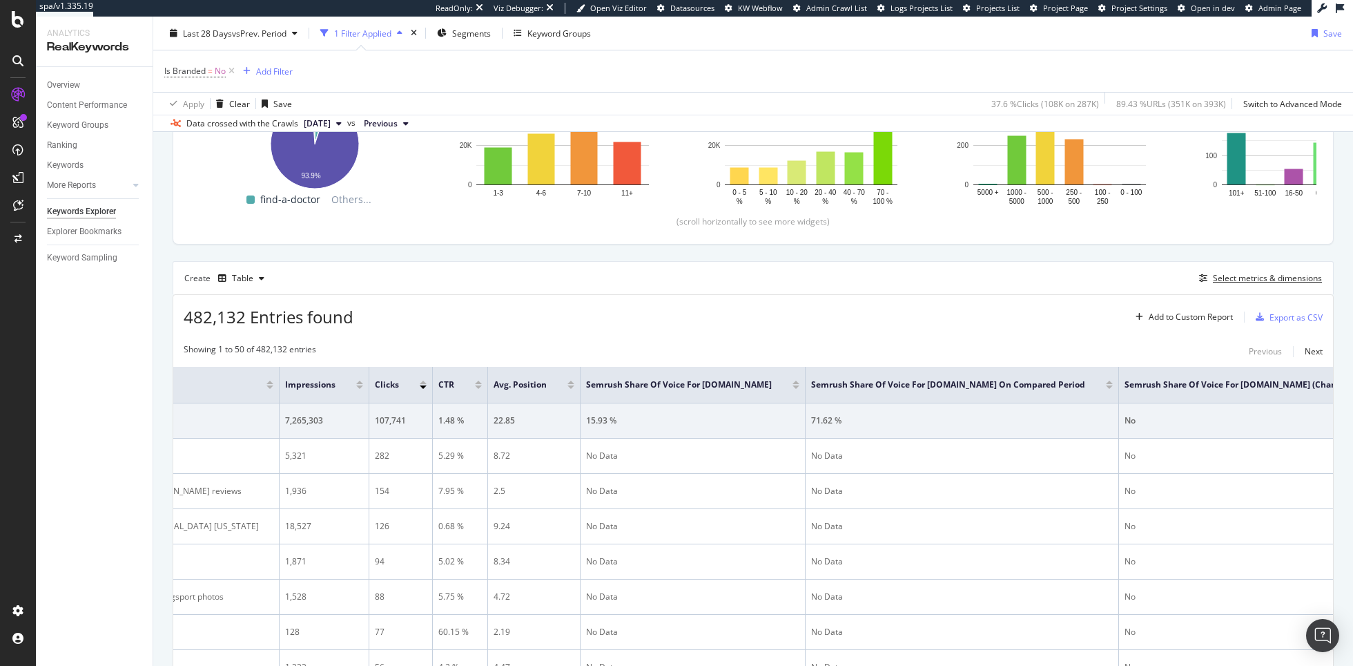
scroll to position [235, 0]
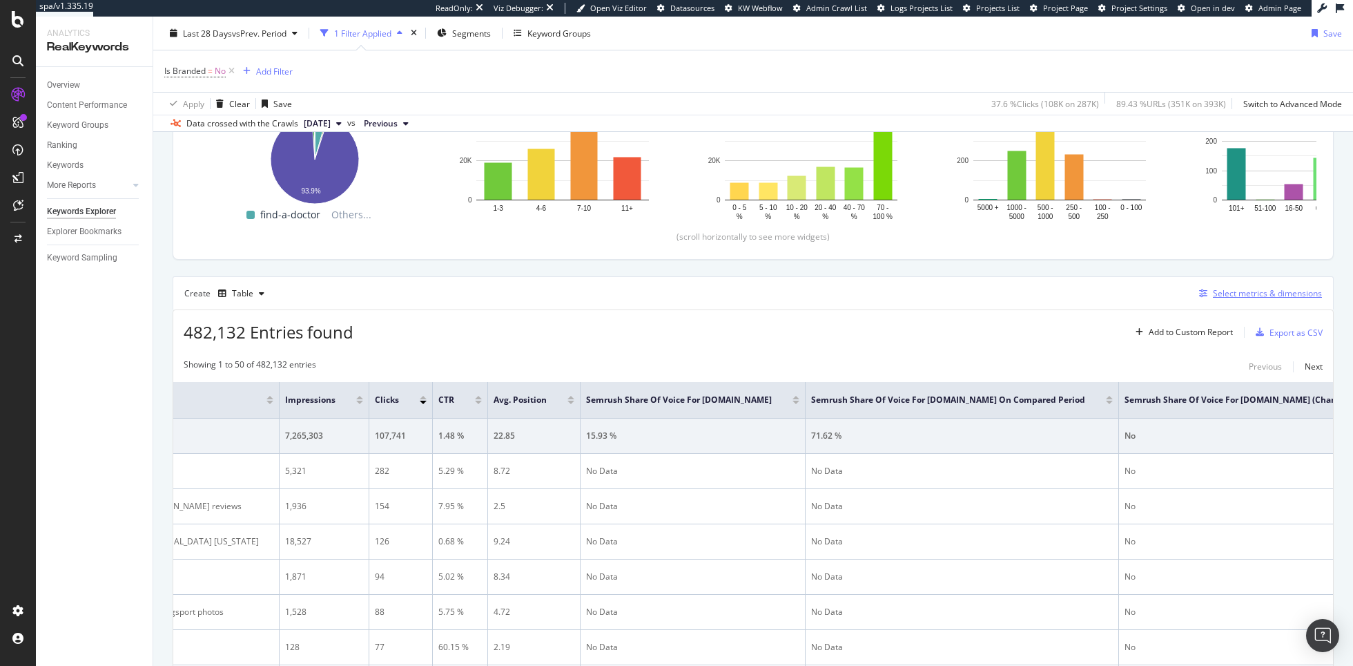
click at [1252, 291] on div "Select metrics & dimensions" at bounding box center [1267, 293] width 109 height 12
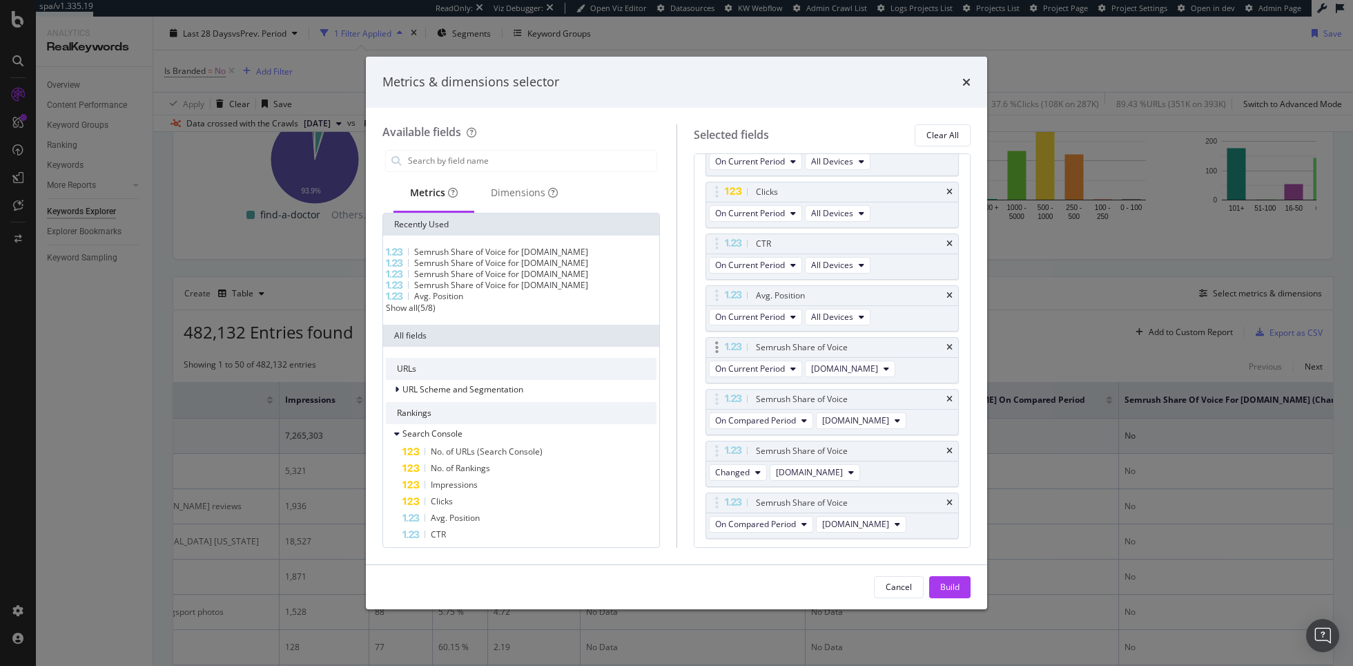
scroll to position [95, 0]
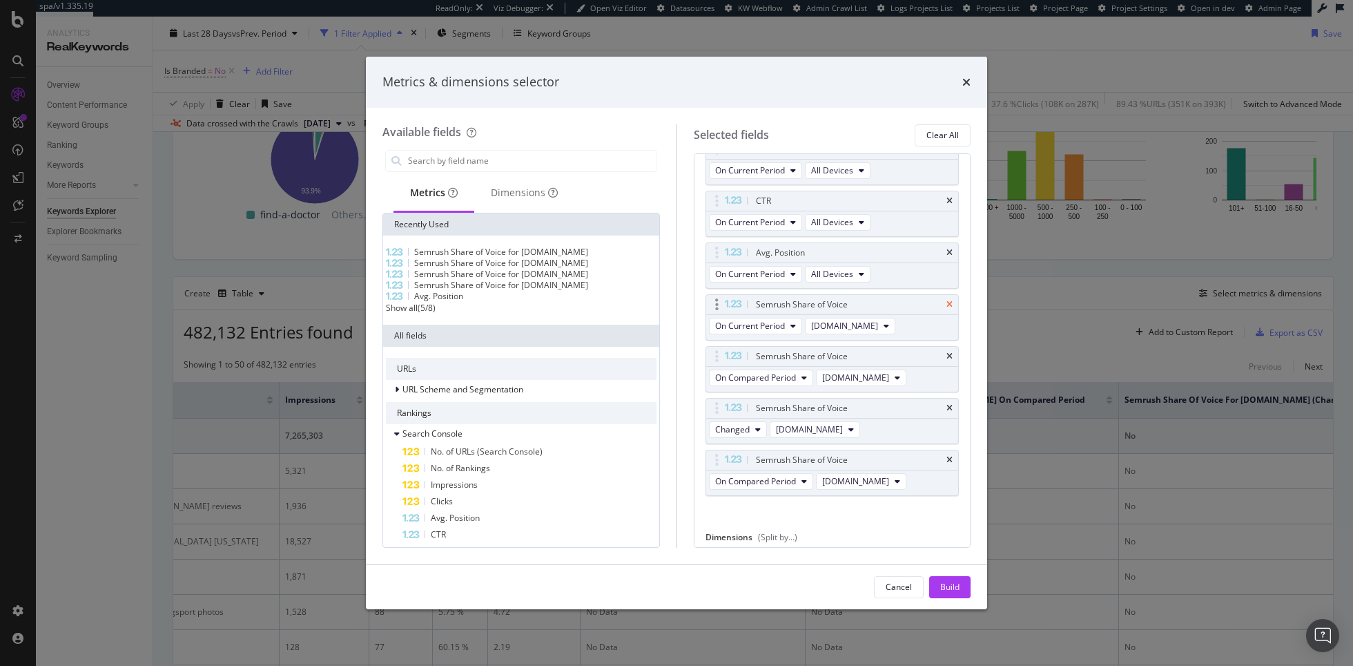
click at [949, 300] on icon "times" at bounding box center [950, 304] width 6 height 8
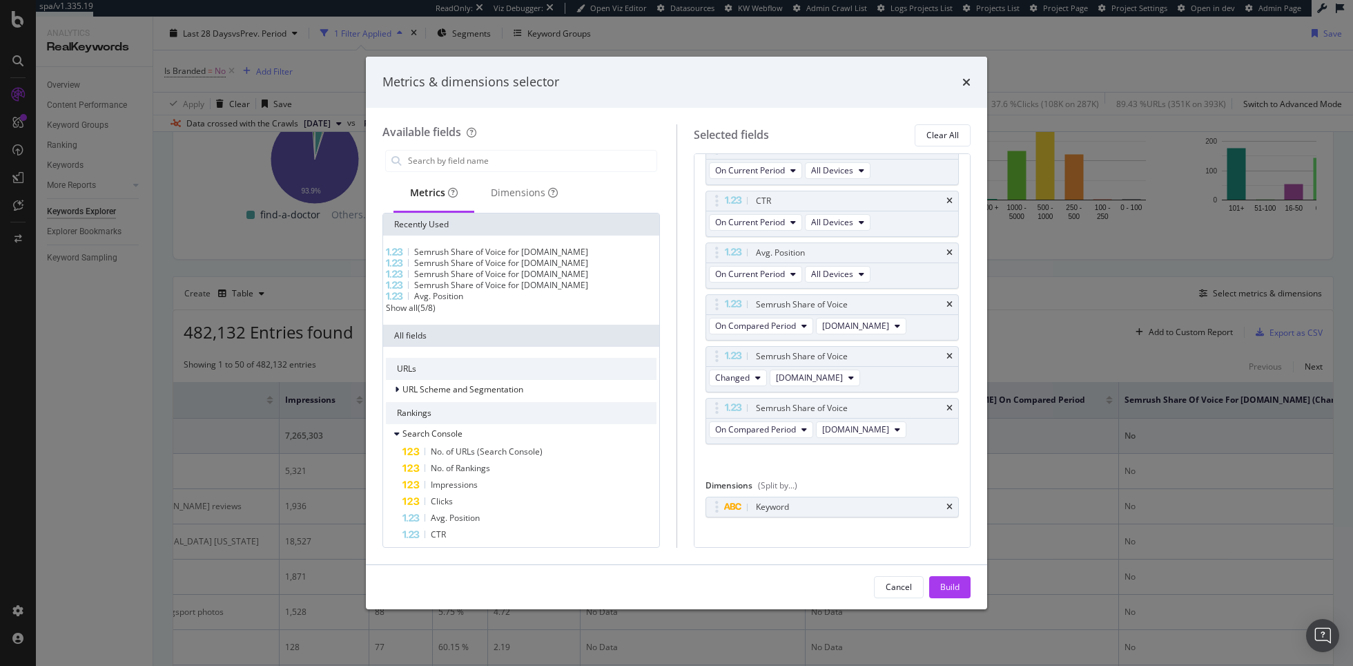
click at [949, 300] on icon "times" at bounding box center [950, 304] width 6 height 8
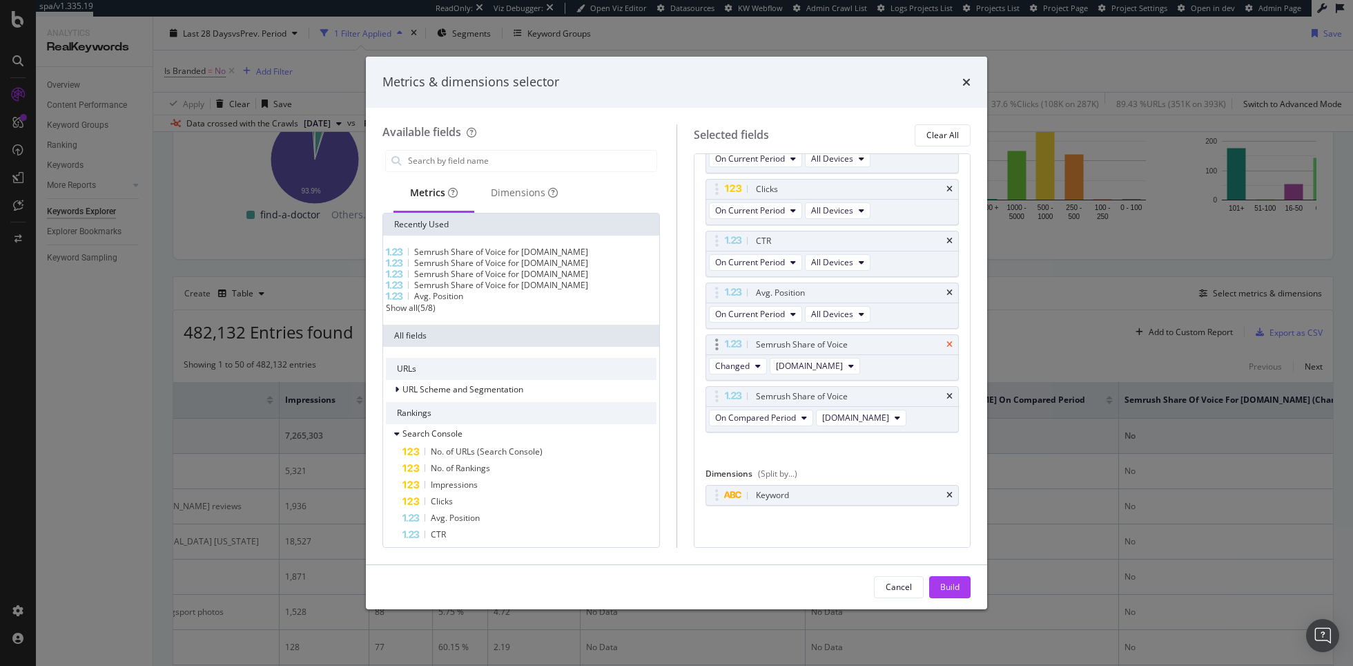
click at [949, 343] on icon "times" at bounding box center [950, 344] width 6 height 8
click at [950, 392] on icon "times" at bounding box center [950, 396] width 6 height 8
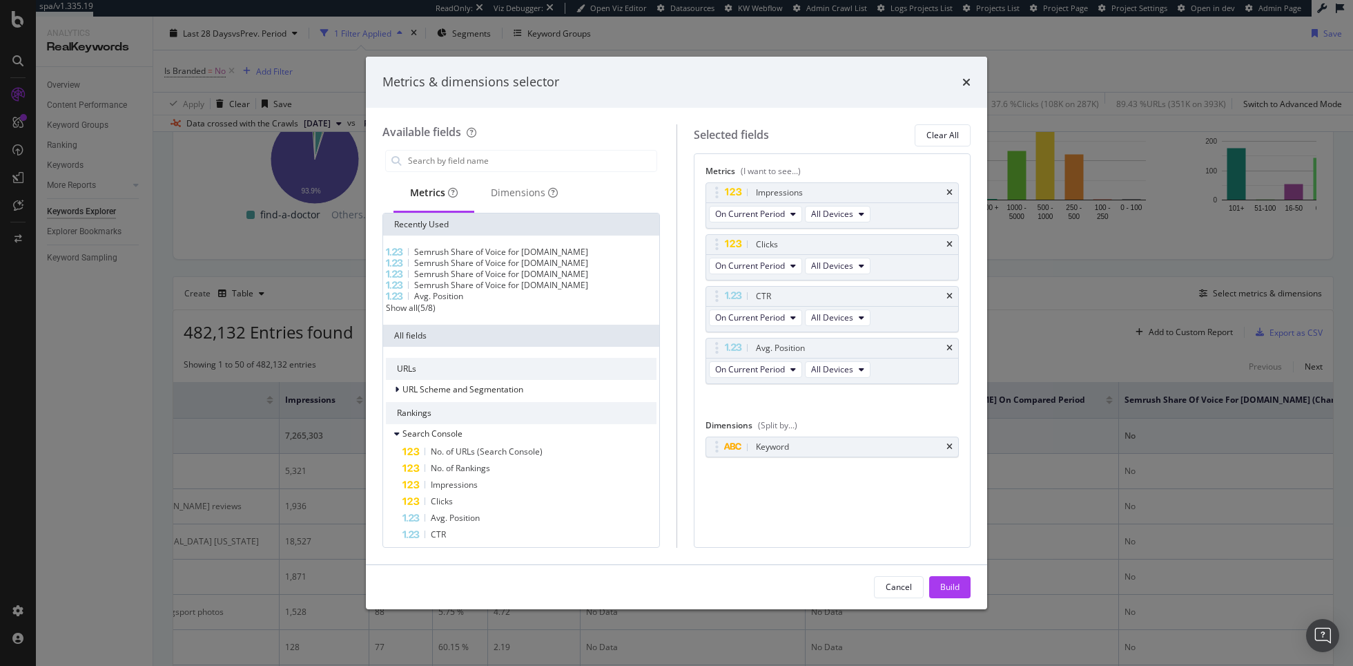
scroll to position [0, 0]
click at [493, 160] on input "modal" at bounding box center [532, 161] width 250 height 21
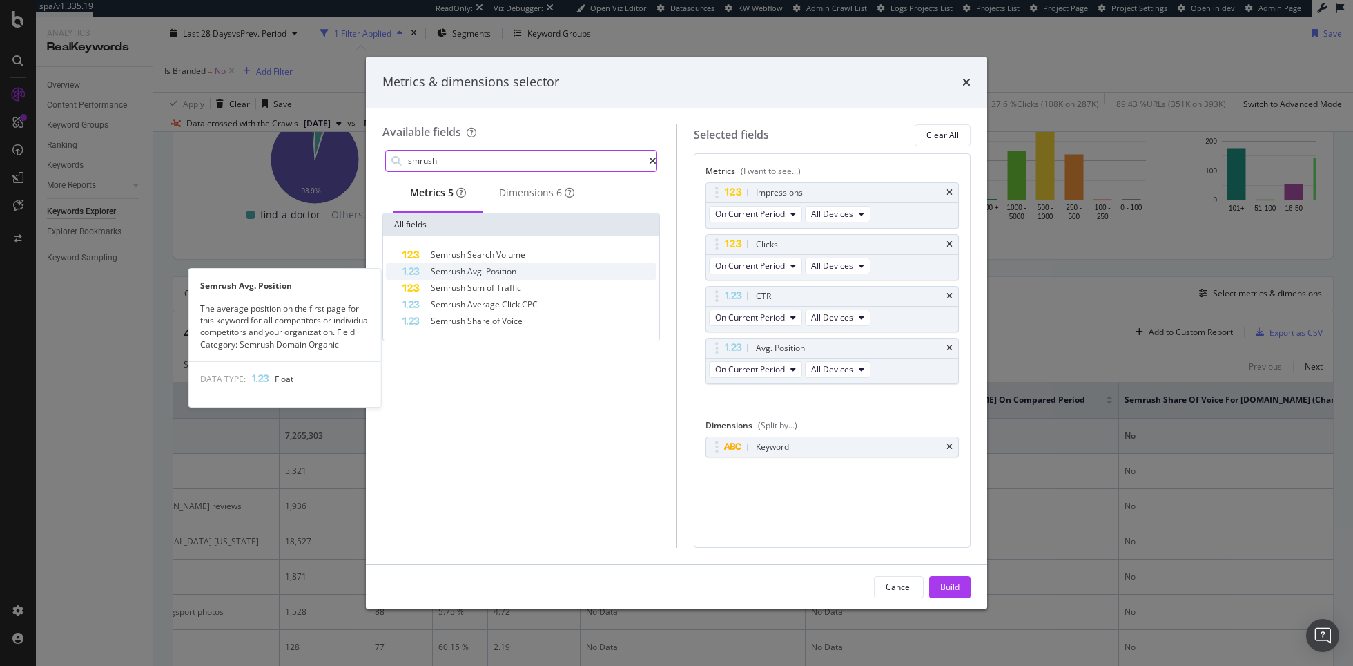
type input "smrush"
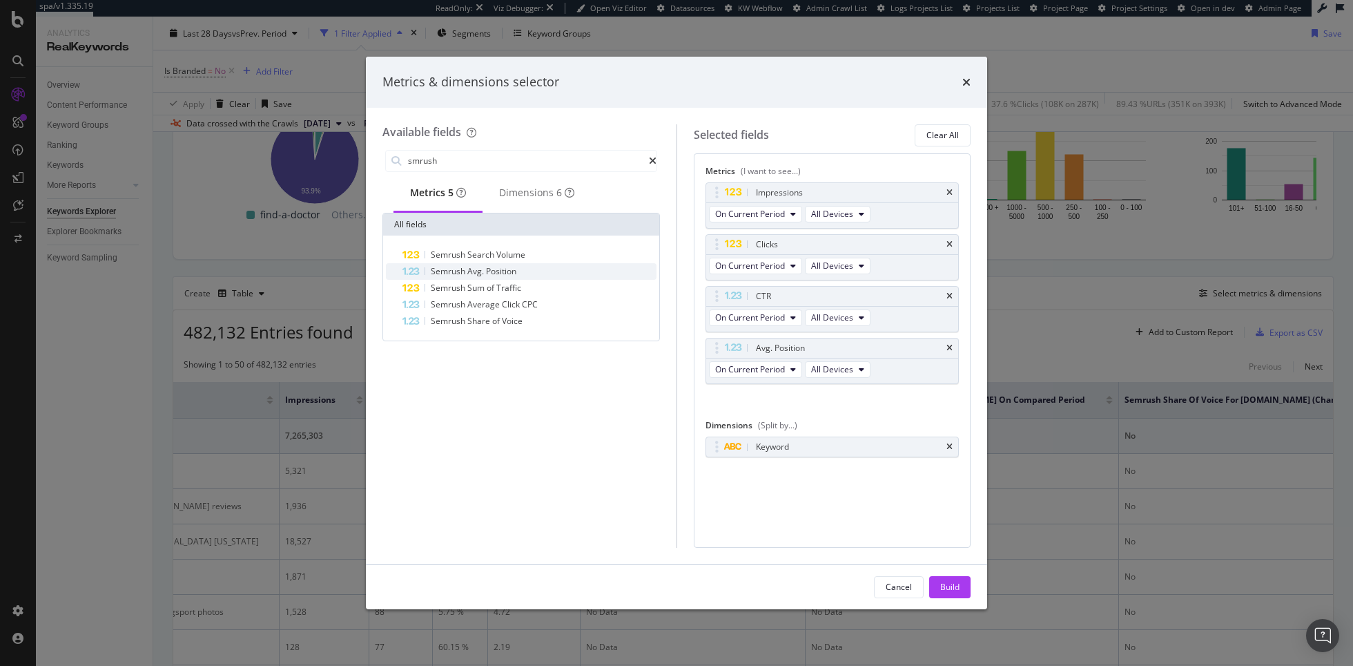
click at [526, 280] on div "Semrush Avg. Position" at bounding box center [530, 271] width 254 height 17
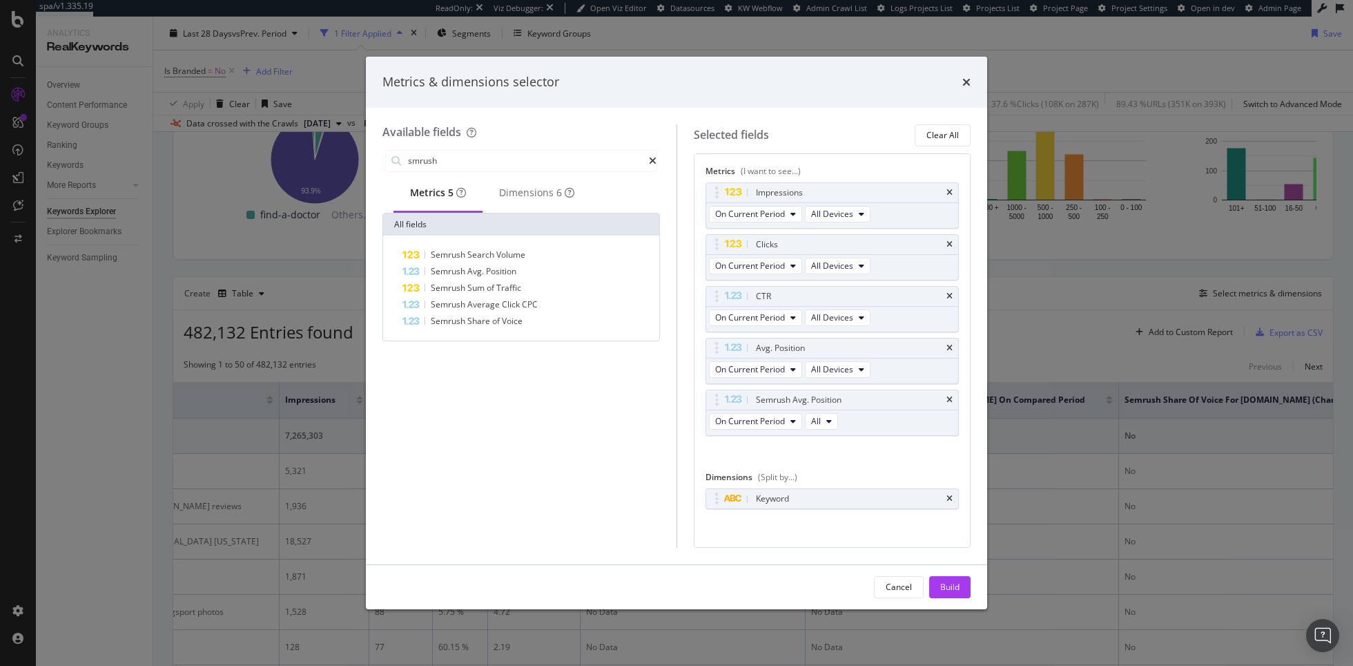
click at [526, 280] on div "Semrush Avg. Position" at bounding box center [530, 271] width 254 height 17
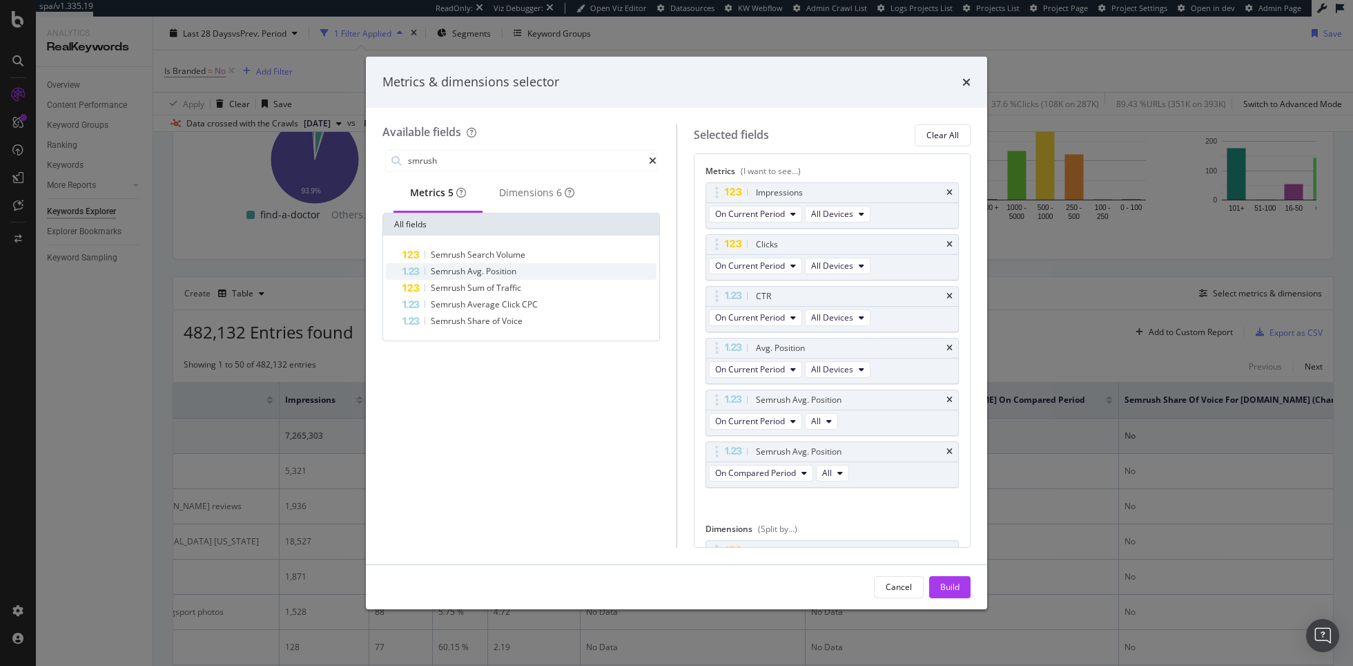
click at [526, 280] on div "Semrush Avg. Position" at bounding box center [530, 271] width 254 height 17
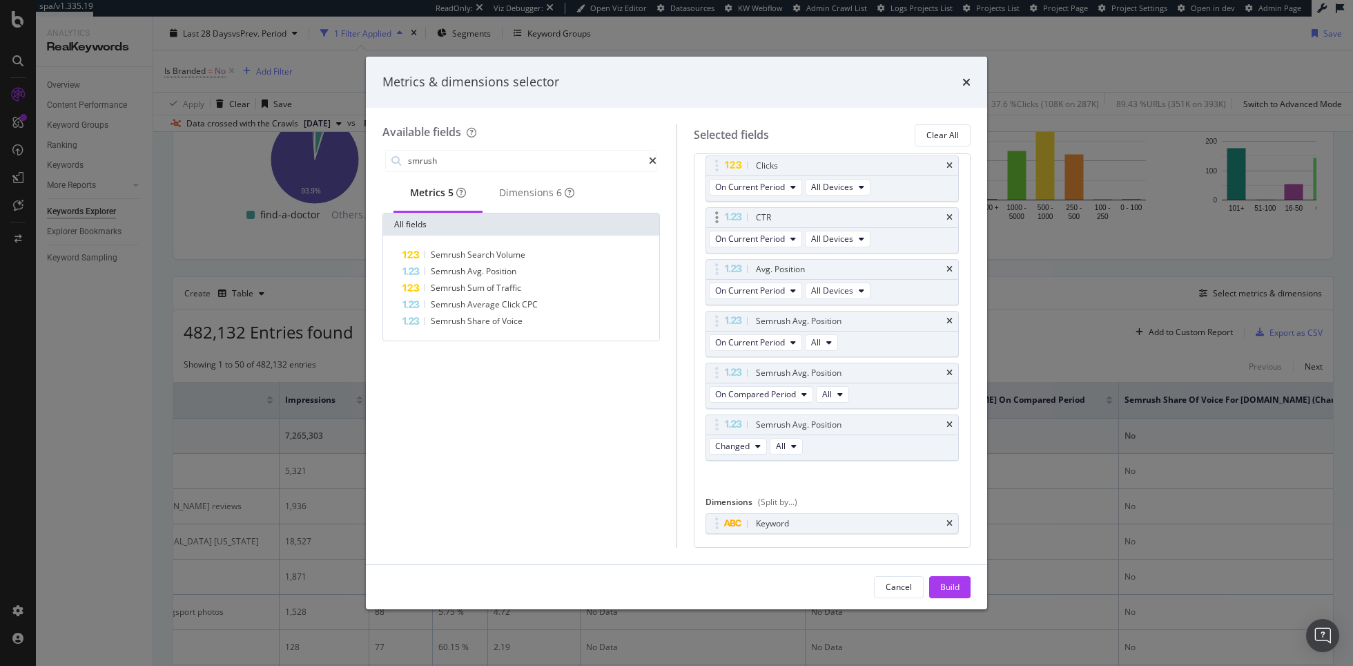
scroll to position [89, 0]
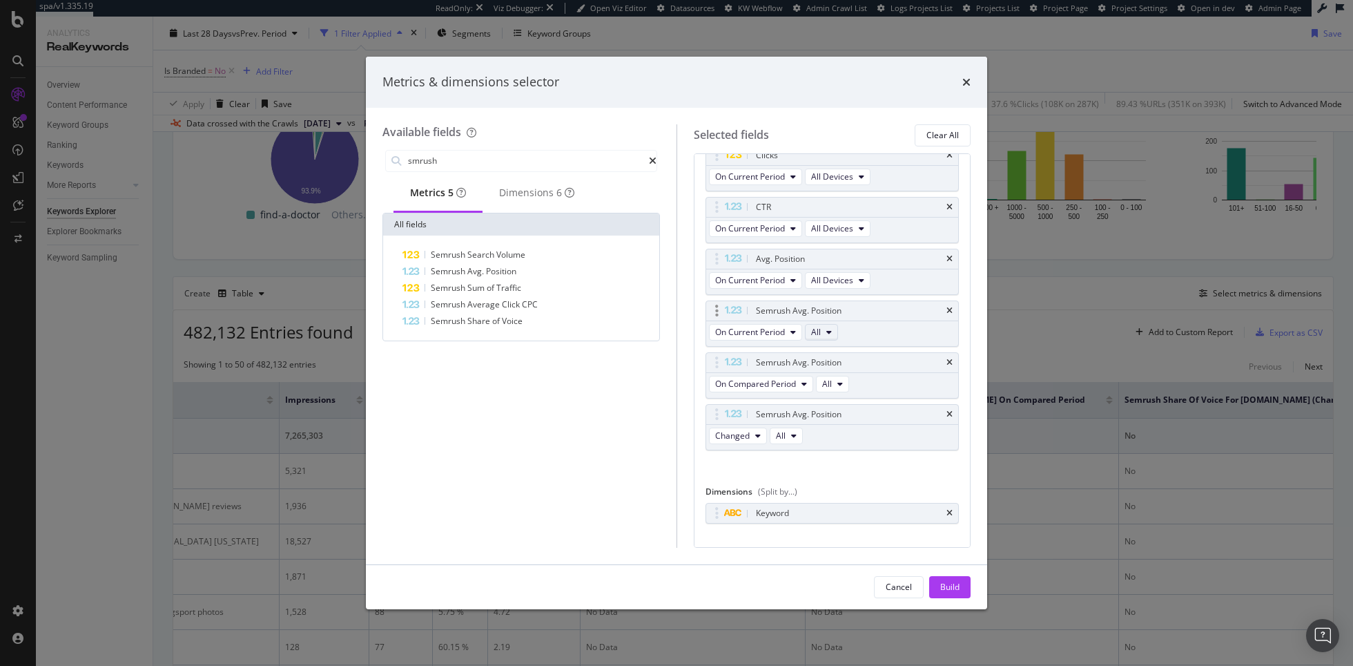
click at [829, 329] on icon "modal" at bounding box center [830, 332] width 6 height 8
click at [844, 374] on span "sharecare.com" at bounding box center [849, 380] width 67 height 12
click at [840, 385] on icon "modal" at bounding box center [841, 384] width 6 height 8
click at [849, 461] on span "healthline.com" at bounding box center [860, 456] width 67 height 12
click at [778, 430] on span "All" at bounding box center [781, 436] width 10 height 12
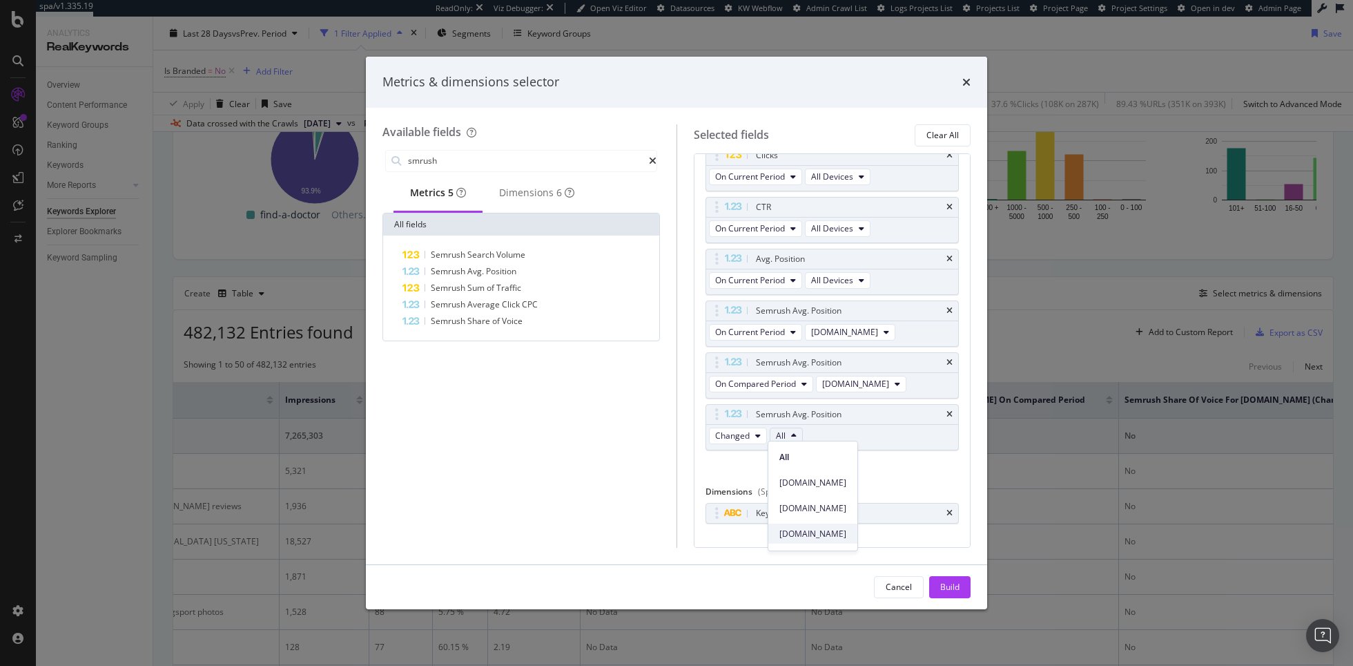
click at [817, 532] on span "everydayhealth.com" at bounding box center [813, 534] width 67 height 12
click at [941, 594] on div "Build" at bounding box center [950, 587] width 19 height 21
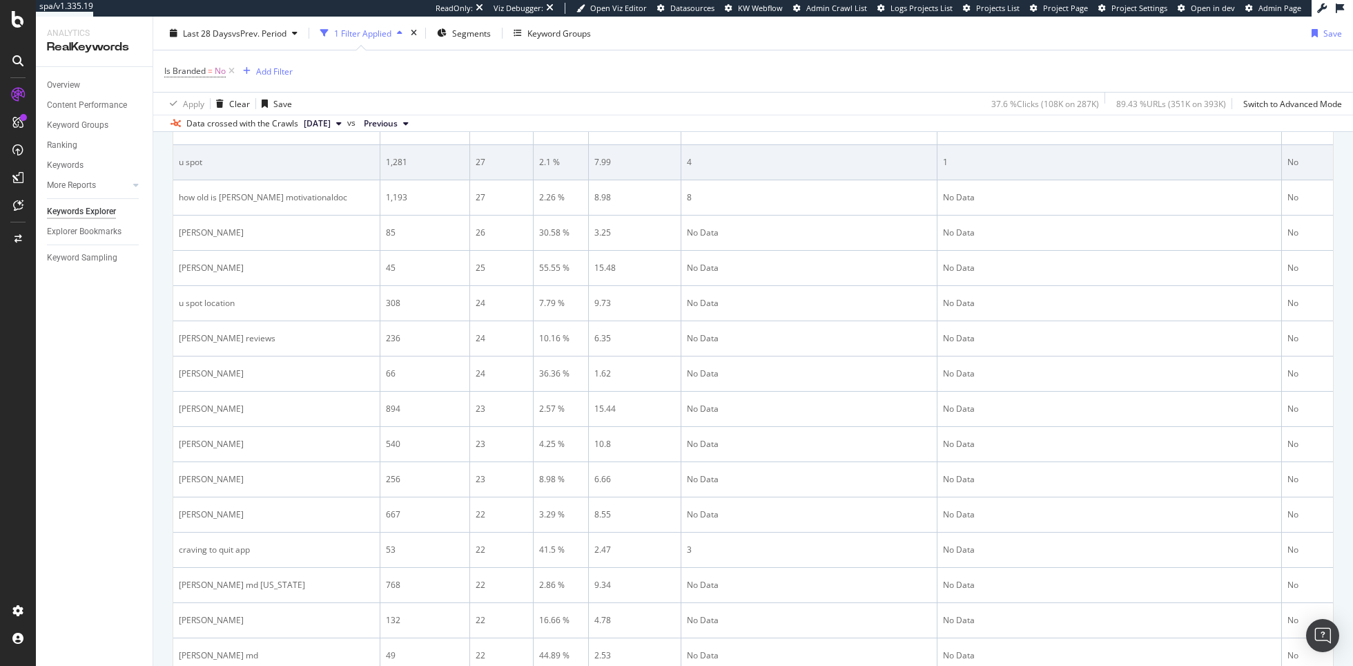
scroll to position [1849, 0]
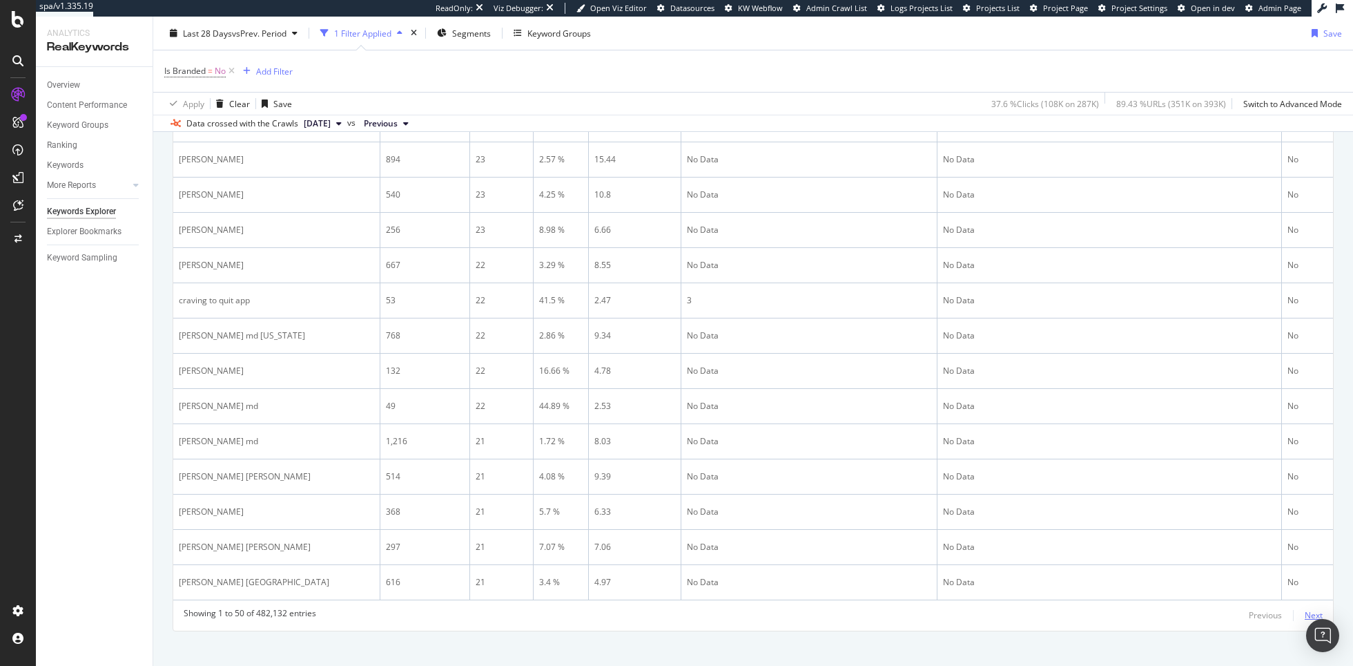
click at [1314, 609] on div "Next" at bounding box center [1314, 615] width 18 height 12
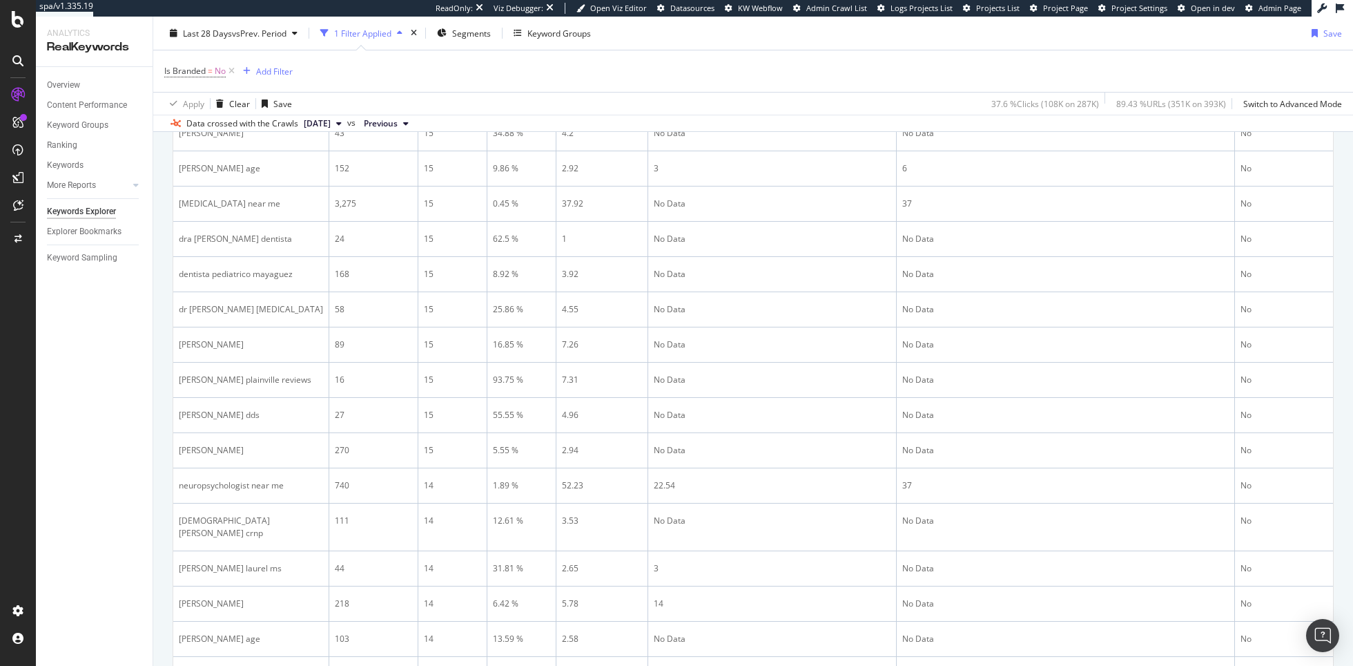
scroll to position [1860, 0]
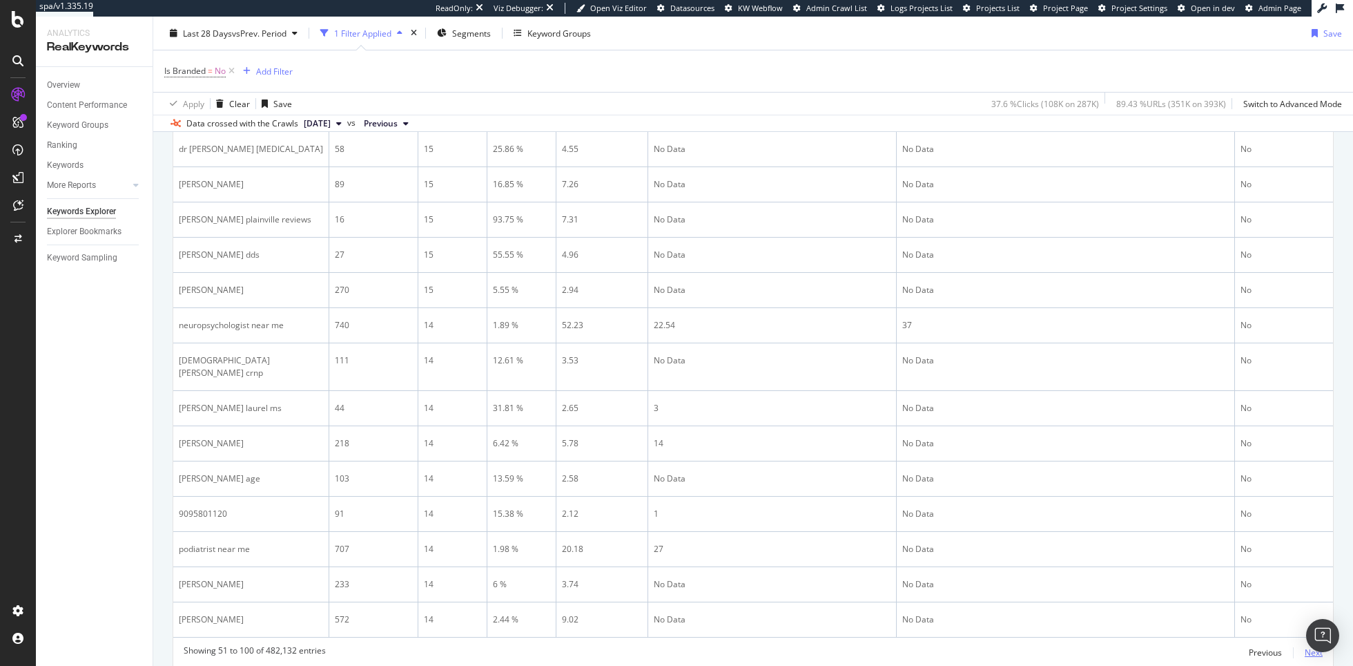
click at [1316, 646] on div "Next" at bounding box center [1314, 652] width 18 height 12
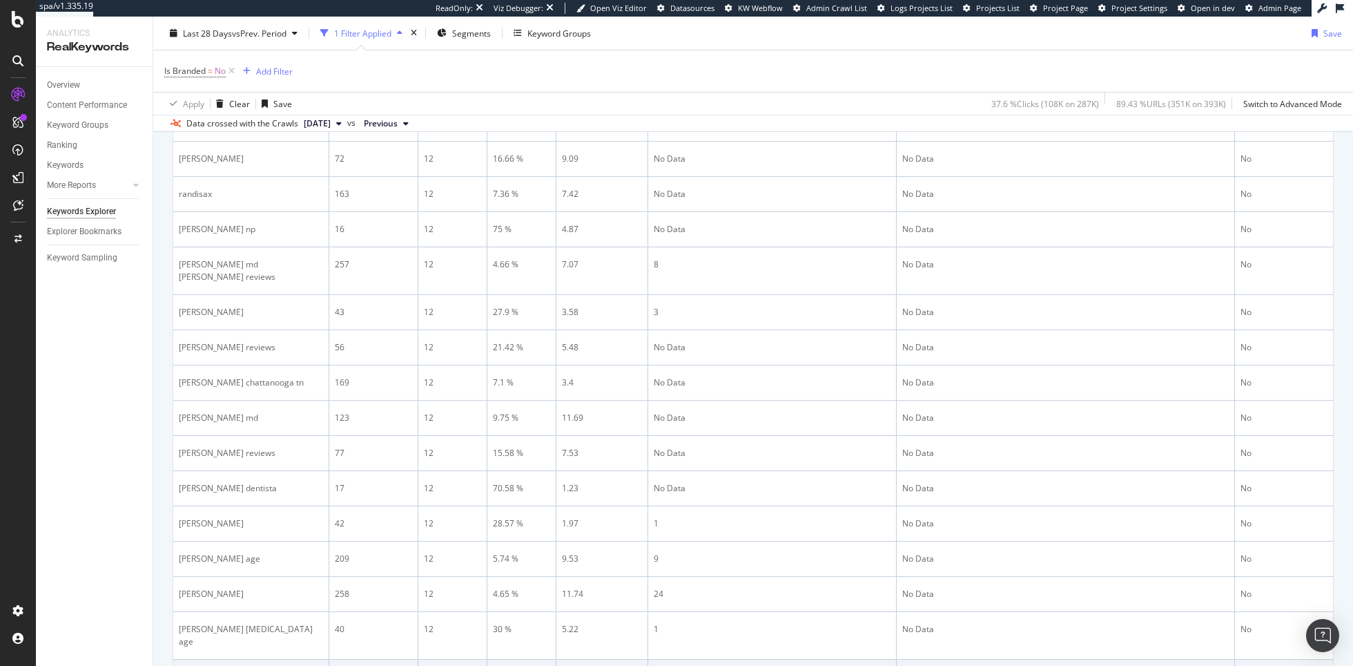
scroll to position [1885, 0]
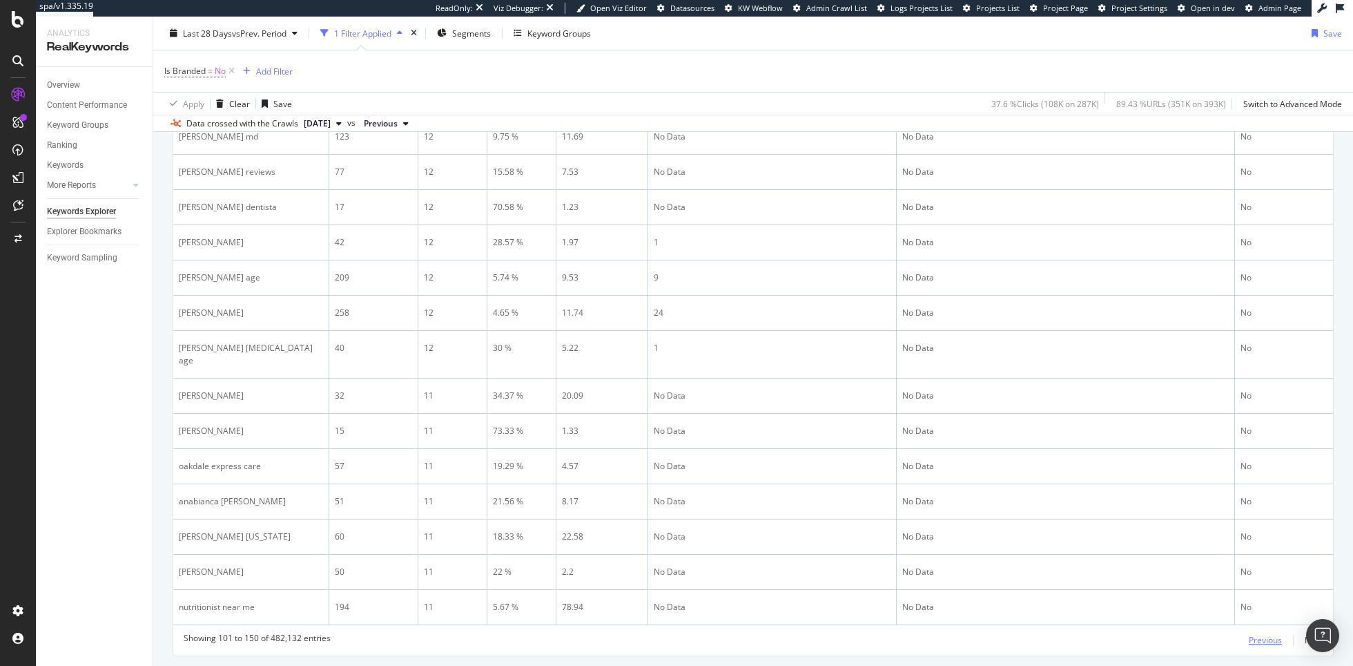
click at [1257, 634] on div "Previous" at bounding box center [1265, 640] width 33 height 12
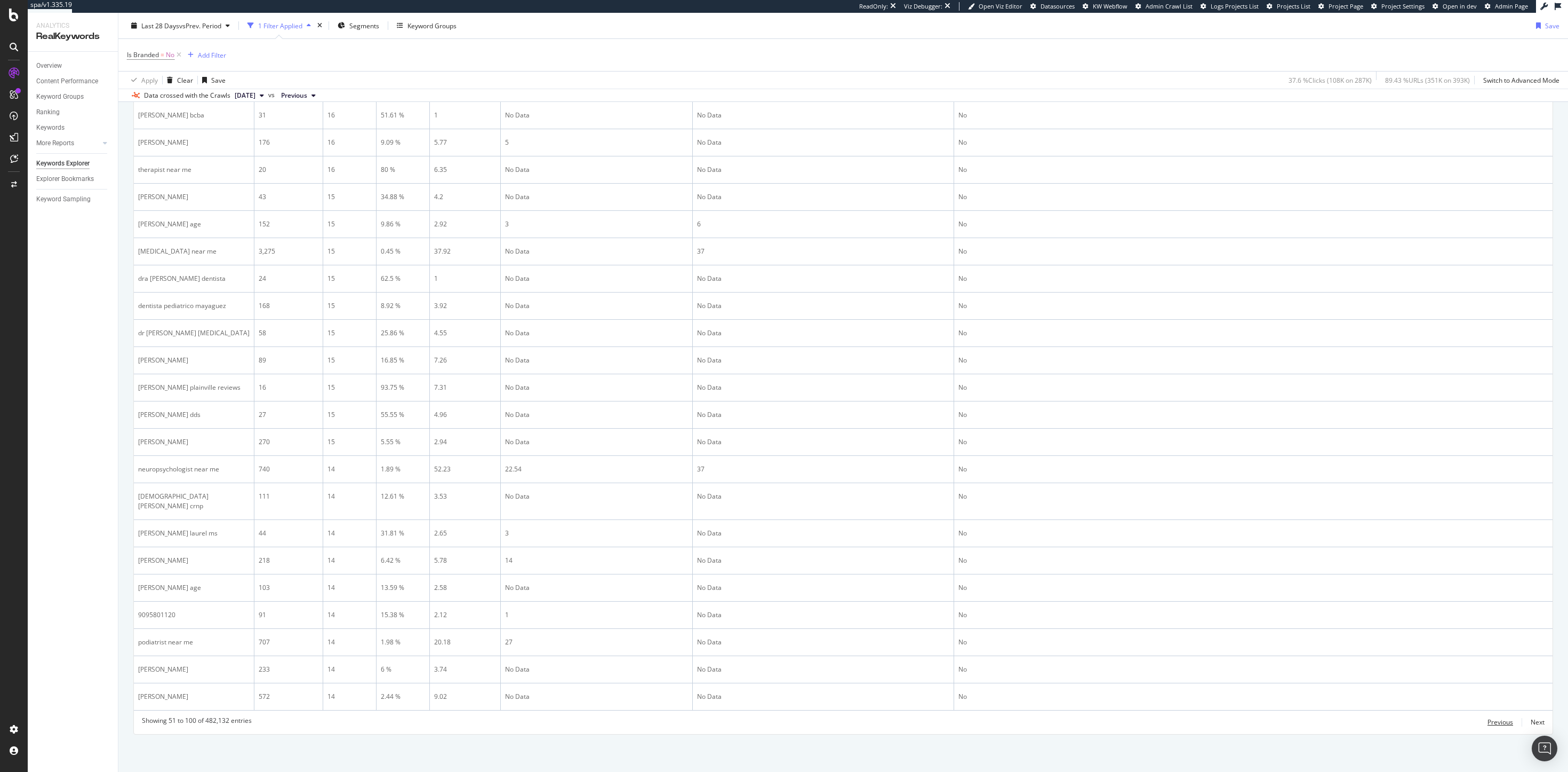
scroll to position [1191, 0]
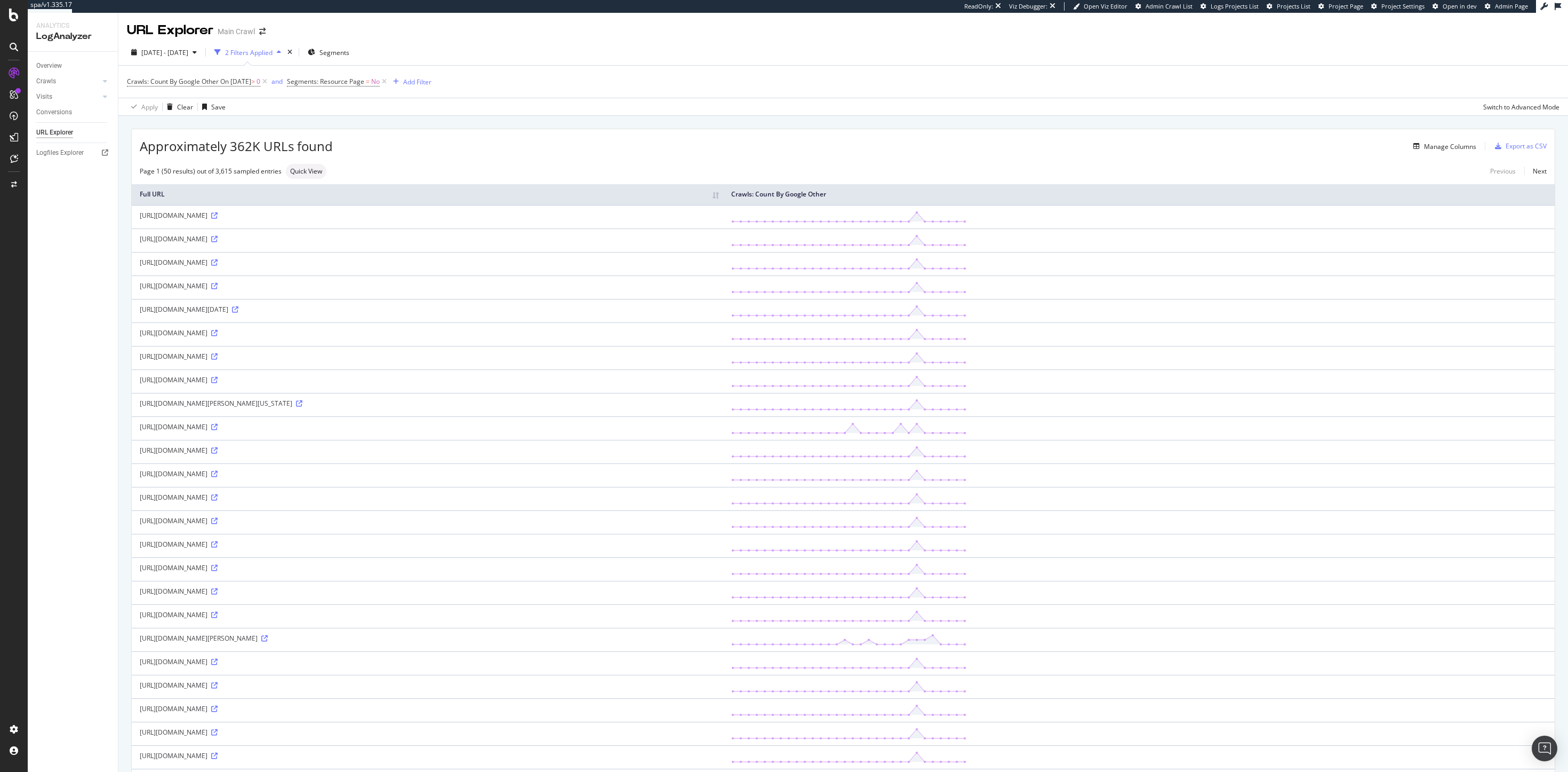
scroll to position [631, 0]
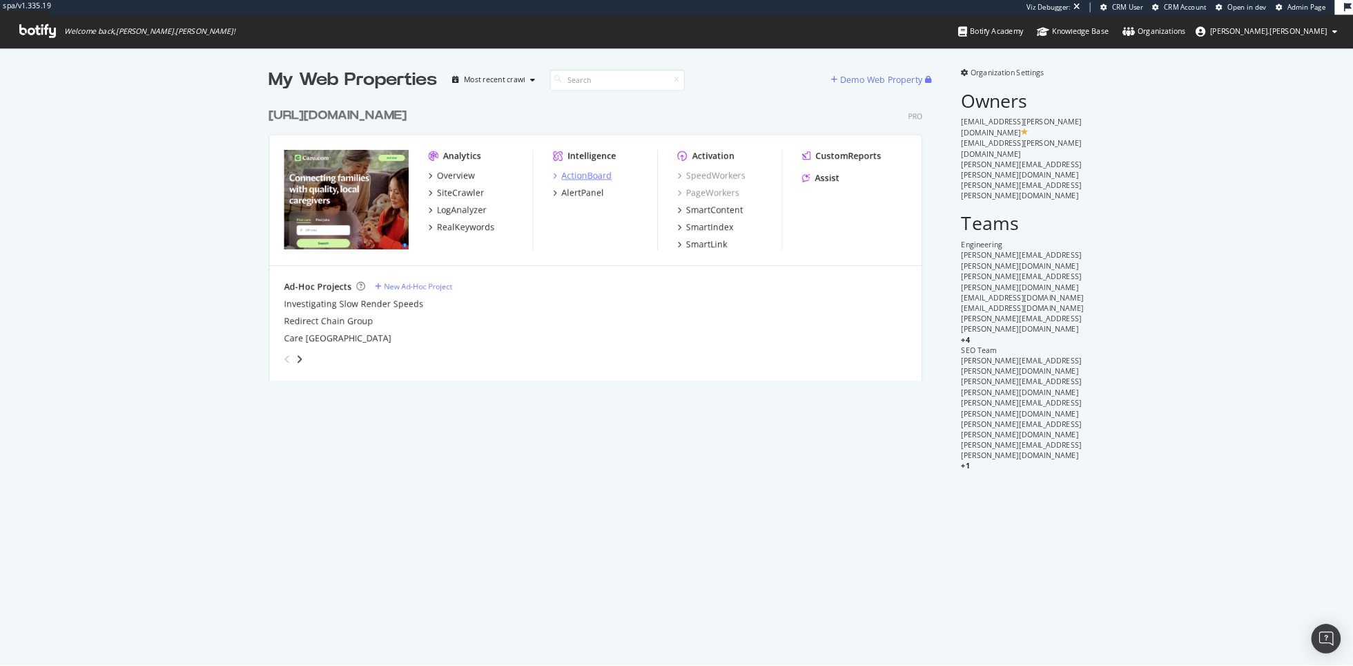
scroll to position [1, 1]
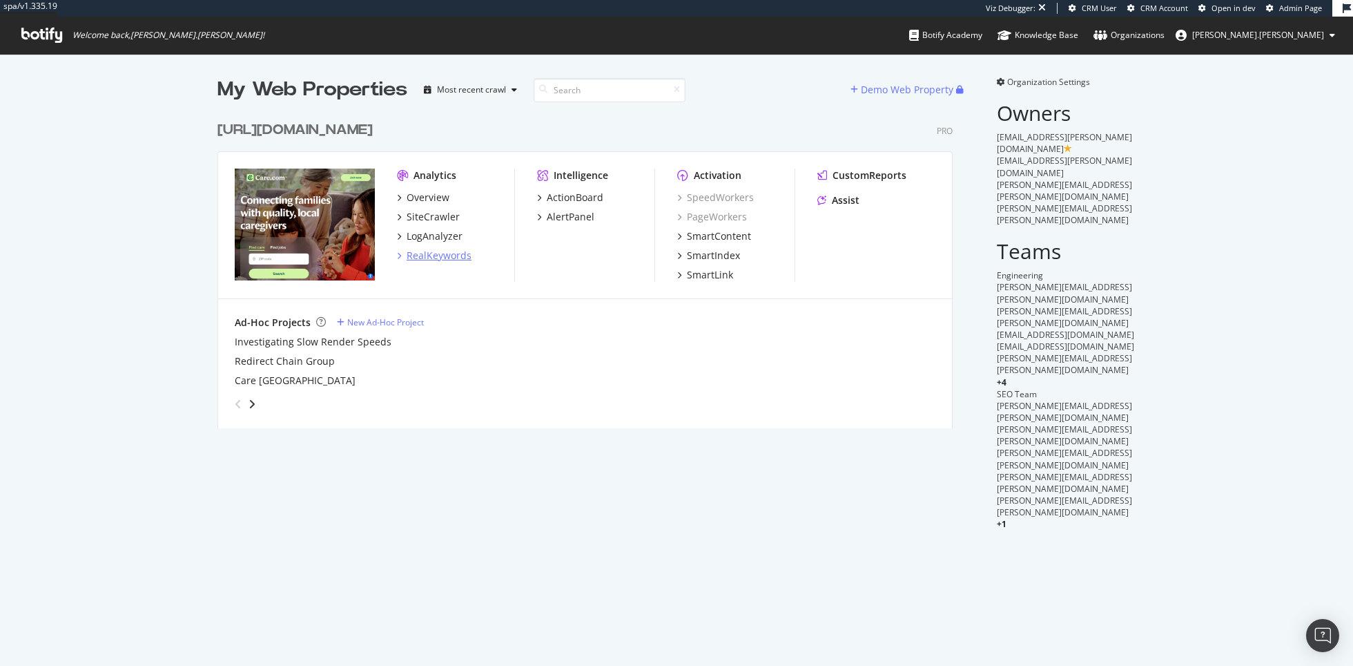
click at [436, 253] on div "RealKeywords" at bounding box center [439, 256] width 65 height 14
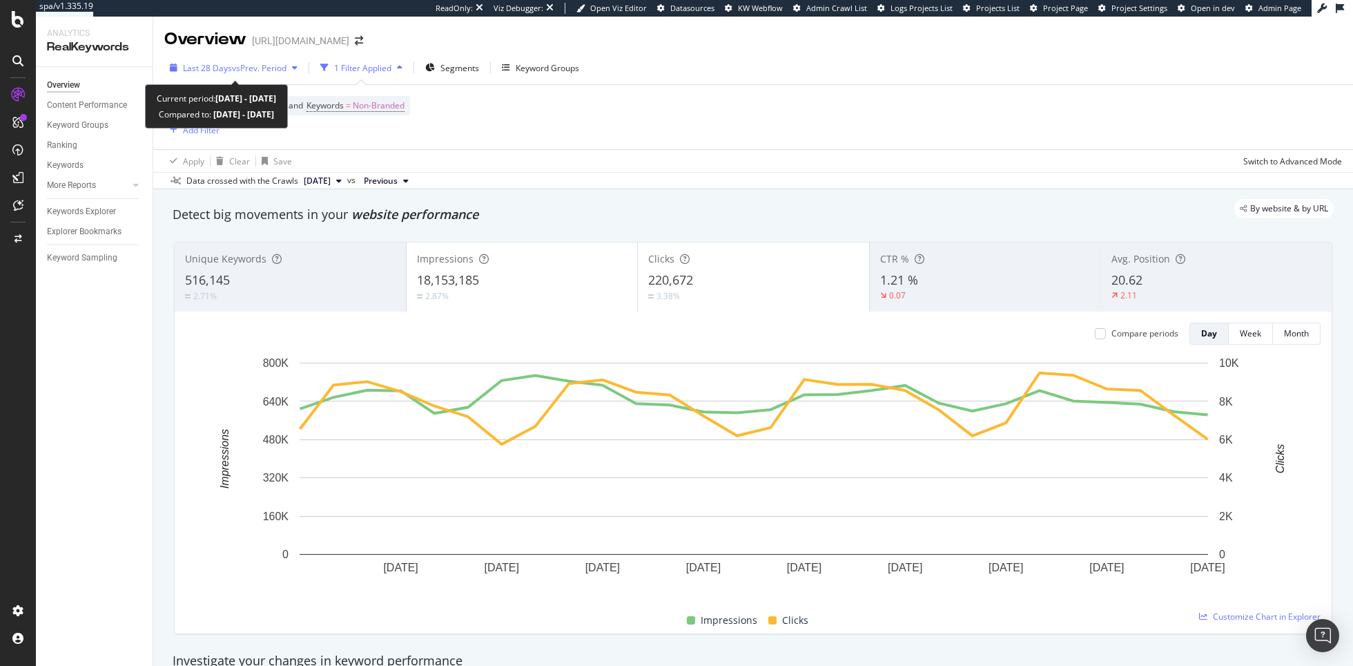
click at [277, 70] on span "vs Prev. Period" at bounding box center [259, 68] width 55 height 12
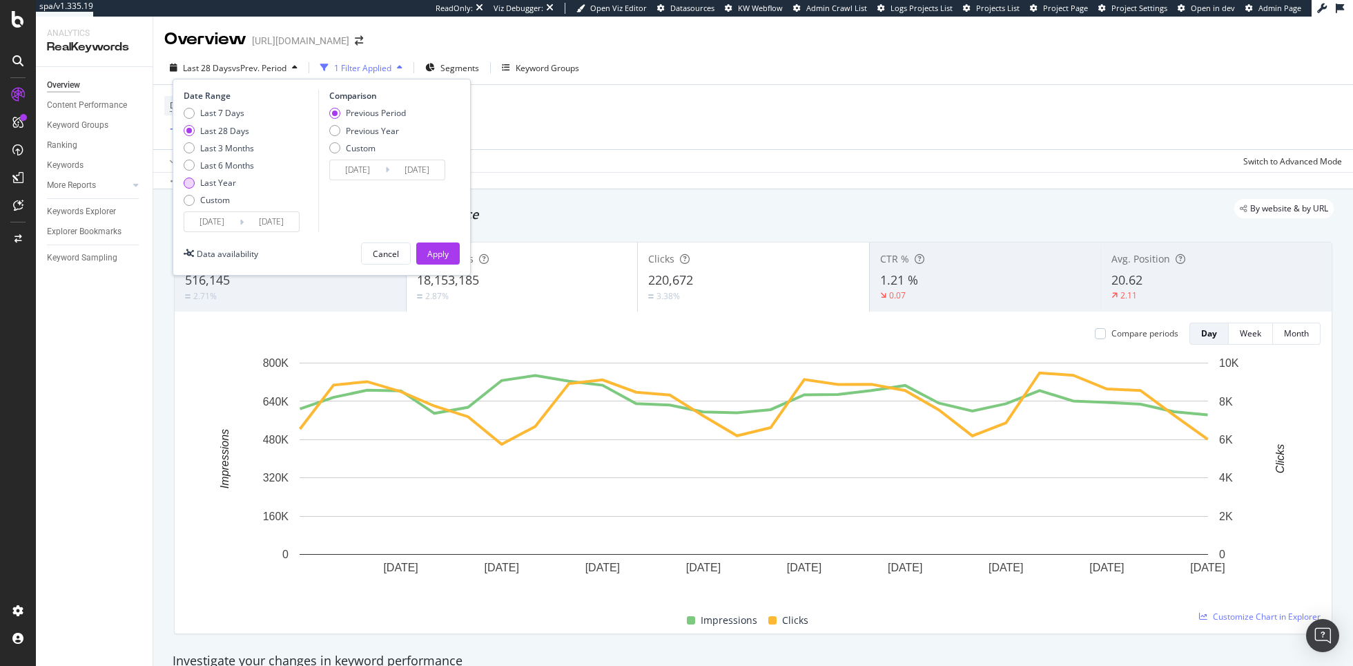
click at [237, 182] on div "Last Year" at bounding box center [219, 183] width 70 height 12
type input "[DATE]"
click at [451, 252] on button "Apply" at bounding box center [438, 253] width 44 height 22
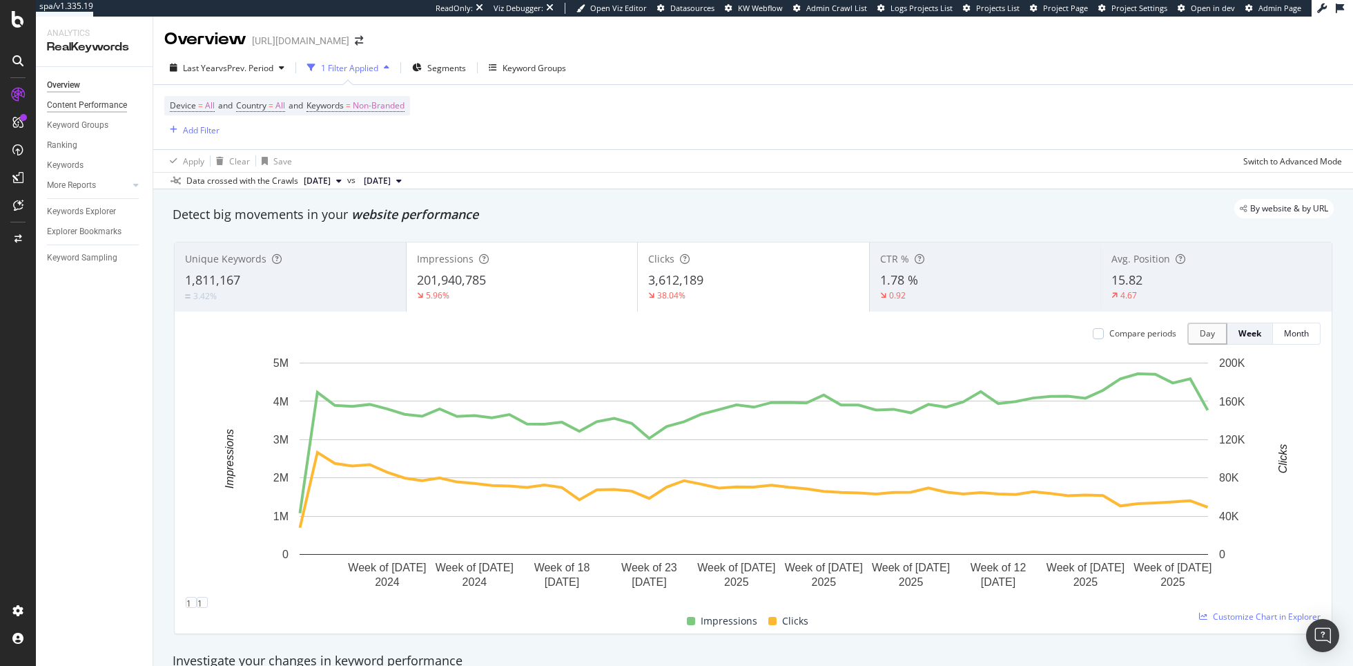
click at [99, 106] on div "Content Performance" at bounding box center [87, 105] width 80 height 15
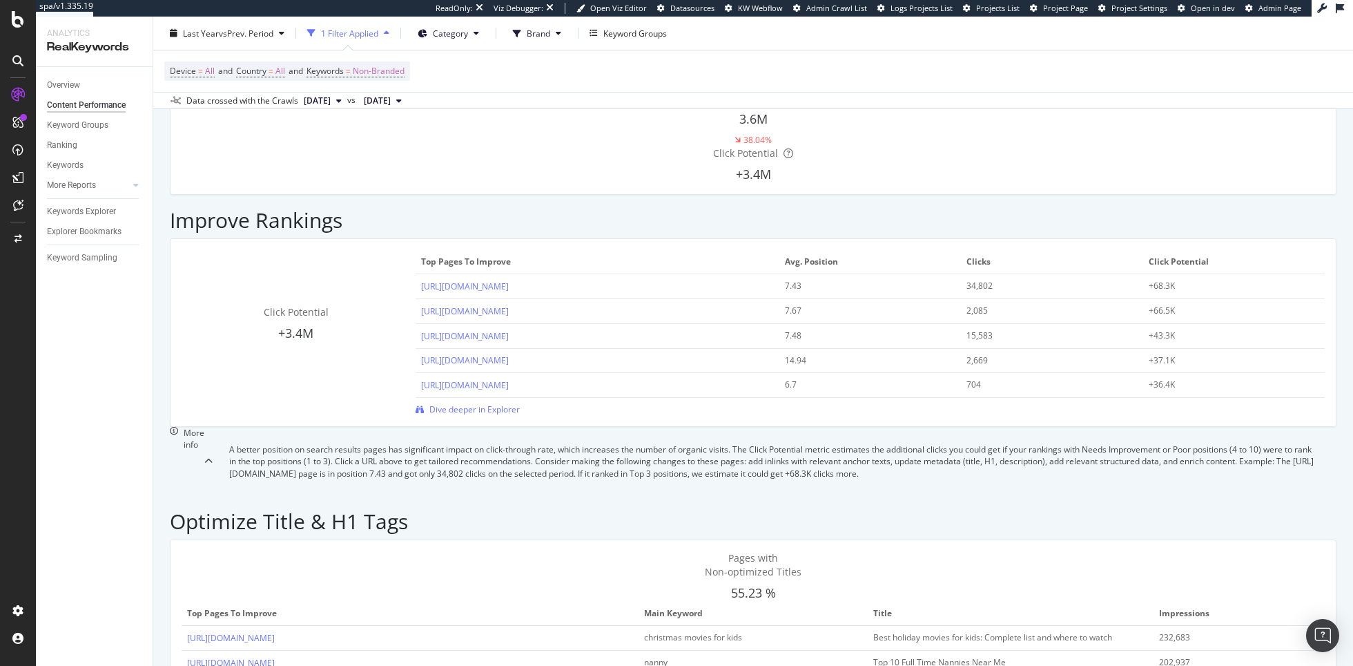
scroll to position [109, 0]
